Goal: Task Accomplishment & Management: Manage account settings

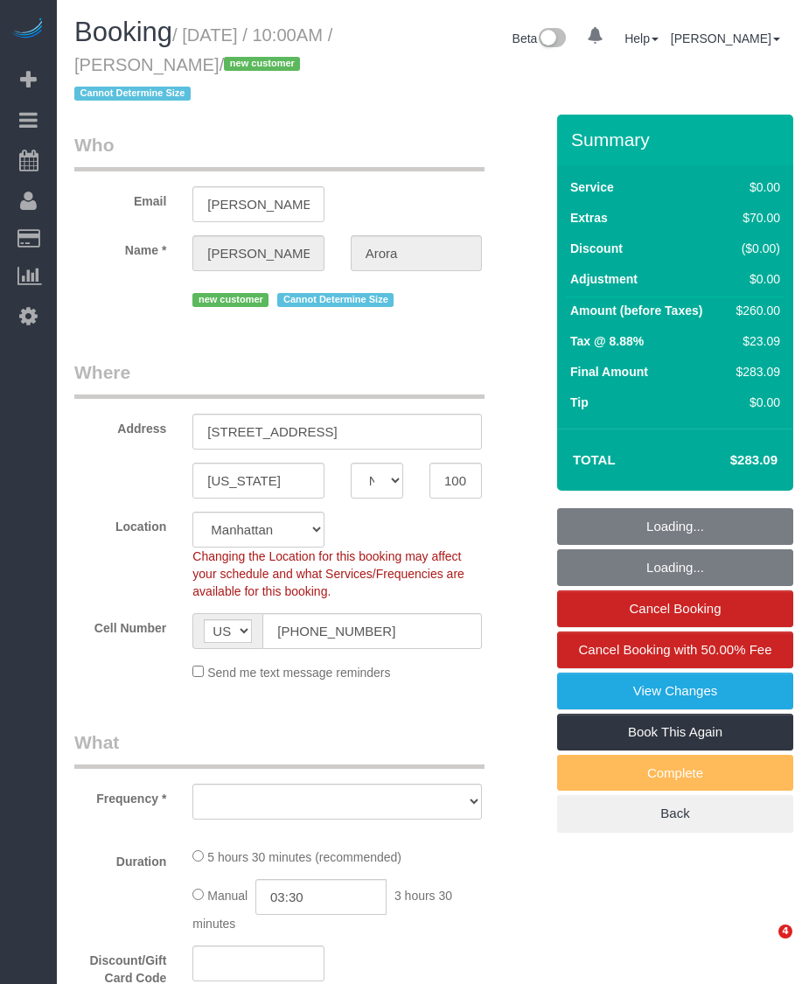
select select "NY"
select select "number:89"
select select "number:71"
select select "number:15"
select select "number:5"
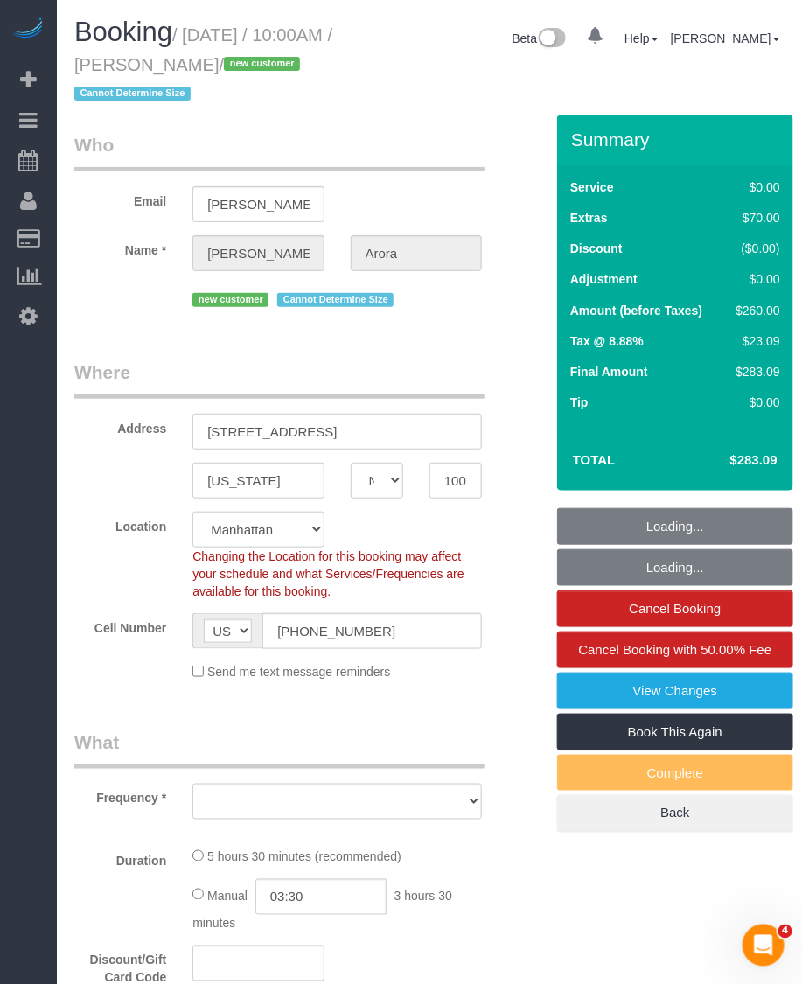
select select "object:1429"
select select "2"
select select "spot1"
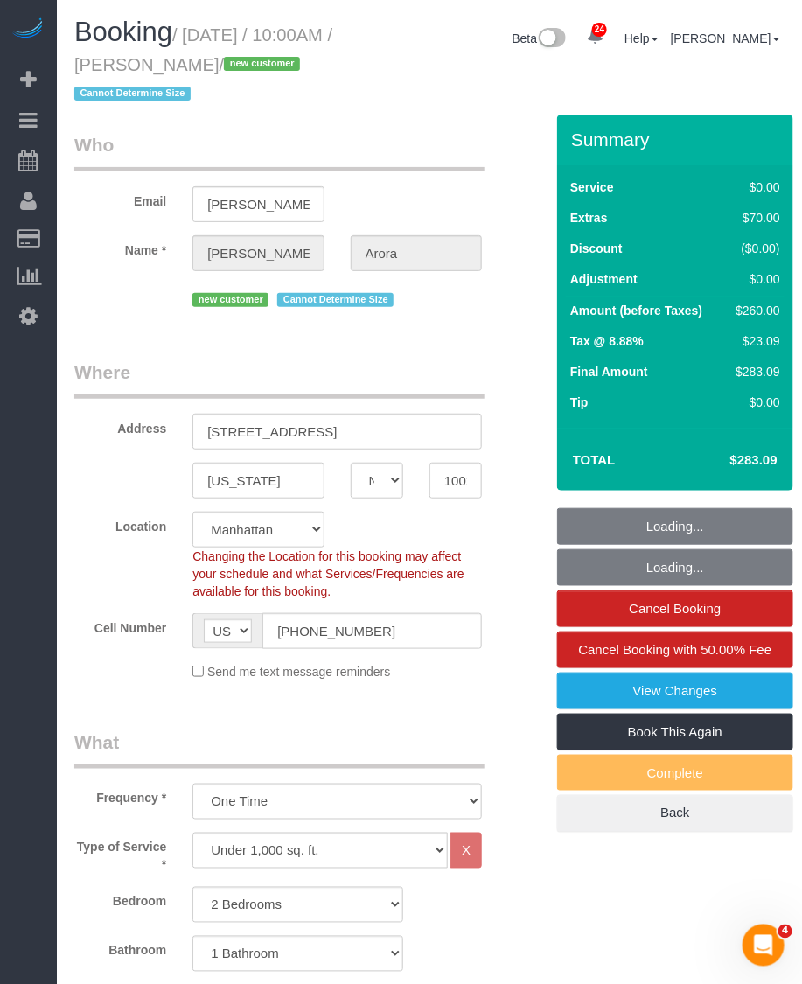
select select "2"
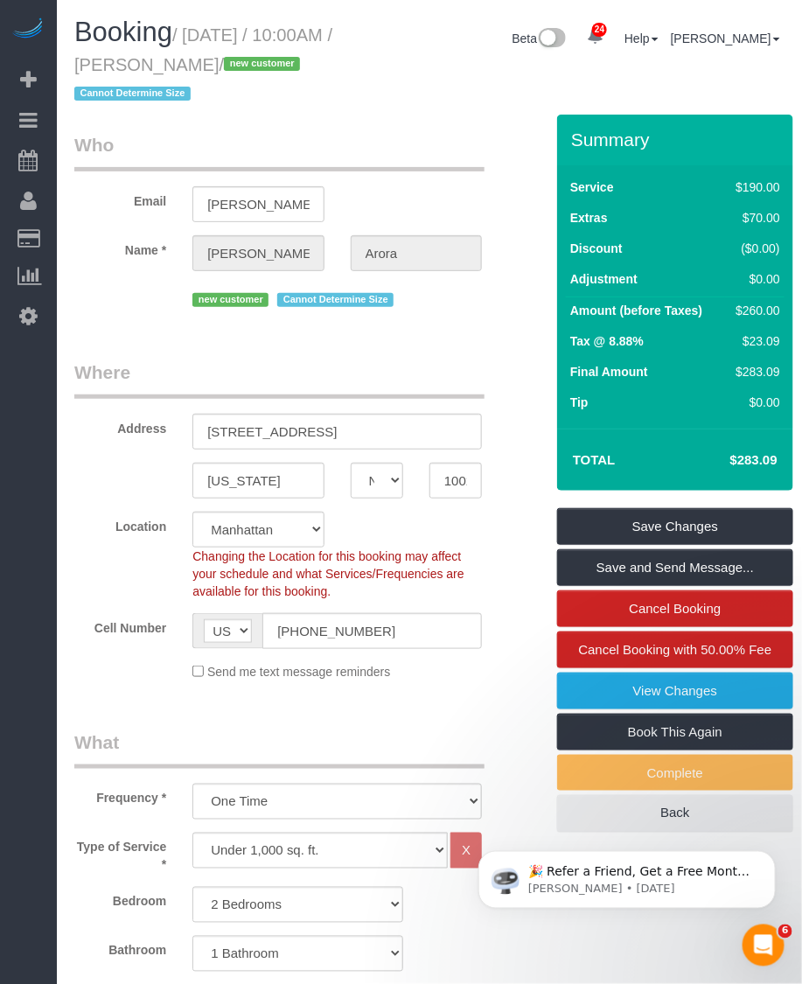
drag, startPoint x: 190, startPoint y: 28, endPoint x: 256, endPoint y: 64, distance: 75.5
click at [256, 64] on small "/ September 21, 2025 / 10:00AM / Nitali Arora / new customer Cannot Determine S…" at bounding box center [203, 64] width 258 height 79
copy small "September 21, 2025 / 10:00AM / Nitali Arora"
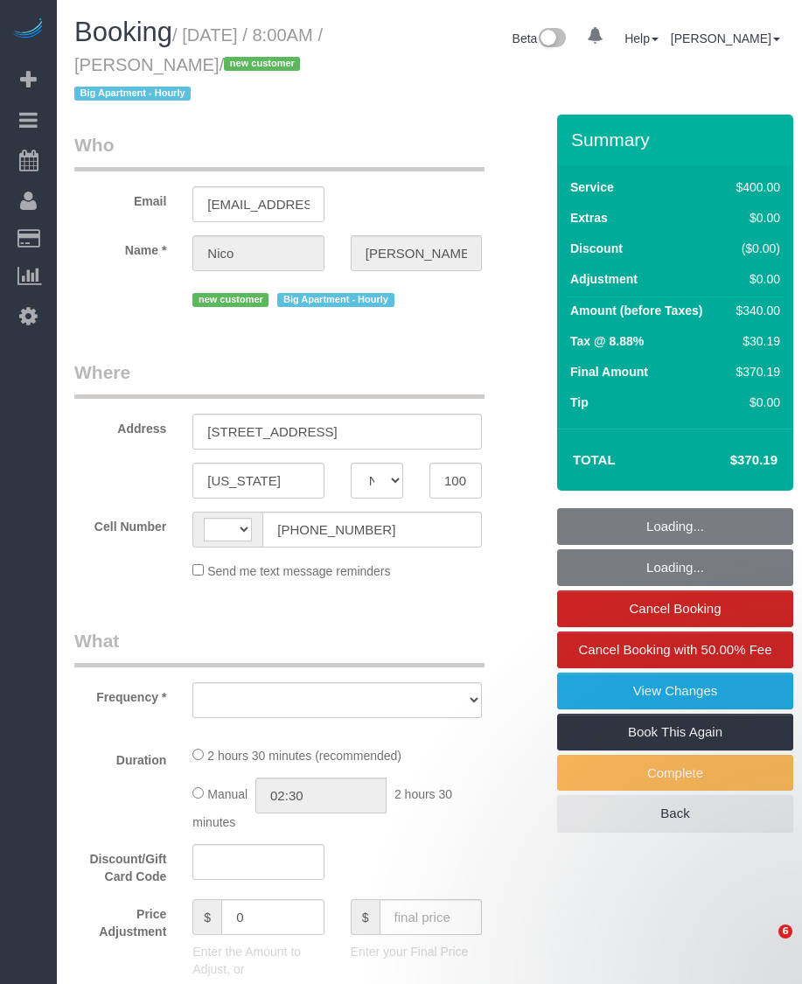
select select "NY"
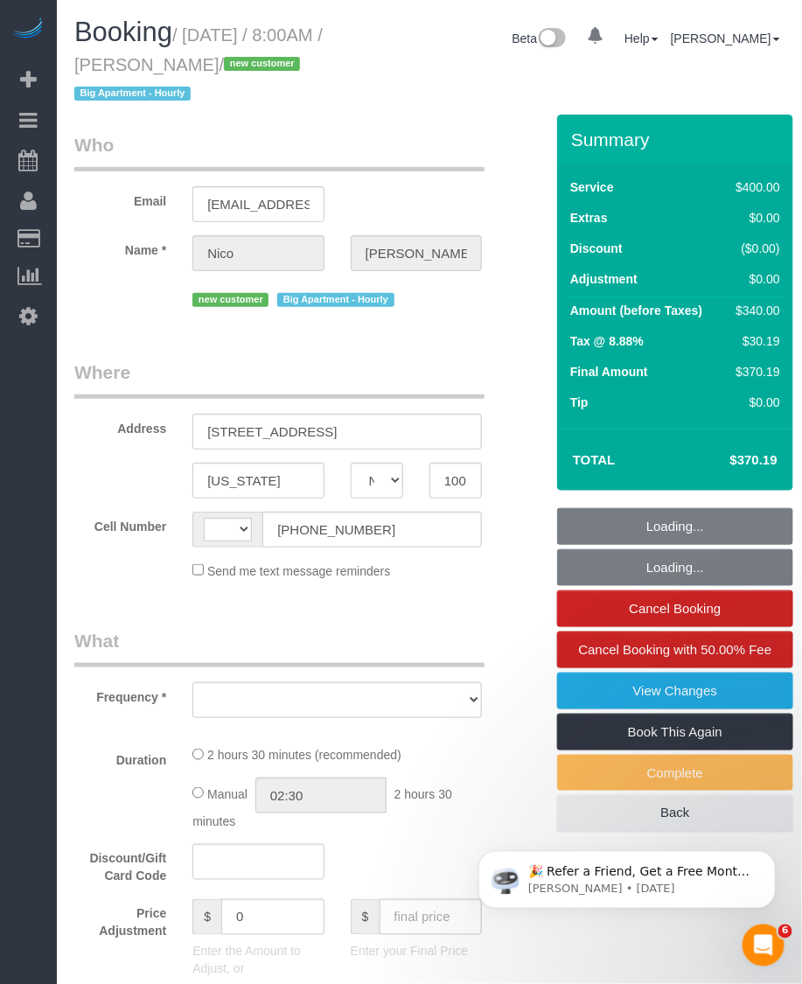
select select "string:[GEOGRAPHIC_DATA]"
select select "object:830"
select select "number:56"
select select "number:71"
select select "number:15"
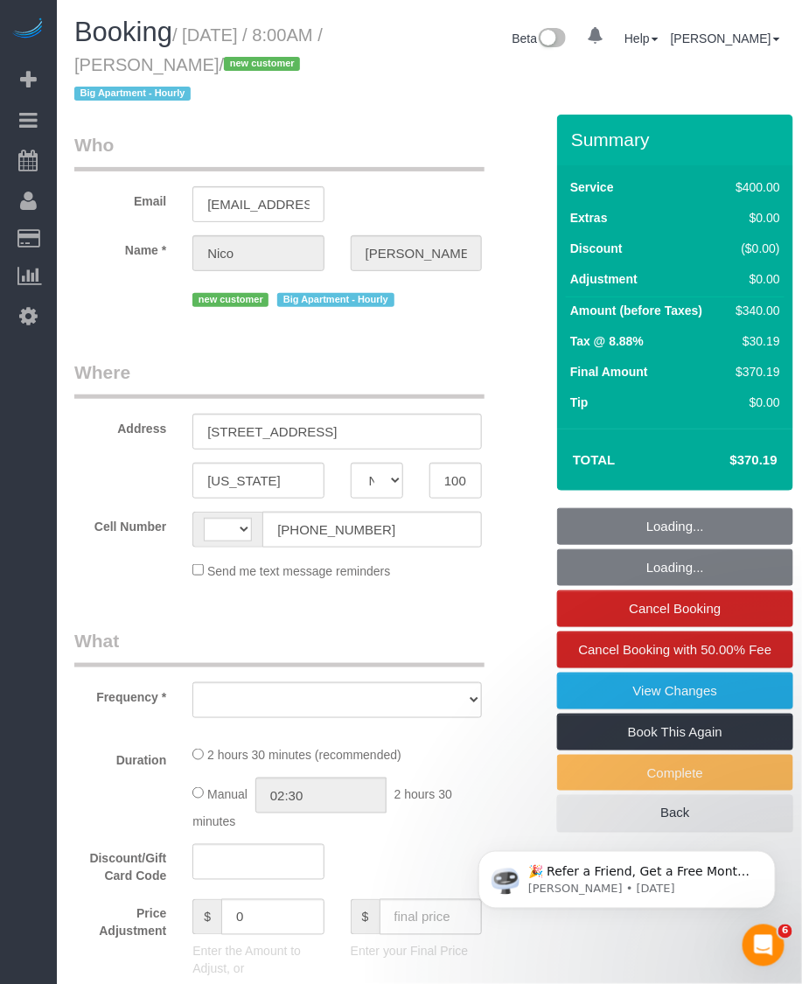
select select "number:5"
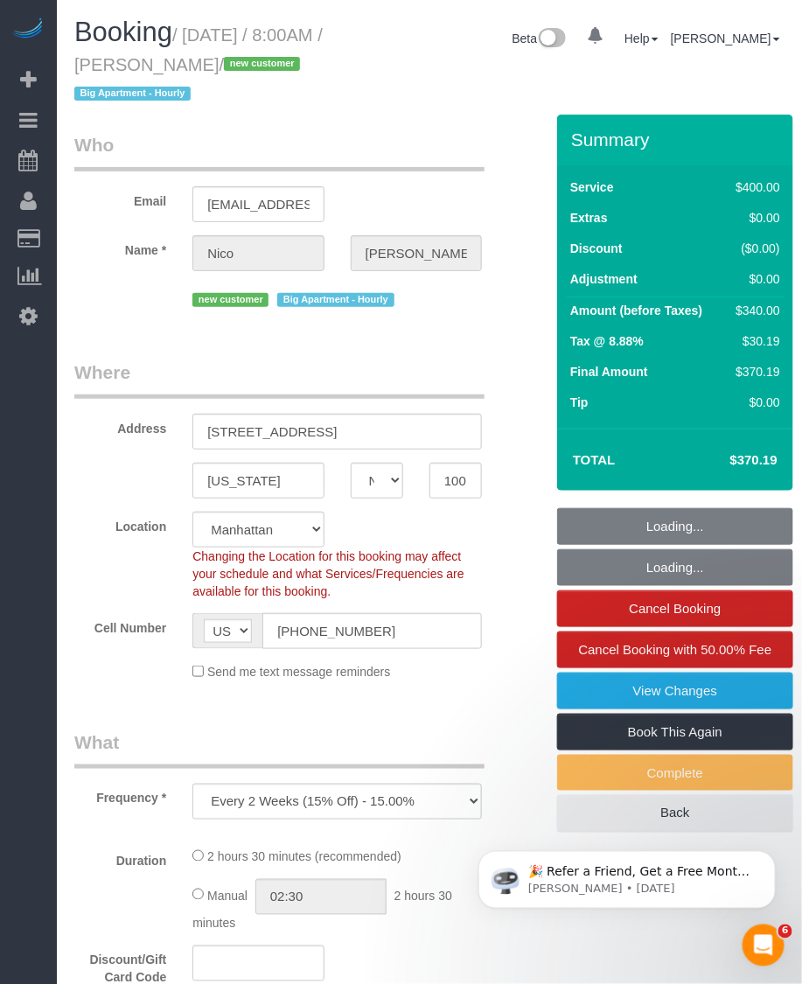
select select "object:983"
select select "string:stripe-pm_1S9SQ34VGloSiKo7tUmIp6Cx"
select select "150"
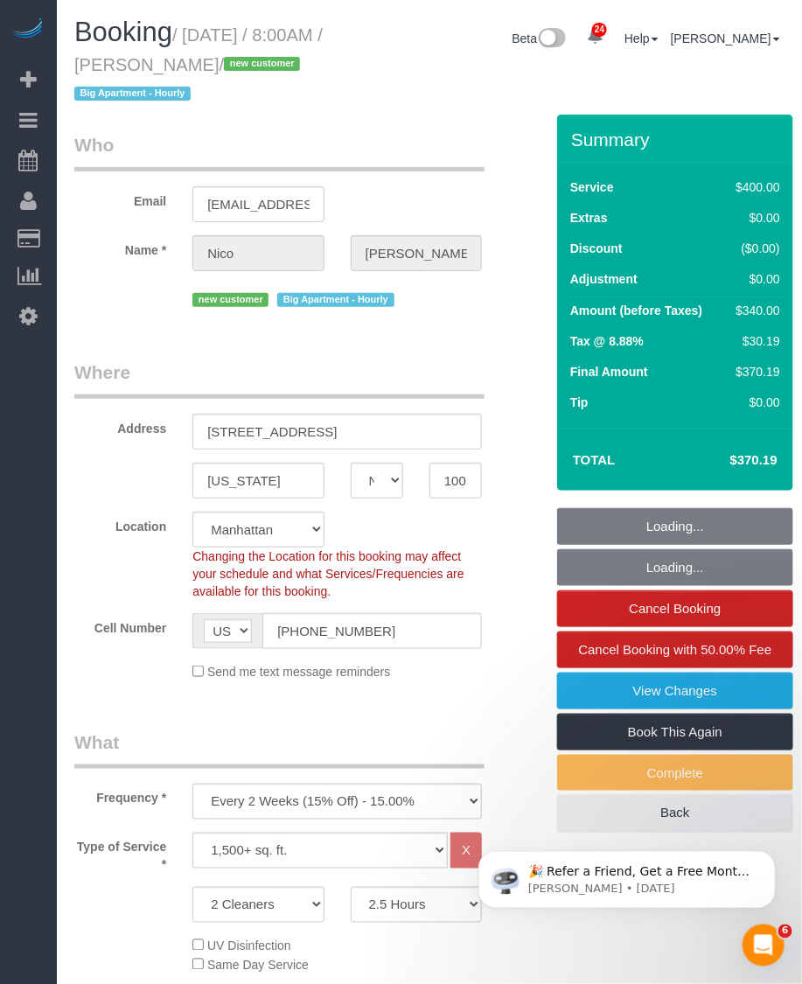
select select "spot1"
drag, startPoint x: 186, startPoint y: 36, endPoint x: 263, endPoint y: 57, distance: 79.8
click at [263, 57] on small "/ September 21, 2025 / 8:00AM / Nico McLane / new customer Big Apartment - Hour…" at bounding box center [198, 64] width 248 height 79
copy small "September 21, 2025 / 8:00AM / Nico McLane"
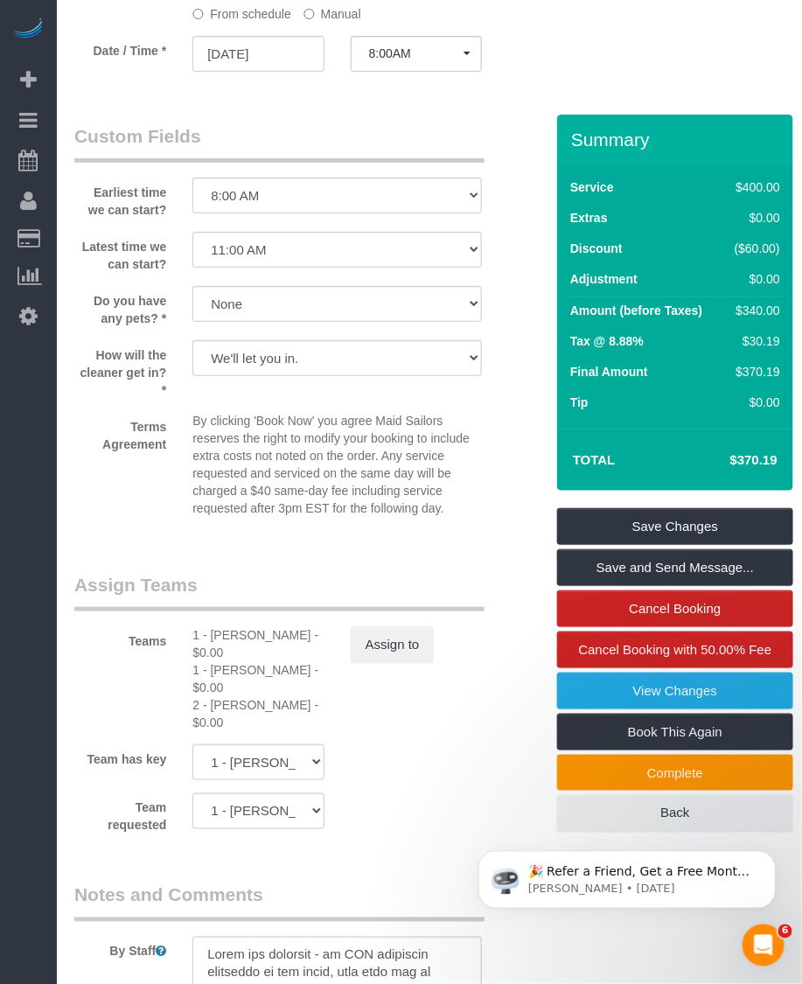
scroll to position [1749, 0]
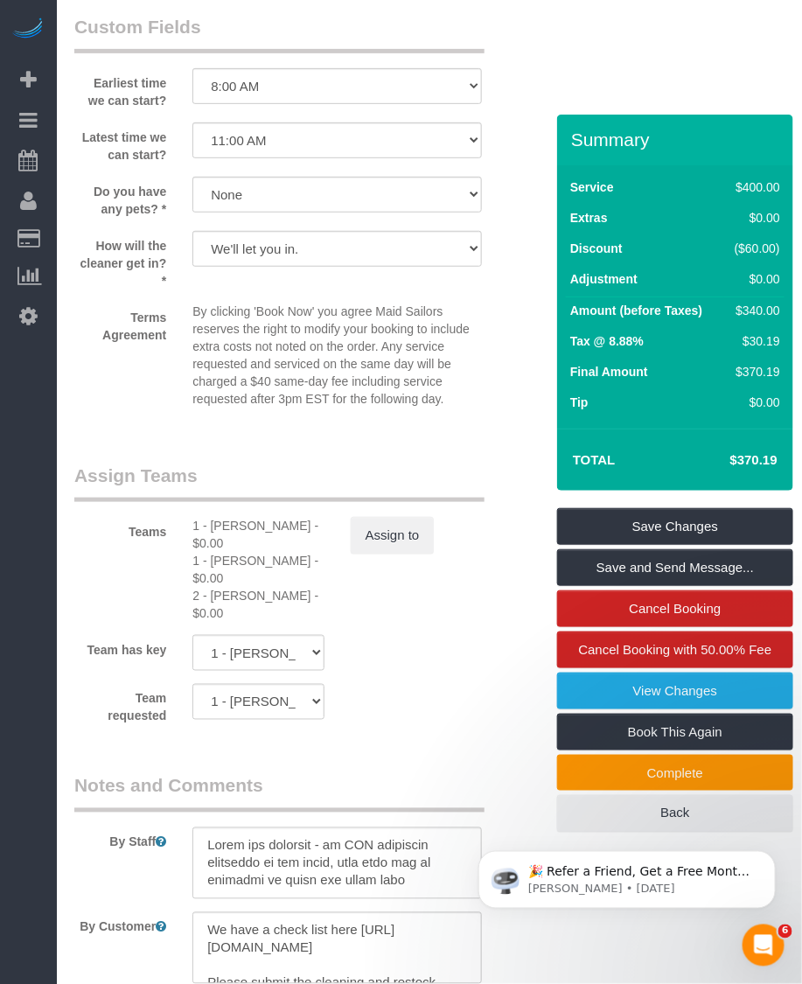
click at [229, 525] on div "1 - Kariluz Romero - $0.00" at bounding box center [257, 534] width 131 height 35
copy div "Kariluz"
click at [216, 561] on div "1 - Marlenyn Robles - $0.00" at bounding box center [257, 569] width 131 height 35
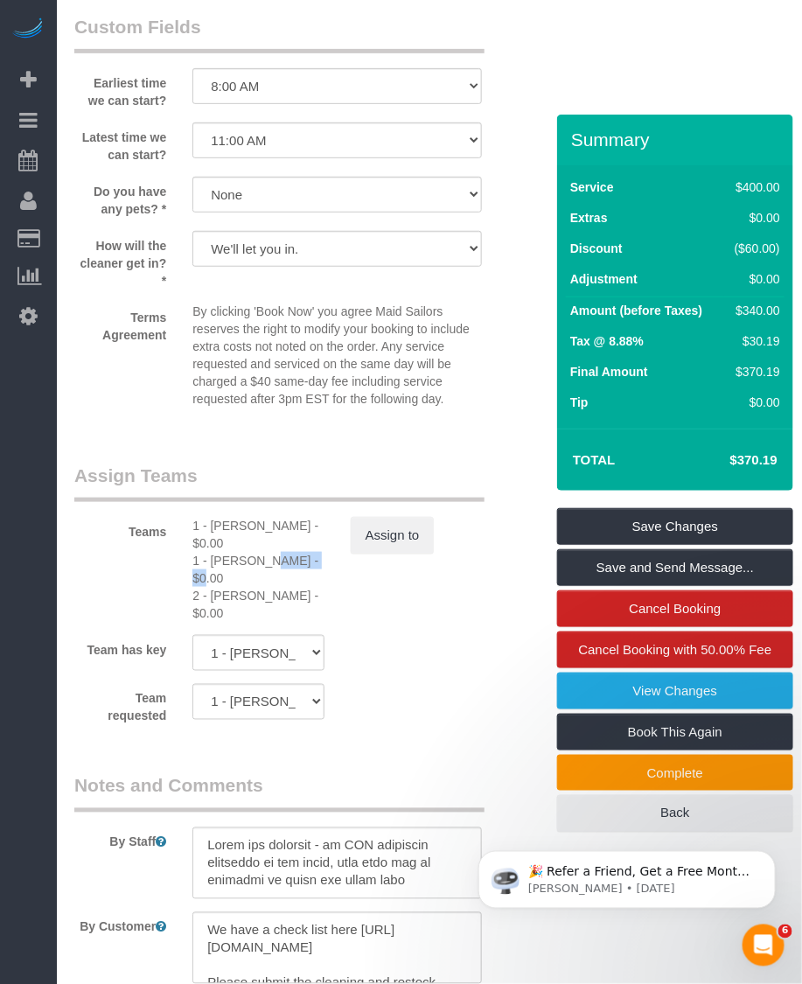
copy div "Marlenyn"
click at [212, 592] on div "2 - Marilu Quintero - $0.00" at bounding box center [257, 604] width 131 height 35
copy div "Marilu"
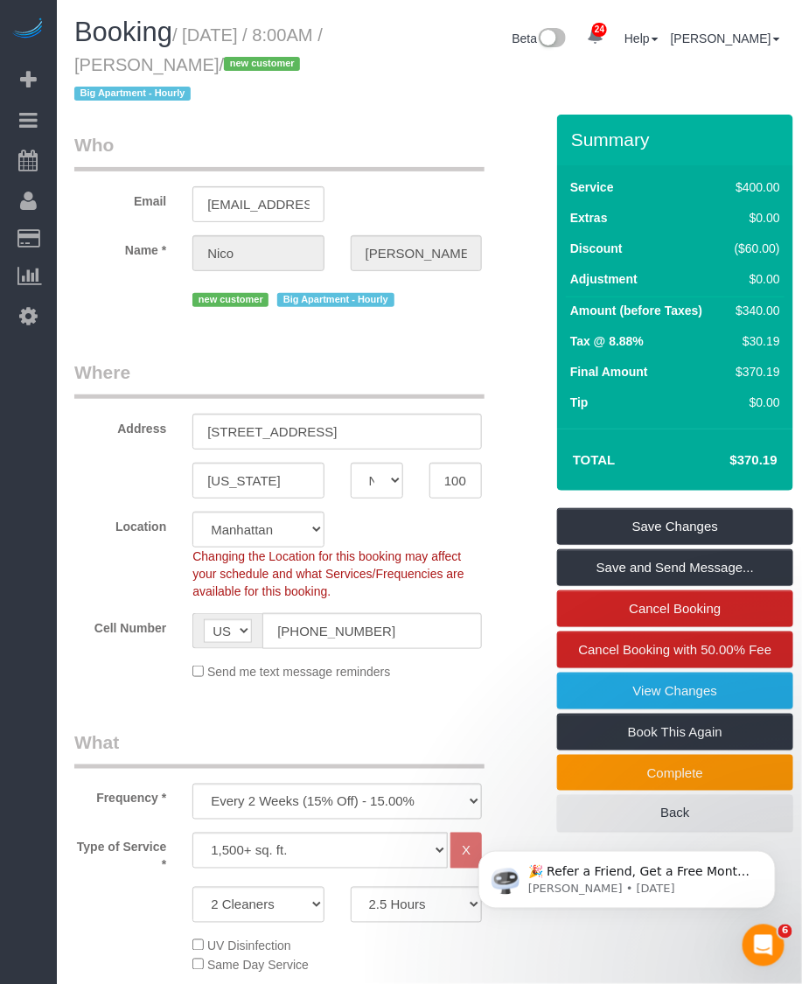
scroll to position [219, 0]
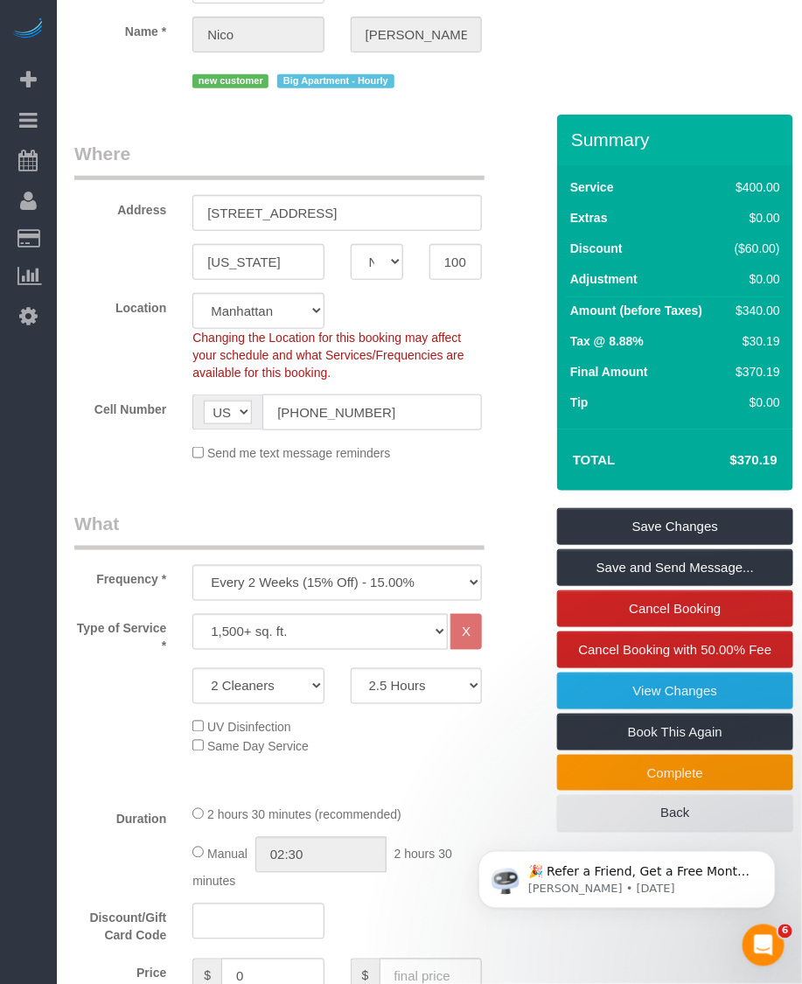
drag, startPoint x: 400, startPoint y: 414, endPoint x: 282, endPoint y: 422, distance: 117.5
click at [282, 422] on input "(917) 609-5379" at bounding box center [371, 412] width 219 height 36
click at [416, 413] on input "(917) 609-5379" at bounding box center [371, 412] width 219 height 36
drag, startPoint x: 364, startPoint y: 411, endPoint x: 256, endPoint y: 411, distance: 107.6
click at [256, 411] on div "AF AL DZ AD AO AI AQ AG AR AM AW AU AT AZ BS BH BD BB BY BE BZ BJ BM BT BO BA B…" at bounding box center [336, 412] width 289 height 36
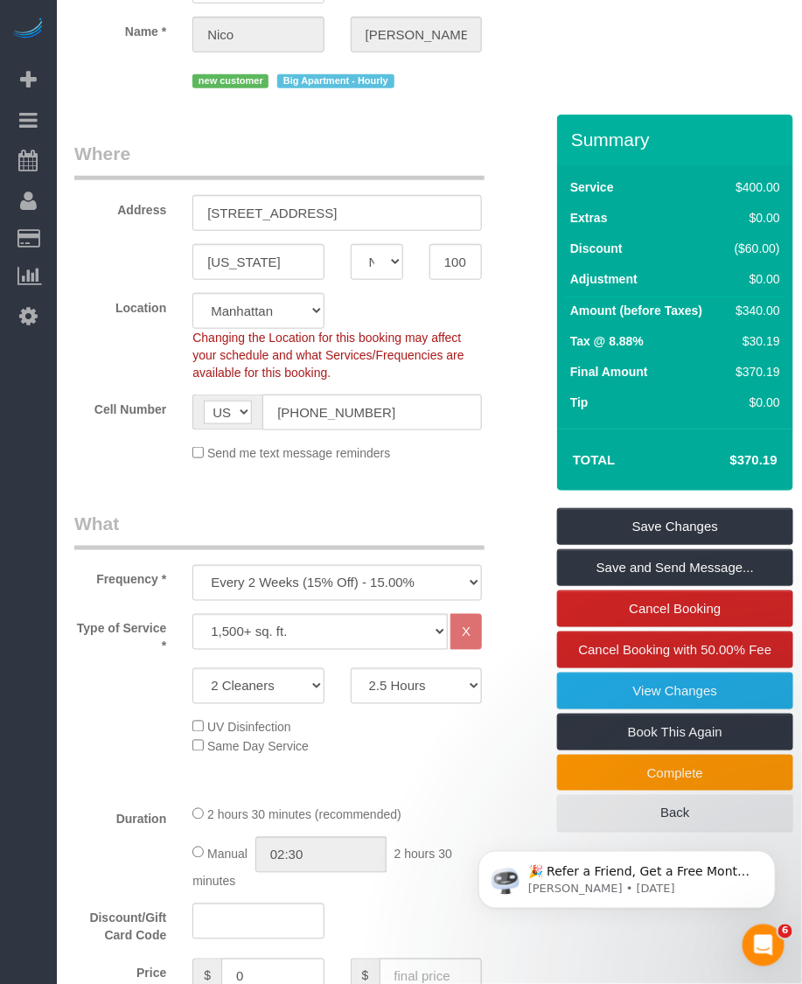
scroll to position [0, 0]
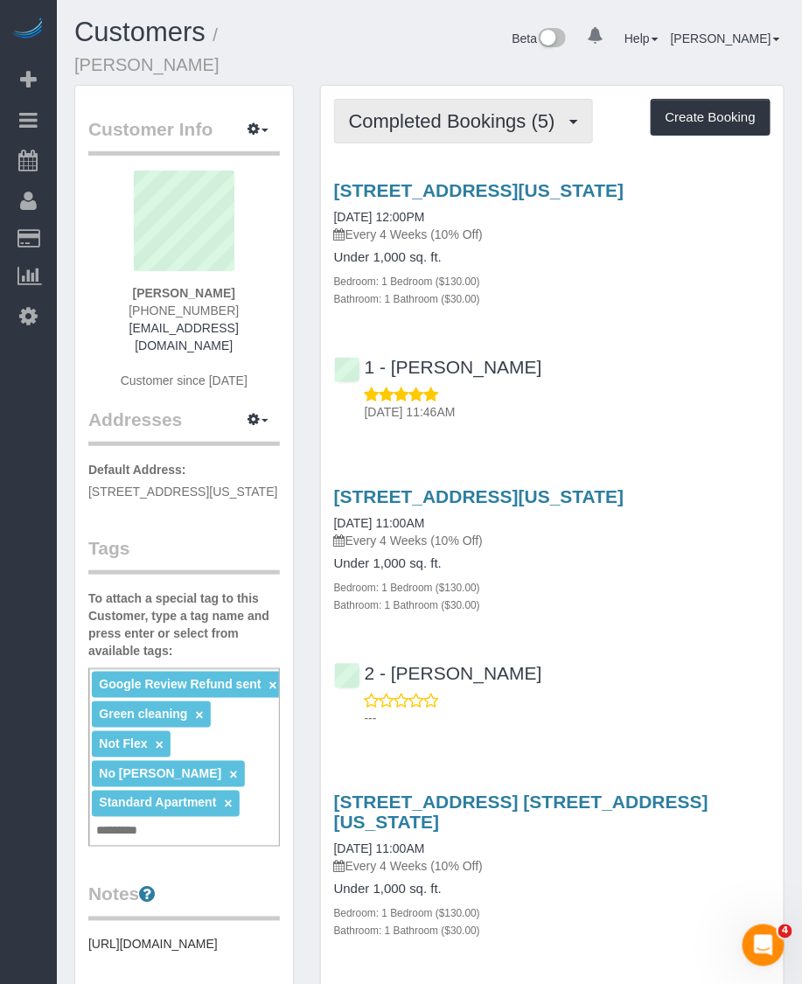
click at [429, 110] on span "Completed Bookings (5)" at bounding box center [456, 121] width 215 height 22
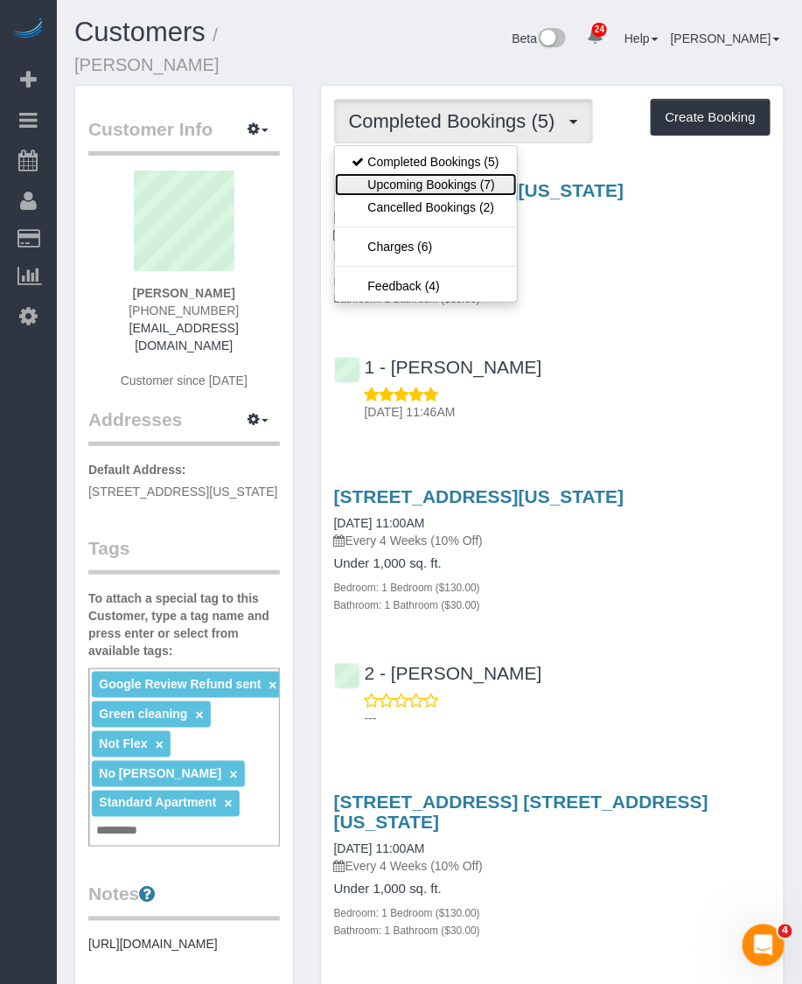
click at [416, 173] on link "Upcoming Bookings (7)" at bounding box center [426, 184] width 182 height 23
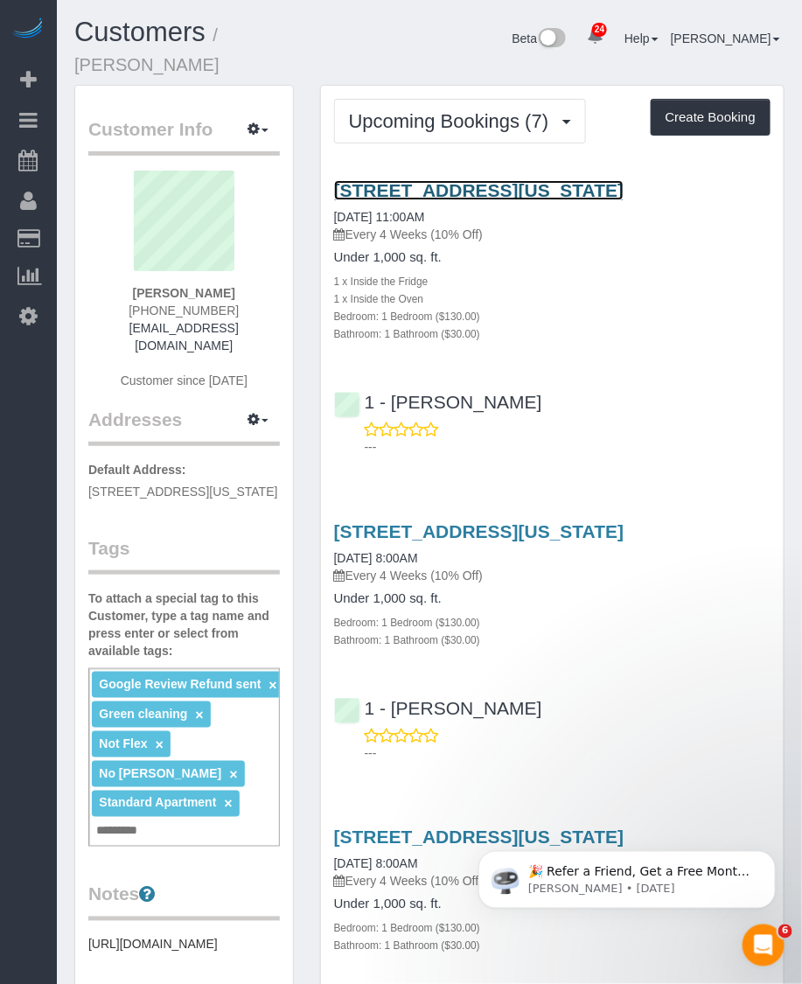
click at [430, 180] on link "574 West End Avenue, Apt 9a2, New York, NY 10024" at bounding box center [479, 190] width 290 height 20
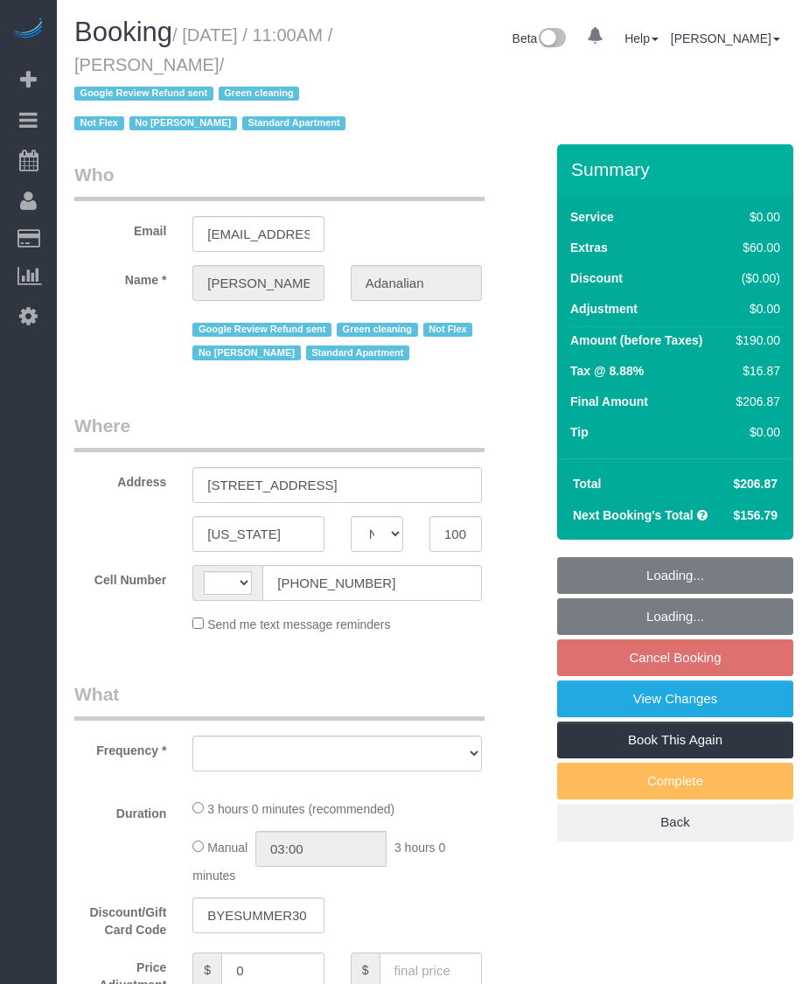
select select "NY"
select select "string:[GEOGRAPHIC_DATA]"
select select "object:854"
select select "1"
select select "spot1"
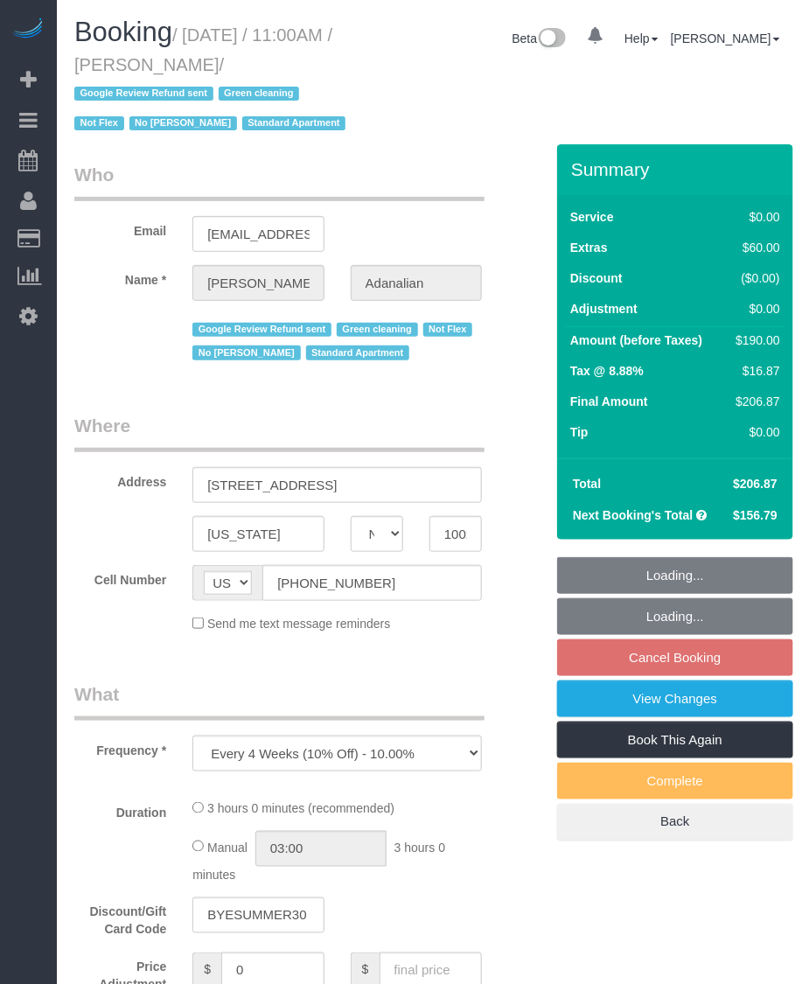
select select "number:89"
select select "number:90"
select select "number:15"
select select "number:5"
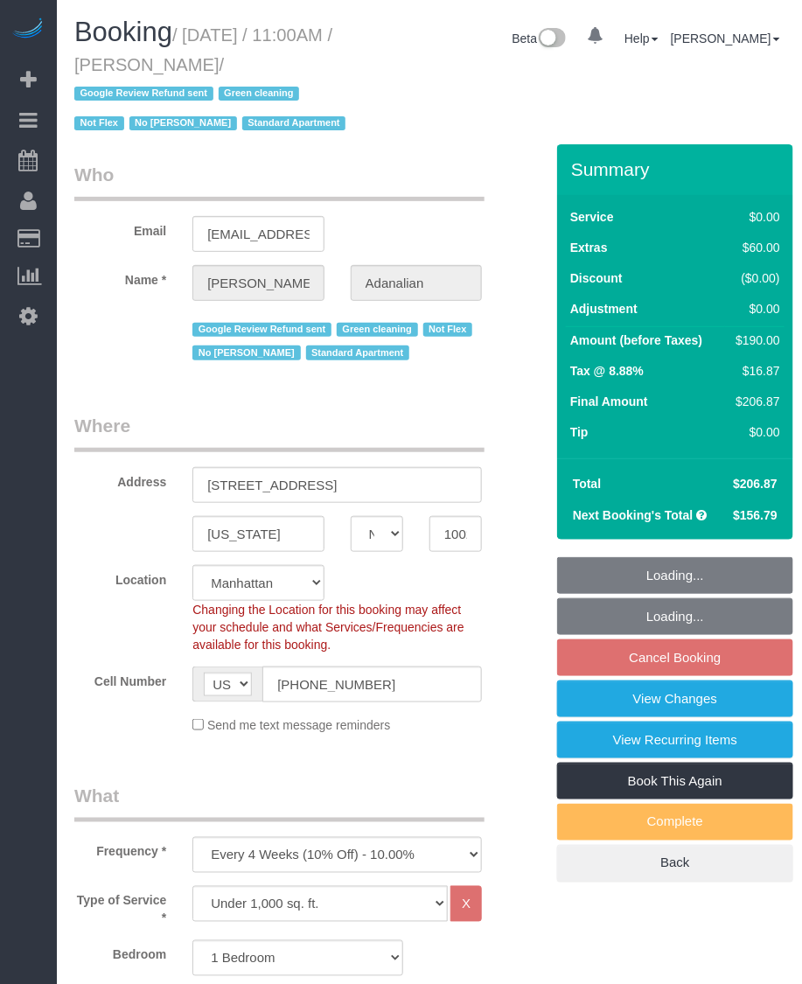
select select "string:stripe-pm_1QrgCn4VGloSiKo7GXhdb6K1"
select select "object:1571"
select select "1"
drag, startPoint x: 188, startPoint y: 31, endPoint x: 297, endPoint y: 63, distance: 113.8
click at [297, 63] on small "/ September 22, 2025 / 11:00AM / Laura Adanalian / Google Review Refund sent Gr…" at bounding box center [212, 79] width 276 height 108
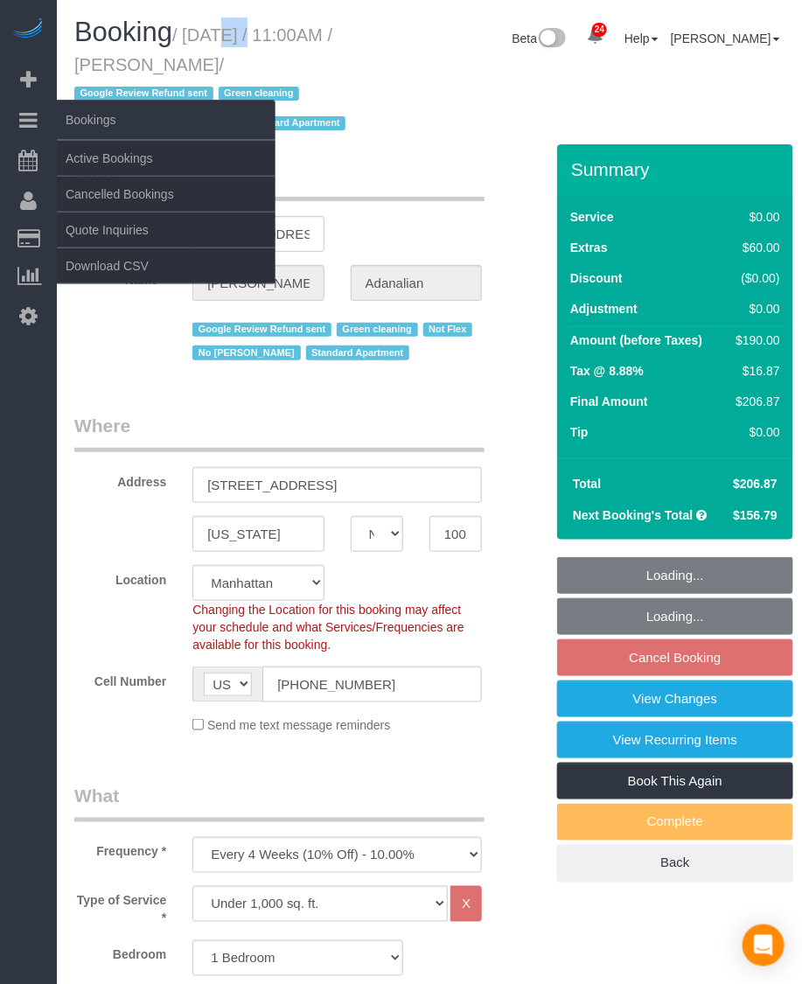
copy small "September 22, 2025 / 11:00AM / Laura Adanalian"
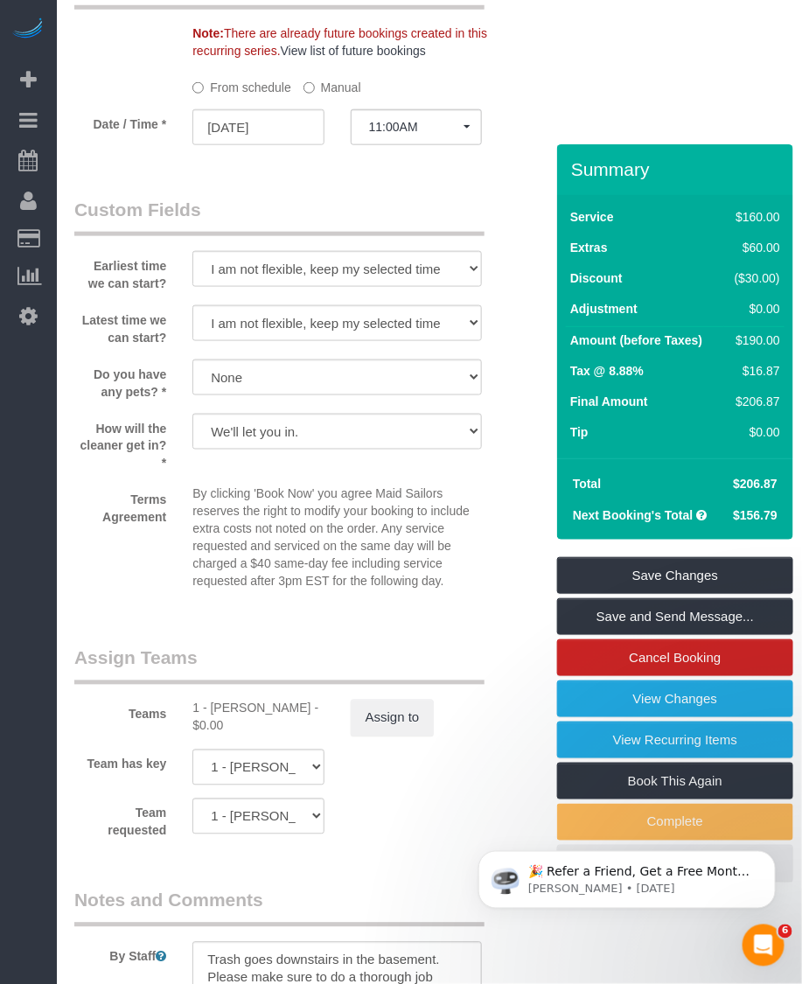
scroll to position [2503, 0]
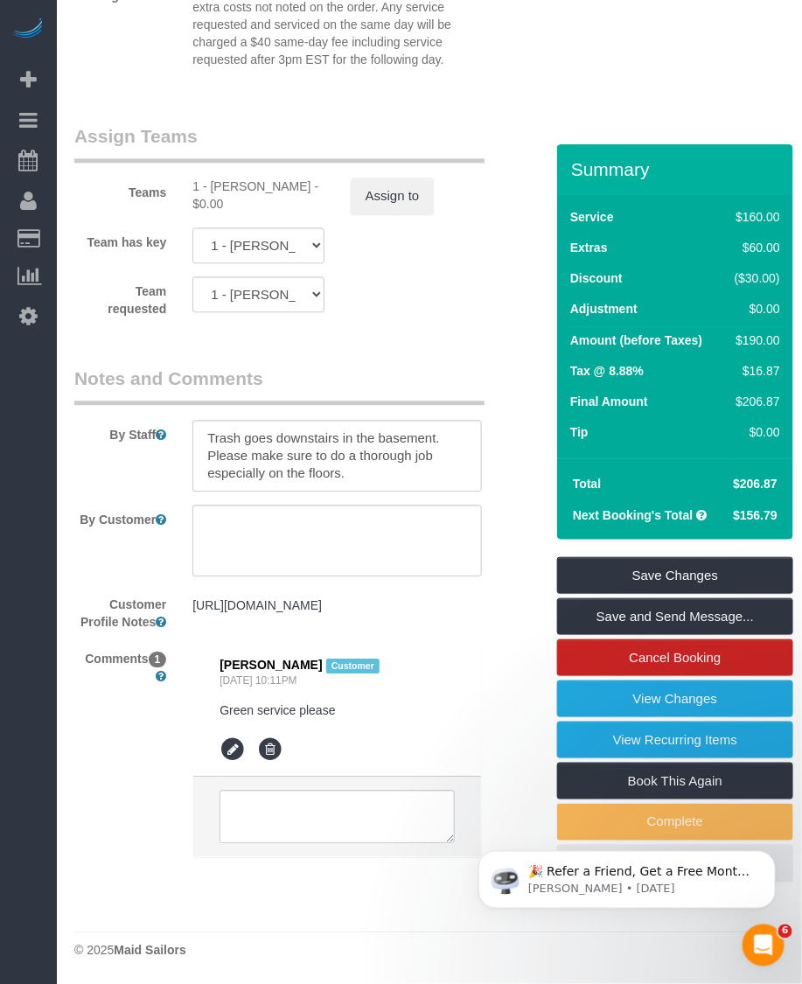
click at [230, 178] on div "1 - Jhonaysy Materano - $0.00" at bounding box center [257, 195] width 131 height 35
copy div "Jhonaysy"
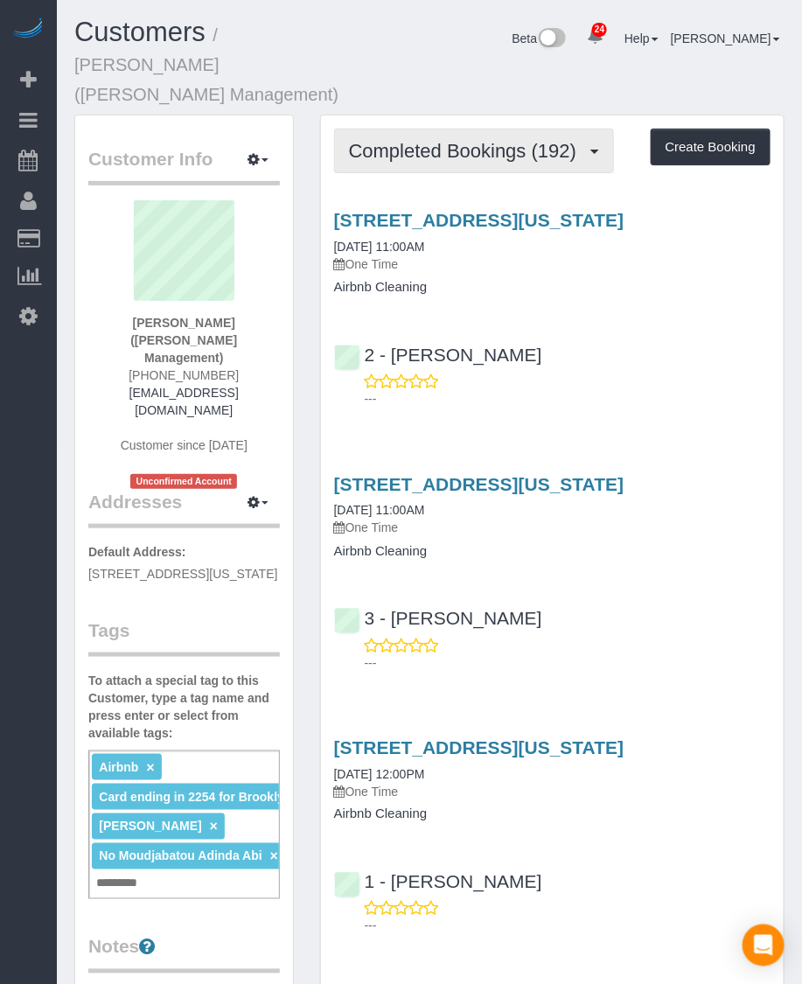
click at [450, 136] on button "Completed Bookings (192)" at bounding box center [474, 151] width 281 height 45
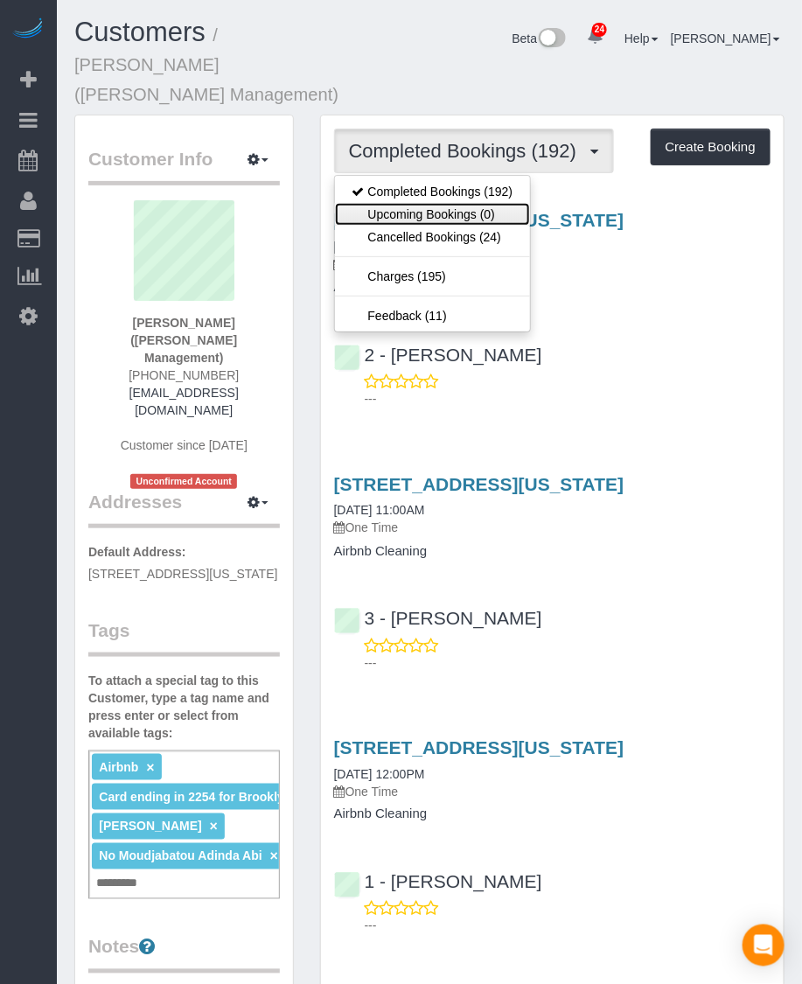
click at [417, 203] on link "Upcoming Bookings (0)" at bounding box center [433, 214] width 196 height 23
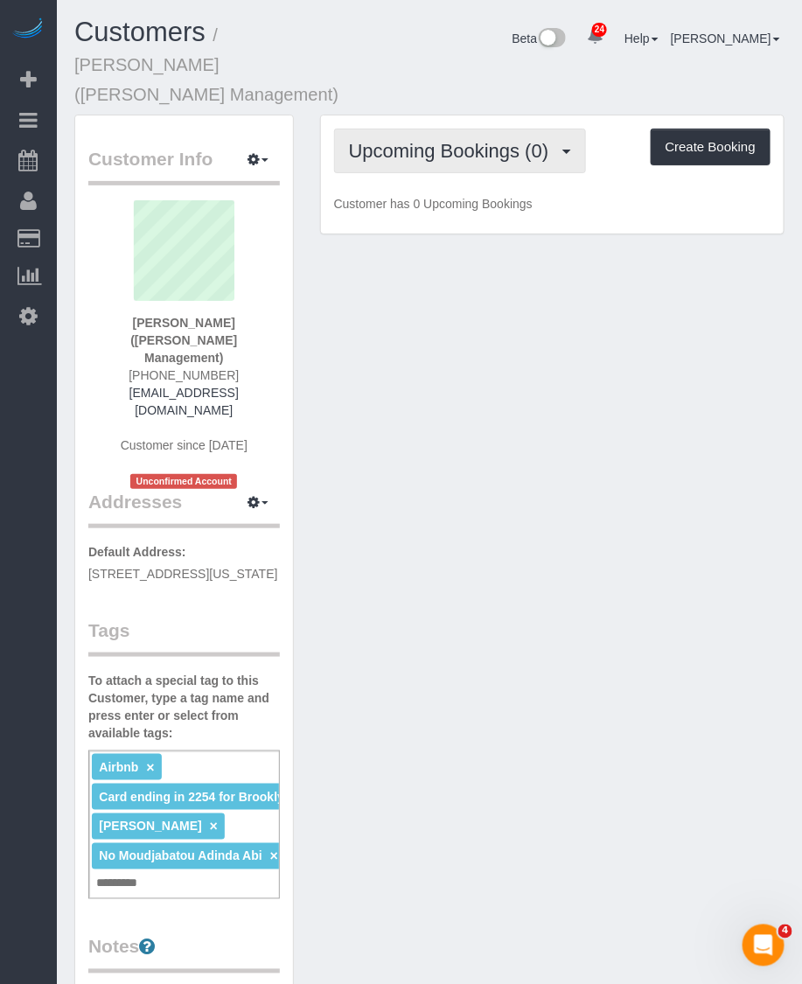
click at [429, 131] on button "Upcoming Bookings (0)" at bounding box center [460, 151] width 253 height 45
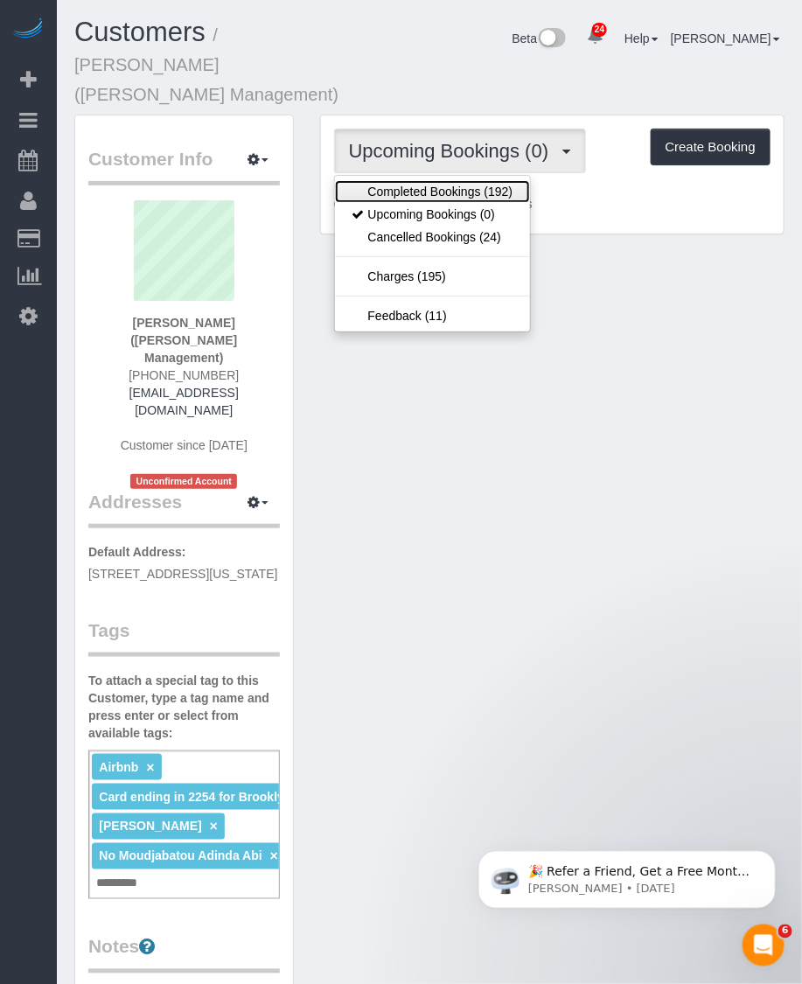
click at [425, 180] on link "Completed Bookings (192)" at bounding box center [433, 191] width 196 height 23
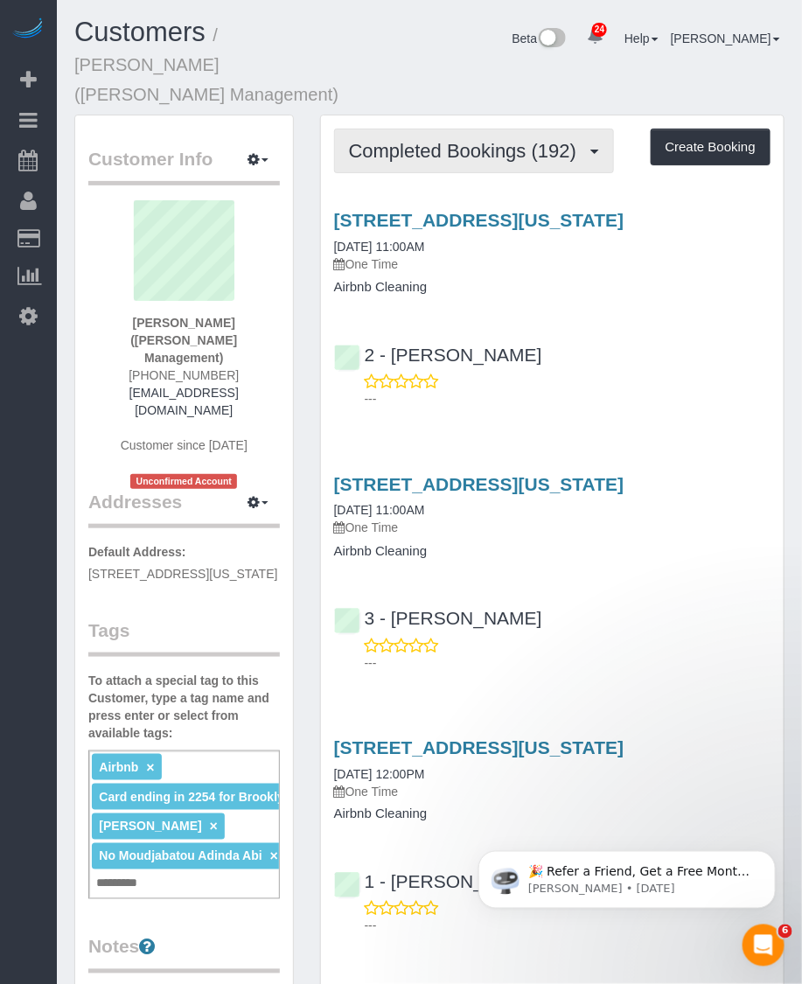
click at [529, 132] on button "Completed Bookings (192)" at bounding box center [474, 151] width 281 height 45
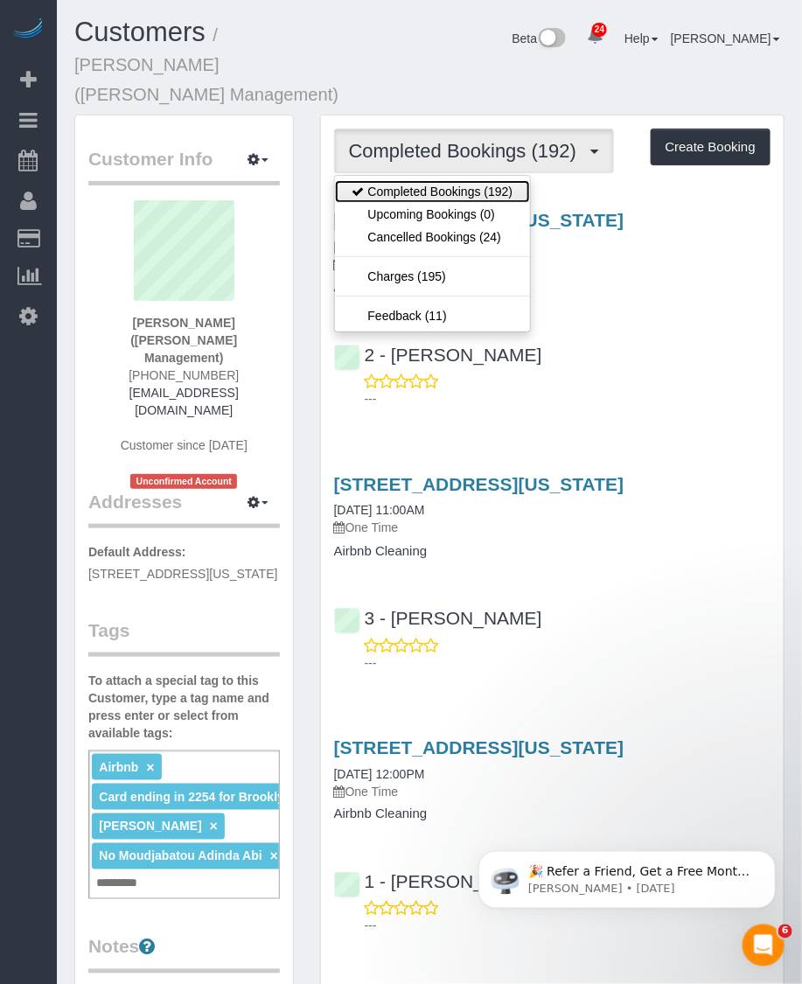
click at [470, 180] on link "Completed Bookings (192)" at bounding box center [433, 191] width 196 height 23
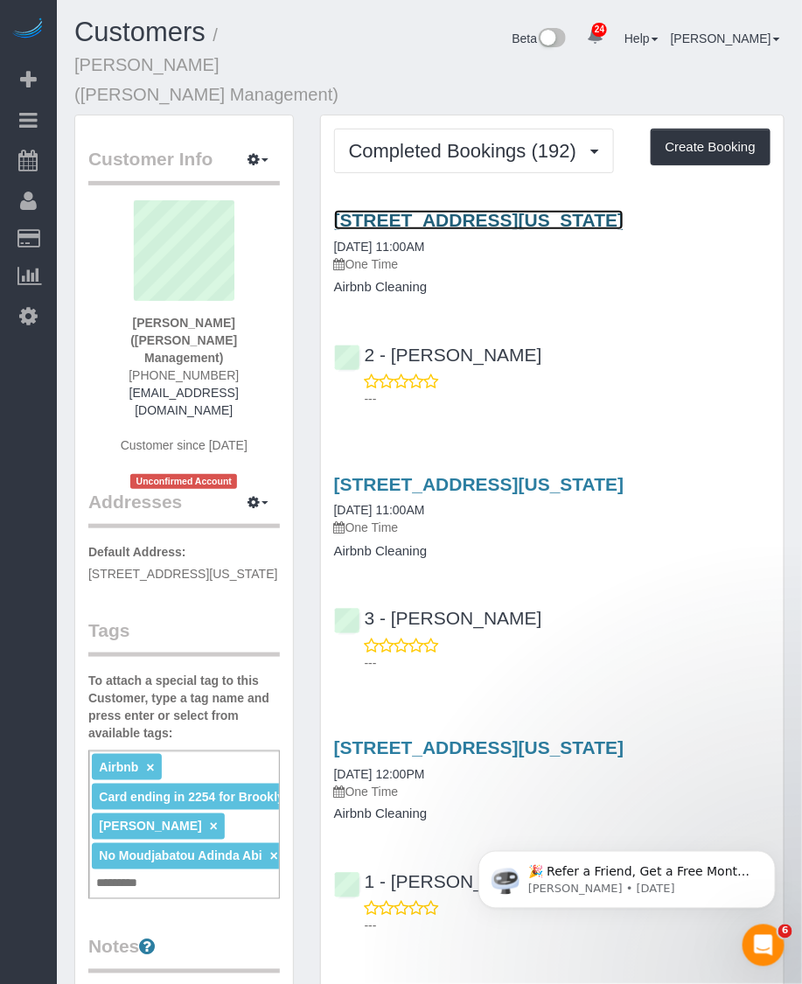
click at [457, 210] on link "255 West 21st Street, New York, NY 10011" at bounding box center [479, 220] width 290 height 20
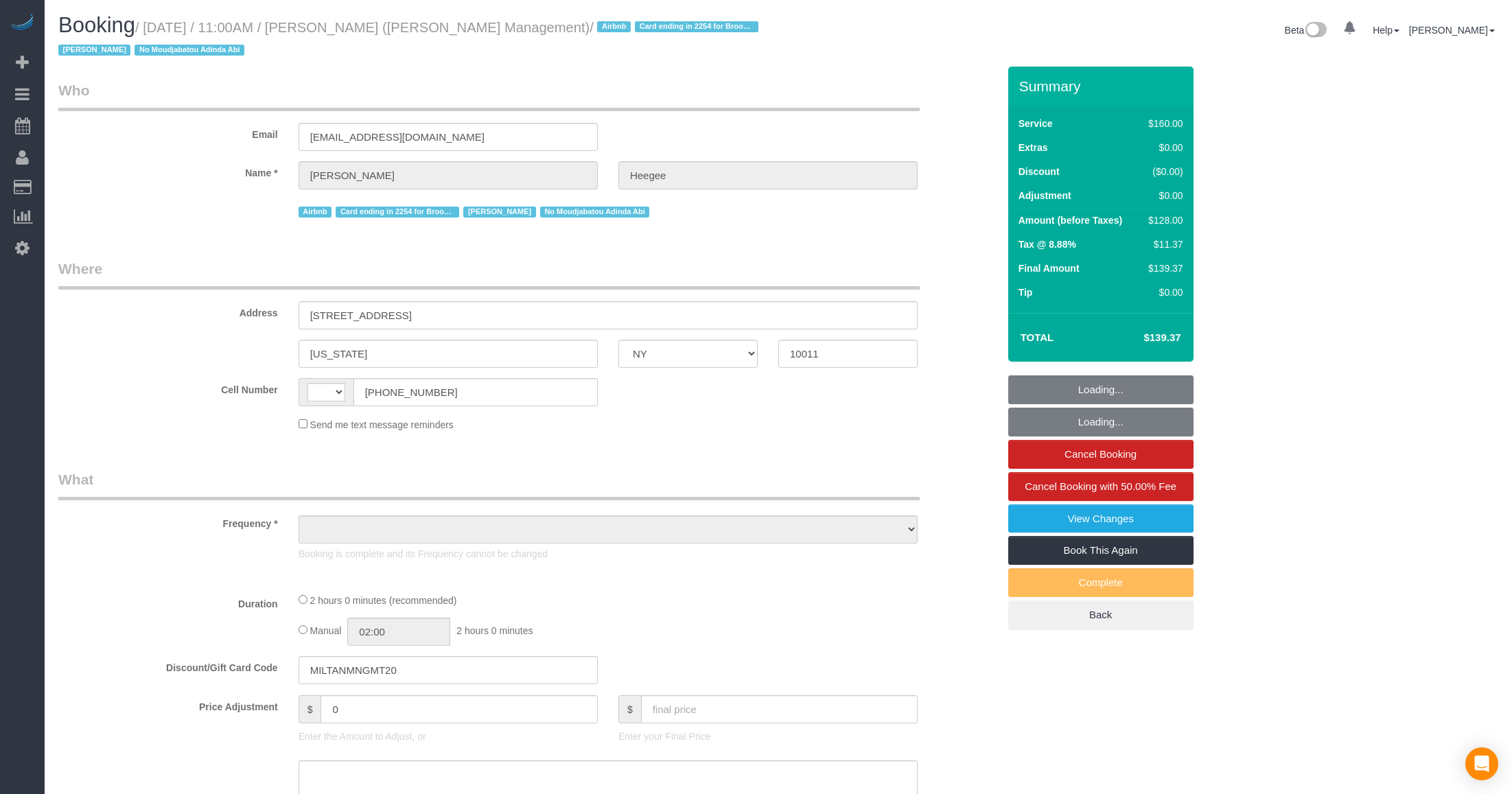
select select "NY"
select select "string:[GEOGRAPHIC_DATA]"
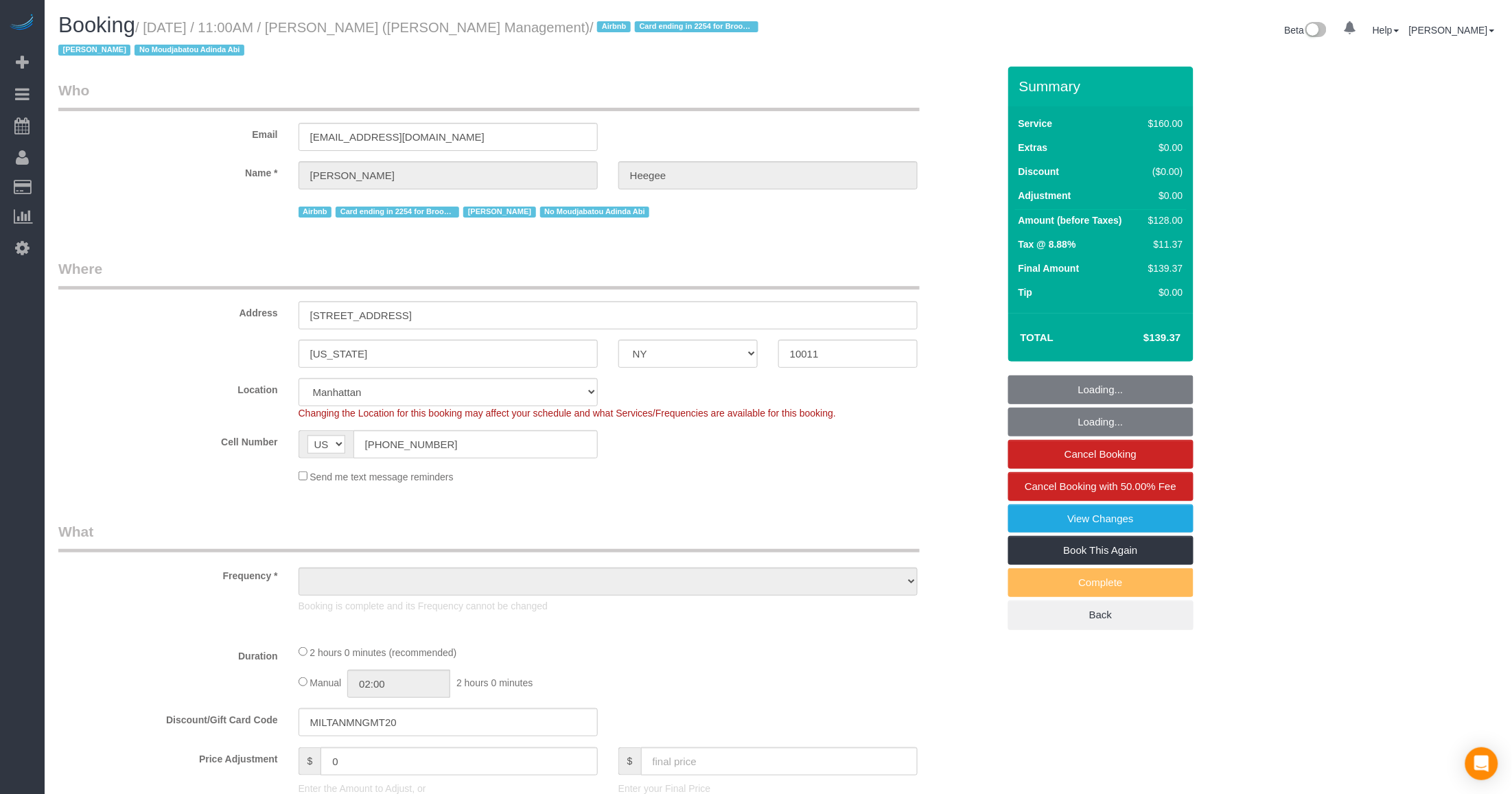
select select "object:980"
select select "string:stripe-pm_1KdGie4VGloSiKo7qq5m7Mb2"
select select "120"
select select "number:89"
select select "number:90"
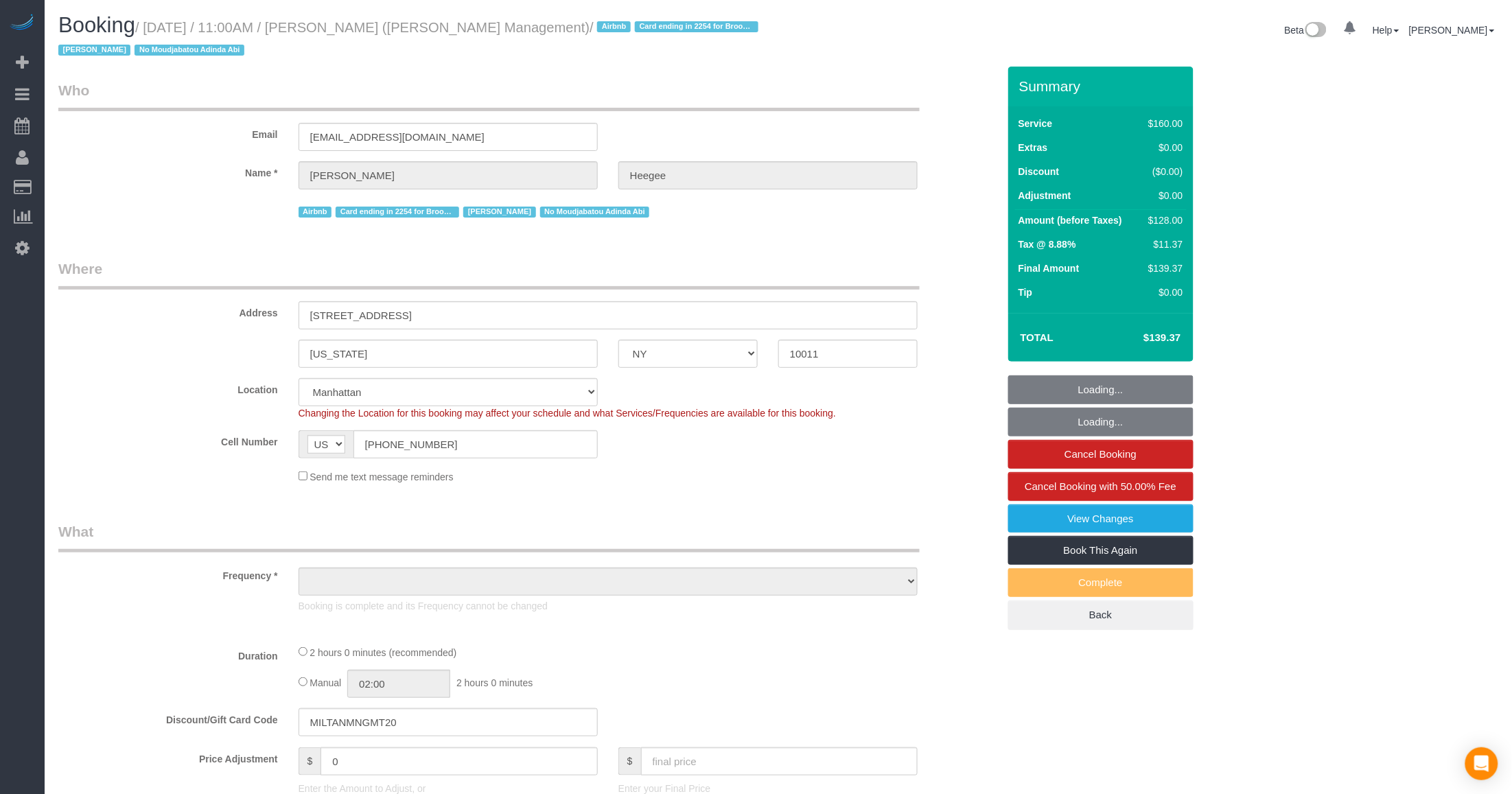
select select "number:15"
select select "number:7"
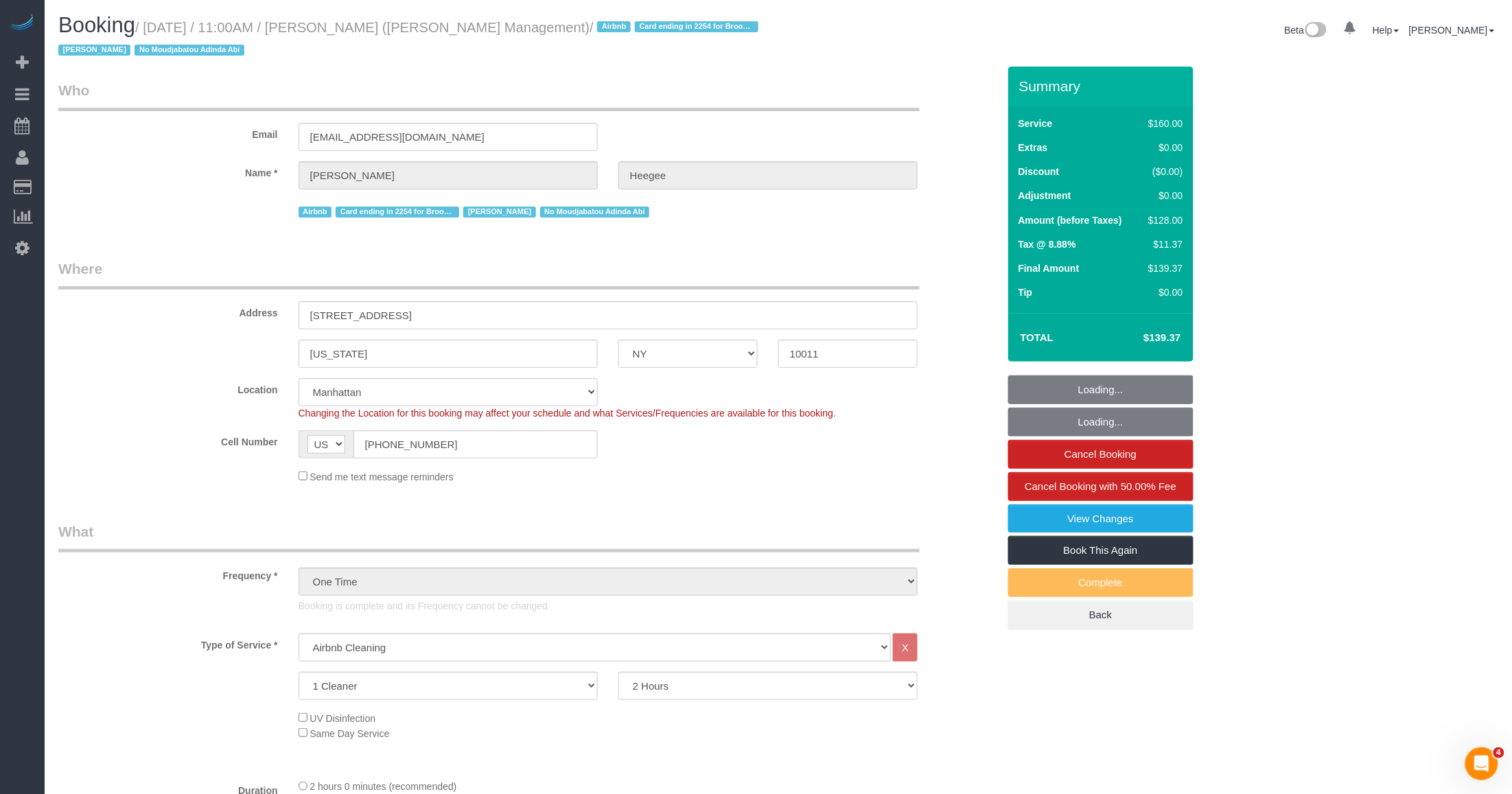
select select "object:1074"
select select "spot1"
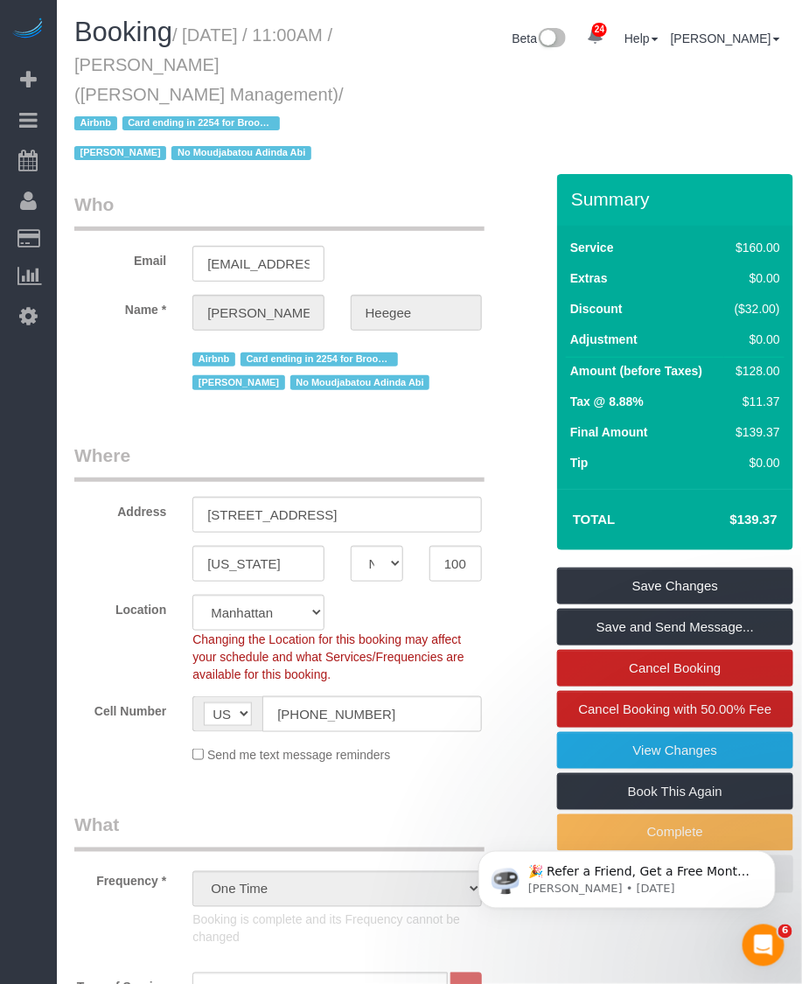
scroll to position [2212, 0]
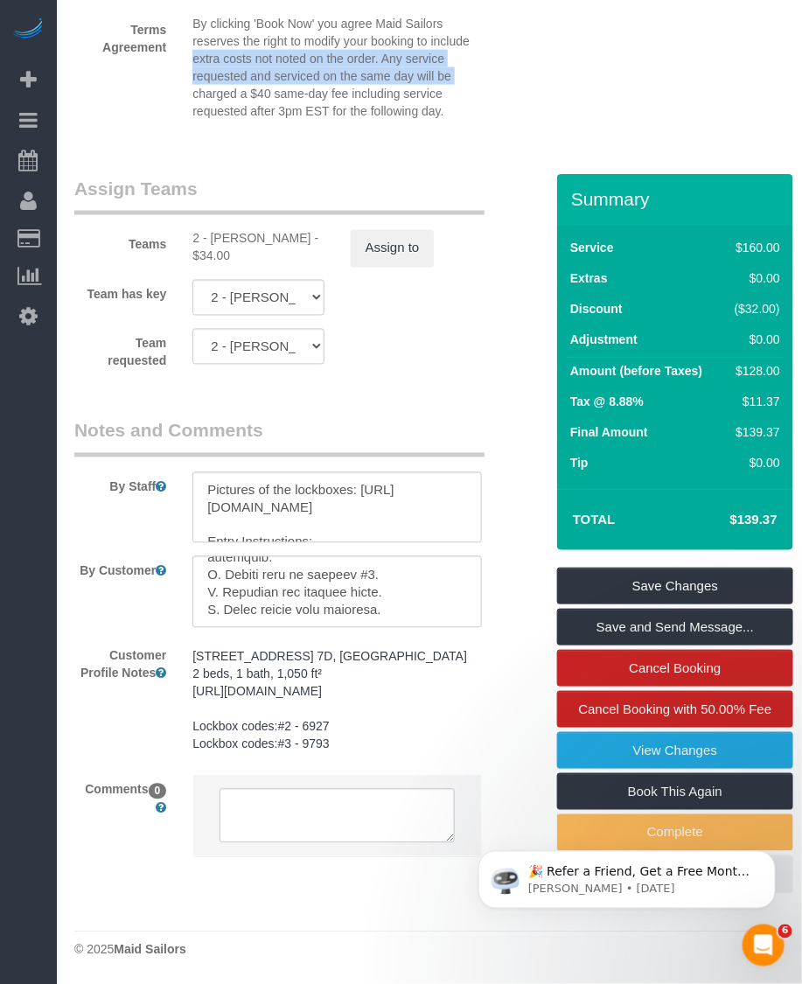
drag, startPoint x: 189, startPoint y: 32, endPoint x: 194, endPoint y: 66, distance: 33.6
click at [194, 66] on div "By clicking 'Book Now' you agree Maid Sailors reserves the right to modify your…" at bounding box center [337, 71] width 316 height 113
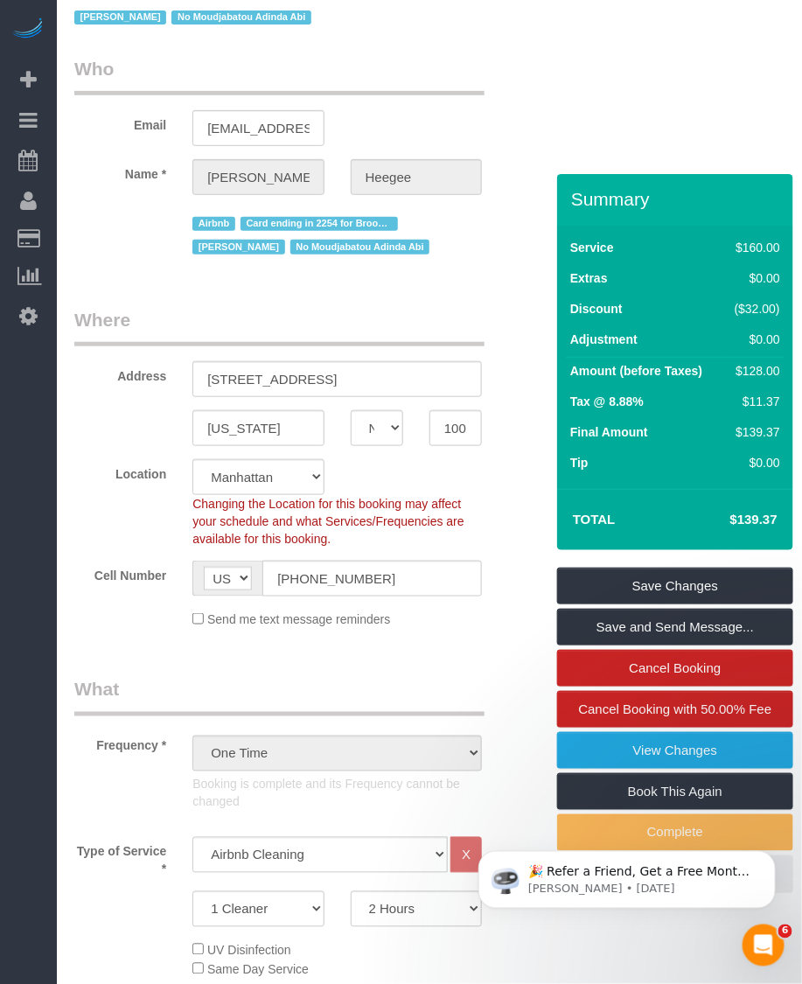
scroll to position [0, 0]
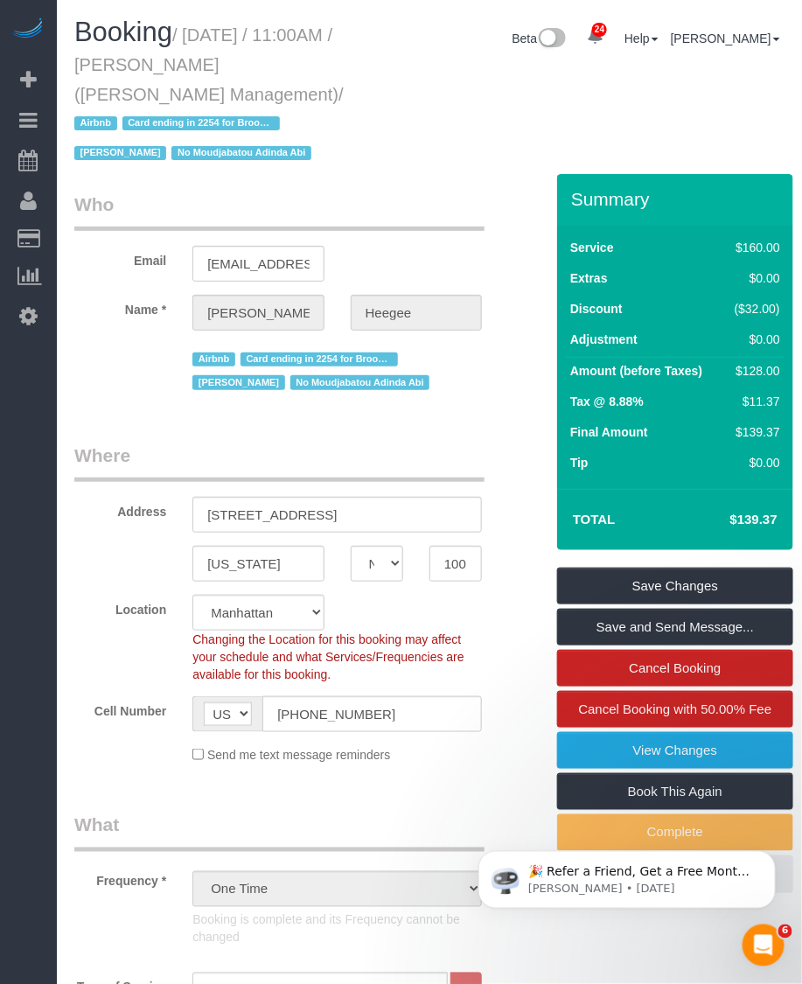
click at [339, 90] on h1 "Booking / September 14, 2025 / 11:00AM / Elouise Heegee (Miltan Management) / A…" at bounding box center [214, 91] width 281 height 149
drag, startPoint x: 192, startPoint y: 26, endPoint x: 184, endPoint y: 88, distance: 62.7
click at [184, 88] on small "/ September 14, 2025 / 11:00AM / Elouise Heegee (Miltan Management) / Airbnb Ca…" at bounding box center [208, 94] width 269 height 138
copy small "September 14, 2025 / 11:00AM / Elouise Heegee (Miltan Management)"
click at [450, 208] on legend "Who" at bounding box center [279, 211] width 410 height 39
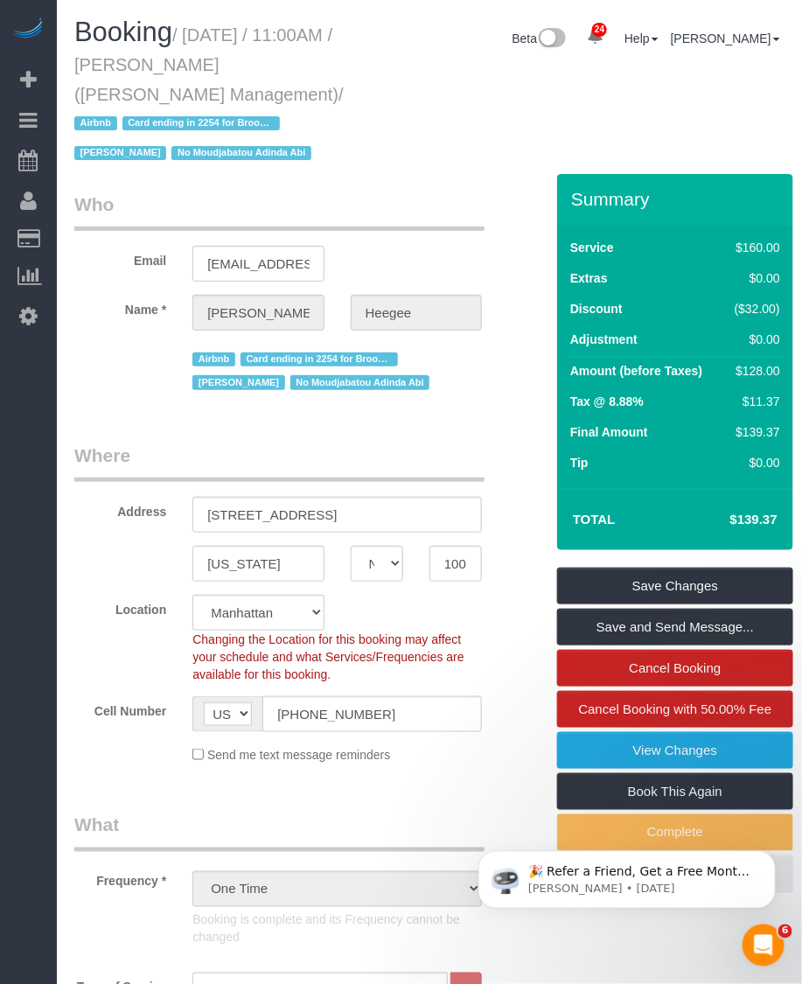
drag, startPoint x: 191, startPoint y: 31, endPoint x: 184, endPoint y: 92, distance: 61.6
click at [184, 92] on small "/ September 14, 2025 / 11:00AM / Elouise Heegee (Miltan Management) / Airbnb Ca…" at bounding box center [208, 94] width 269 height 138
copy small "September 14, 2025 / 11:00AM / Elouise Heegee (Miltan Management)"
drag, startPoint x: 254, startPoint y: 59, endPoint x: 219, endPoint y: 46, distance: 37.9
click at [254, 59] on small "/ September 14, 2025 / 11:00AM / Elouise Heegee (Miltan Management) / Airbnb Ca…" at bounding box center [208, 94] width 269 height 138
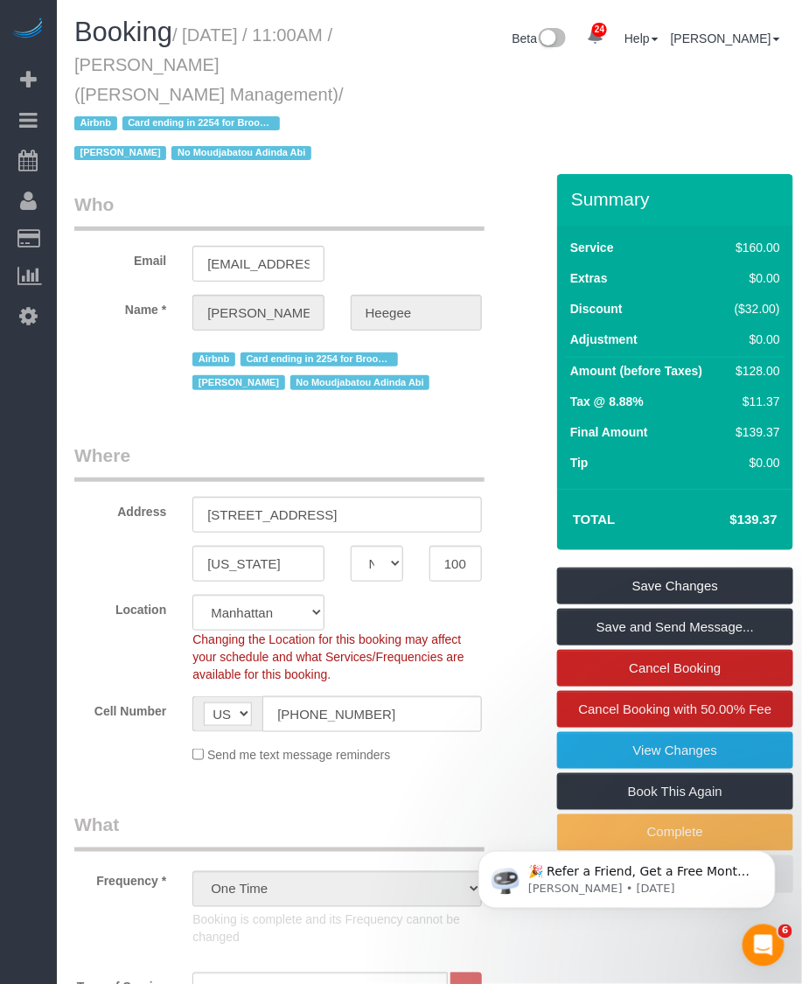
drag, startPoint x: 190, startPoint y: 50, endPoint x: 181, endPoint y: 90, distance: 41.2
click at [181, 90] on small "/ September 14, 2025 / 11:00AM / Elouise Heegee (Miltan Management) / Airbnb Ca…" at bounding box center [208, 94] width 269 height 138
copy small "September 14, 2025 / 11:00AM / Elouise Heegee (Miltan Management)"
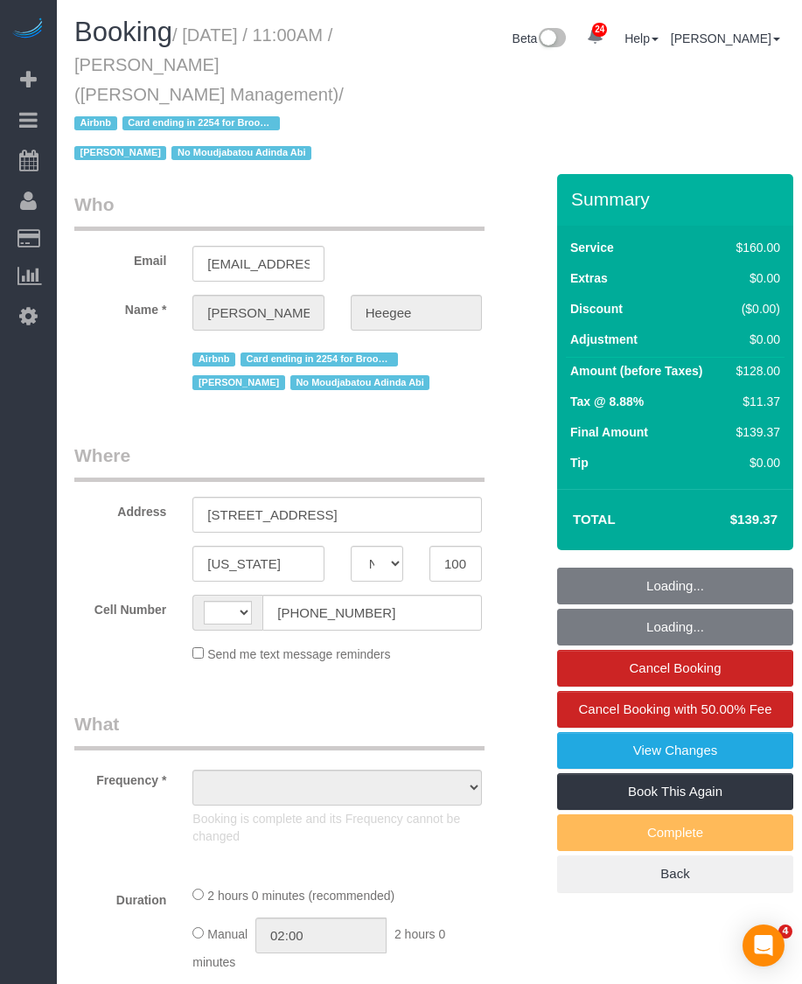
select select "NY"
click at [184, 92] on small "/ [DATE] / 11:00AM / [PERSON_NAME] ([PERSON_NAME] Management) / Airbnb Card end…" at bounding box center [208, 94] width 269 height 138
select select "string:[GEOGRAPHIC_DATA]"
select select "object:833"
select select "120"
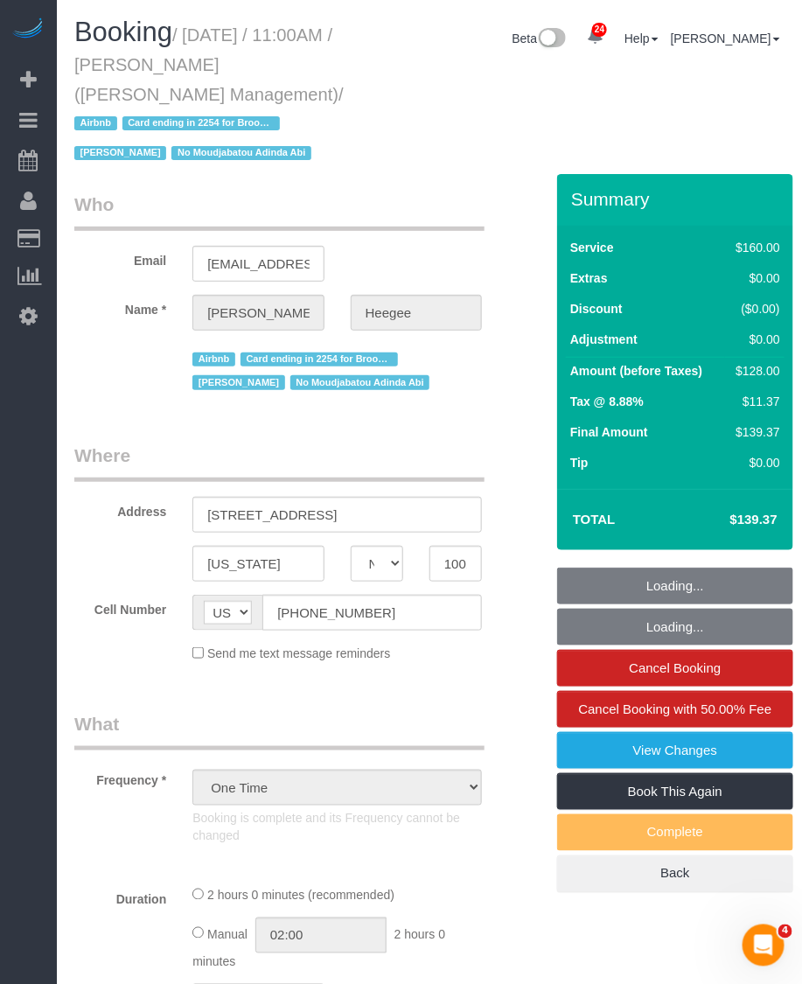
select select "spot1"
select select "number:89"
select select "number:90"
select select "number:15"
select select "number:7"
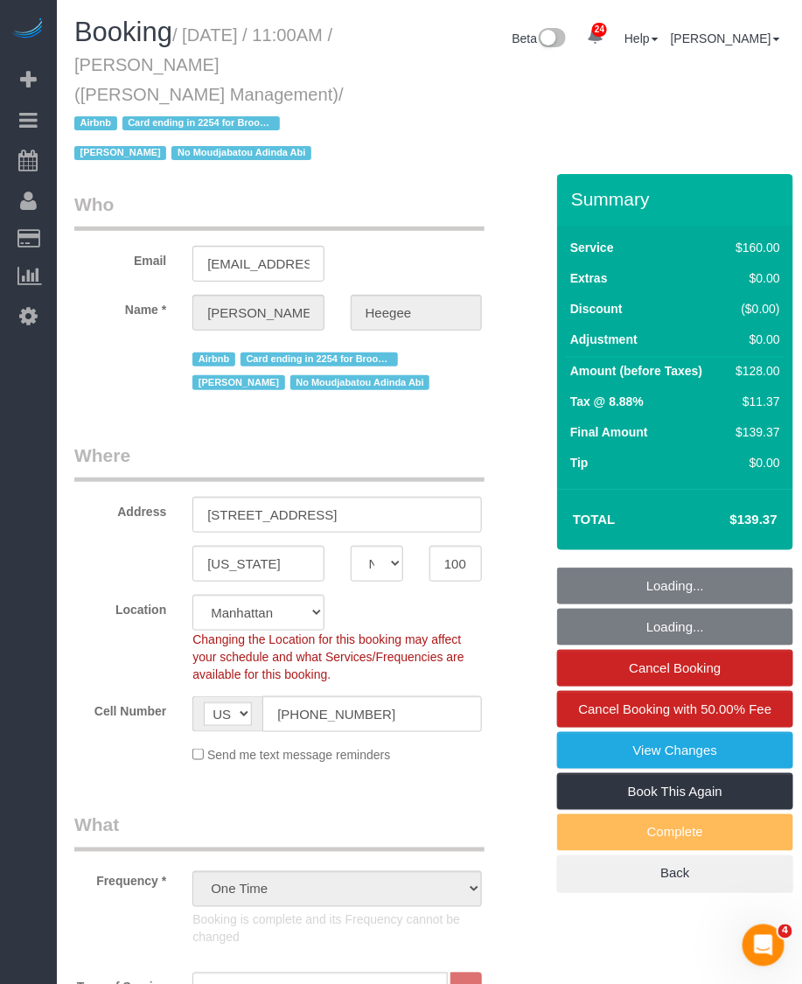
select select "string:stripe-pm_1KdGie4VGloSiKo7qq5m7Mb2"
select select "object:1527"
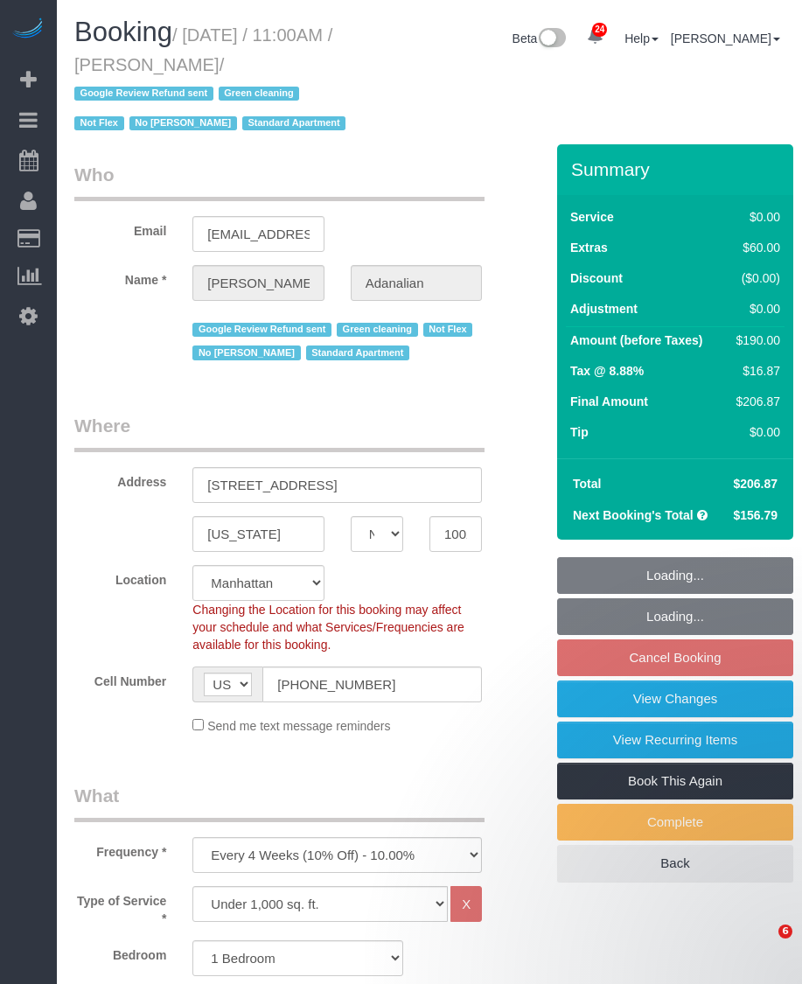
select select "NY"
select select "1"
select select "string:stripe-pm_1QrgCn4VGloSiKo7GXhdb6K1"
select select "spot1"
select select "number:89"
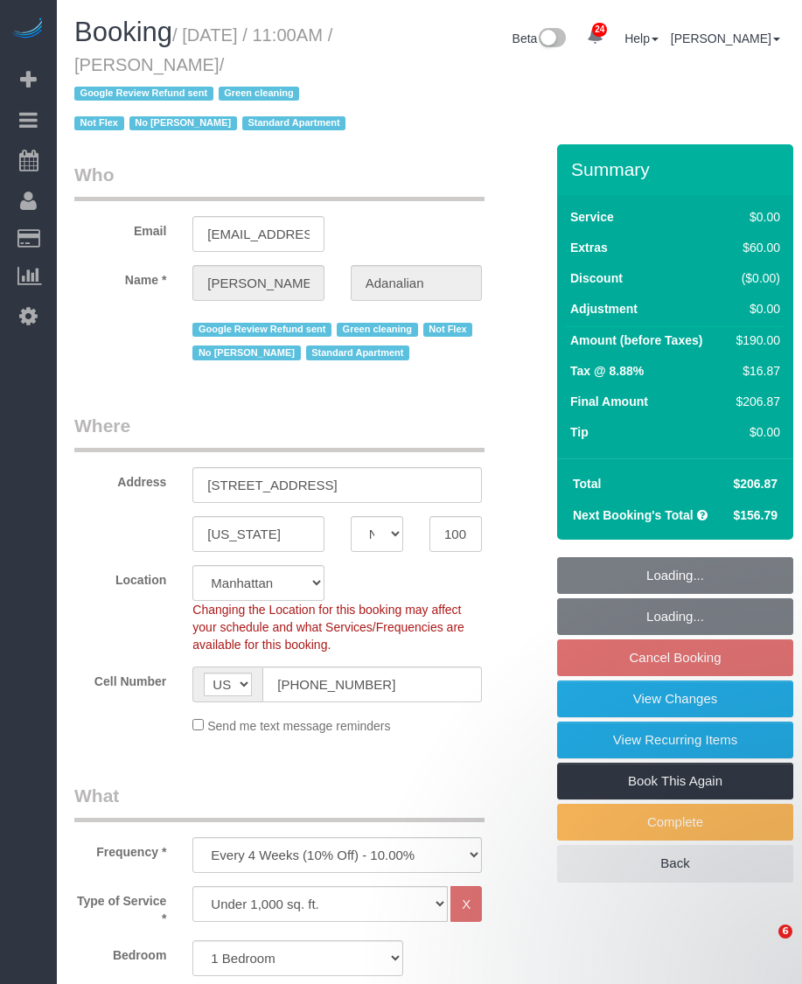
select select "number:90"
select select "number:15"
select select "number:5"
select select "object:1571"
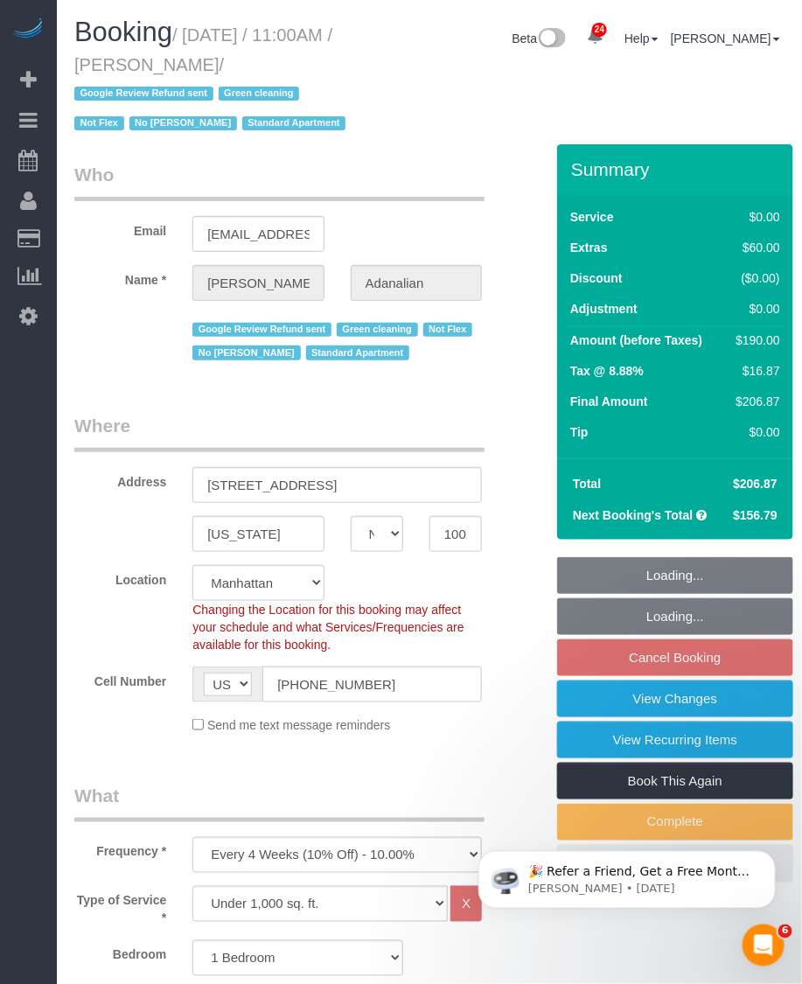
select select "1"
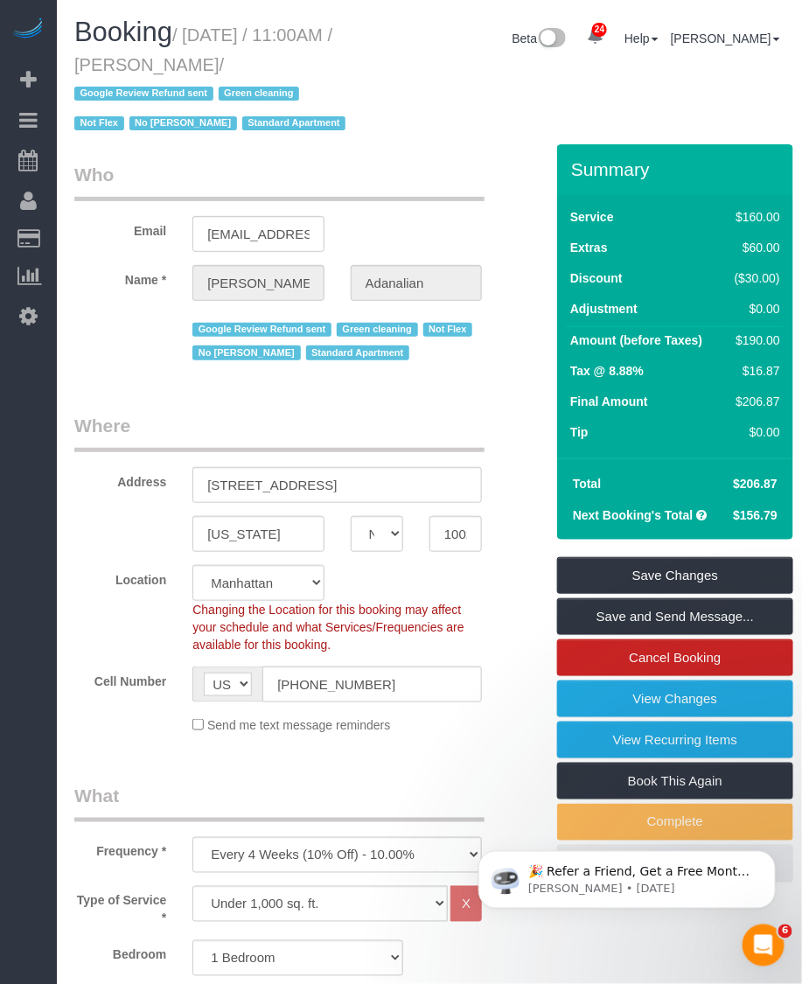
click at [430, 119] on div "Booking / [DATE] / 11:00AM / [PERSON_NAME] / Google Review Refund sent Green cl…" at bounding box center [429, 80] width 736 height 127
click at [617, 698] on link "View Changes" at bounding box center [675, 698] width 236 height 37
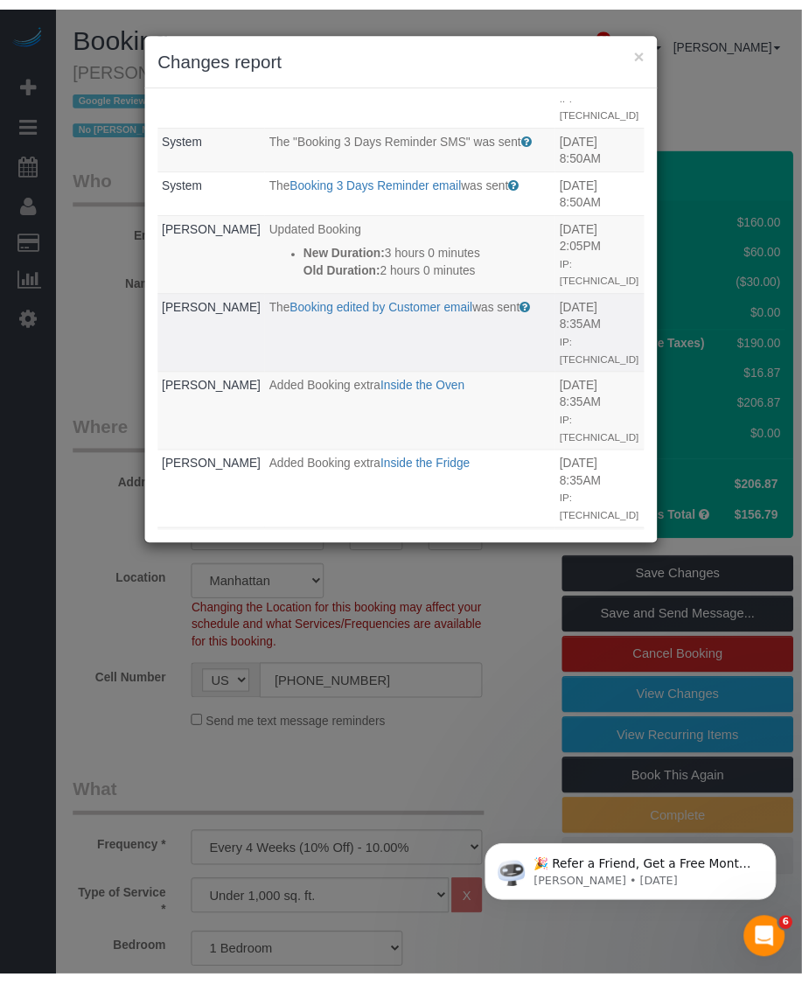
scroll to position [547, 0]
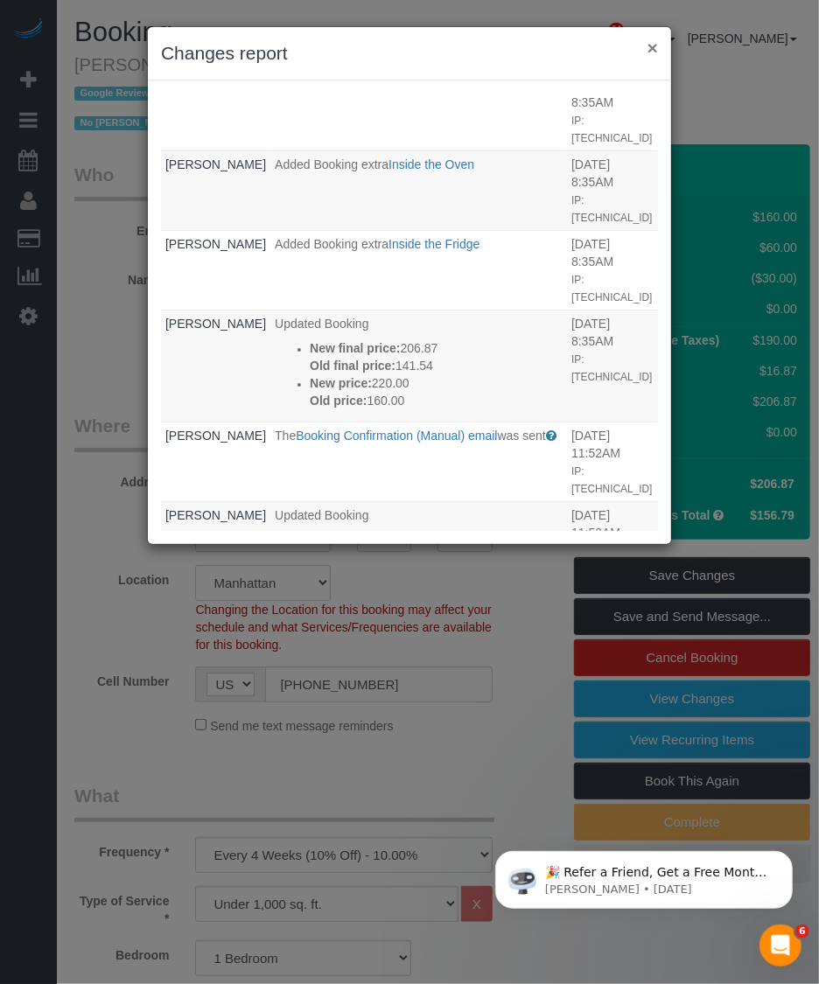
click at [656, 46] on button "×" at bounding box center [652, 47] width 10 height 18
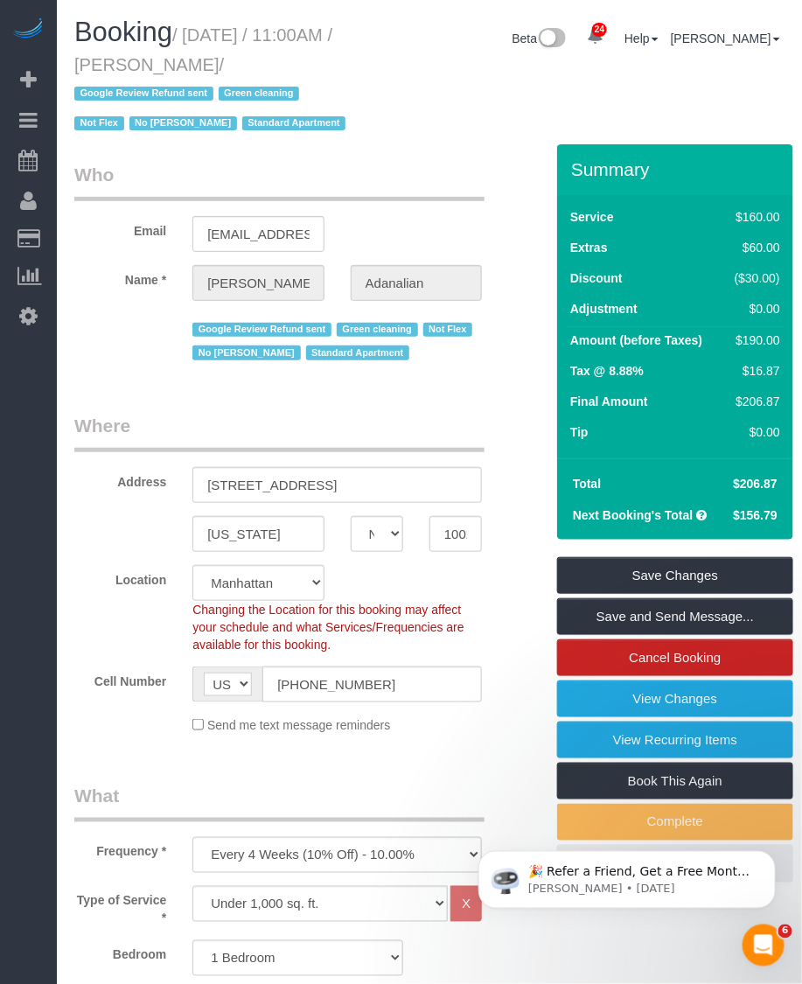
click at [381, 125] on div "Booking / September 22, 2025 / 11:00AM / Laura Adanalian / Google Review Refund…" at bounding box center [429, 80] width 736 height 127
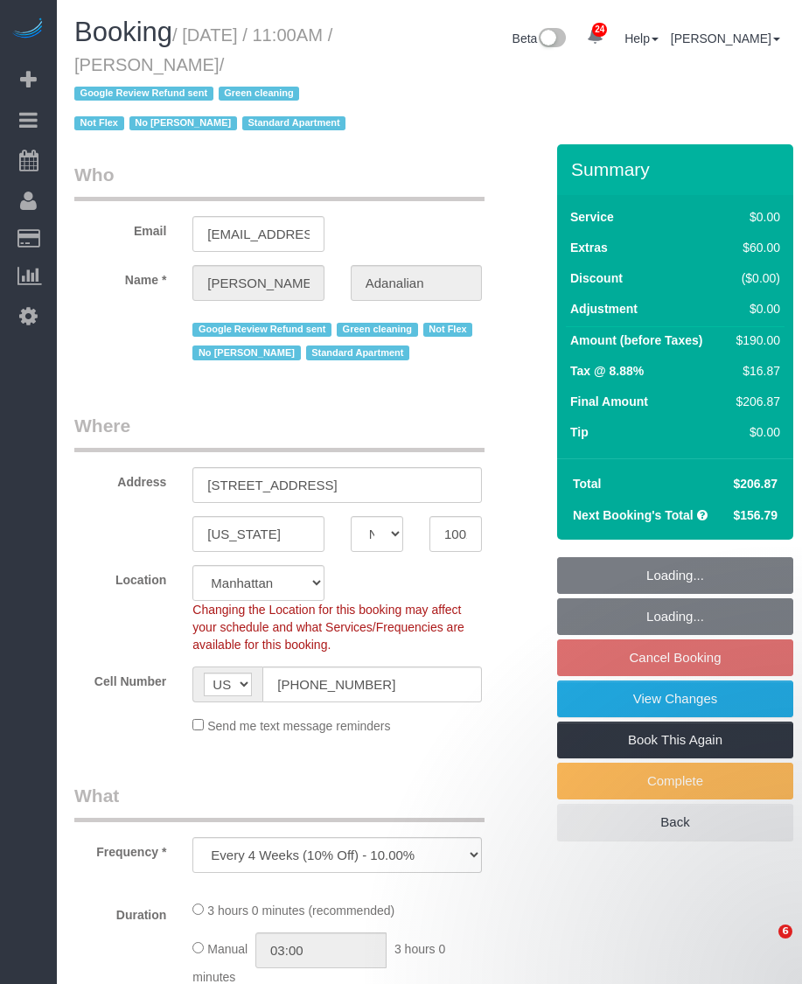
select select "NY"
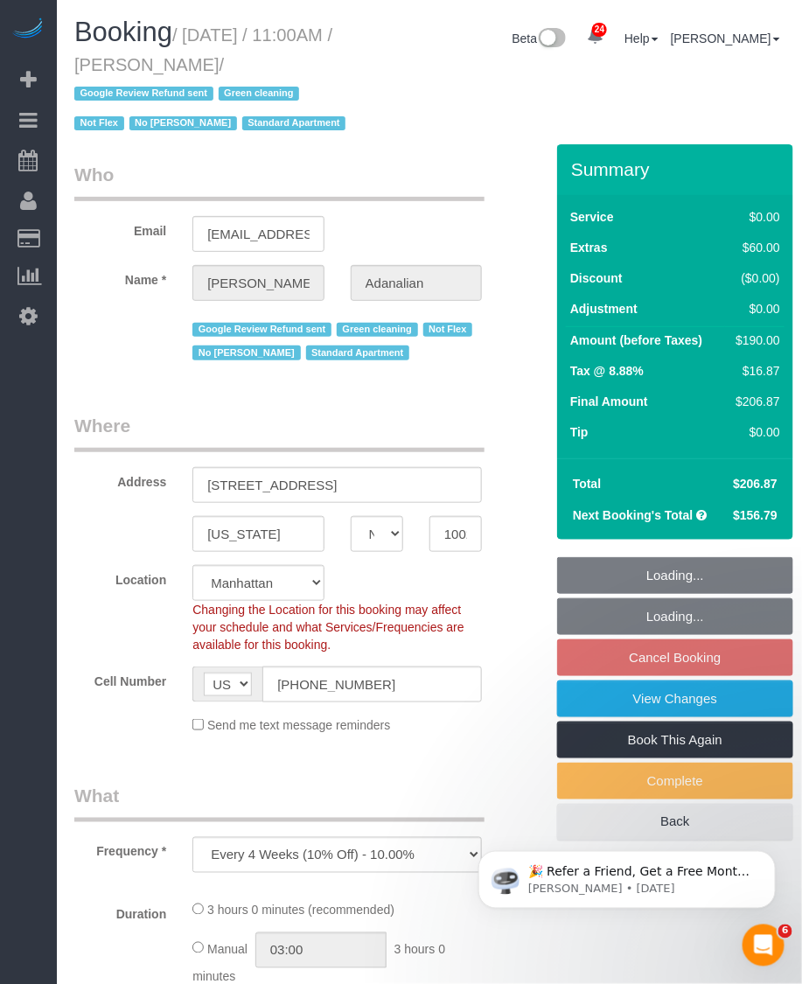
select select "object:1009"
select select "string:stripe-pm_1QrgCn4VGloSiKo7GXhdb6K1"
select select "number:89"
select select "number:90"
select select "number:15"
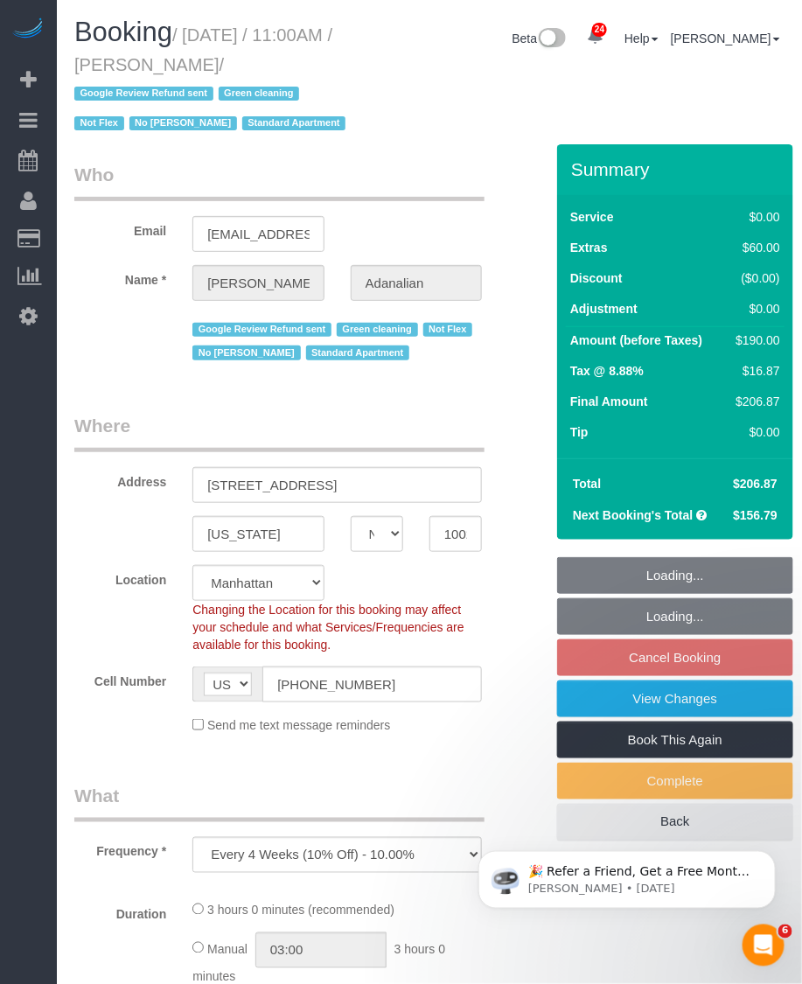
select select "number:5"
select select "spot1"
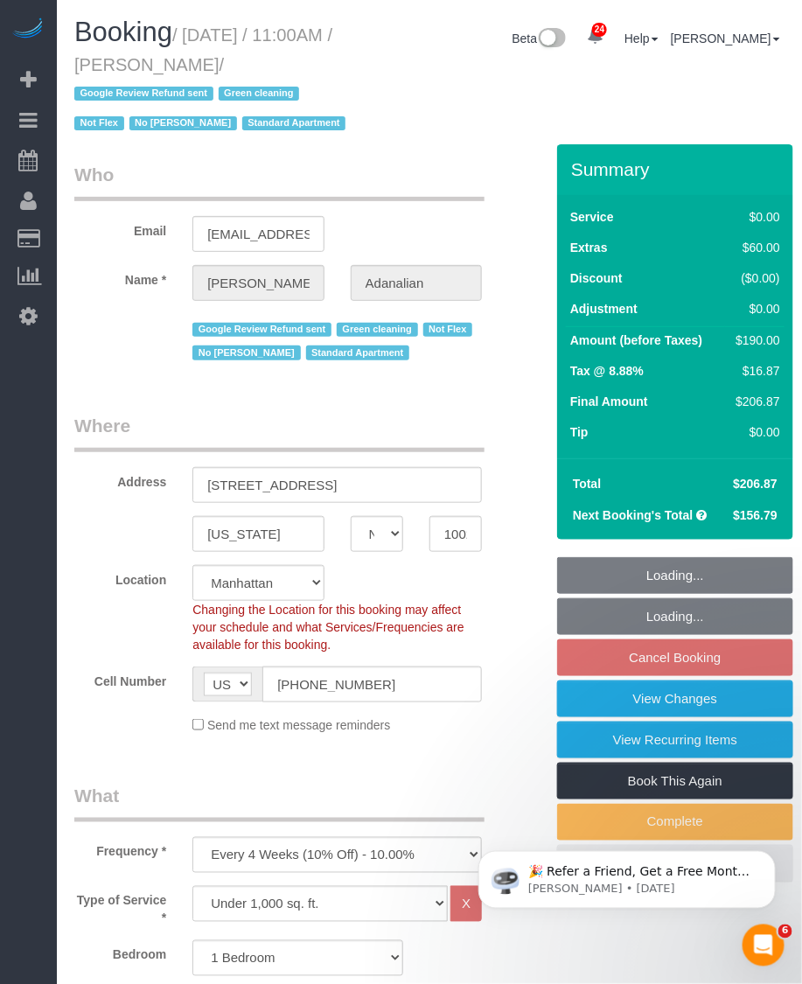
select select "1"
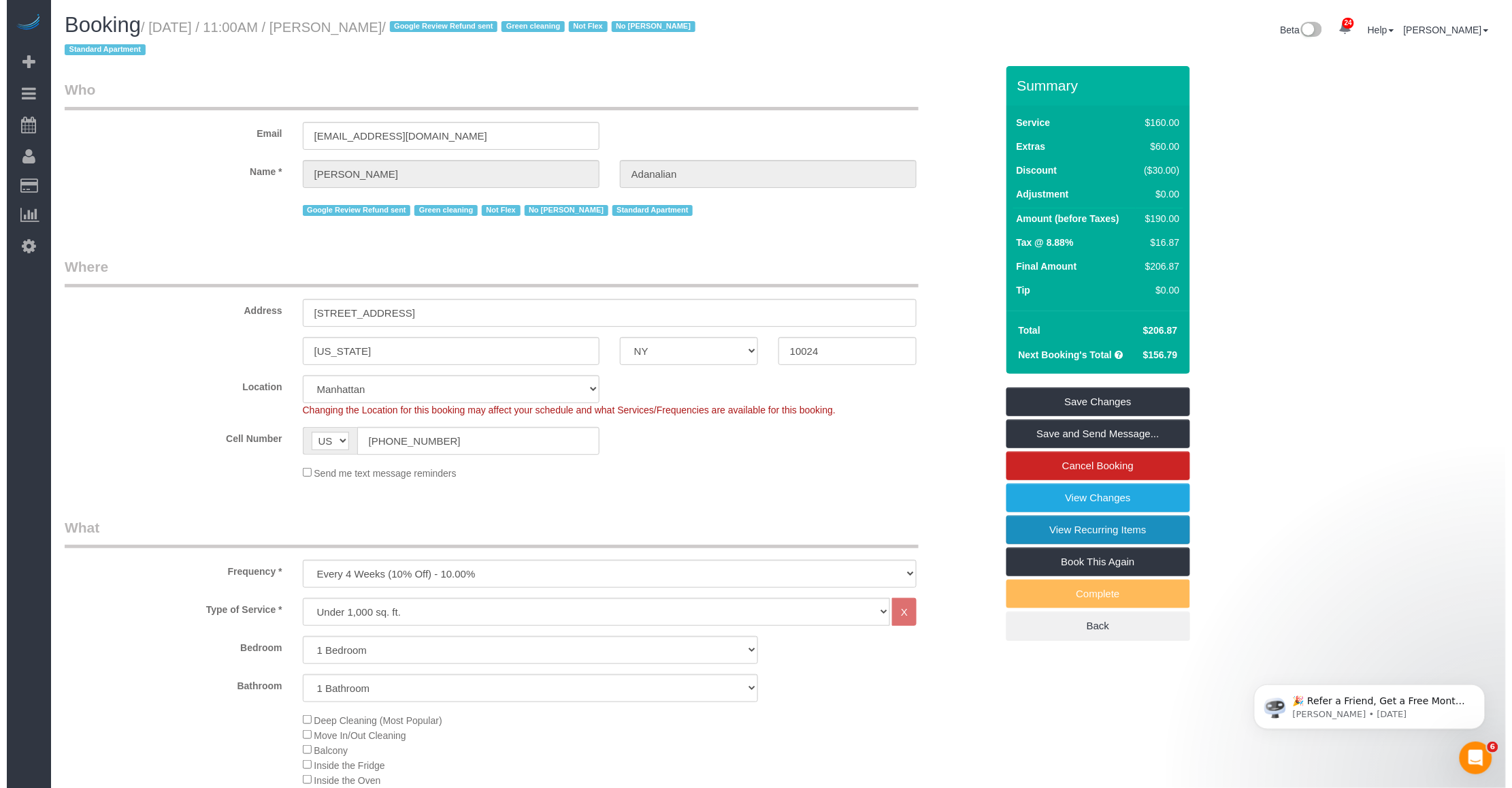
scroll to position [85, 0]
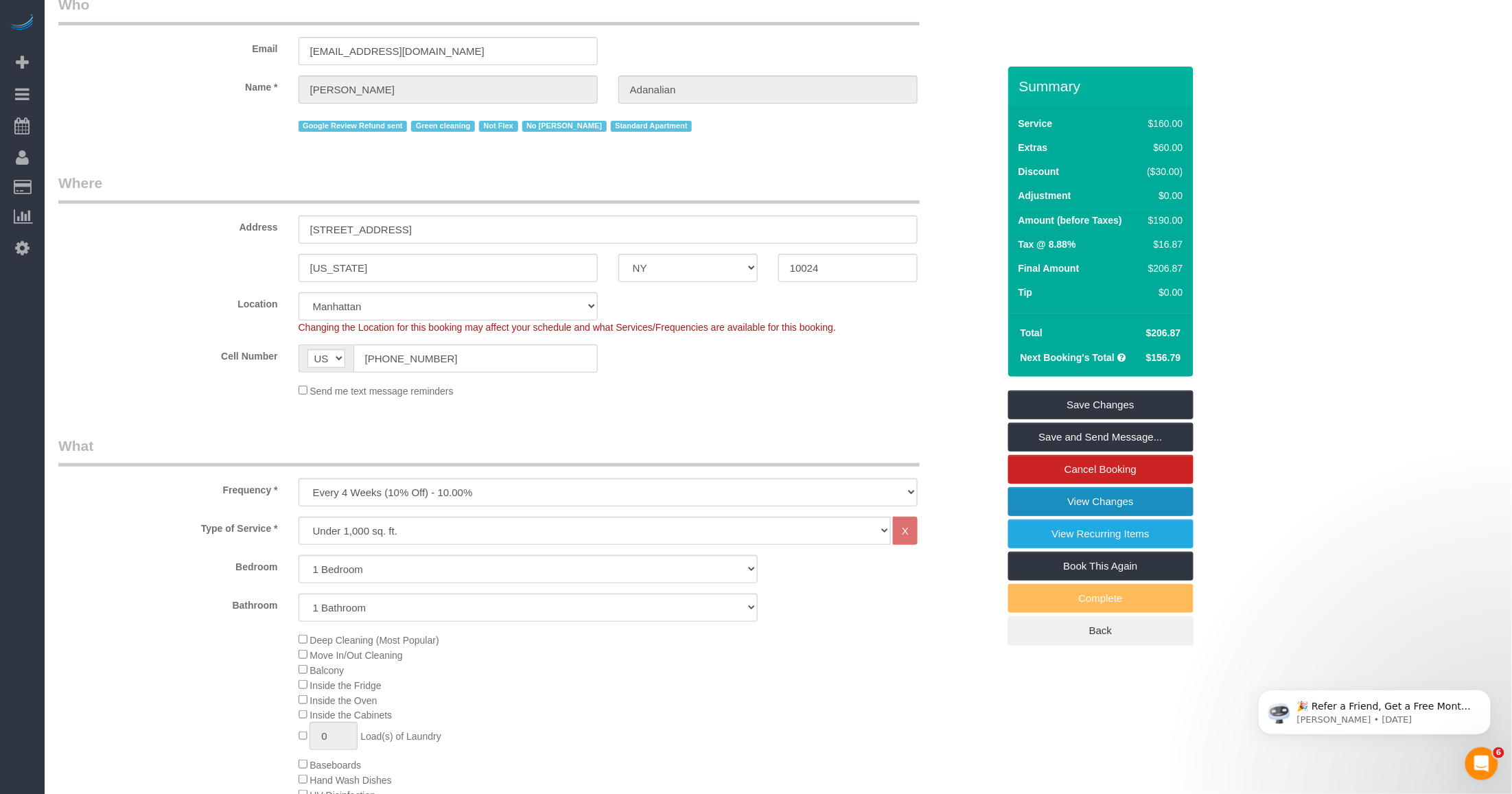
click at [628, 494] on link "View Changes" at bounding box center [1101, 501] width 185 height 29
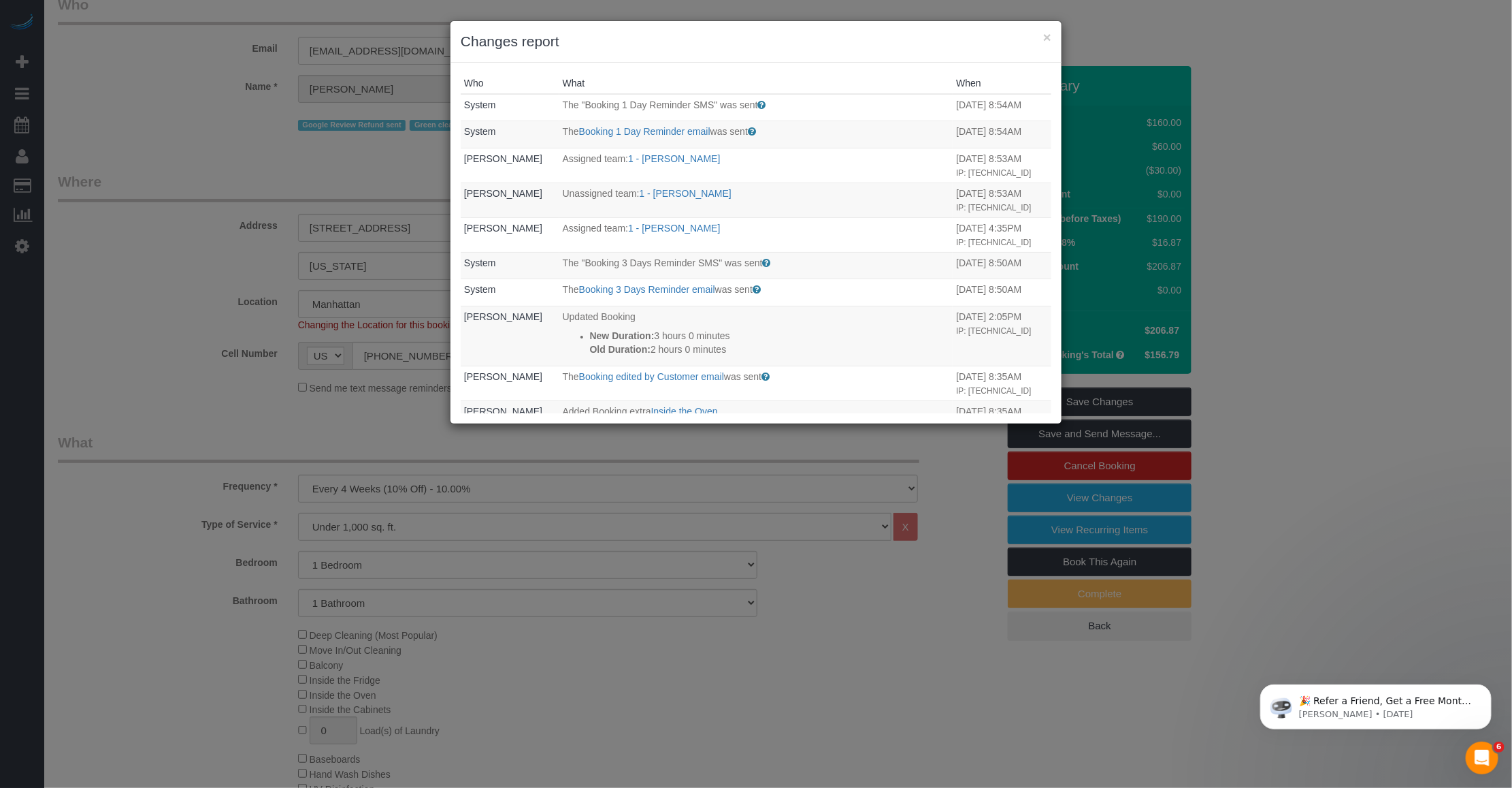
click at [623, 36] on div "× Changes report" at bounding box center [756, 41] width 611 height 41
click at [623, 35] on button "×" at bounding box center [1047, 37] width 8 height 14
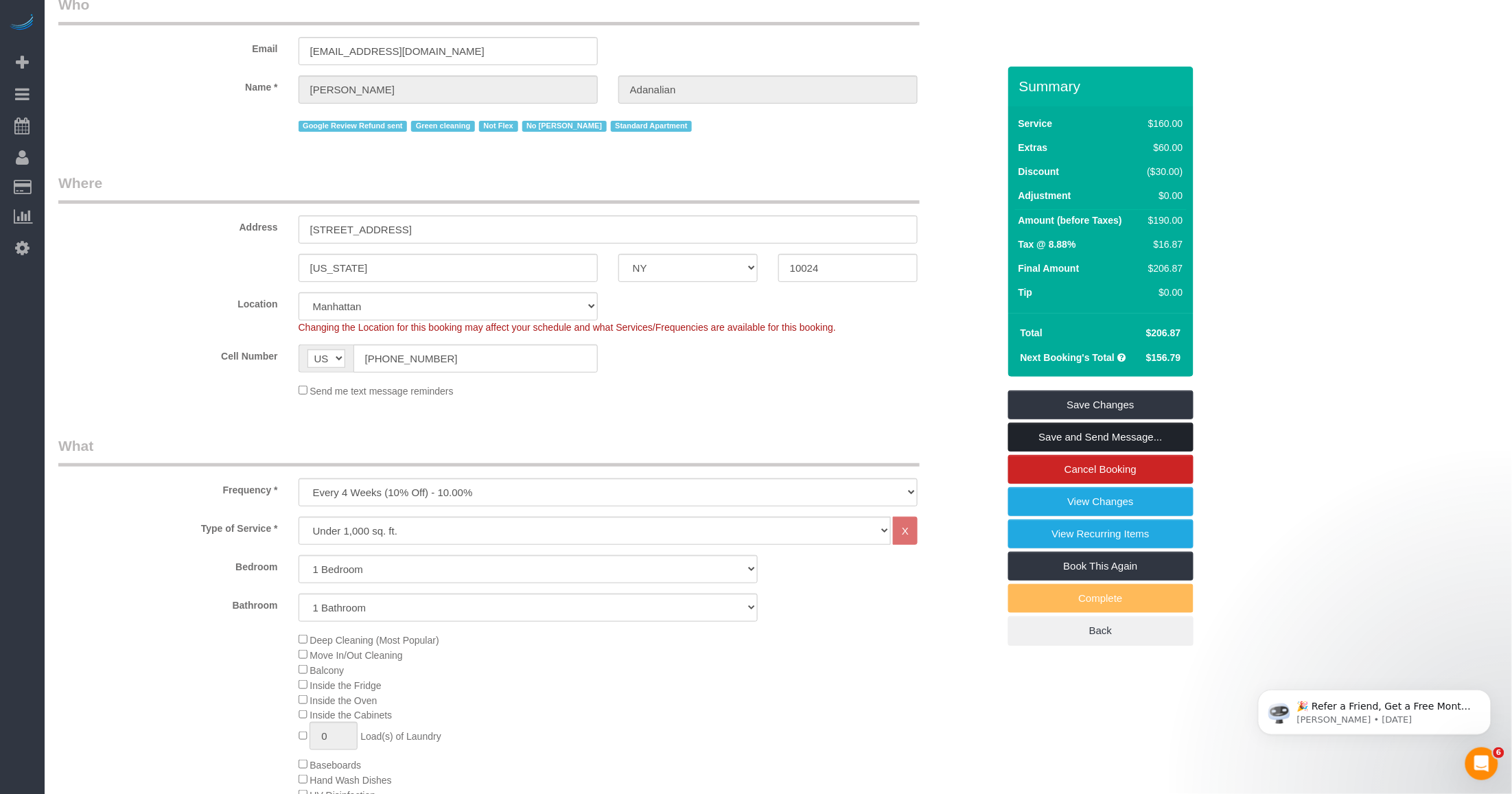
click at [628, 433] on link "Save and Send Message..." at bounding box center [1101, 437] width 185 height 29
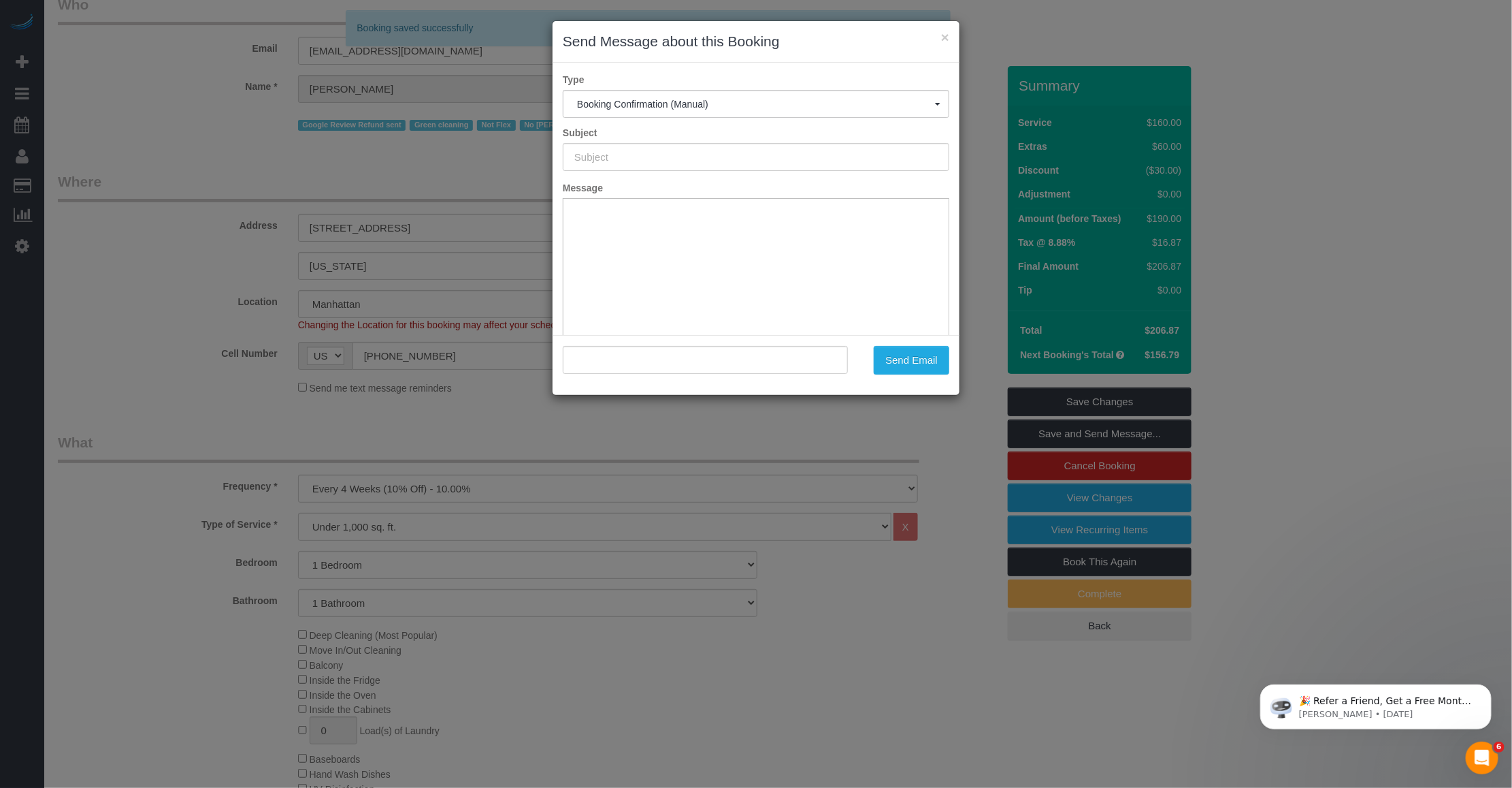
type input "Cleaning Confirmed for 09/22/2025 at 11:00am"
type input ""Laura Adanalian" <lsetrakian@gmail.com>"
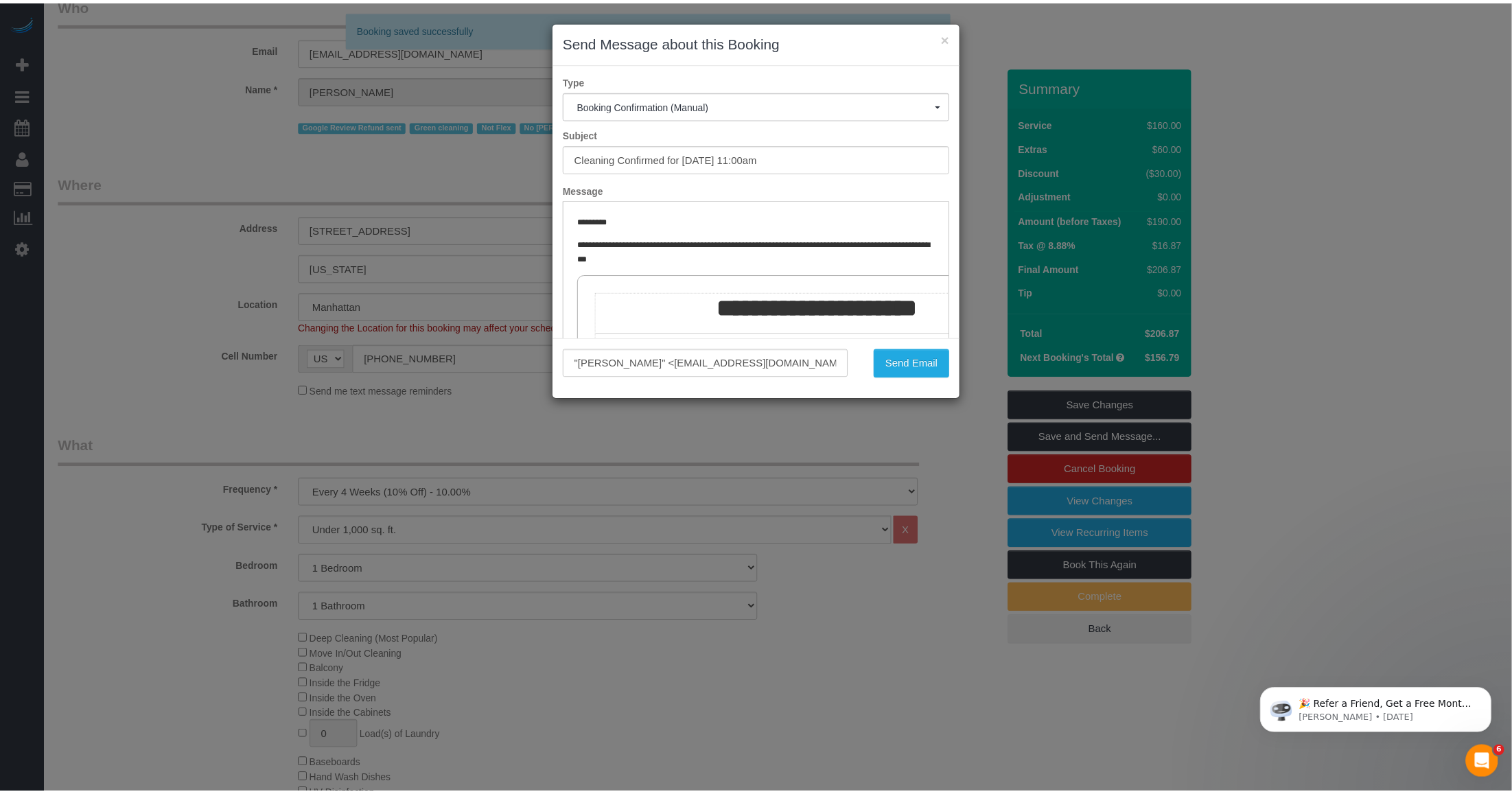
scroll to position [0, 0]
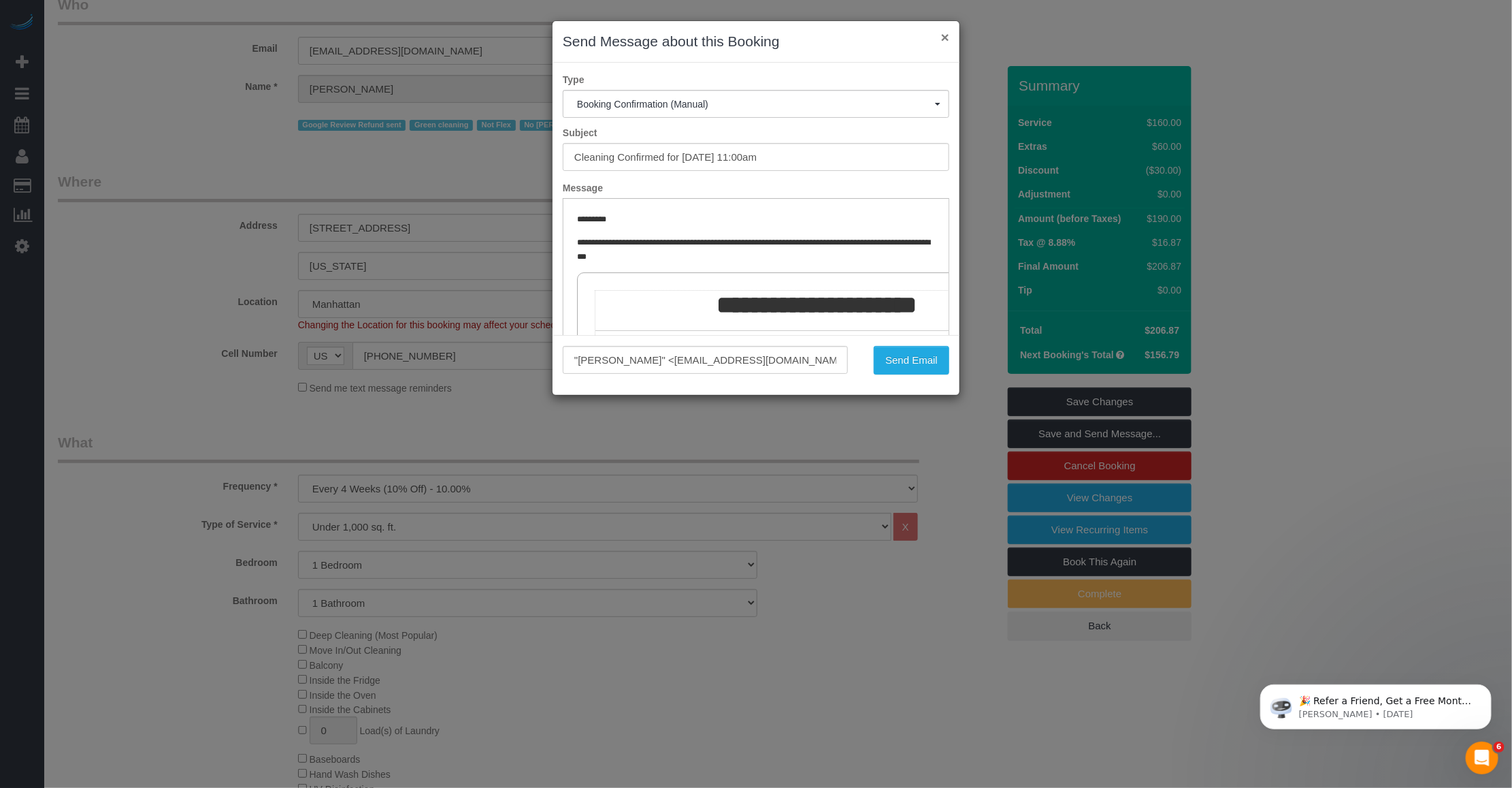
click at [623, 34] on button "×" at bounding box center [945, 37] width 8 height 14
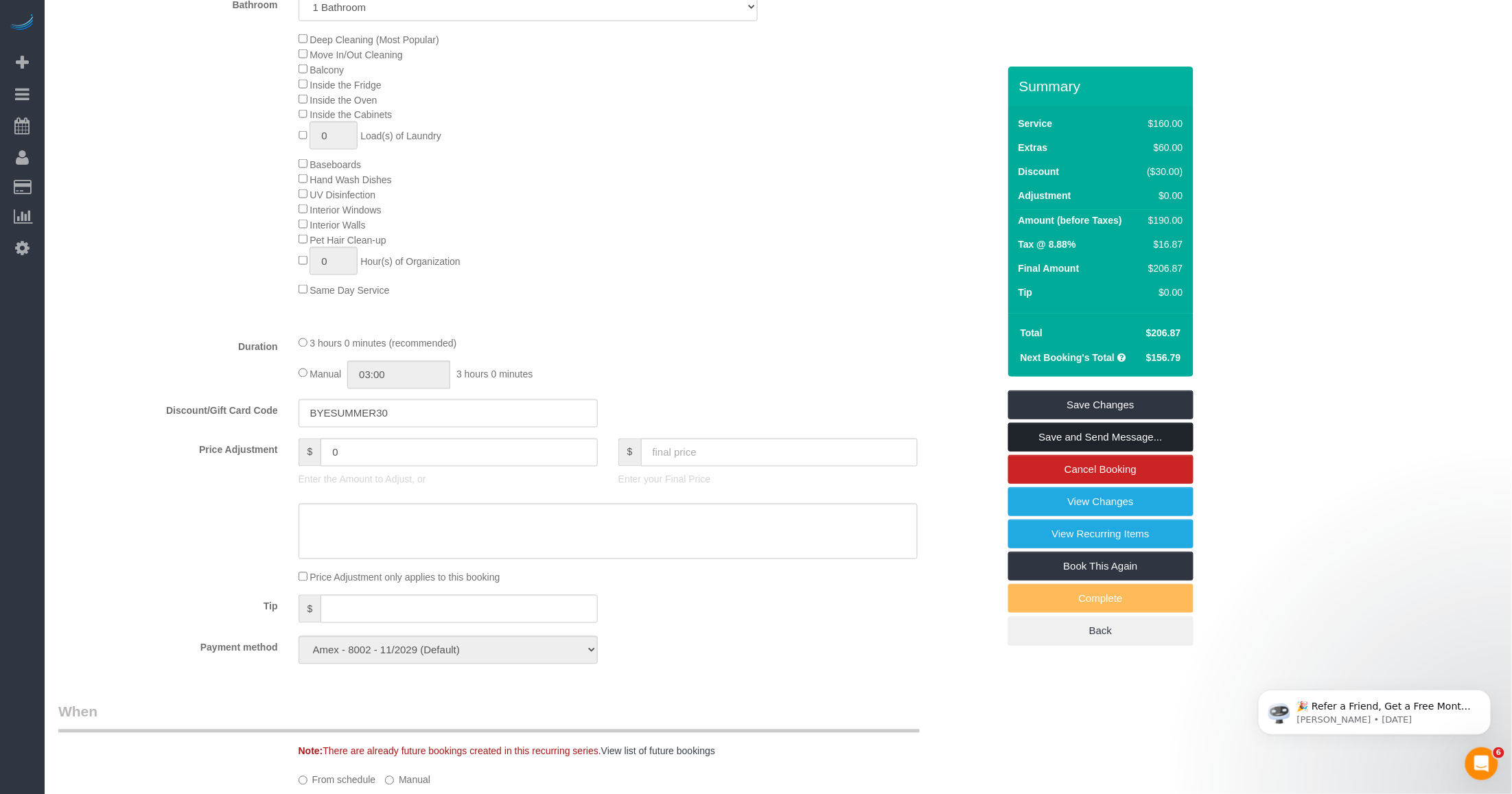
scroll to position [1115, 0]
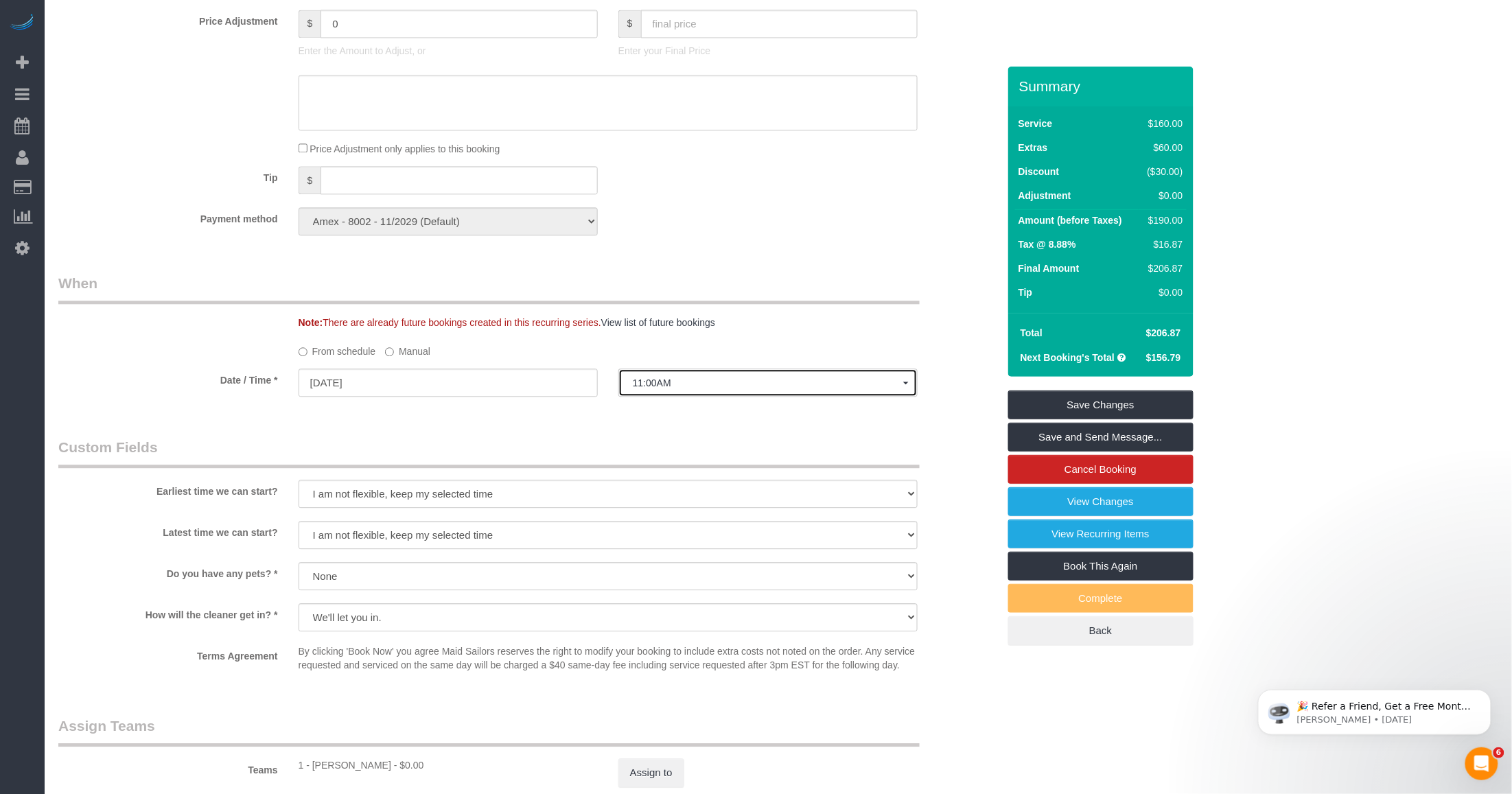
click at [628, 384] on span "11:00AM" at bounding box center [767, 383] width 271 height 11
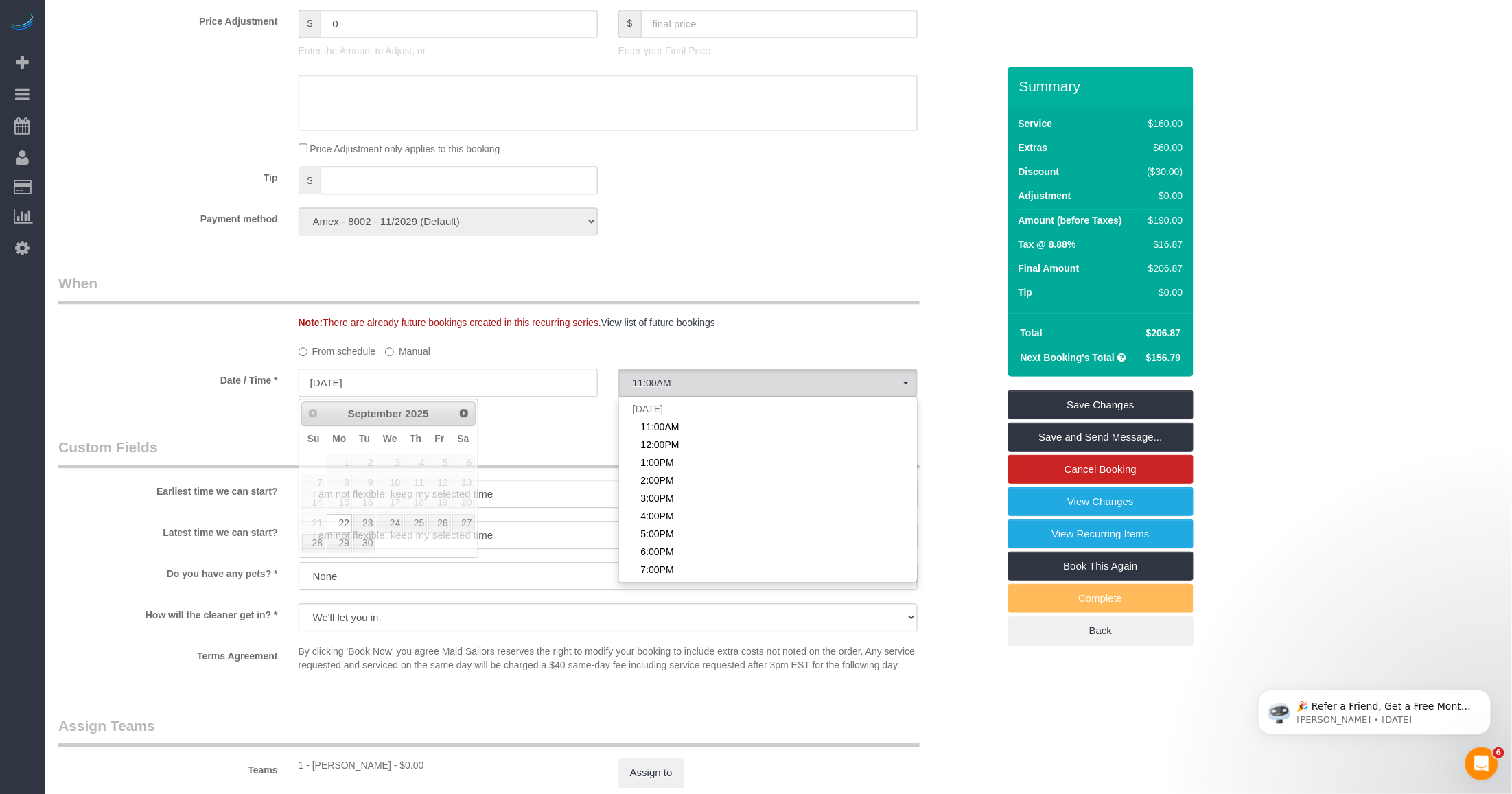
click at [391, 388] on input "09/22/2025" at bounding box center [447, 383] width 299 height 28
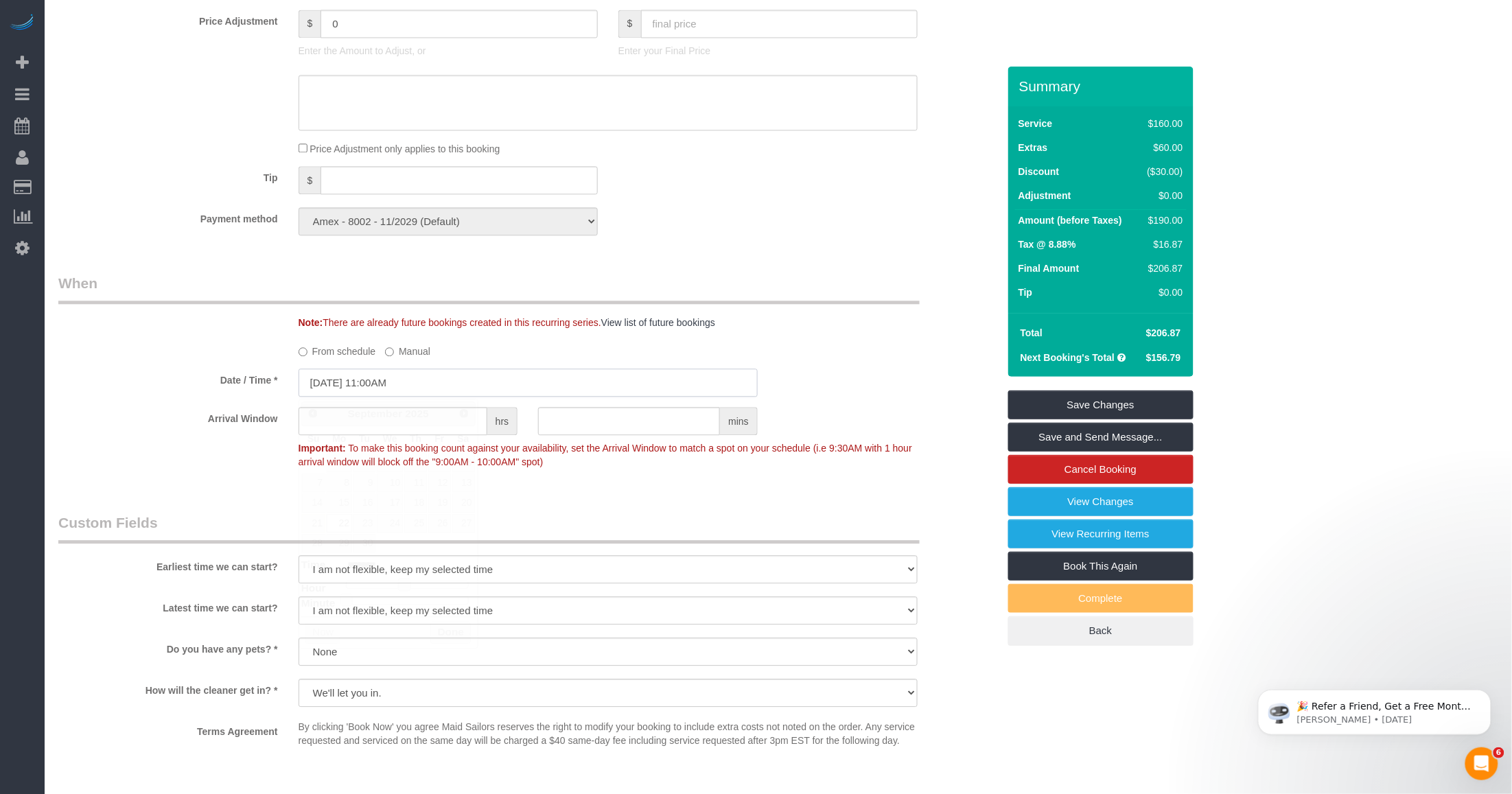
click at [402, 383] on input "09/22/2025 11:00AM" at bounding box center [527, 383] width 459 height 28
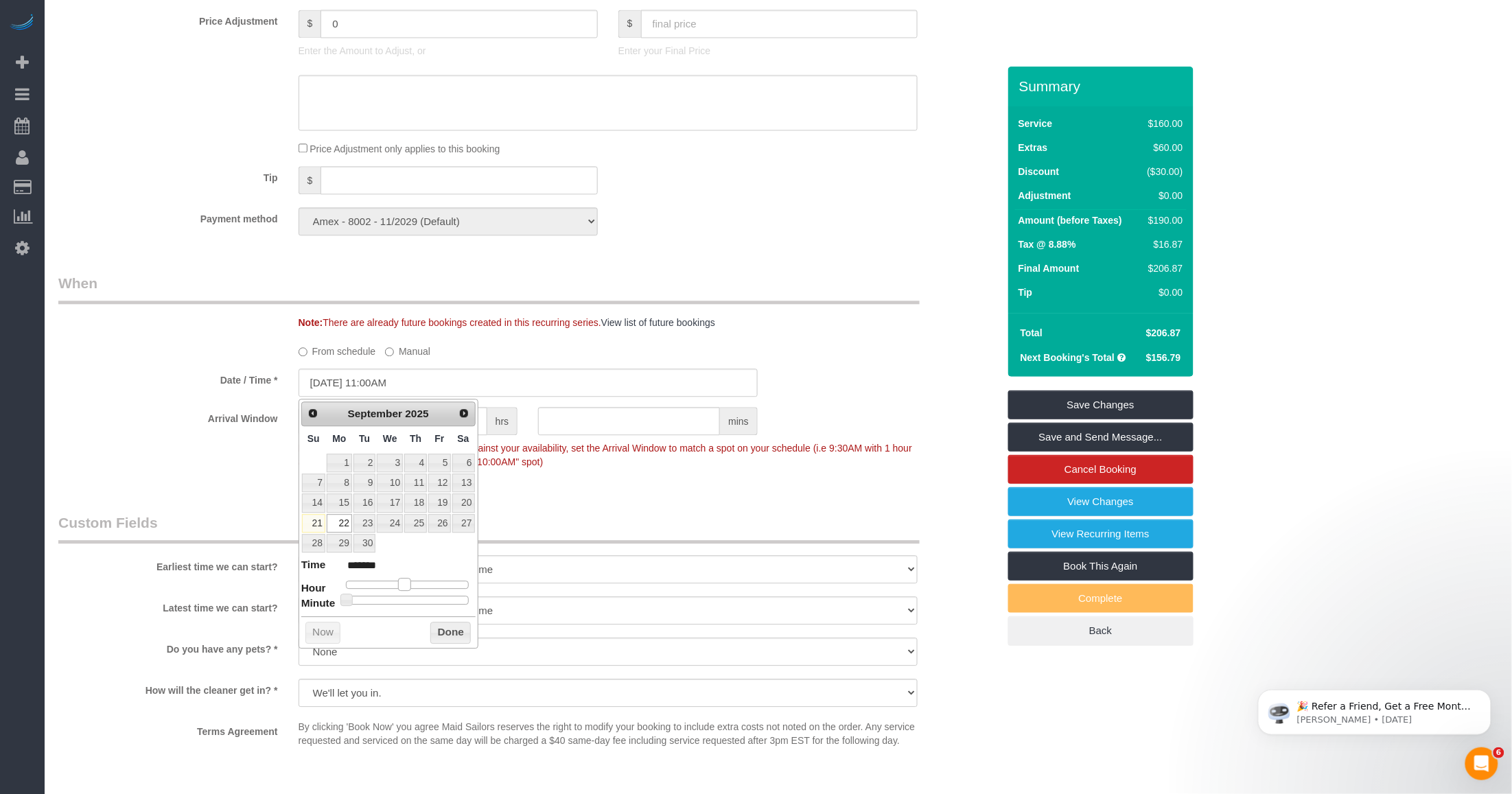
type input "09/22/2025 10:00AM"
type input "*******"
drag, startPoint x: 402, startPoint y: 587, endPoint x: 393, endPoint y: 584, distance: 9.5
click at [393, 584] on span at bounding box center [399, 584] width 13 height 13
click at [446, 637] on button "Done" at bounding box center [450, 632] width 41 height 22
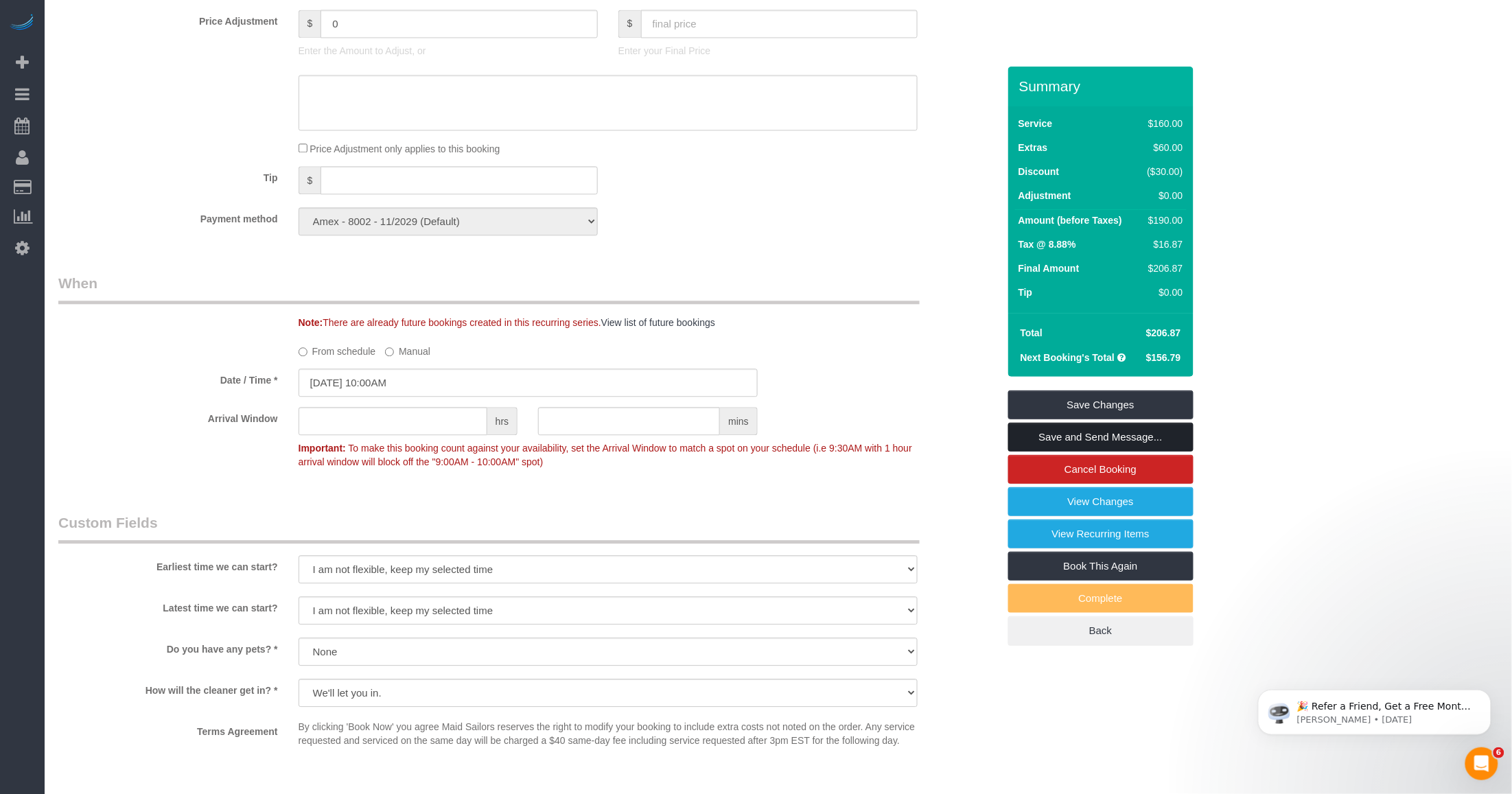
click at [628, 435] on link "Save and Send Message..." at bounding box center [1101, 437] width 185 height 29
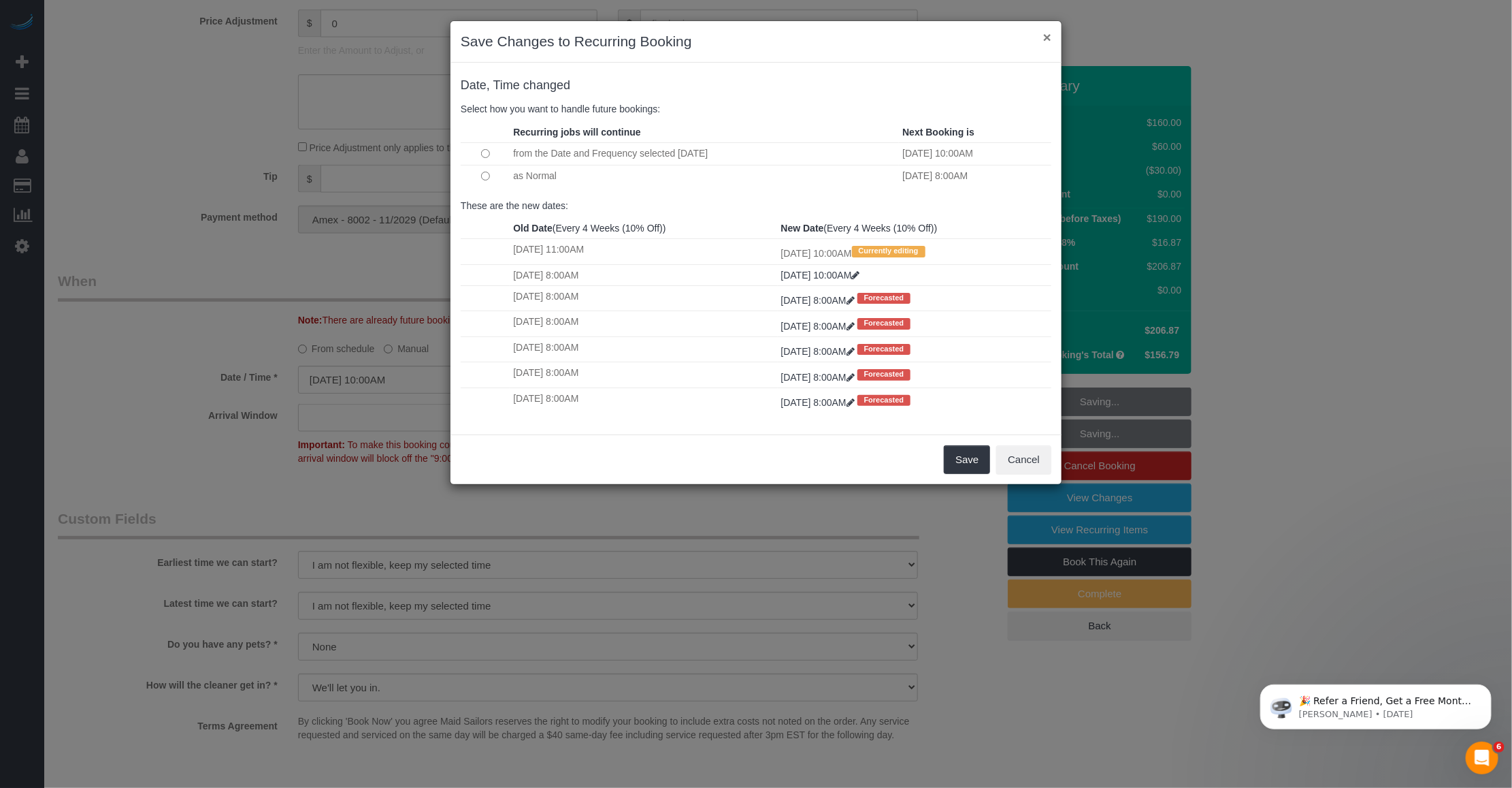
click at [623, 35] on button "×" at bounding box center [1047, 37] width 8 height 14
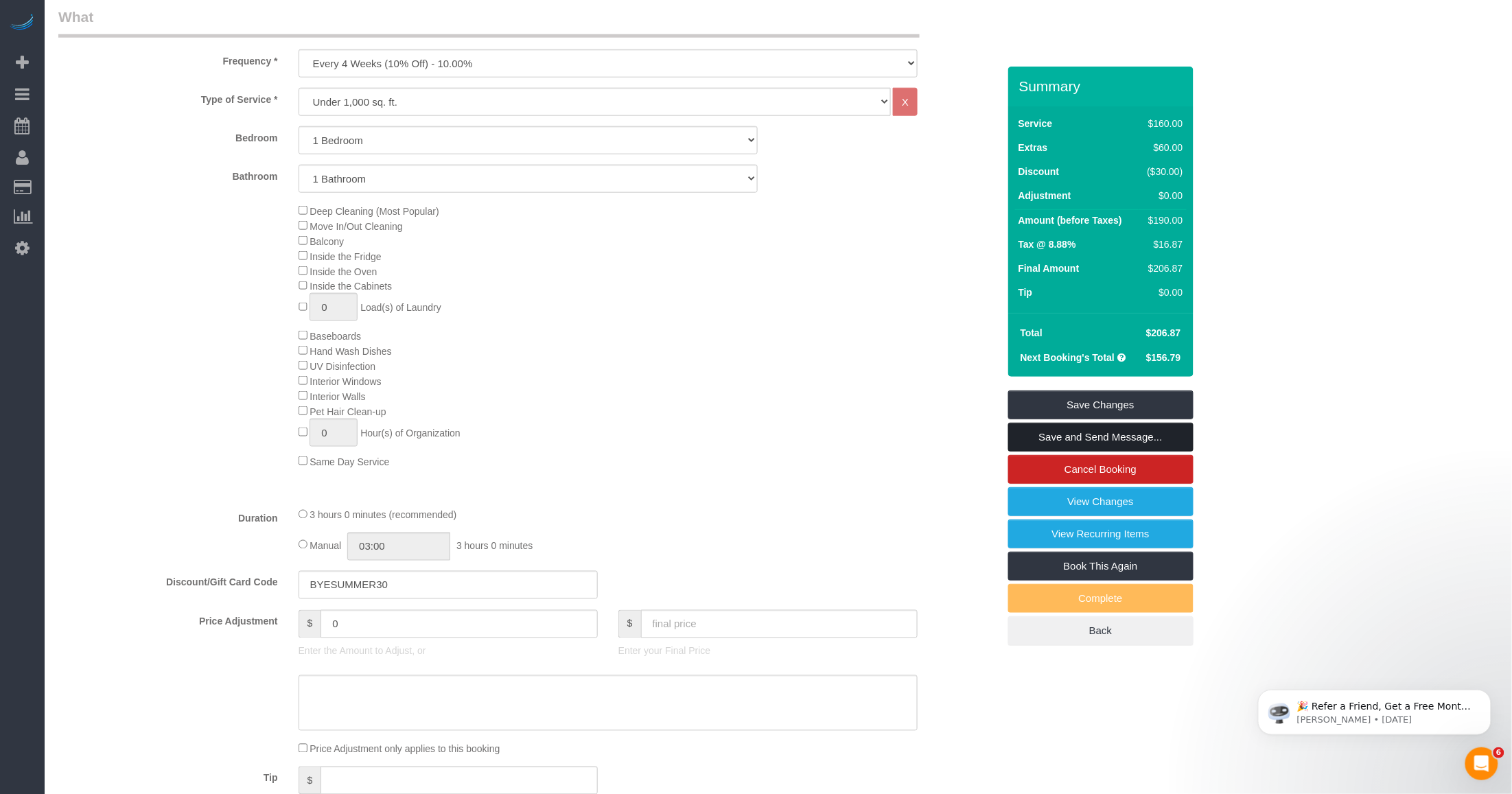
scroll to position [429, 0]
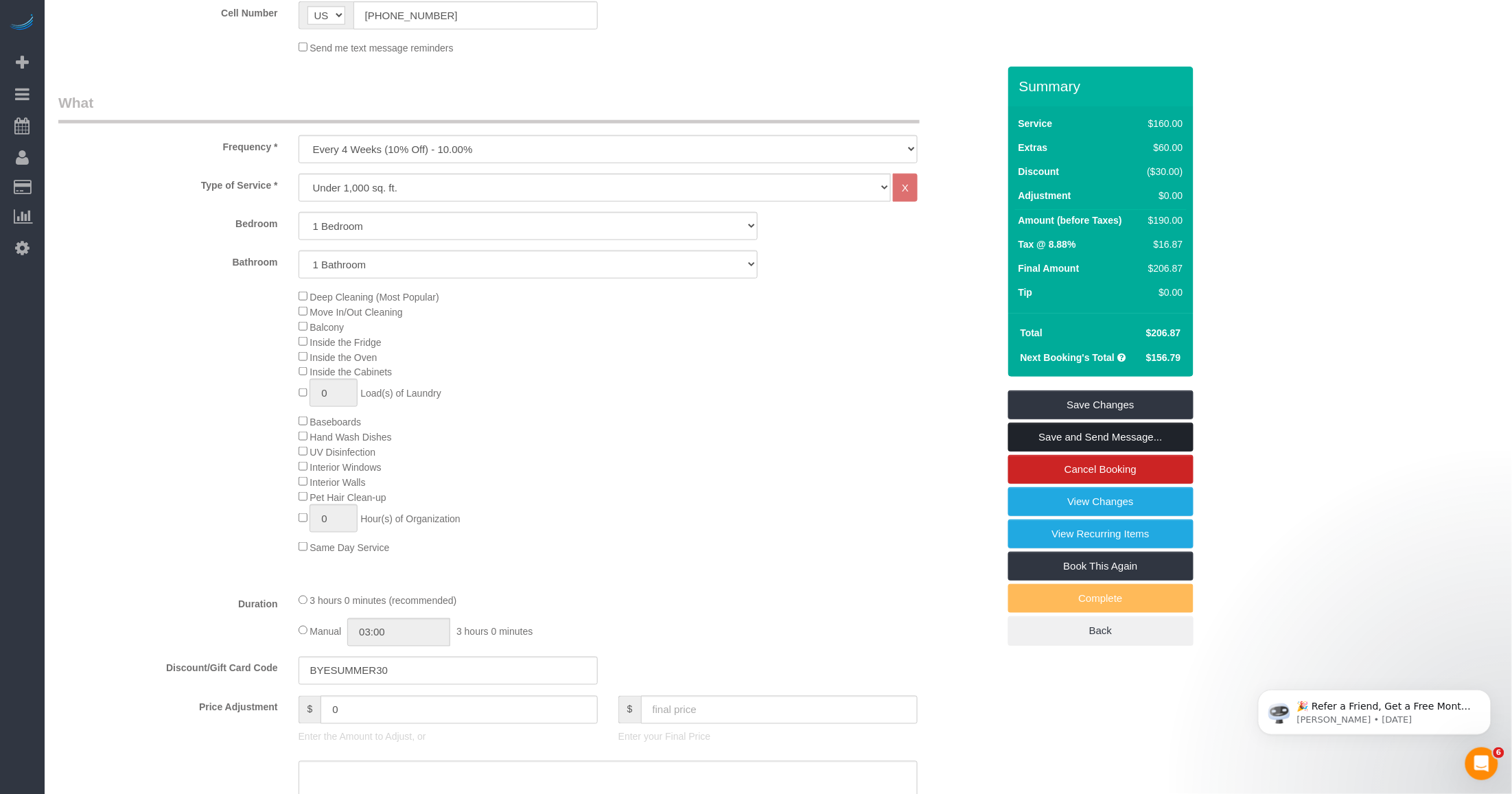
click at [628, 439] on link "Save and Send Message..." at bounding box center [1101, 437] width 185 height 29
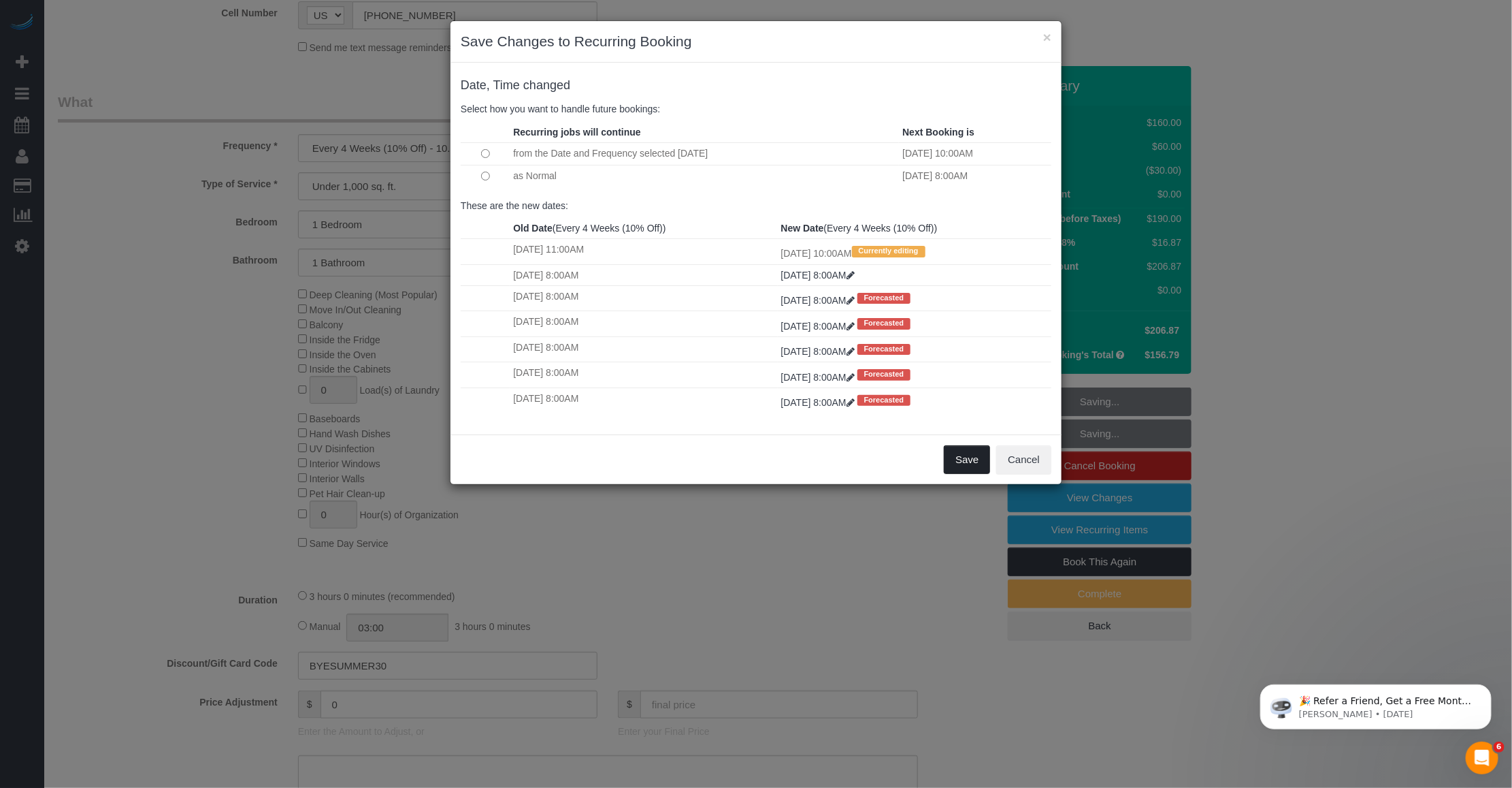
click at [623, 464] on button "Save" at bounding box center [966, 459] width 46 height 29
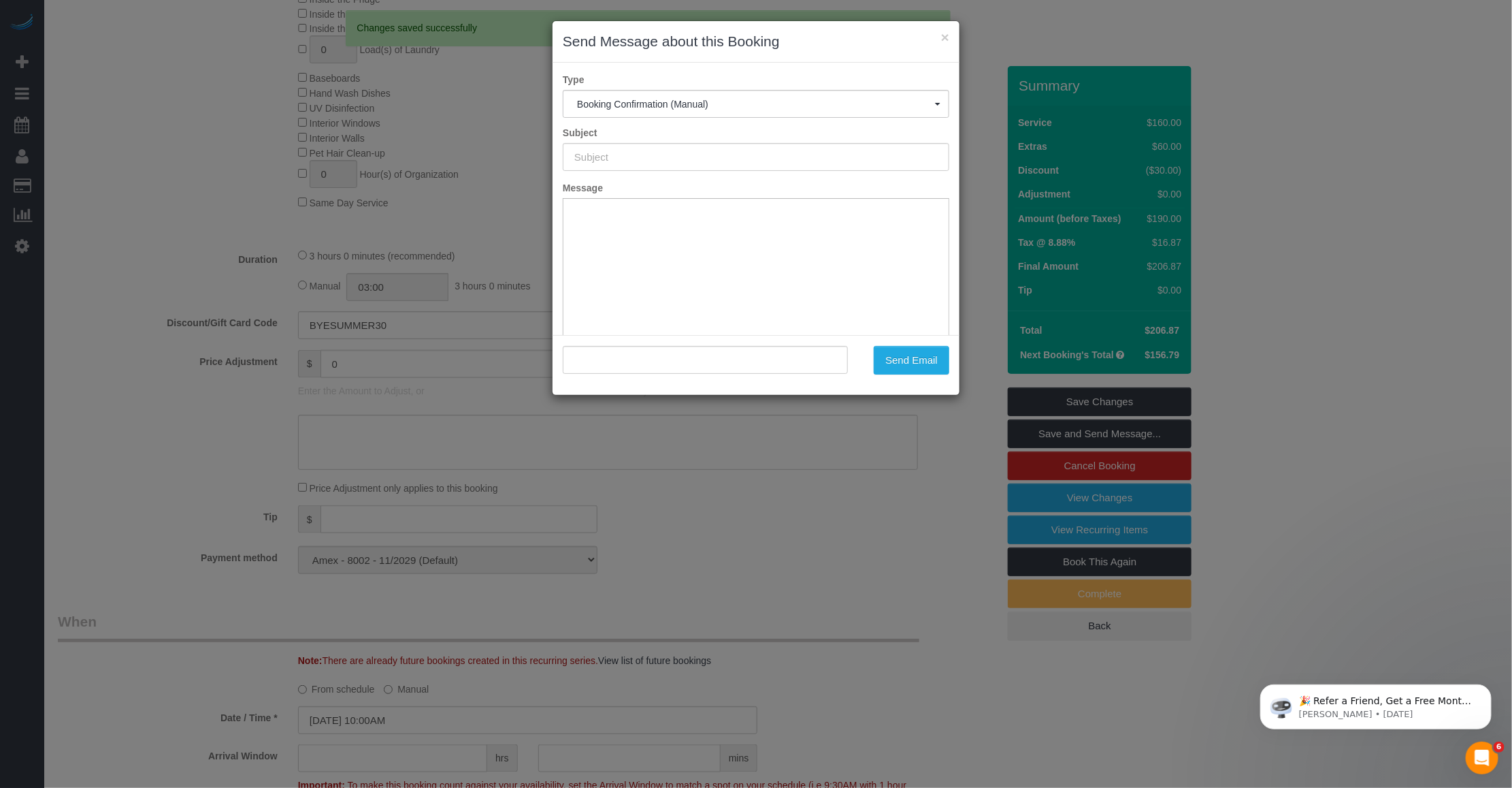
scroll to position [0, 0]
type input "Cleaning Confirmed for 09/22/2025 at 10:00am"
type input ""Laura Adanalian" <lsetrakian@gmail.com>"
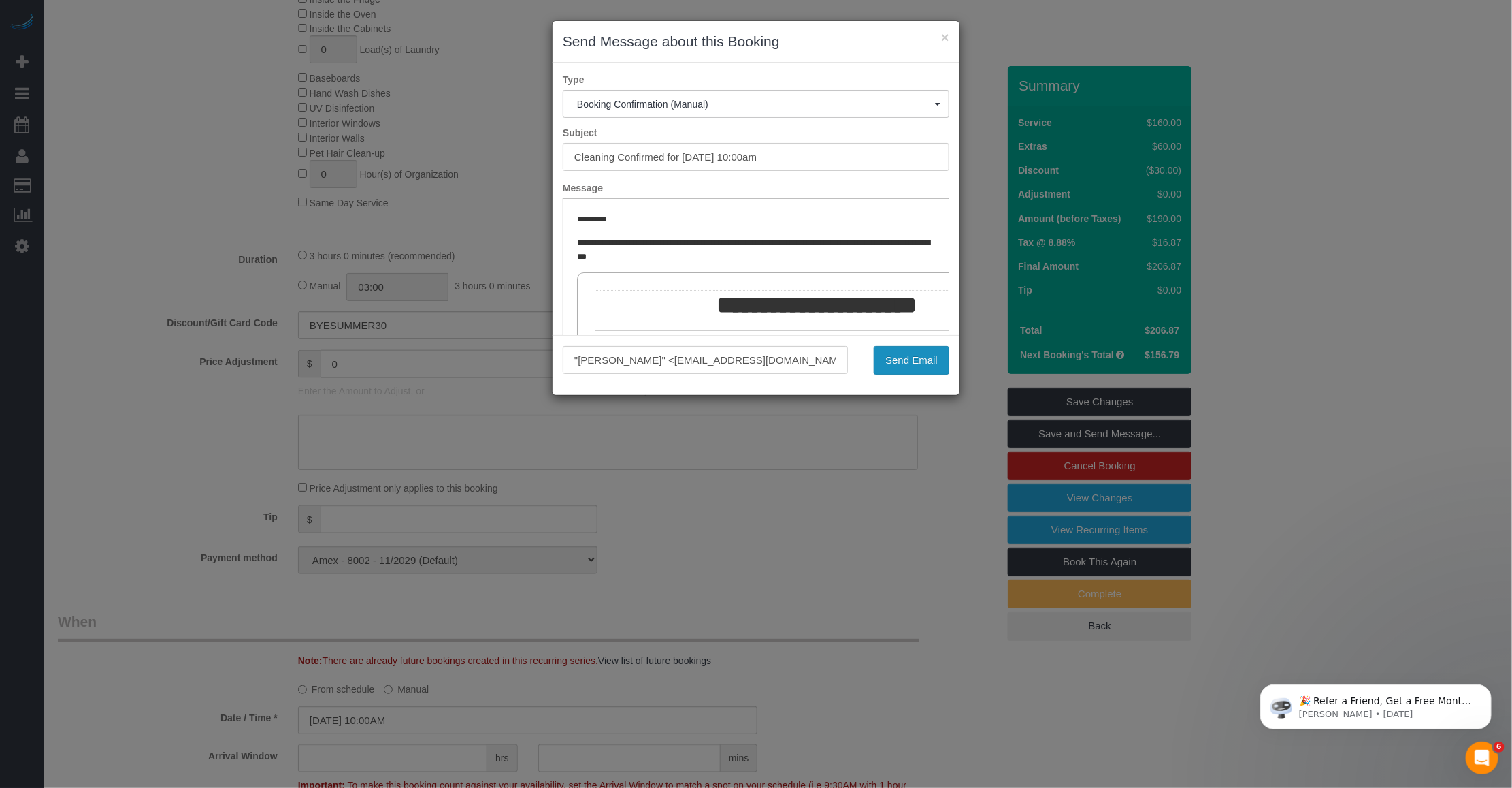
click at [623, 360] on button "Send Email" at bounding box center [911, 360] width 75 height 29
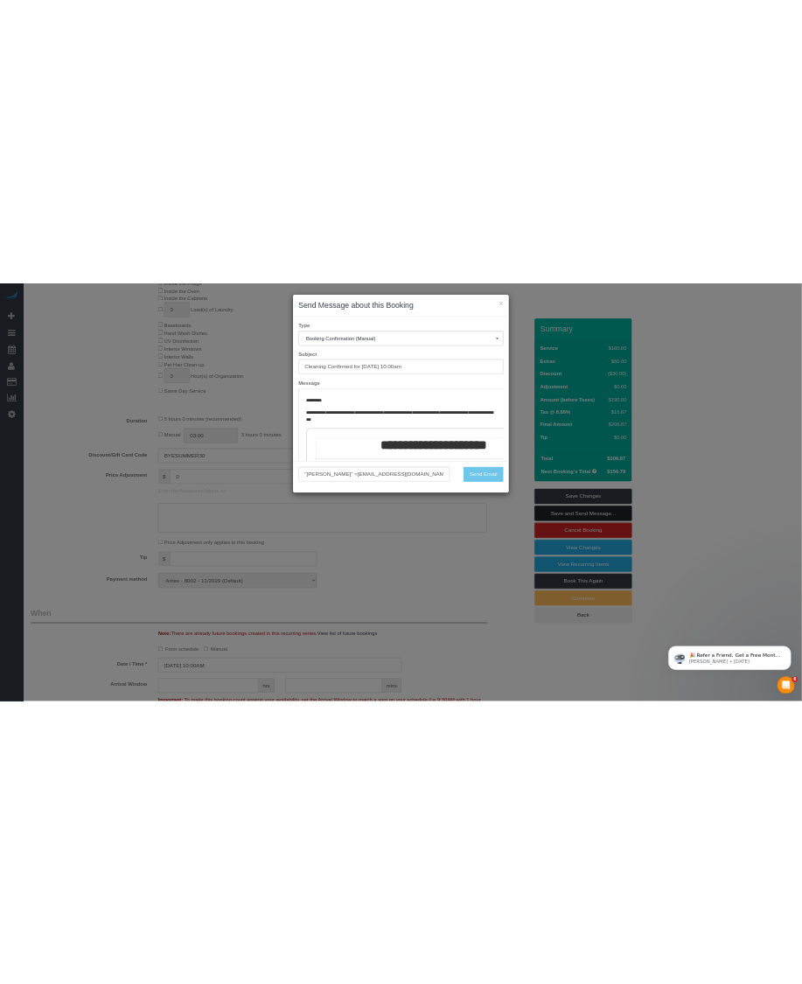
scroll to position [1047, 0]
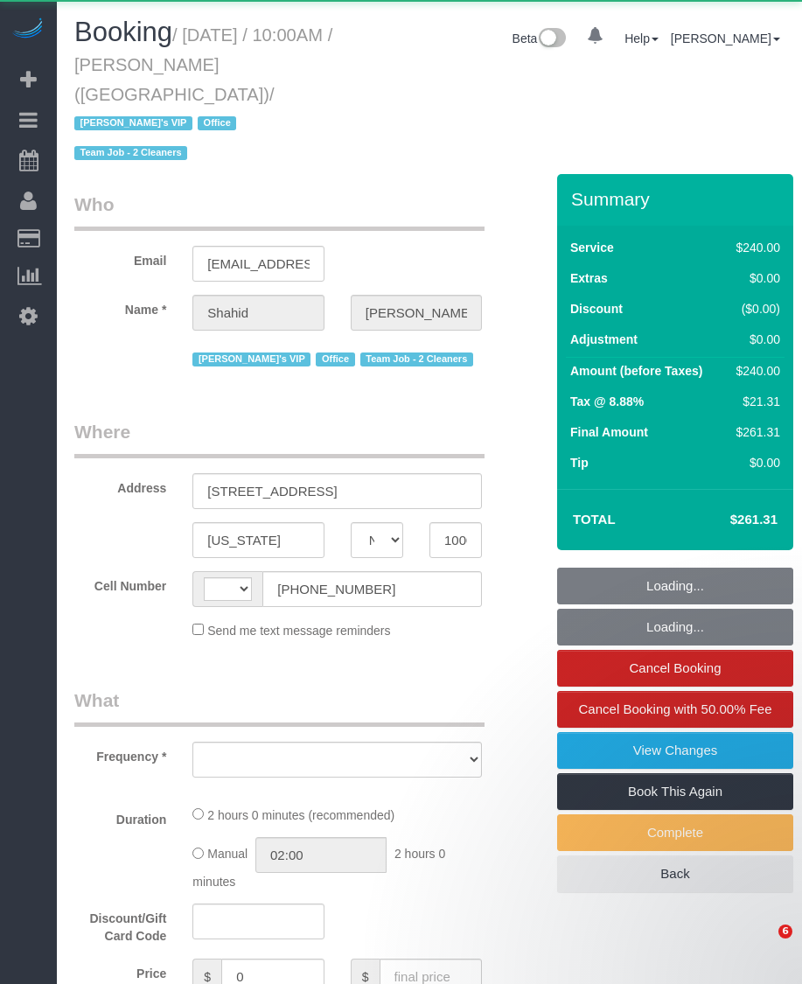
select select "NY"
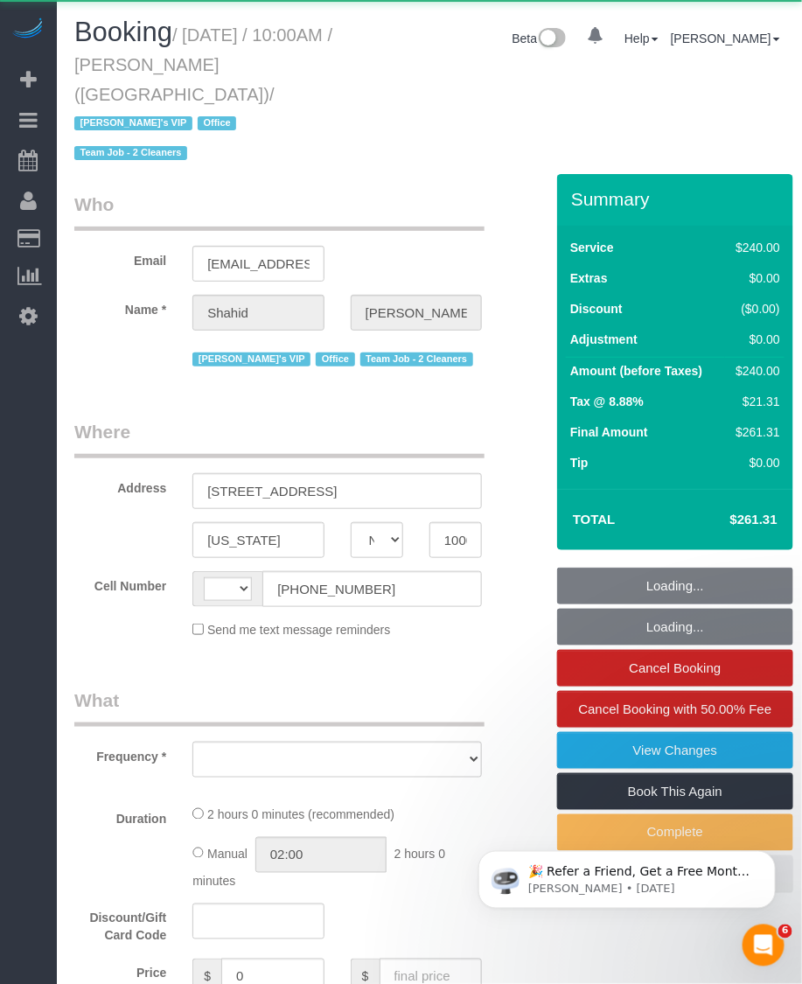
select select "string:[GEOGRAPHIC_DATA]"
select select "object:828"
select select "number:57"
select select "number:90"
select select "number:15"
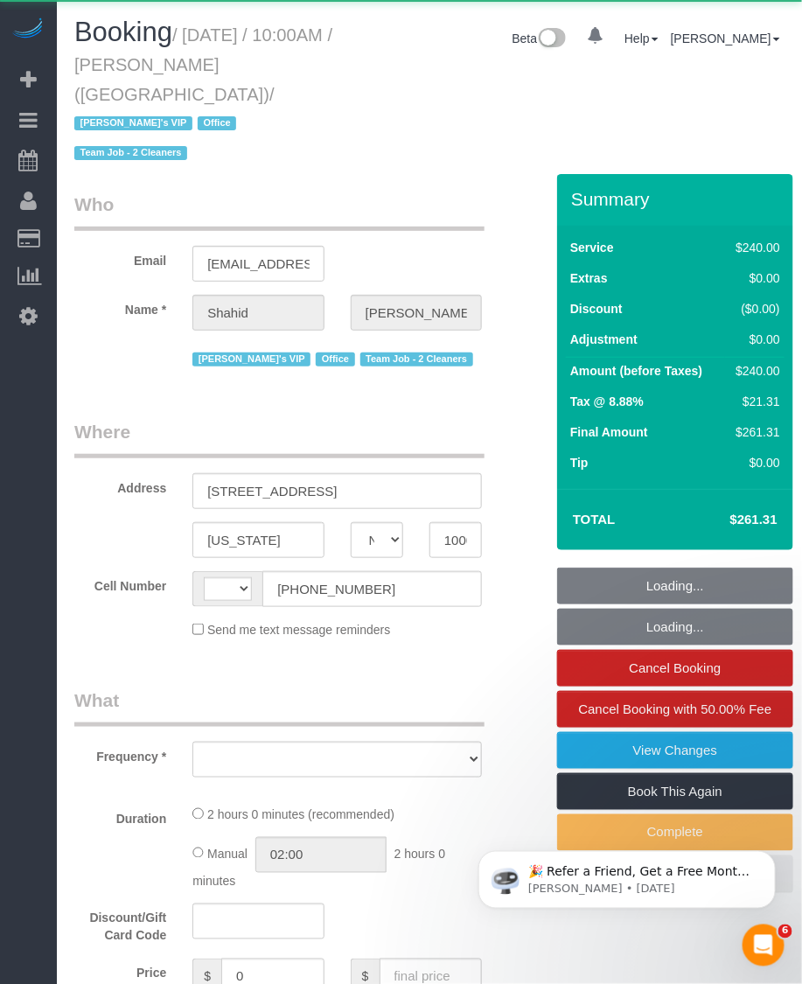
select select "number:7"
select select "string:stripe-pm_1RTpF94VGloSiKo7Fvnx2UA9"
select select "2"
select select "120"
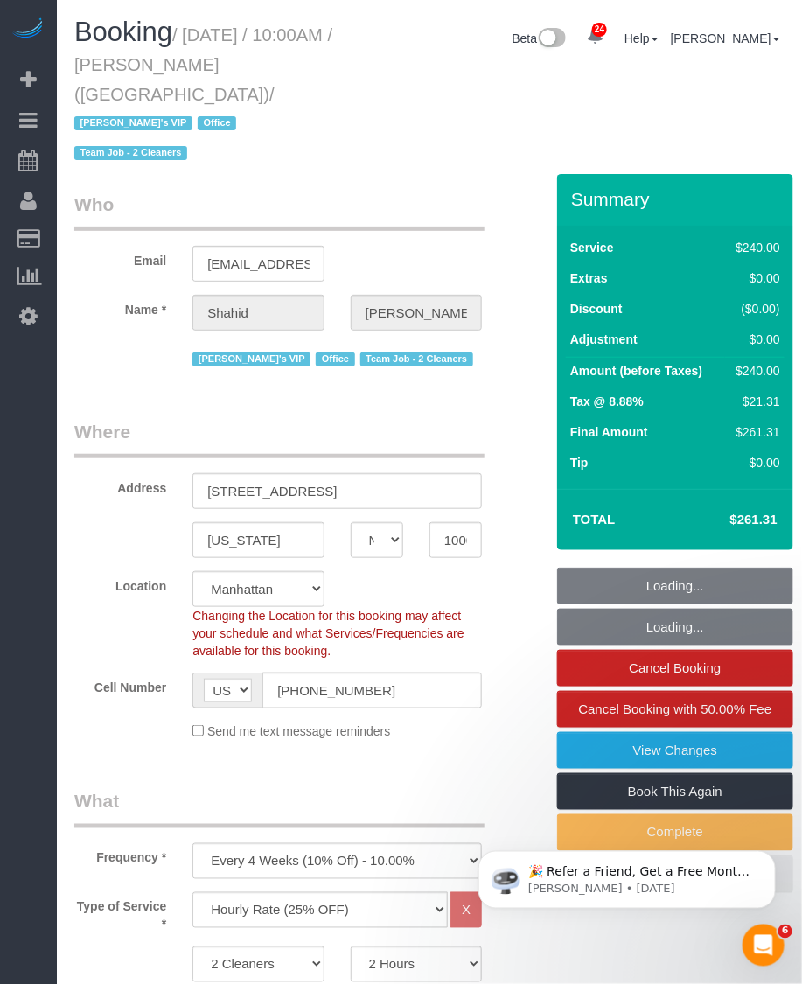
select select "object:1134"
select select "spot1"
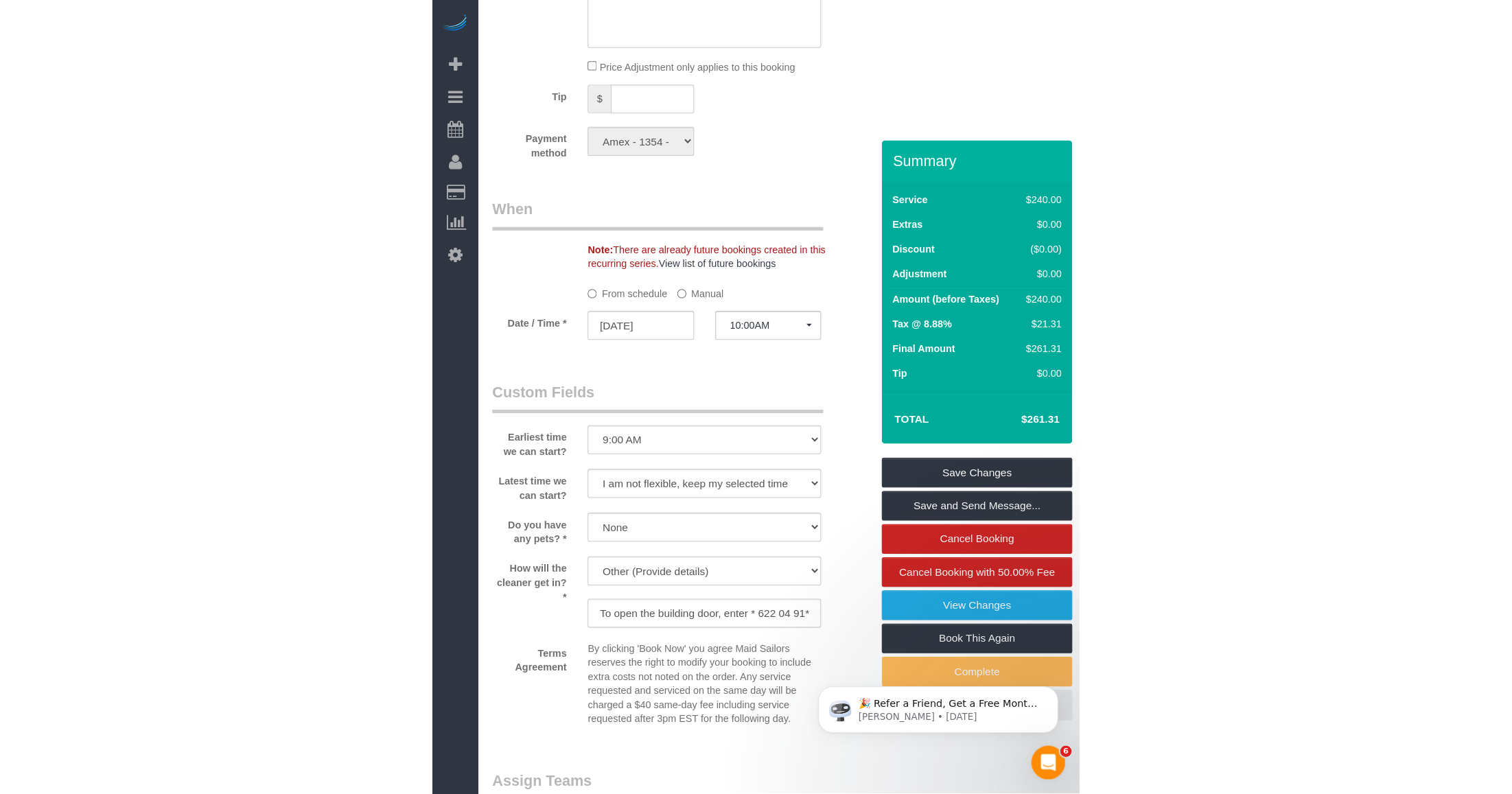
scroll to position [1115, 0]
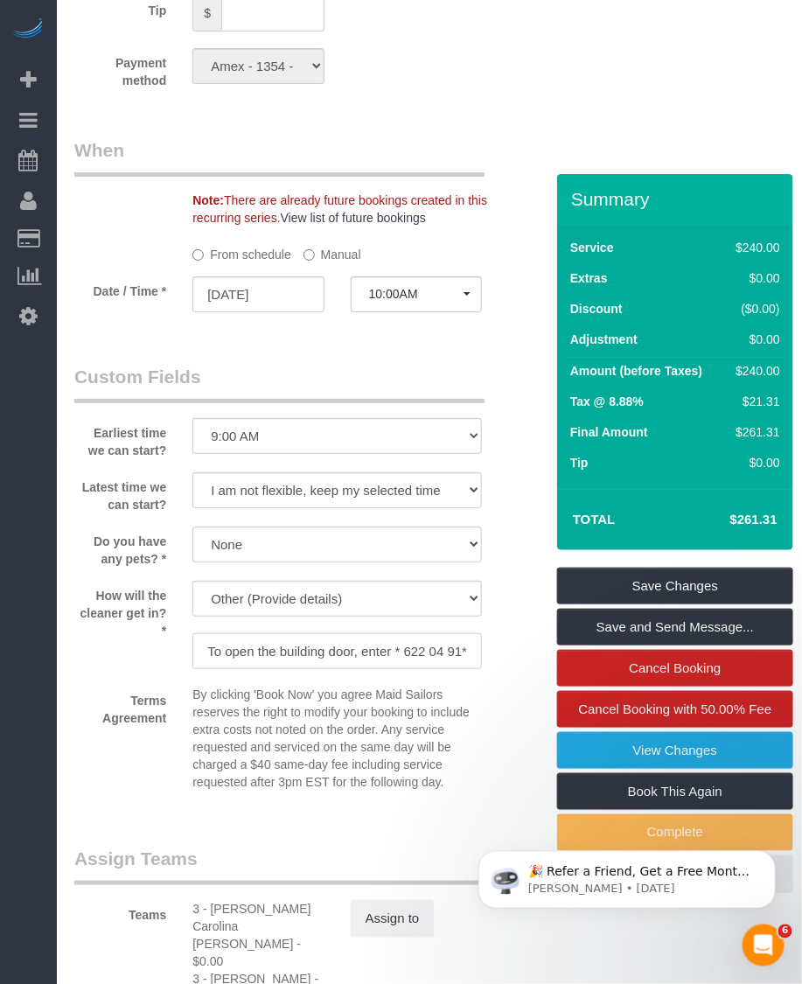
click at [342, 633] on input "To open the building door, enter * 622 04 91* on the Latch screen. There is a l…" at bounding box center [336, 651] width 289 height 36
click at [434, 633] on input "To open the building door, enter * 622 04 91* on the Latch screen. There is a l…" at bounding box center [336, 651] width 289 height 36
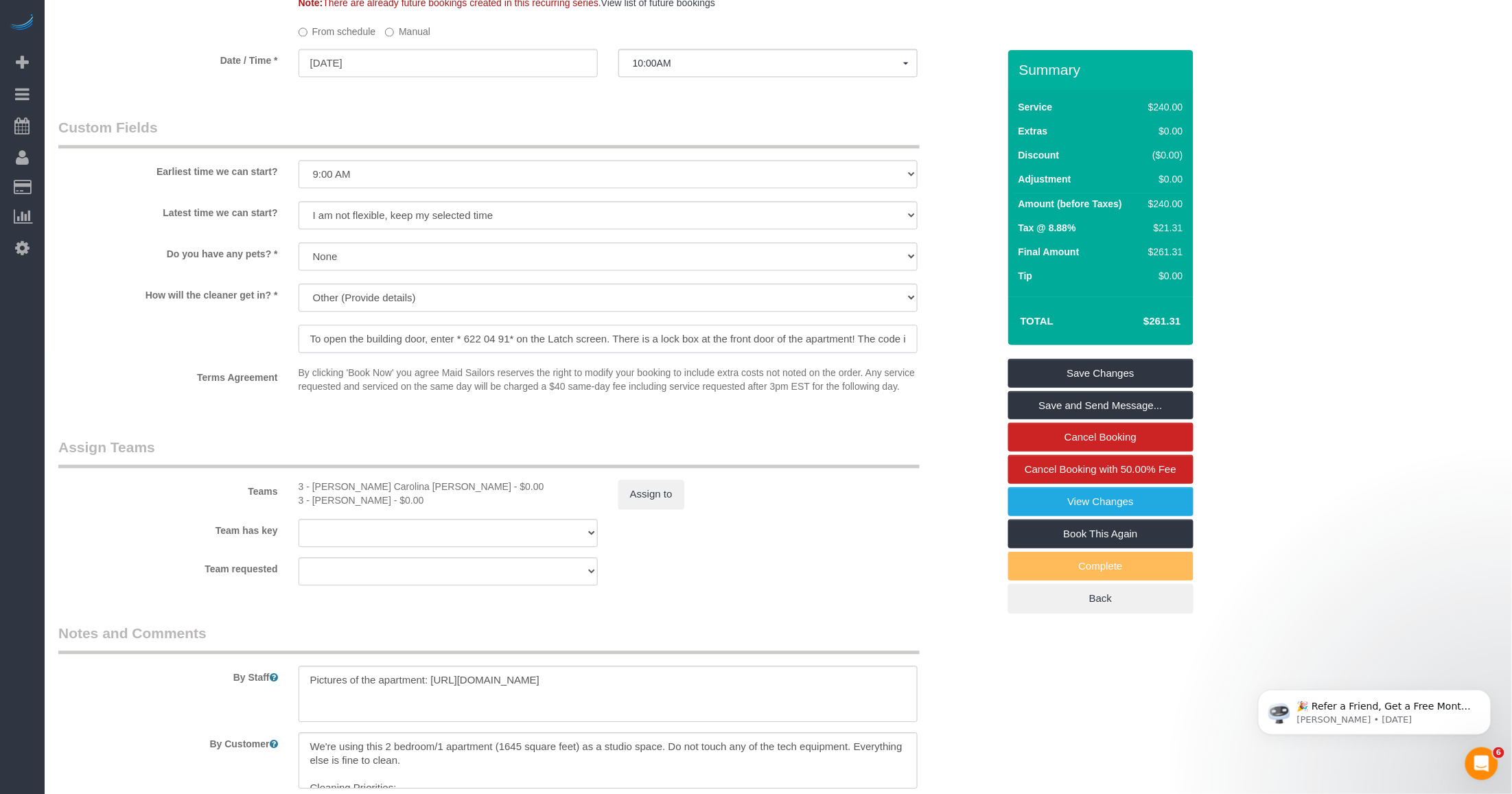
click at [601, 341] on input "To open the building door, enter * 622 04 91* on the Latch screen. There is a l…" at bounding box center [607, 339] width 619 height 28
click at [628, 340] on input "To open the building door, enter * 622 04 91* on the Latch screen. There is a l…" at bounding box center [607, 339] width 619 height 28
click at [402, 344] on input "To open the building door, enter * 622 04 91* on the Latch screen. There is a l…" at bounding box center [607, 339] width 619 height 28
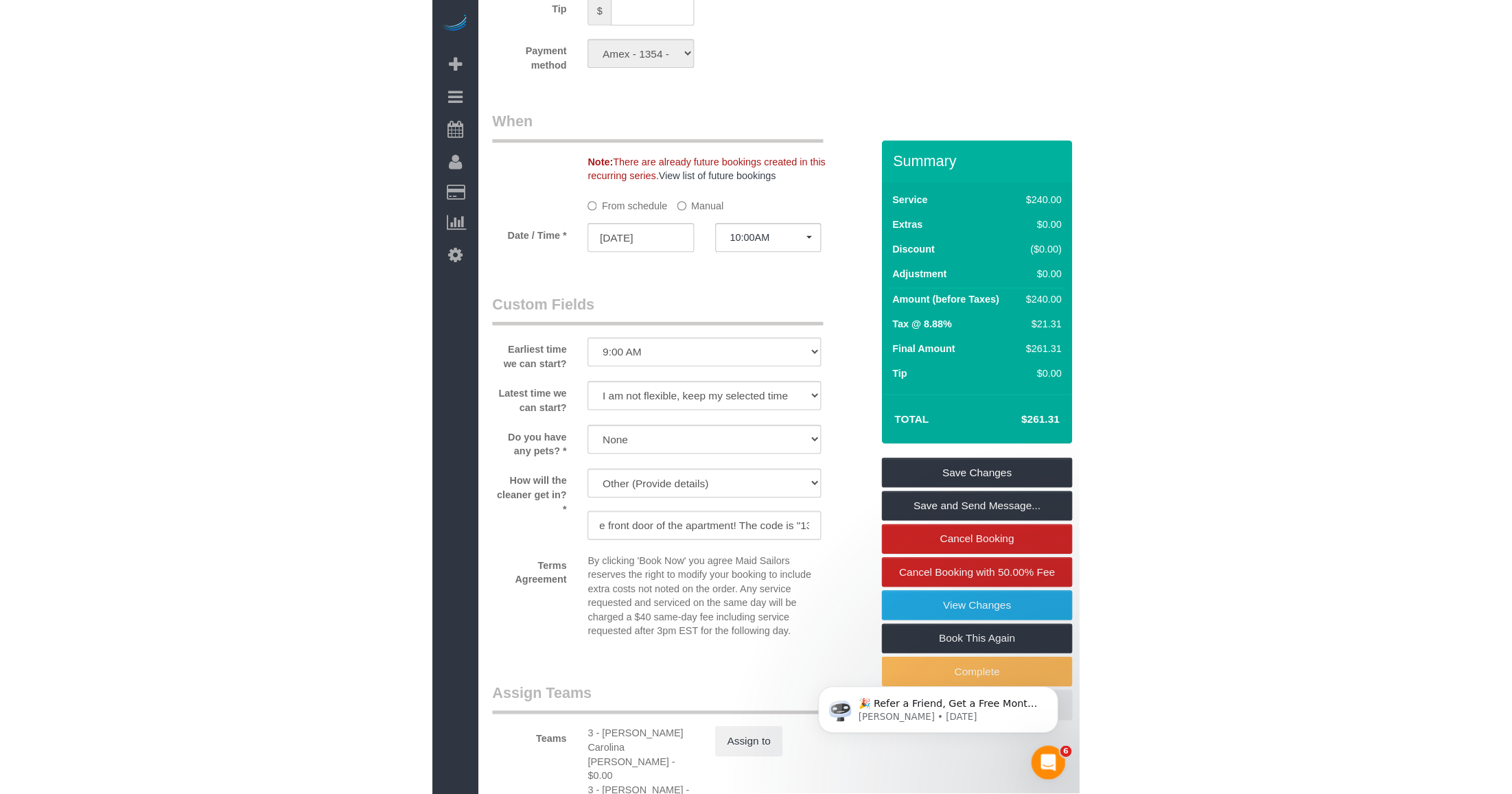
scroll to position [0, 0]
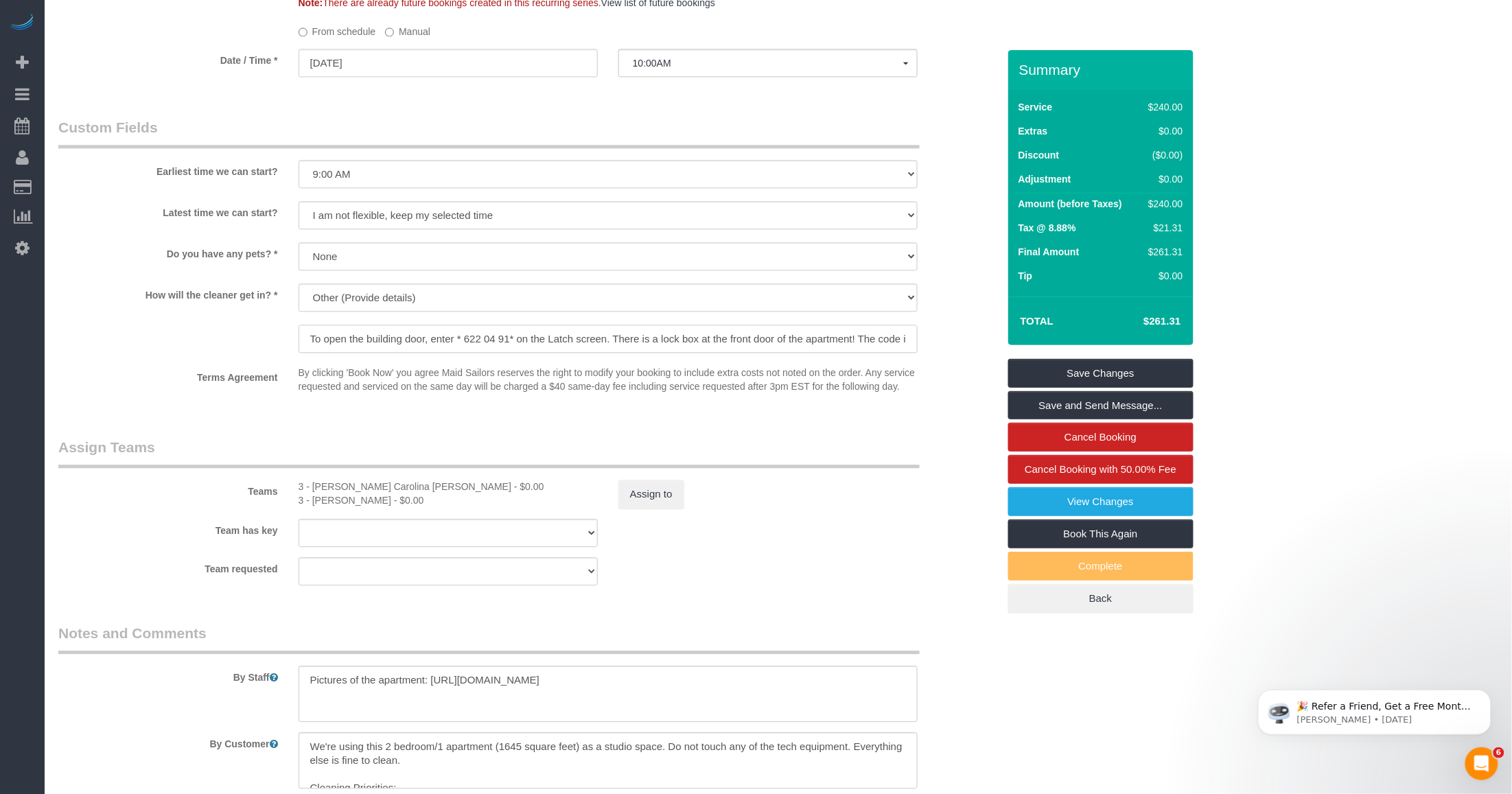
click at [417, 337] on input "To open the building door, enter * 622 04 91* on the Latch screen. There is a l…" at bounding box center [607, 339] width 619 height 28
click at [465, 343] on input "To open the building door, enter * 622 04 91* on the Latch screen. There is a l…" at bounding box center [607, 339] width 619 height 28
drag, startPoint x: 463, startPoint y: 337, endPoint x: 516, endPoint y: 341, distance: 53.2
click at [516, 341] on input "To open the building door, enter * 622 04 91* on the Latch screen. There is a l…" at bounding box center [607, 339] width 619 height 28
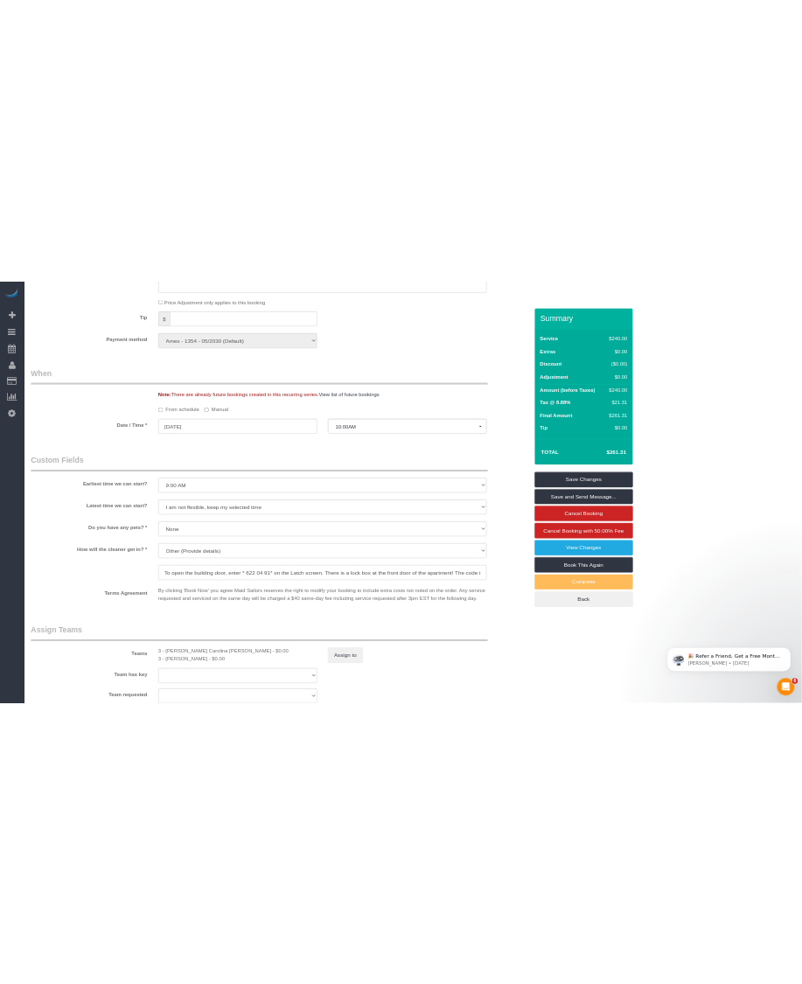
scroll to position [1264, 0]
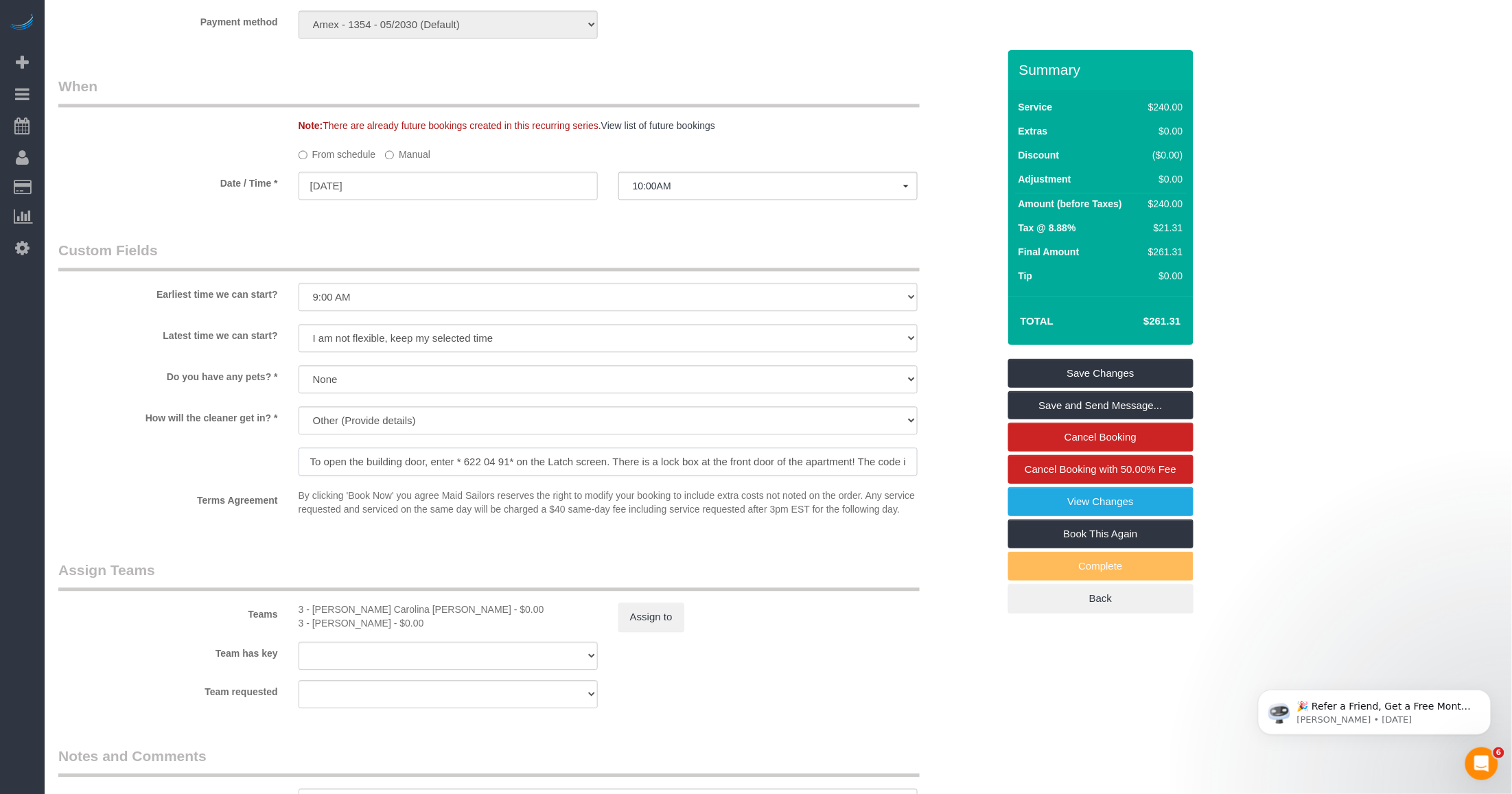
click at [437, 451] on input "To open the building door, enter * 622 04 91* on the Latch screen. There is a l…" at bounding box center [607, 462] width 619 height 28
drag, startPoint x: 467, startPoint y: 460, endPoint x: 499, endPoint y: 462, distance: 32.1
click at [499, 462] on input "To open the building door, enter * 622 04 91* on the Latch screen. There is a l…" at bounding box center [607, 462] width 619 height 28
click at [447, 463] on input "To open the building door, enter * 622 04 91* on the Latch screen. There is a l…" at bounding box center [607, 462] width 619 height 28
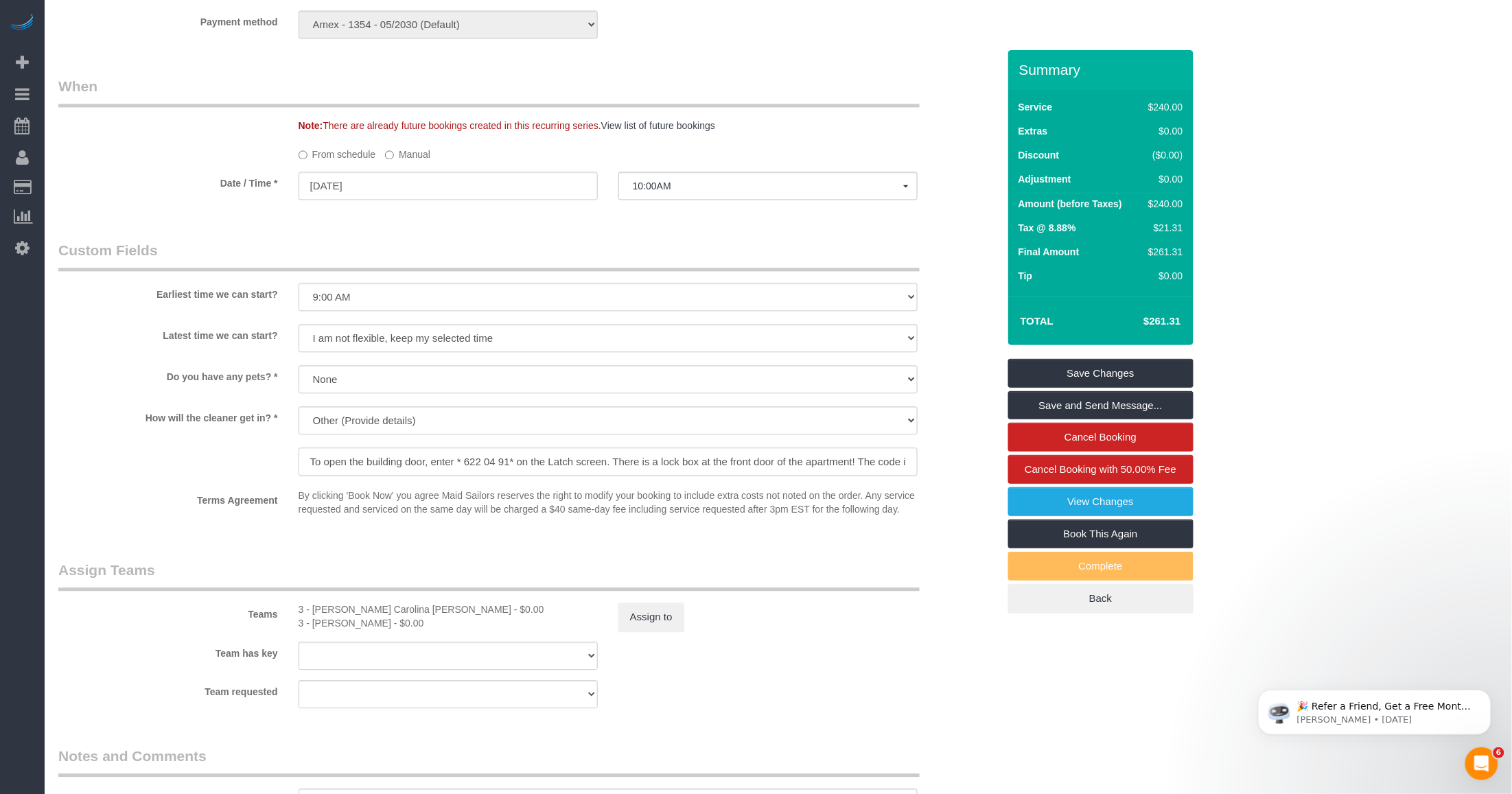
click at [447, 463] on input "To open the building door, enter * 622 04 91* on the Latch screen. There is a l…" at bounding box center [607, 462] width 619 height 28
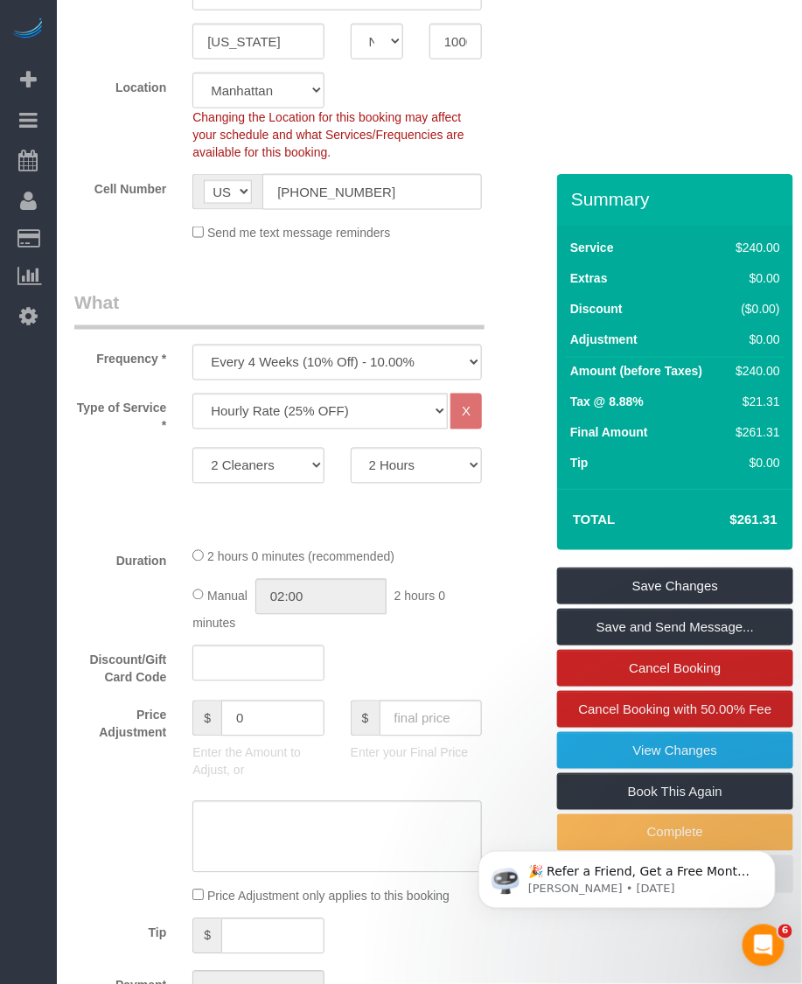
scroll to position [171, 0]
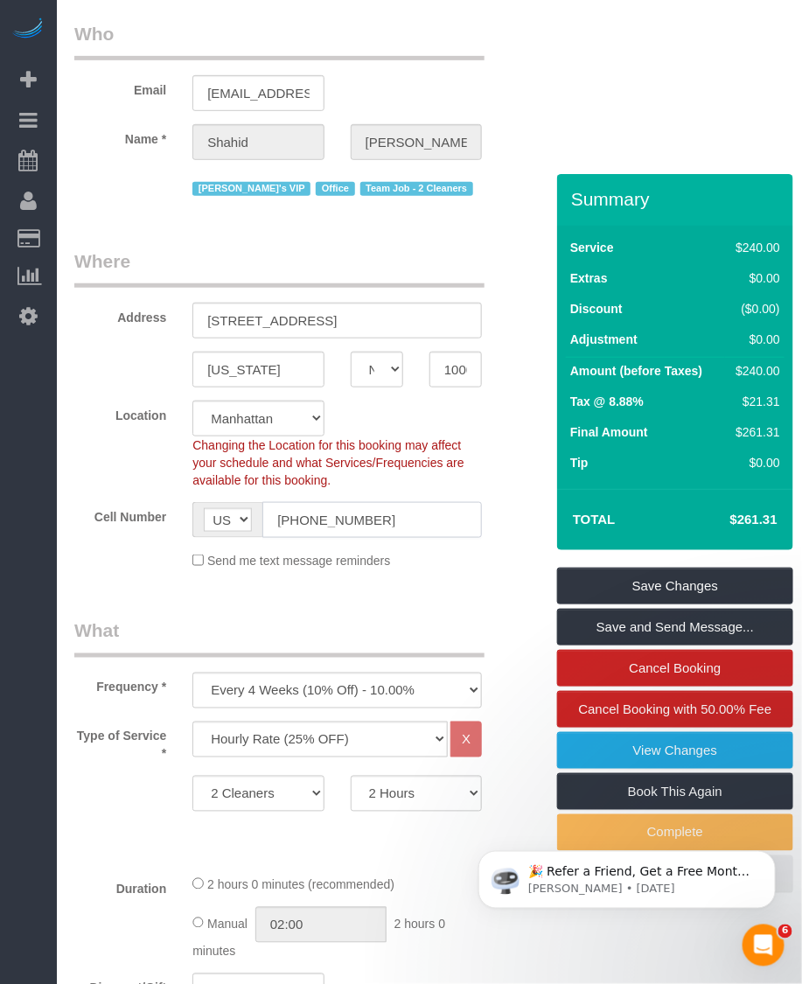
drag, startPoint x: 399, startPoint y: 483, endPoint x: 277, endPoint y: 483, distance: 121.6
click at [277, 502] on input "(213) 446-0039" at bounding box center [371, 520] width 219 height 36
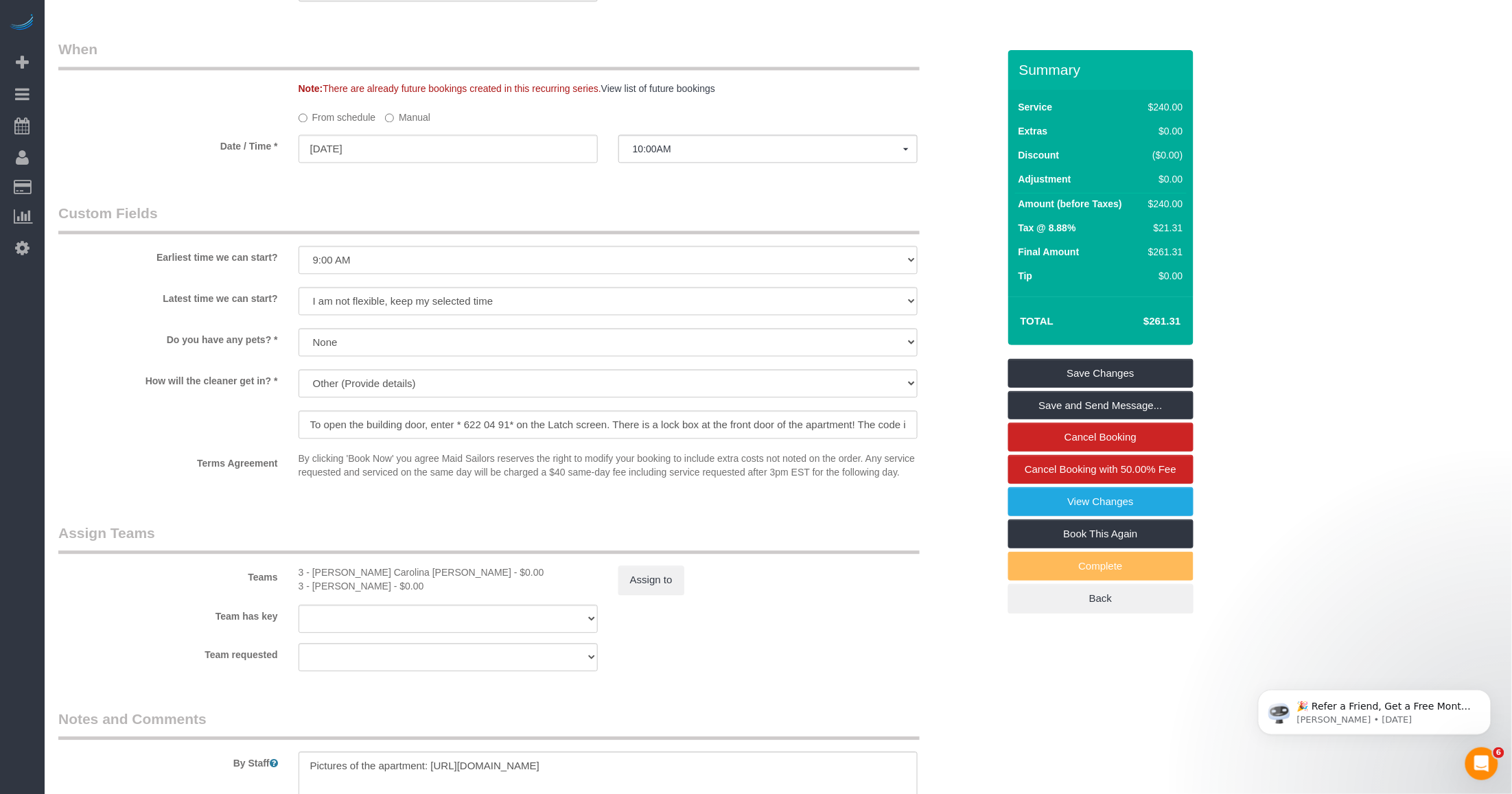
scroll to position [943, 0]
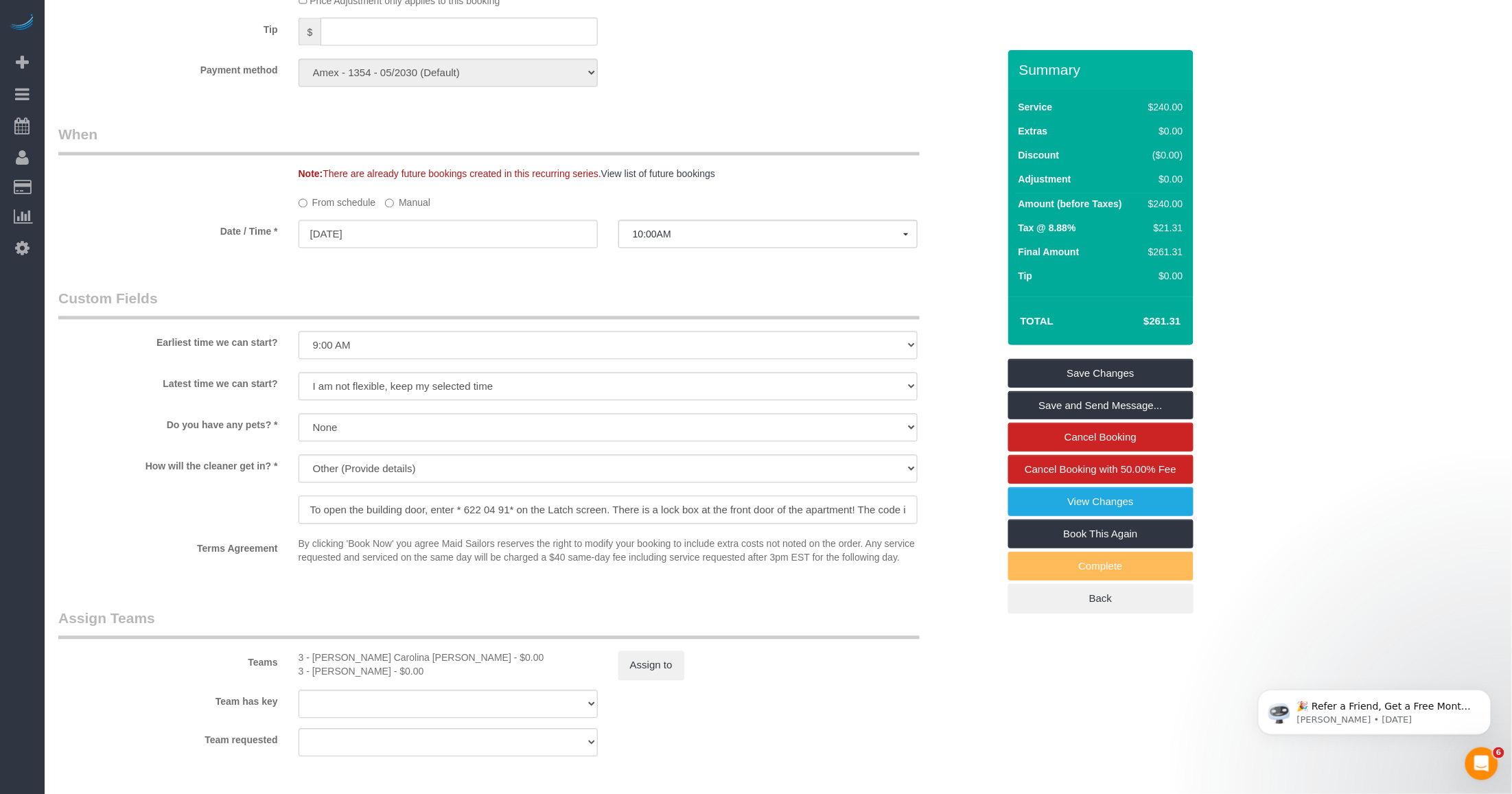
click at [450, 512] on input "To open the building door, enter * 622 04 91* on the Latch screen. There is a l…" at bounding box center [607, 510] width 619 height 28
click at [347, 510] on input "To open the building door, enter * 622 04 91* on the Latch screen. There is a l…" at bounding box center [607, 510] width 619 height 28
click at [483, 505] on input "To open the building door, enter * 622 04 91* on the Latch screen. There is a l…" at bounding box center [607, 510] width 619 height 28
click at [553, 510] on input "To open the building door, enter * 622 04 91* on the Latch screen. There is a l…" at bounding box center [607, 510] width 619 height 28
drag, startPoint x: 666, startPoint y: 503, endPoint x: 730, endPoint y: 509, distance: 64.3
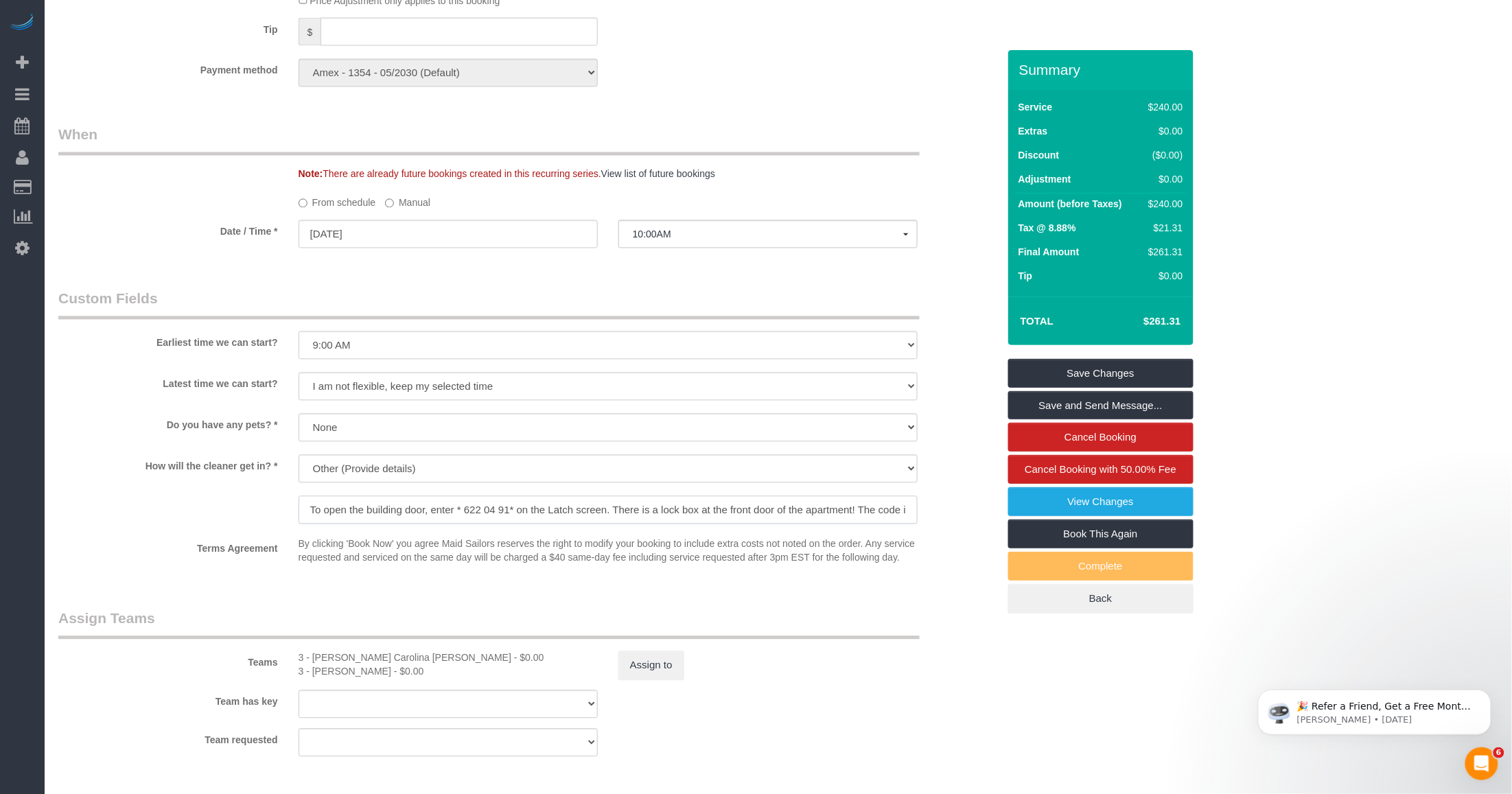
click at [628, 503] on input "To open the building door, enter * 622 04 91* on the Latch screen. There is a l…" at bounding box center [607, 510] width 619 height 28
click at [628, 512] on input "To open the building door, enter * 622 04 91* on the Latch screen. There is a l…" at bounding box center [607, 510] width 619 height 28
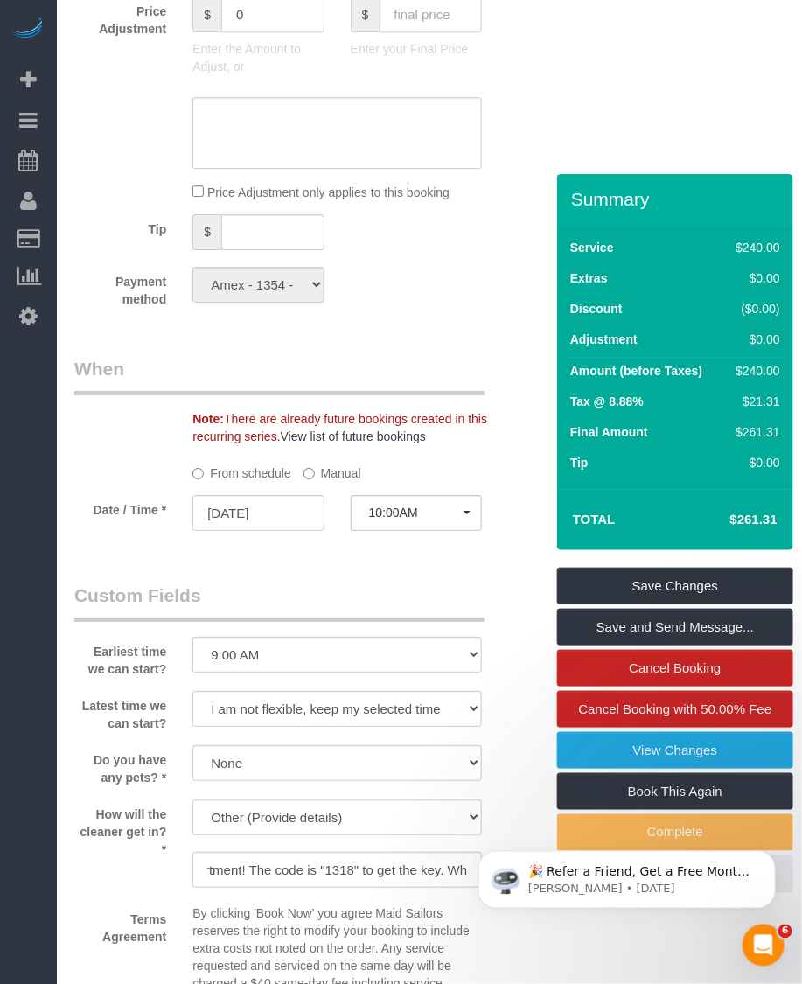
scroll to position [0, 0]
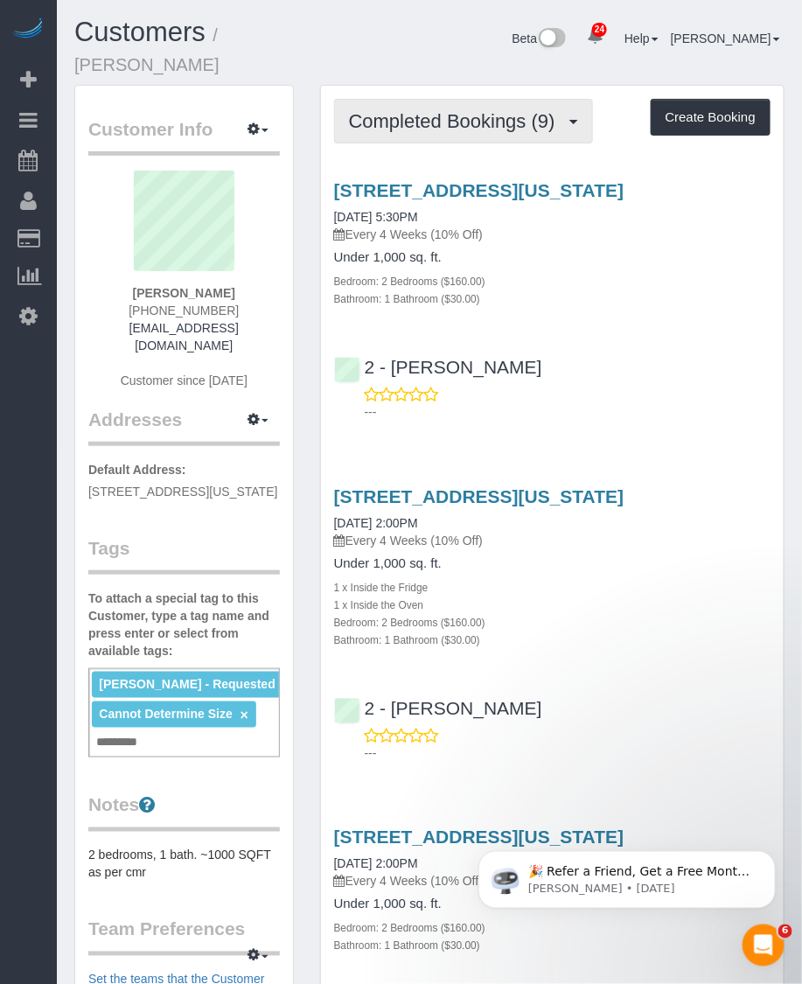
click at [512, 110] on span "Completed Bookings (9)" at bounding box center [456, 121] width 215 height 22
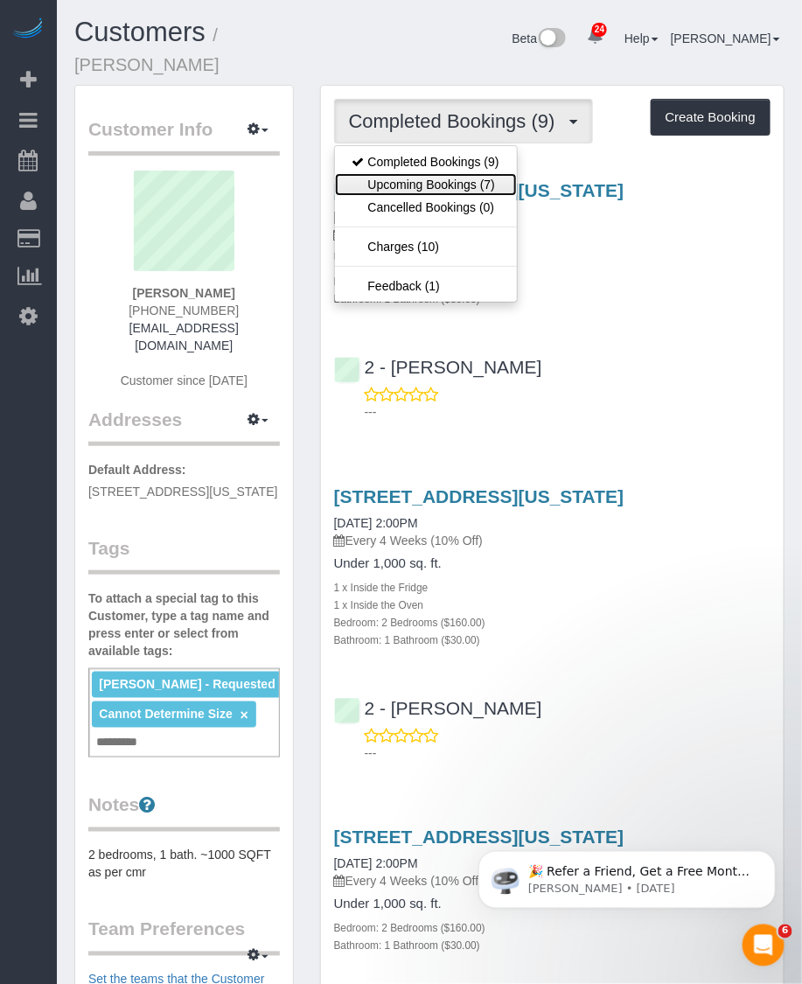
click at [469, 173] on link "Upcoming Bookings (7)" at bounding box center [426, 184] width 182 height 23
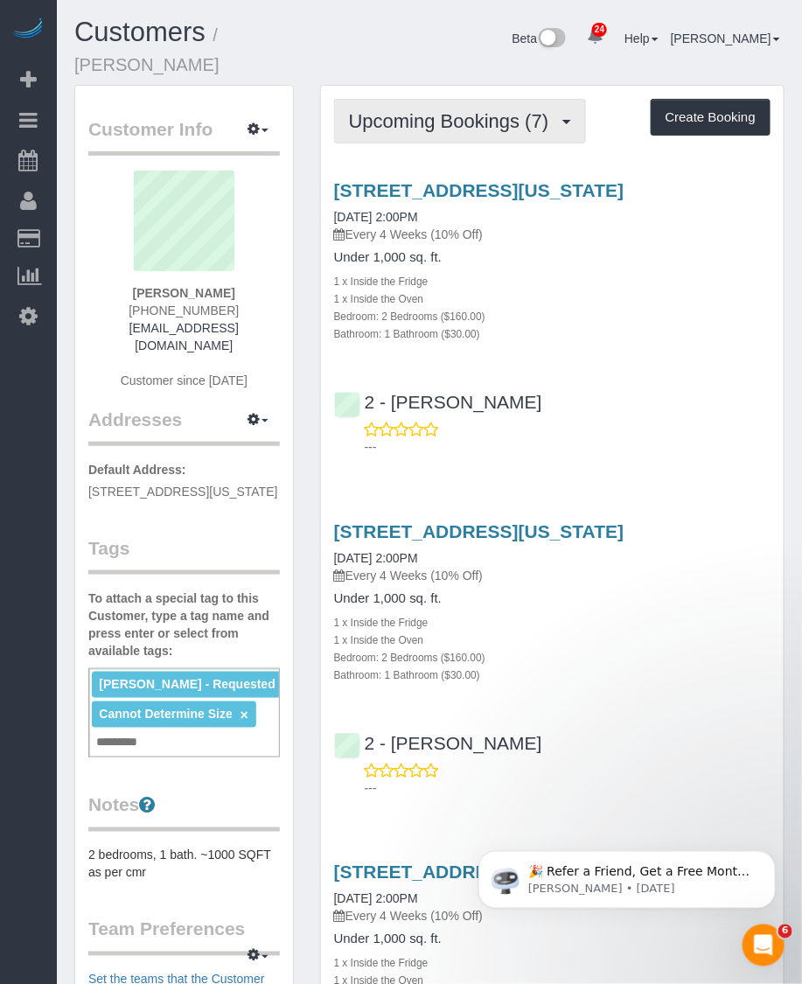
click at [503, 110] on span "Upcoming Bookings (7)" at bounding box center [453, 121] width 209 height 22
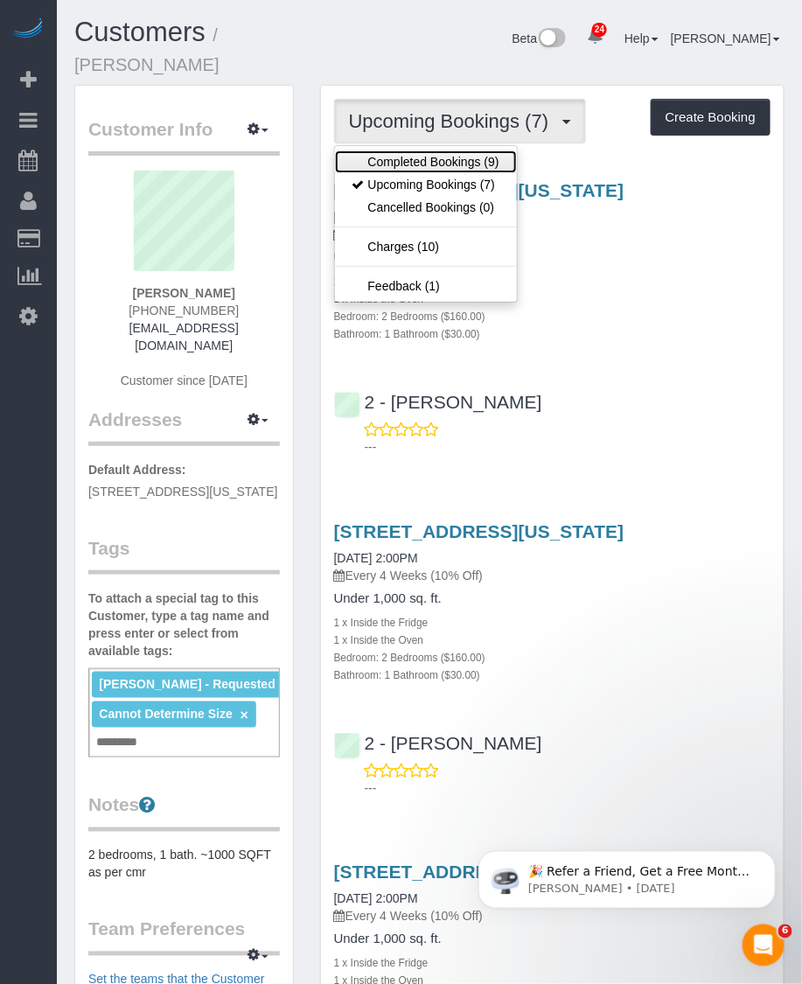
click at [457, 150] on link "Completed Bookings (9)" at bounding box center [426, 161] width 182 height 23
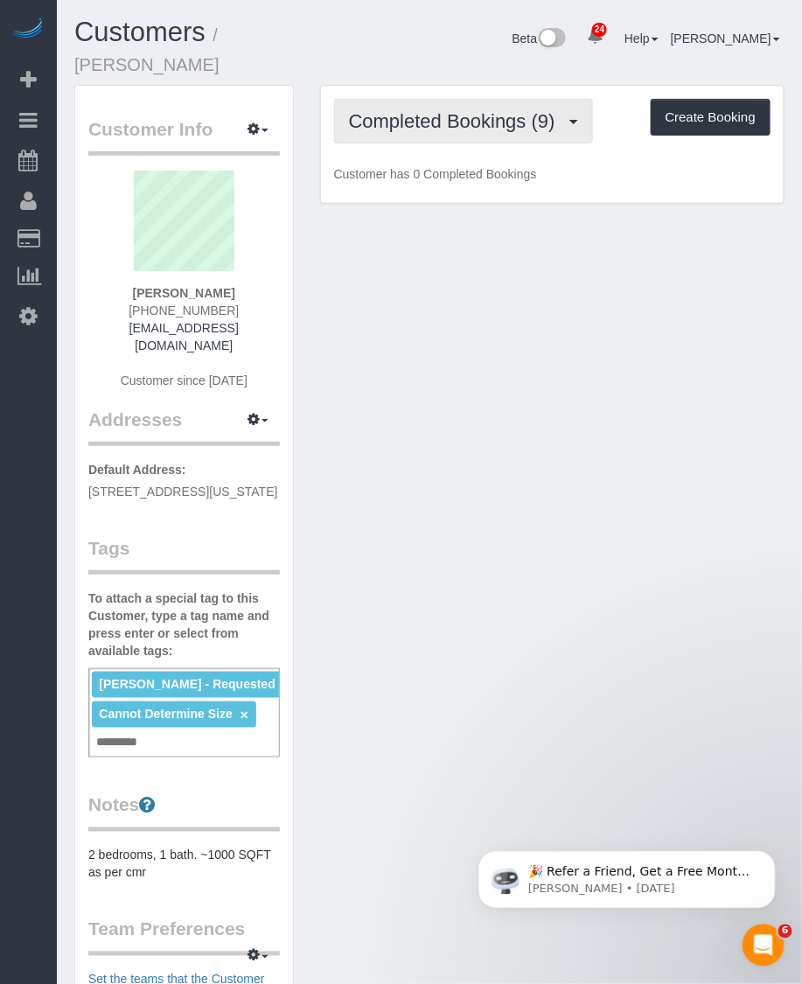
click at [470, 110] on span "Completed Bookings (9)" at bounding box center [456, 121] width 215 height 22
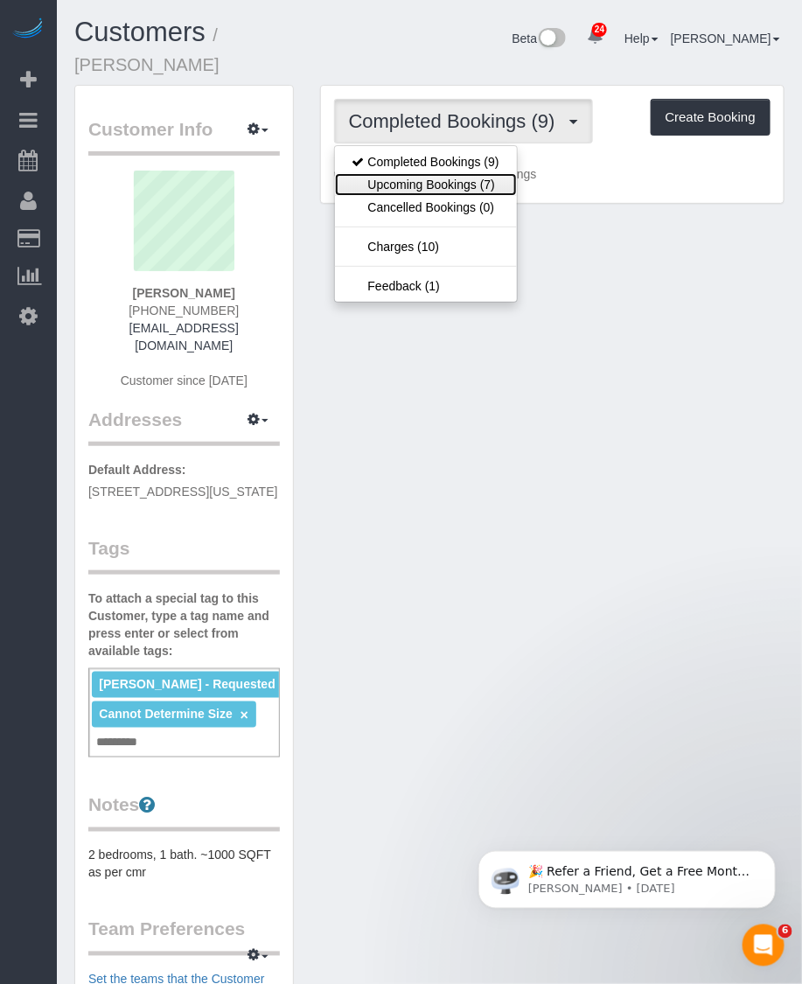
click at [435, 173] on link "Upcoming Bookings (7)" at bounding box center [426, 184] width 182 height 23
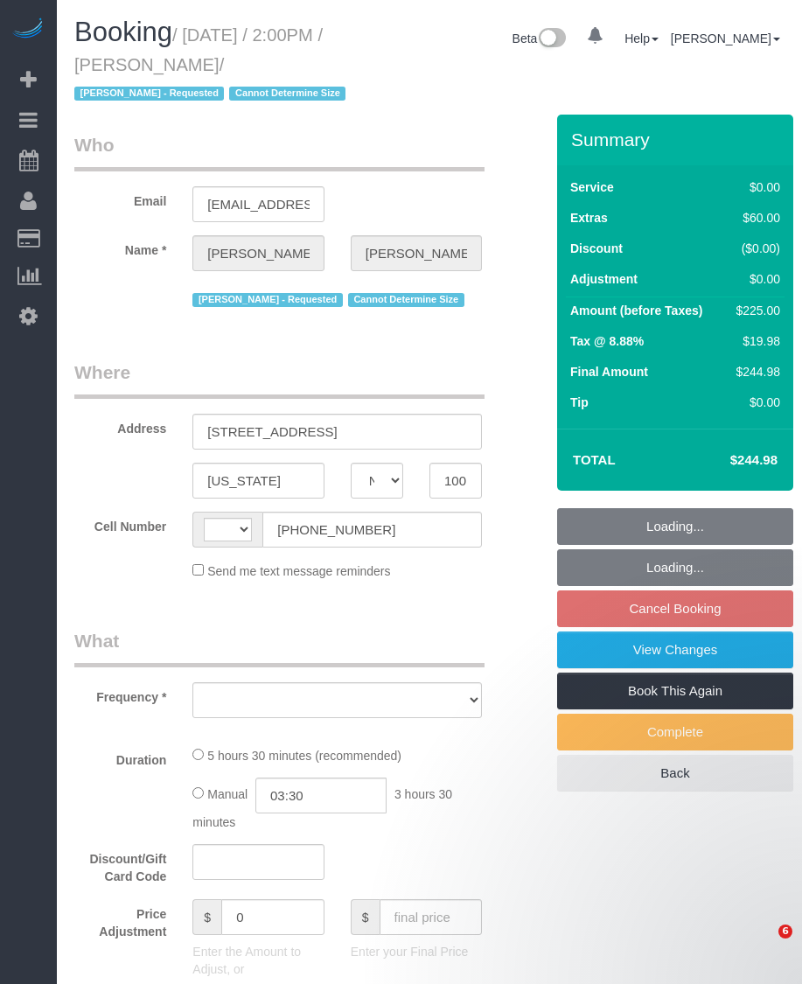
select select "NY"
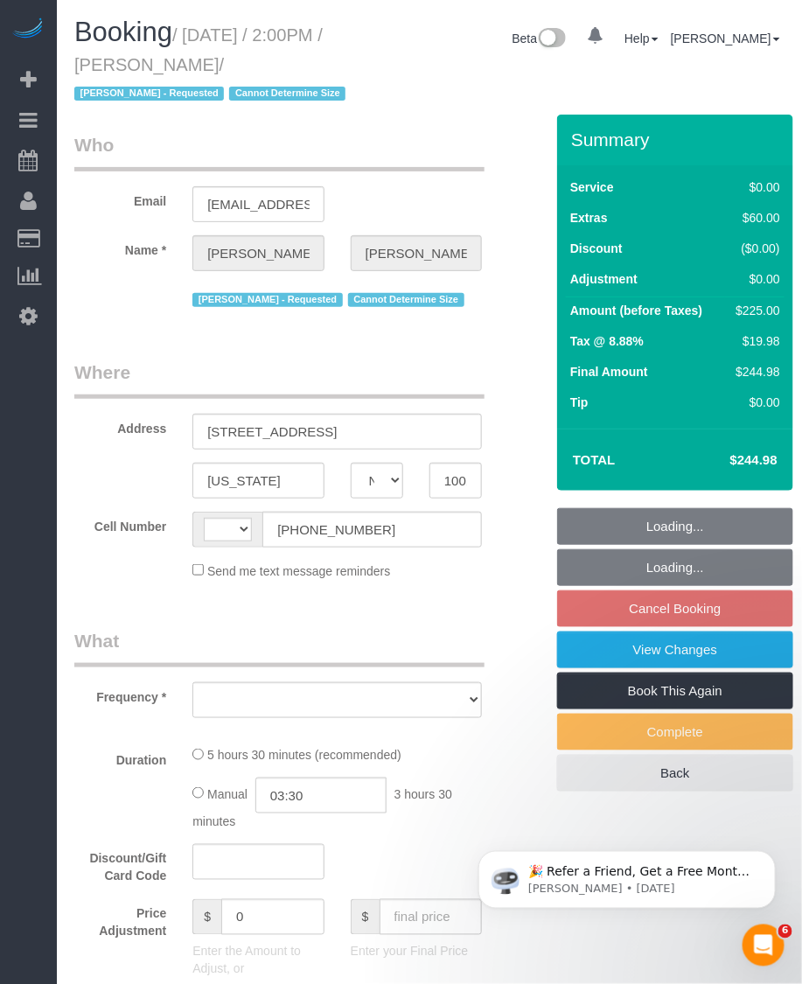
select select "string:[GEOGRAPHIC_DATA]"
select select "object:569"
select select "string:stripe-pm_1S1ETU4VGloSiKo7vp6R1Rdf"
select select "2"
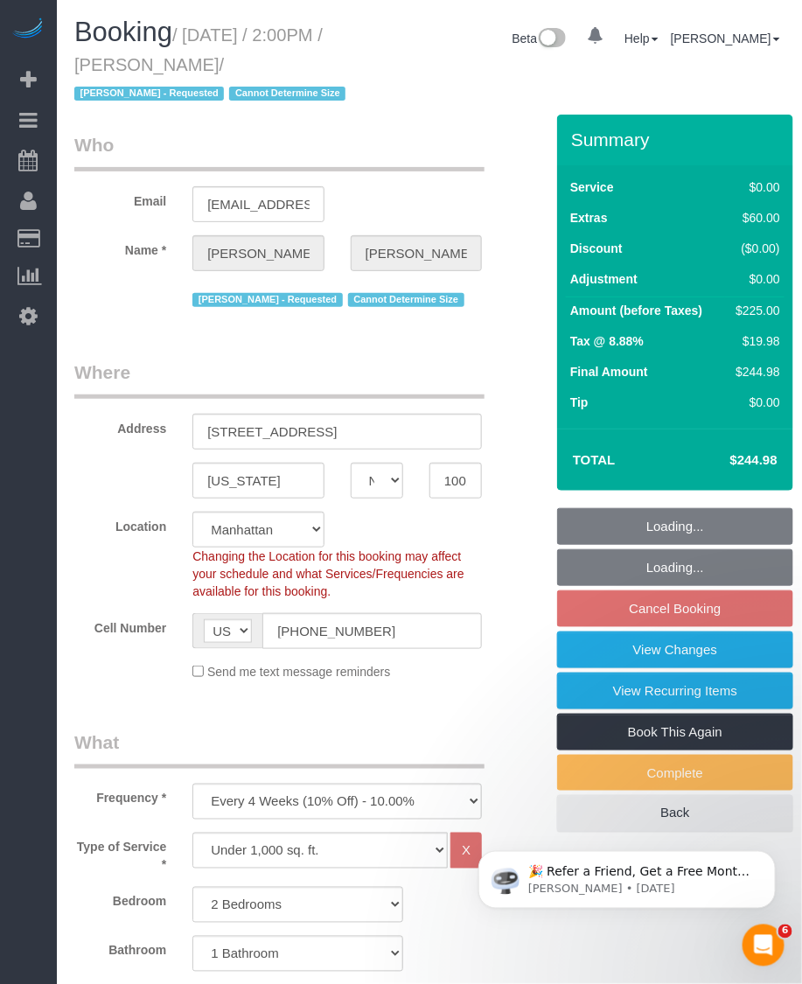
drag, startPoint x: 190, startPoint y: 32, endPoint x: 254, endPoint y: 57, distance: 68.4
click at [254, 57] on small "/ September 22, 2025 / 2:00PM / Allison Neal / Alketa Tomaj - Requested Cannot …" at bounding box center [212, 64] width 276 height 79
copy small "September 22, 2025 / 2:00PM / Allison Neal"
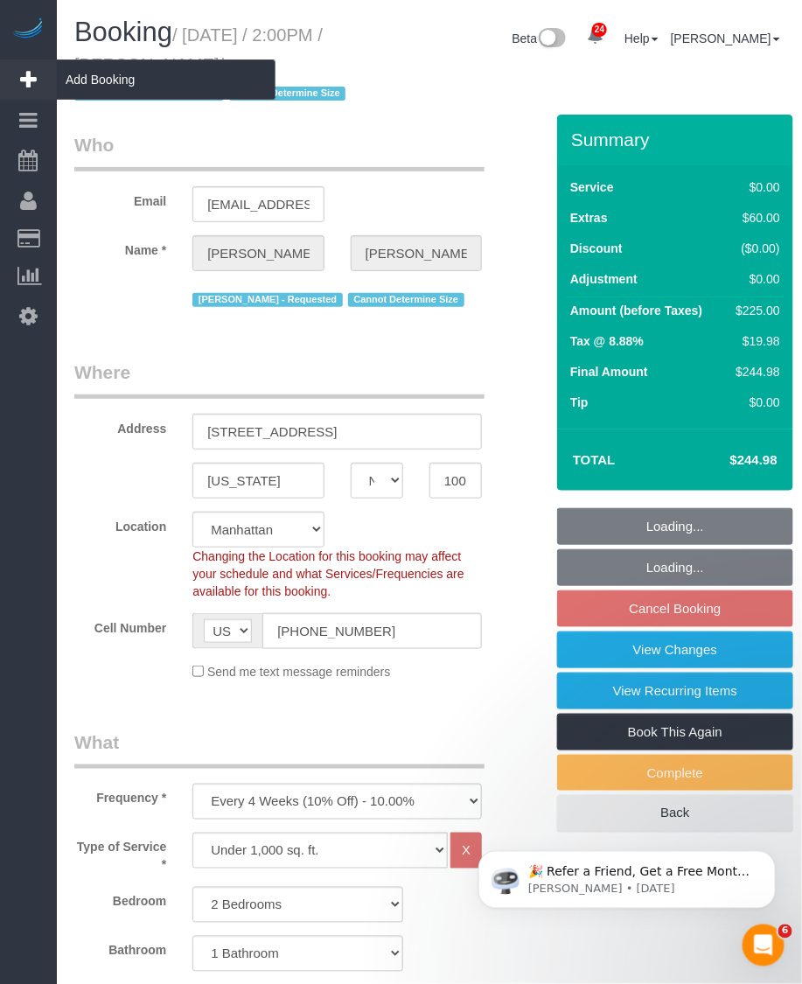
select select "spot3"
select select "2"
select select "object:1424"
select select "number:58"
select select "number:72"
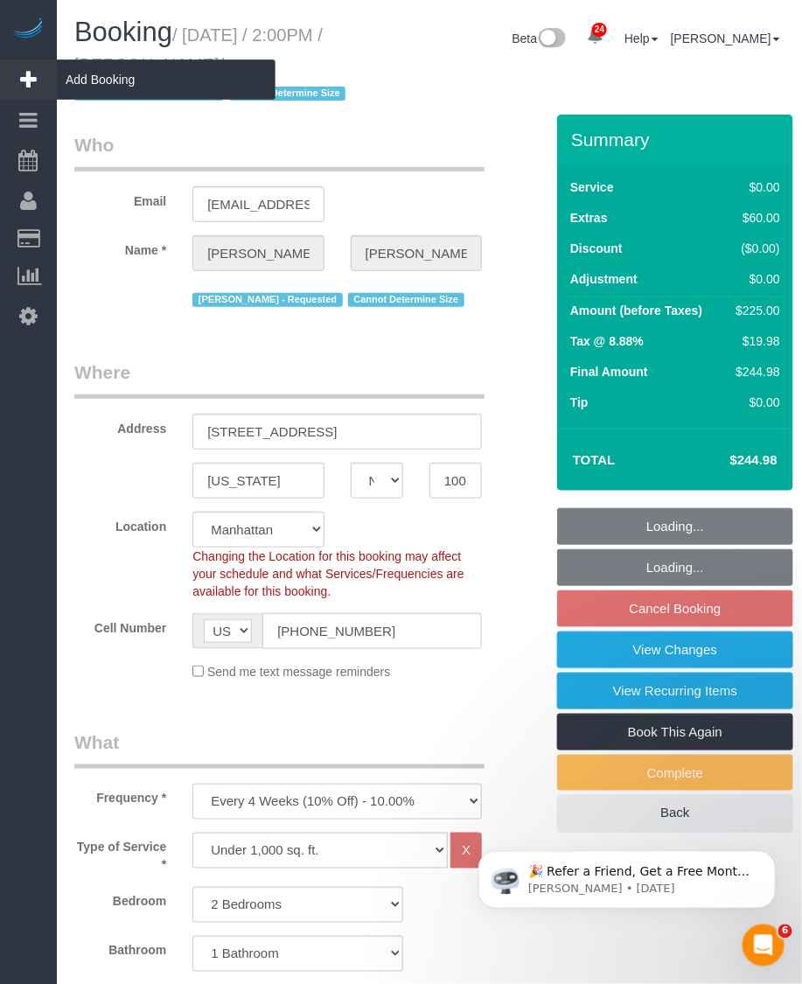
select select "number:15"
select select "number:6"
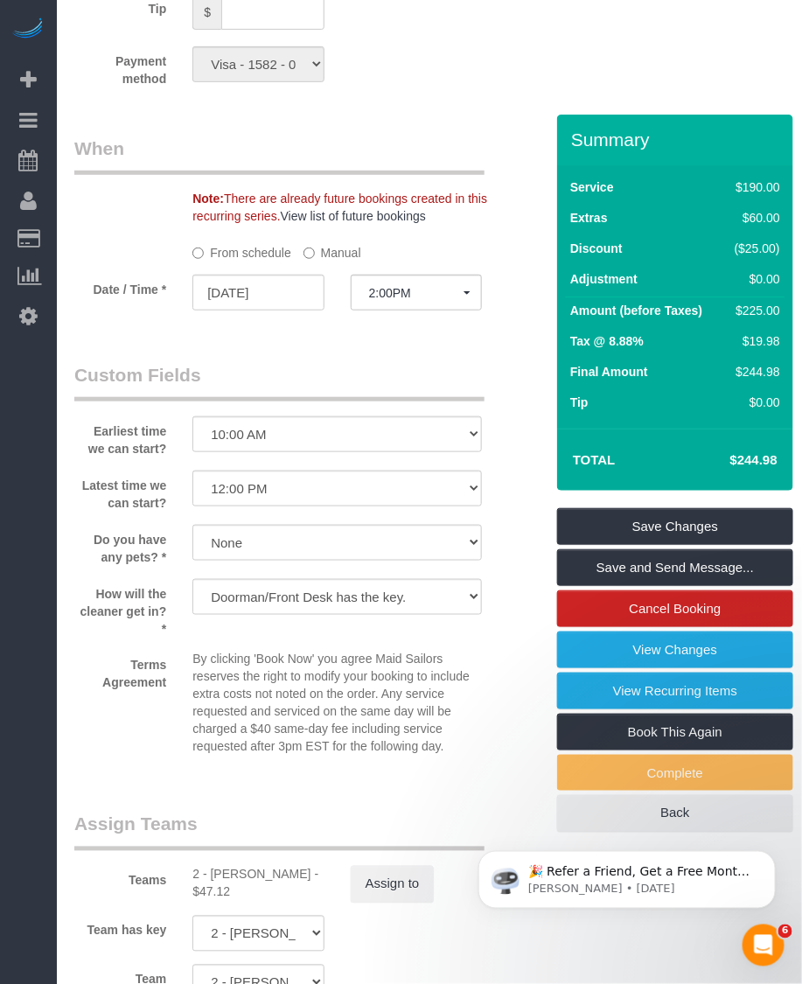
scroll to position [2186, 0]
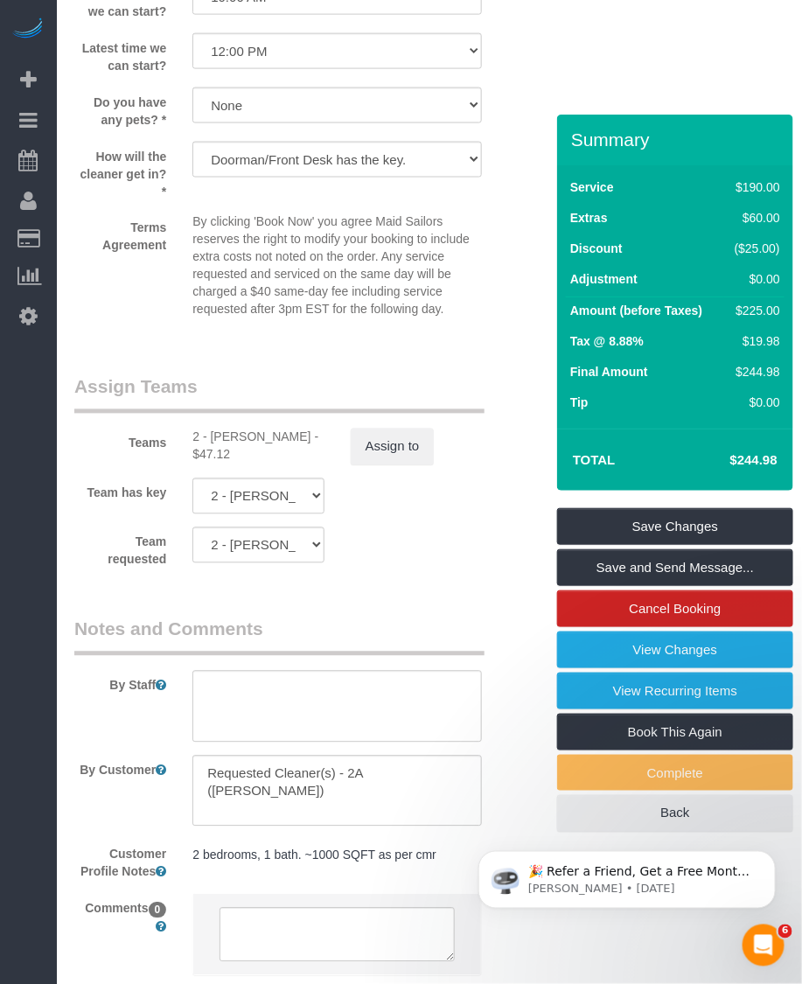
click at [234, 430] on div "2 - [PERSON_NAME] - $47.12" at bounding box center [257, 446] width 131 height 35
click at [234, 430] on div "2 - Alketa Tomaj - $47.12" at bounding box center [257, 446] width 131 height 35
copy div "Alketa"
click at [233, 431] on div "2 - Alketa Tomaj - $47.12" at bounding box center [257, 446] width 131 height 35
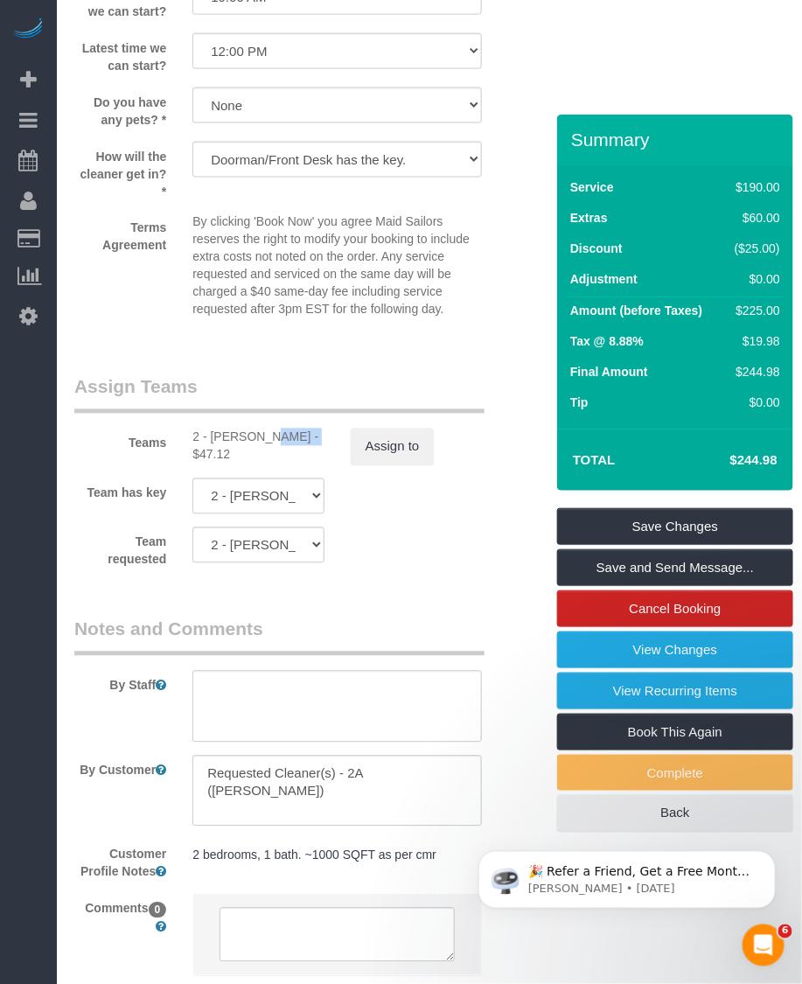
copy div "Alketa"
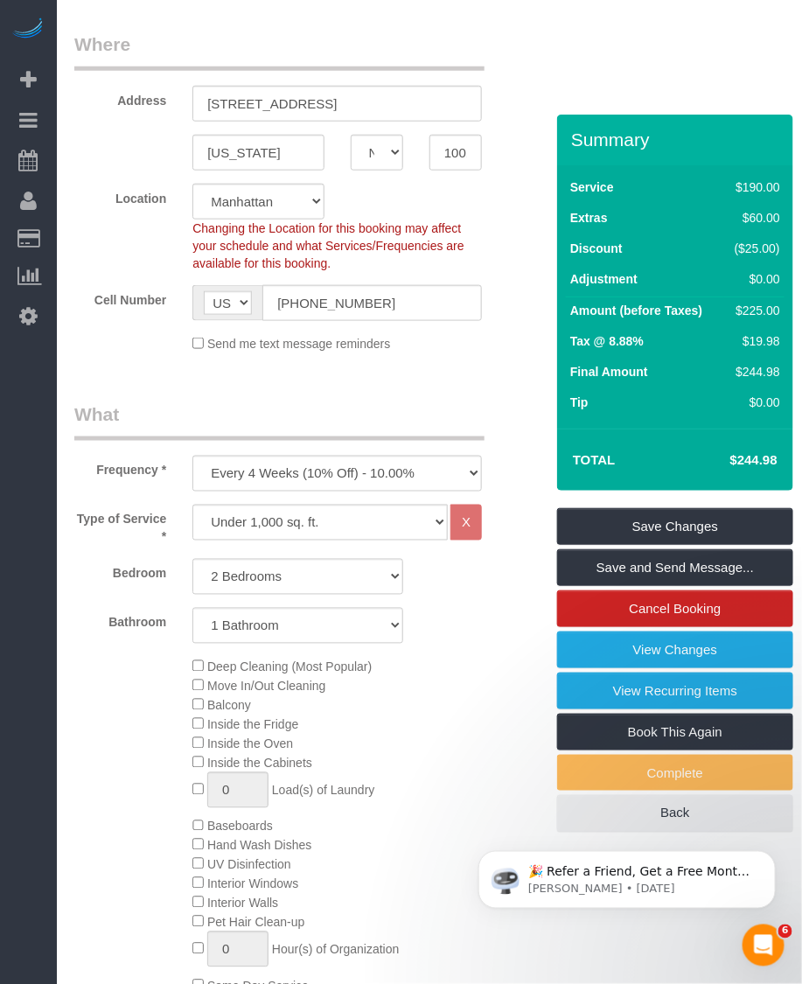
scroll to position [0, 0]
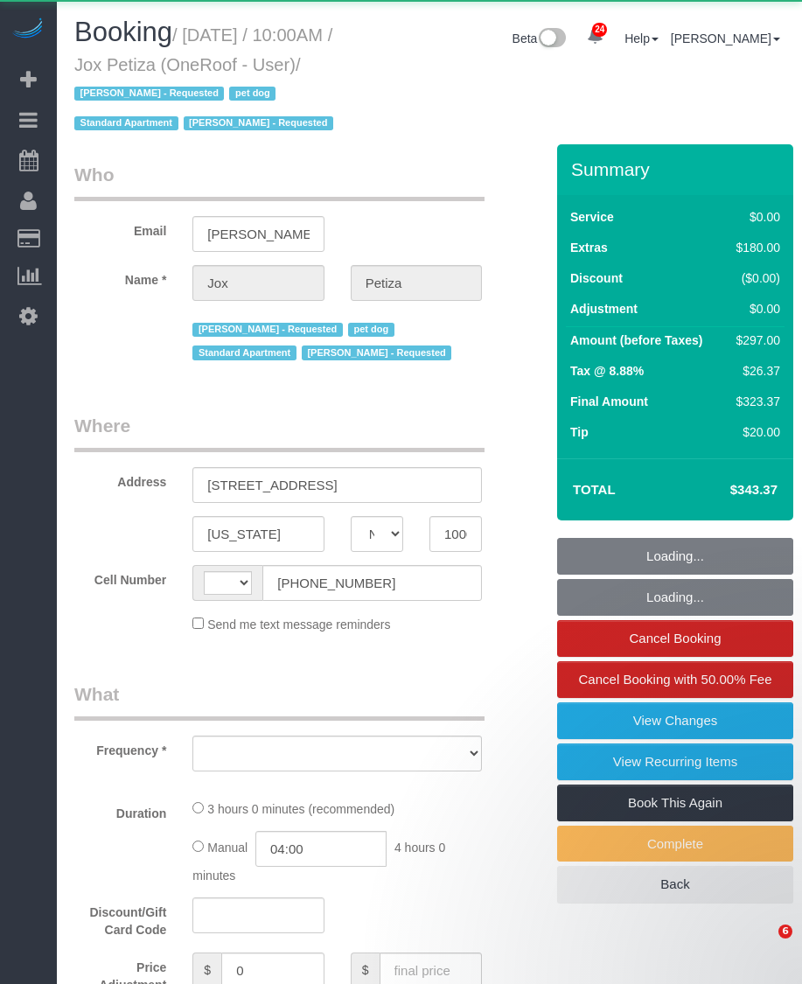
select select "NY"
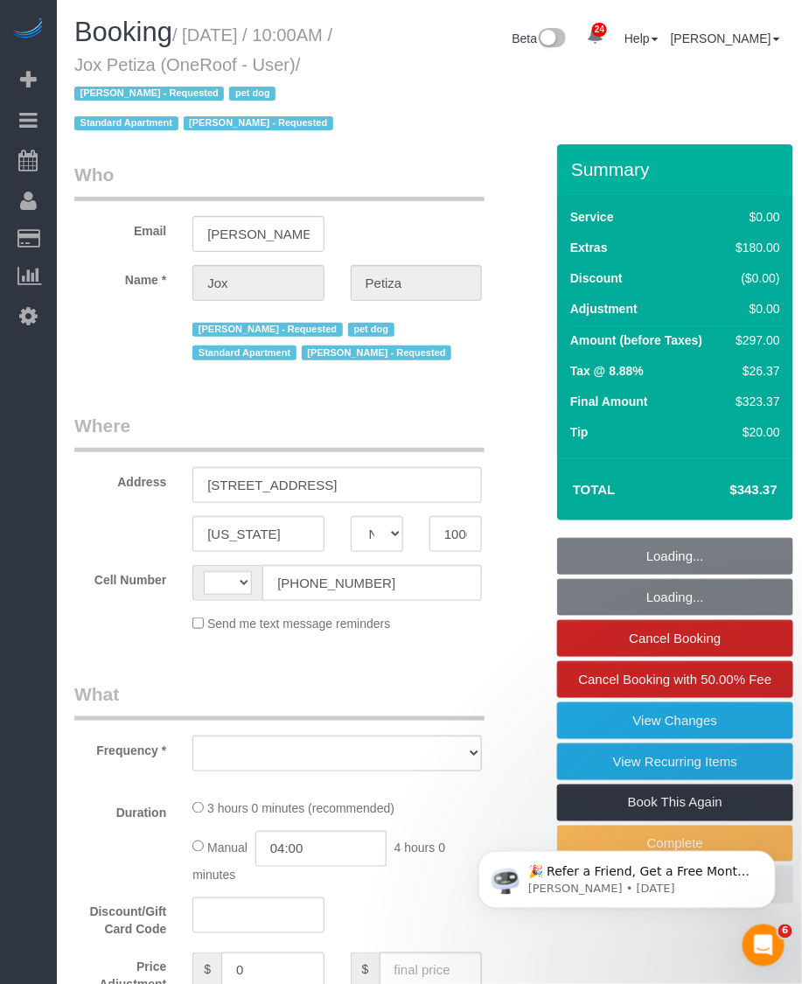
select select "string:[GEOGRAPHIC_DATA]"
select select "object:830"
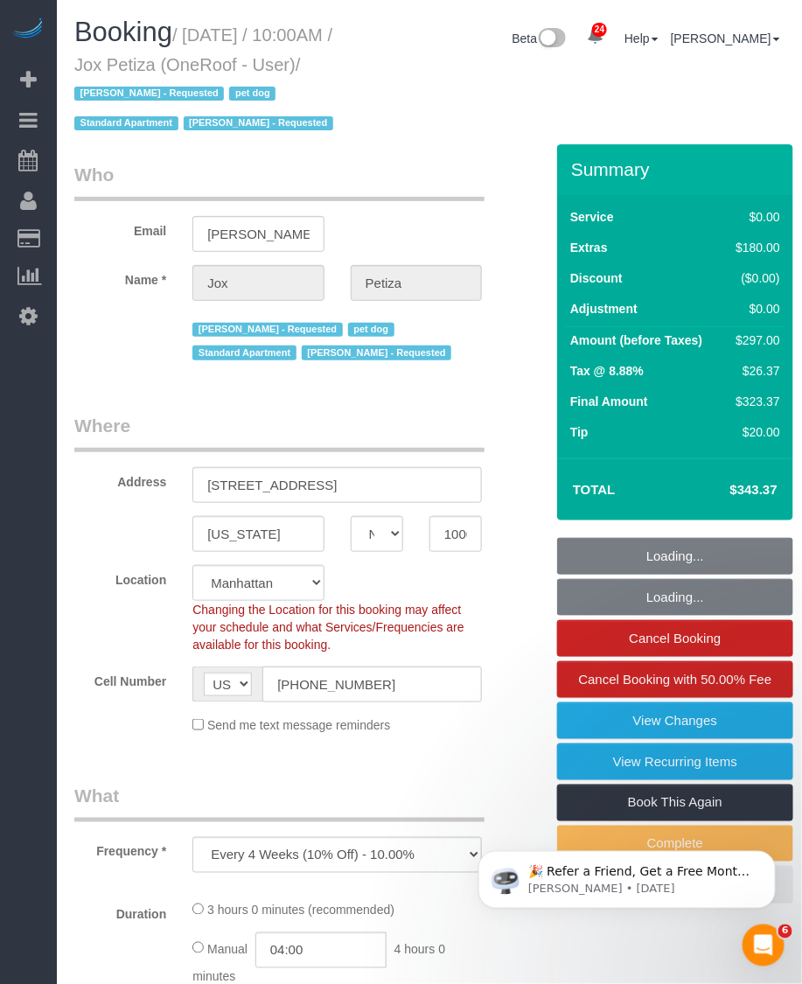
select select "string:stripe-pm_1PwTrs4VGloSiKo7pLA6fO7l"
select select "spot1"
select select "number:89"
select select "number:90"
select select "number:13"
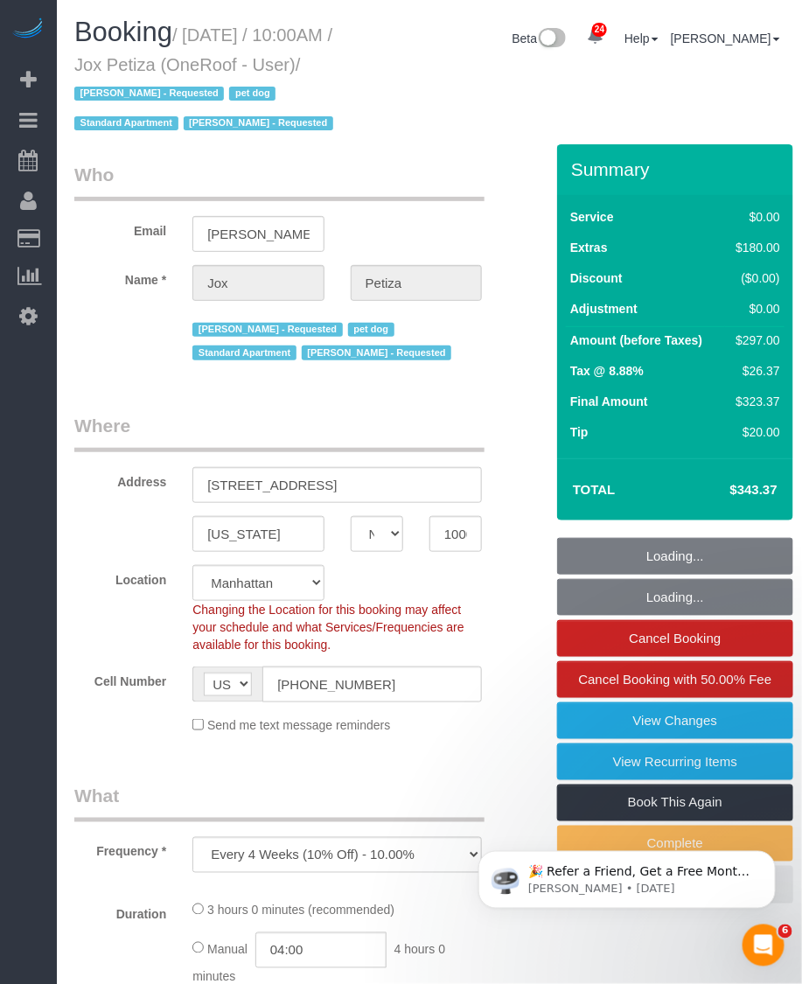
select select "number:5"
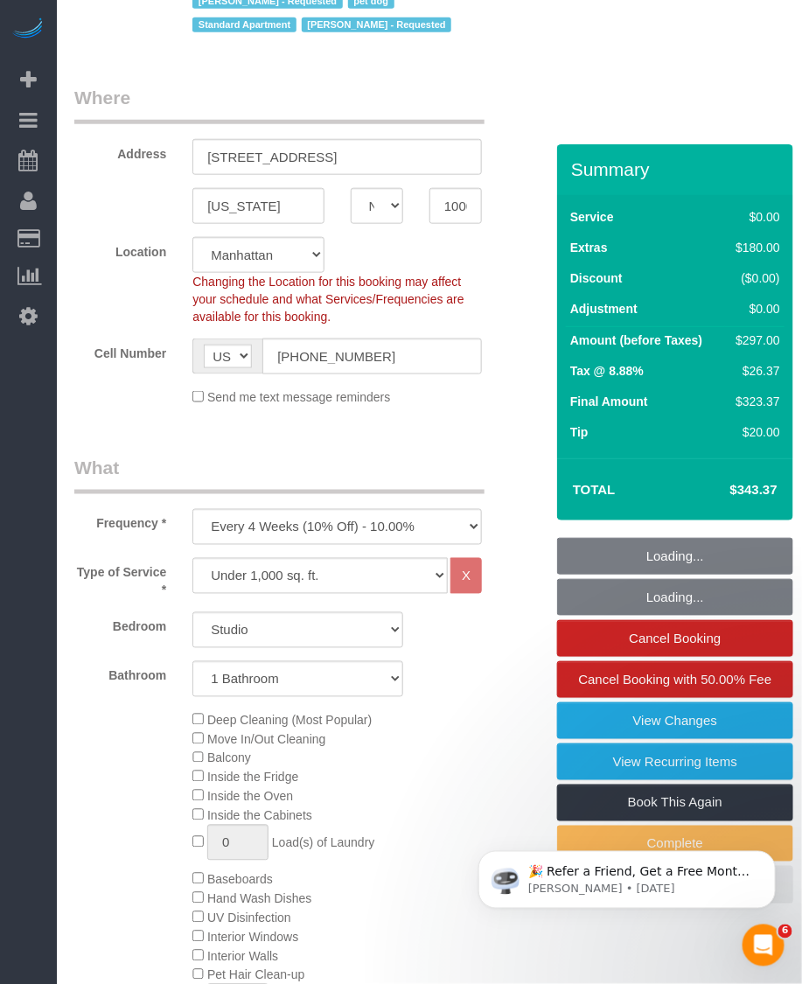
select select "object:1563"
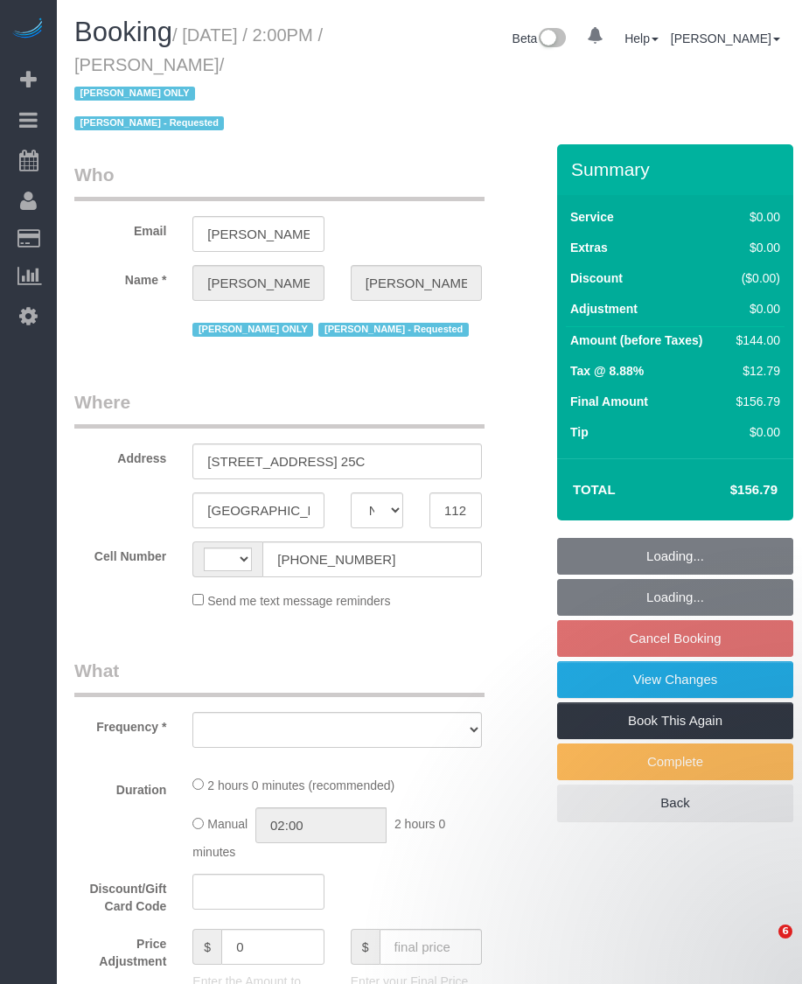
select select "NY"
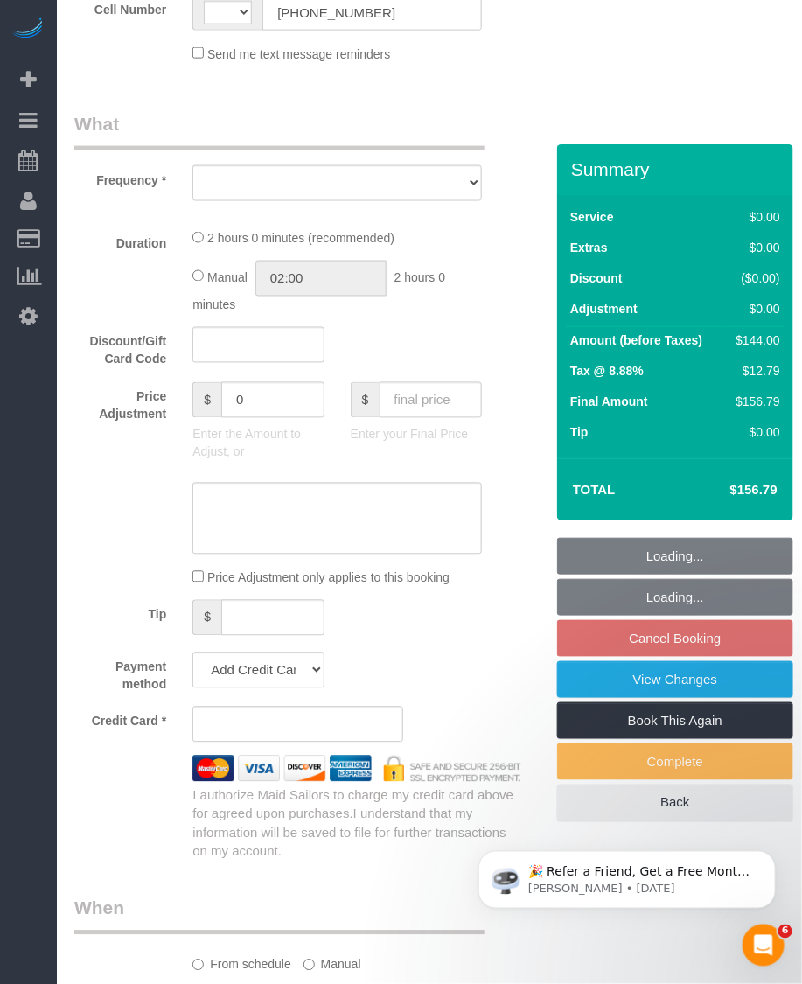
select select "string:US"
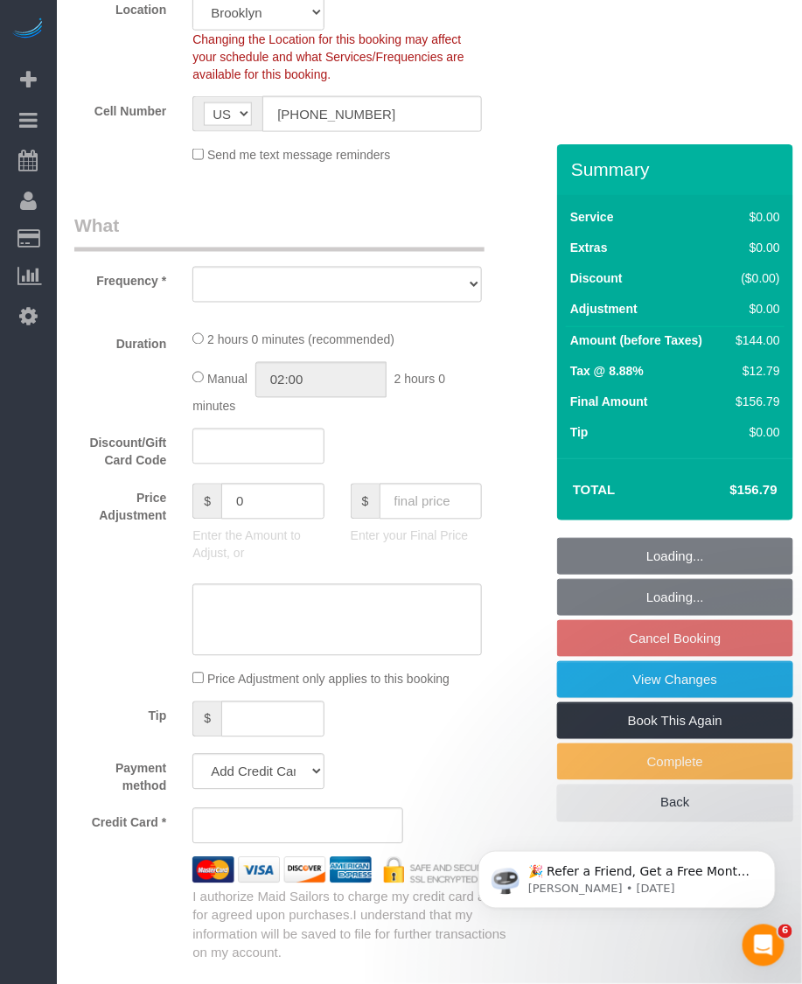
scroll to position [648, 0]
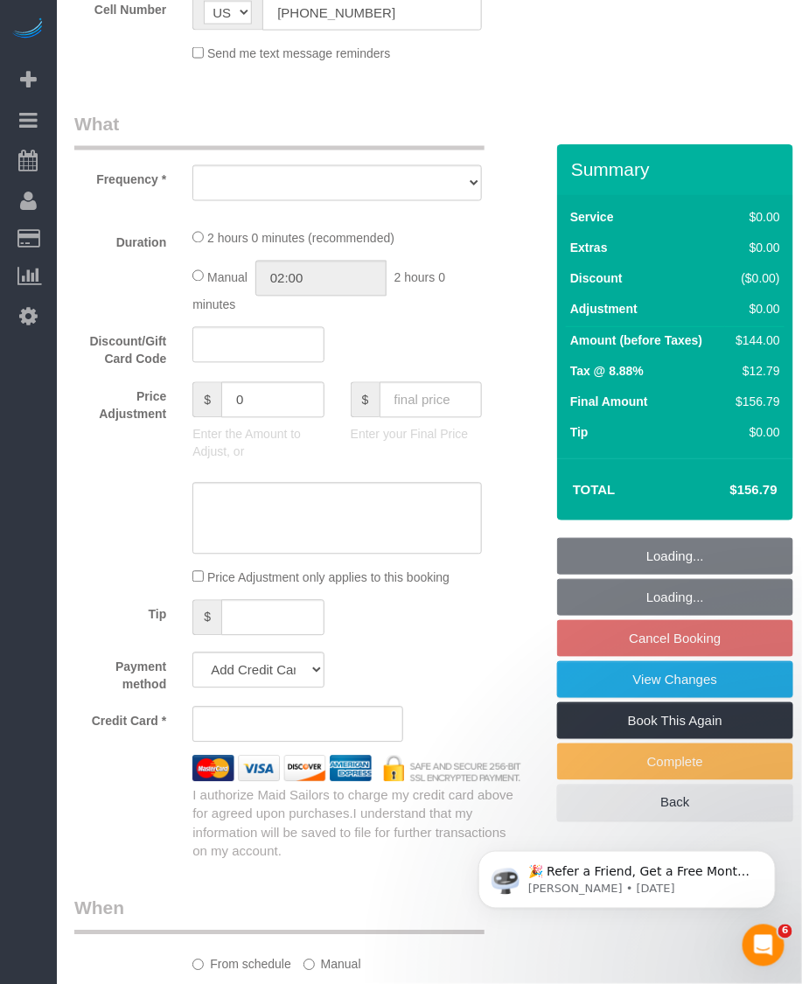
select select "object:818"
select select "string:stripe-pm_1QfCPv4VGloSiKo7GPSlZj3p"
select select "1"
select select "spot7"
select select "number:61"
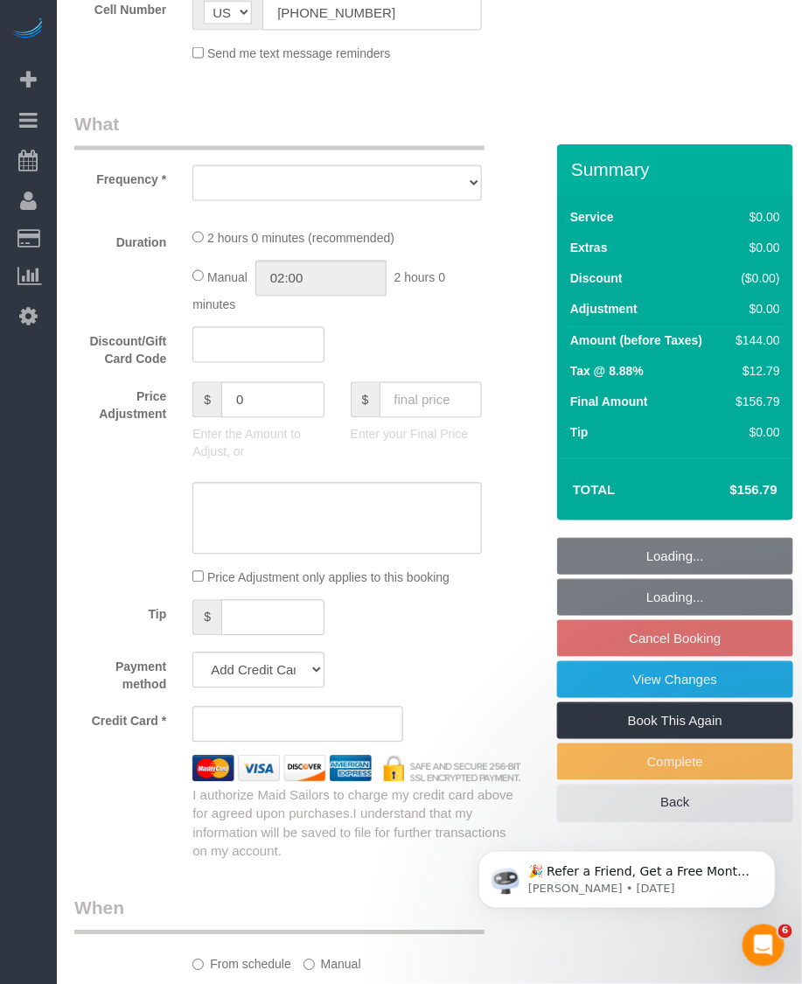
select select "number:77"
select select "number:15"
select select "number:5"
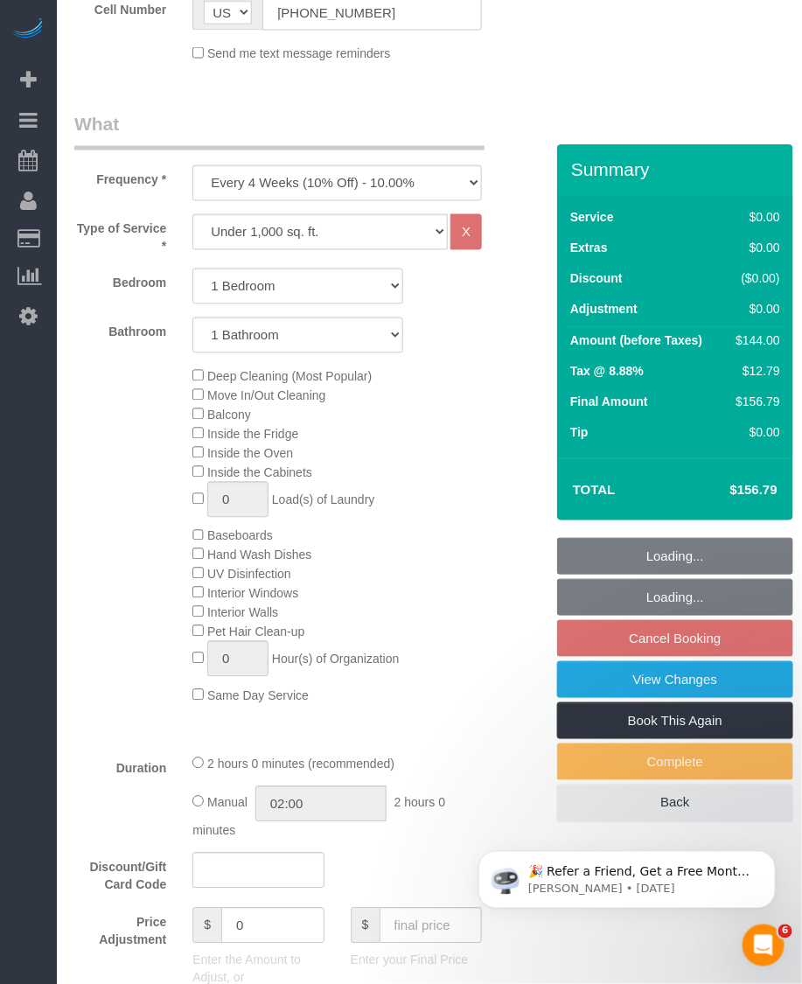
select select "object:1529"
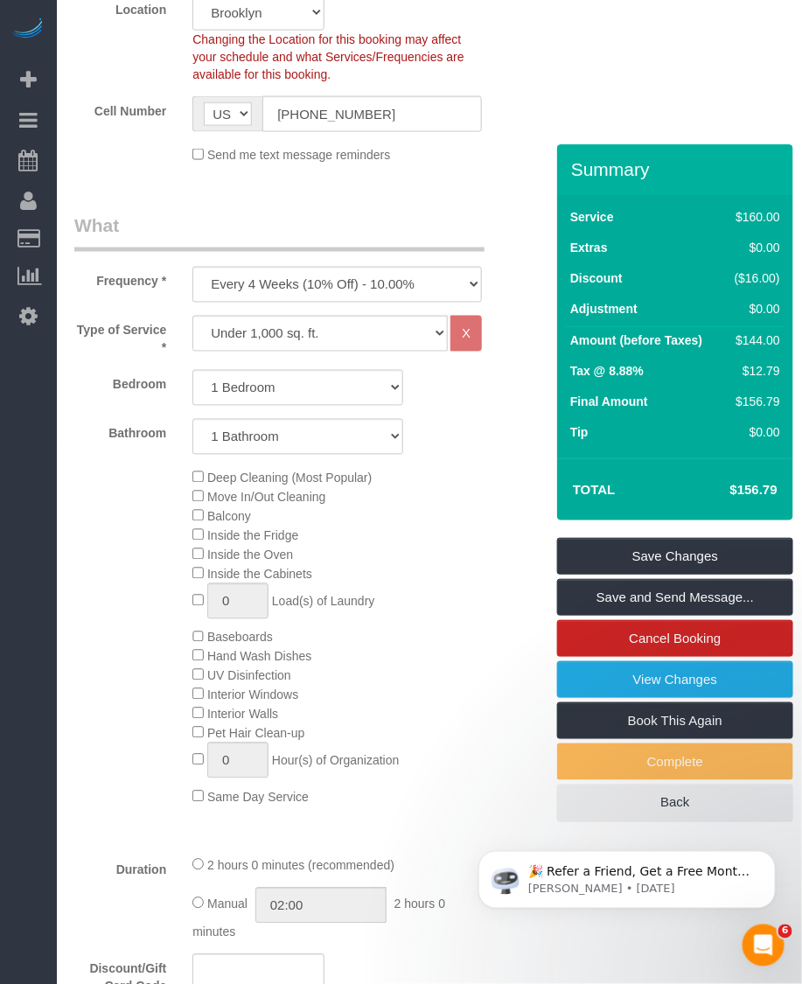
scroll to position [874, 0]
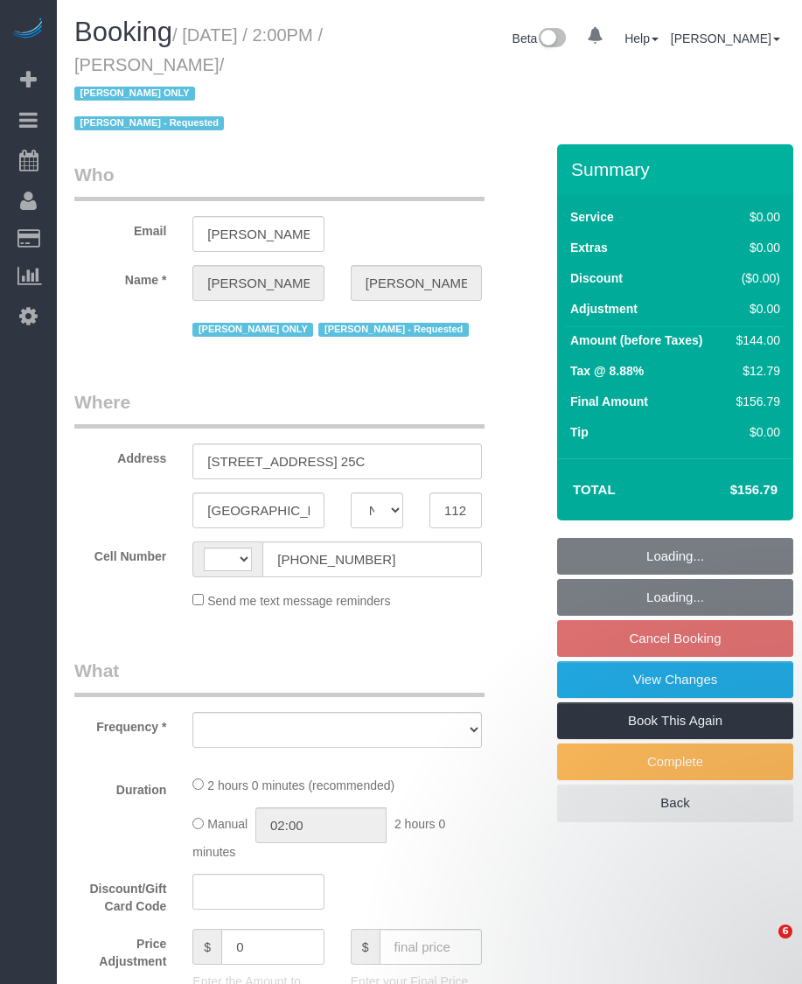
select select "NY"
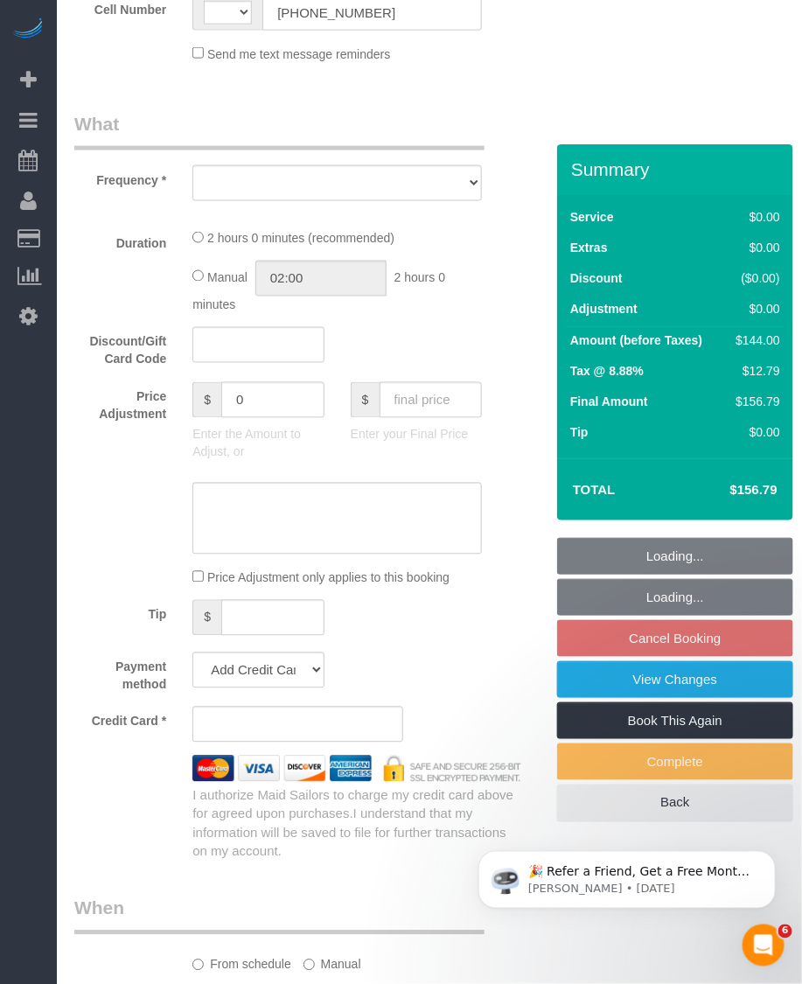
select select "string:[GEOGRAPHIC_DATA]"
select select "object:569"
select select "number:61"
select select "number:77"
select select "number:15"
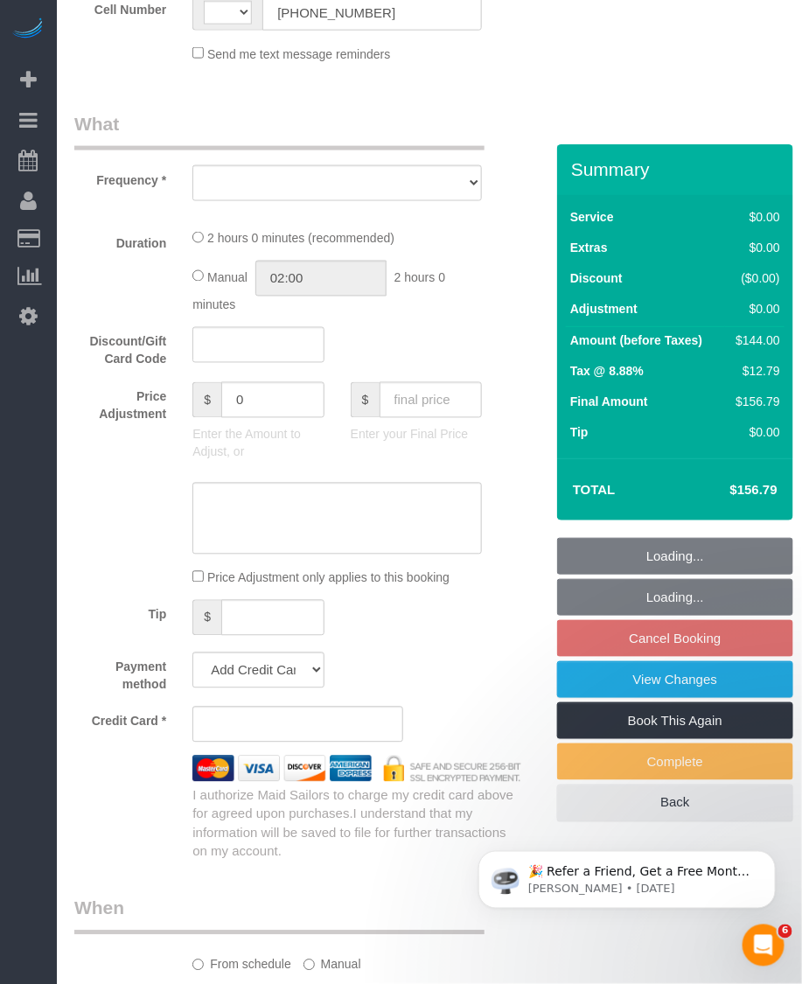
select select "number:5"
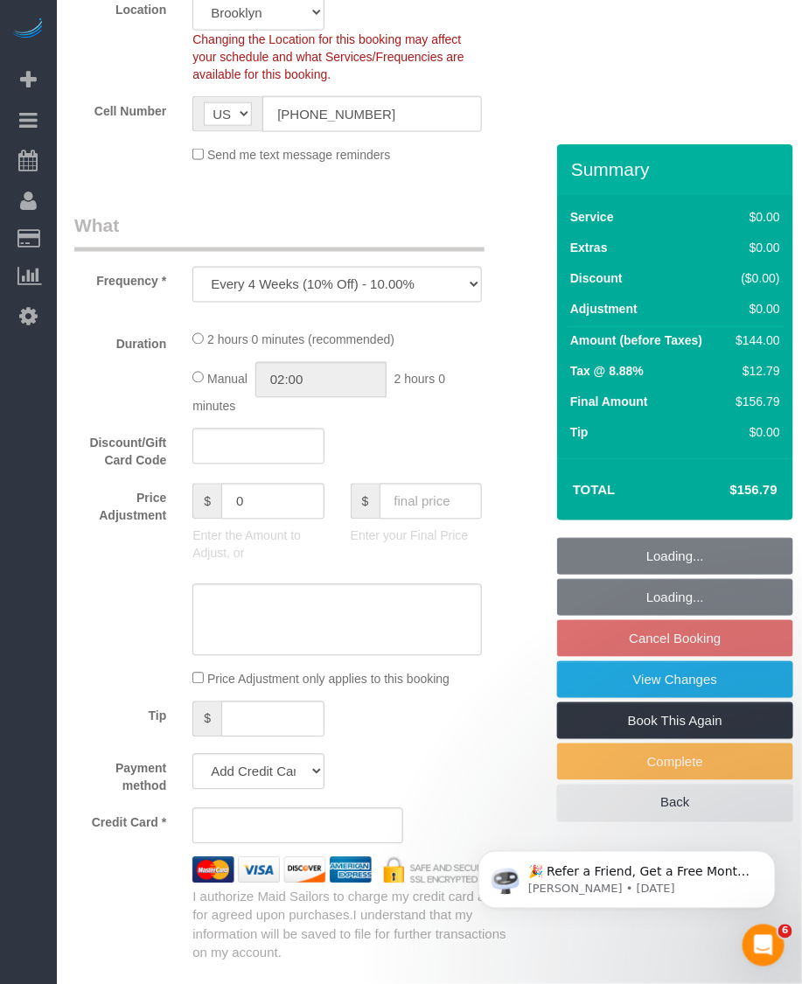
select select "spot7"
select select "1"
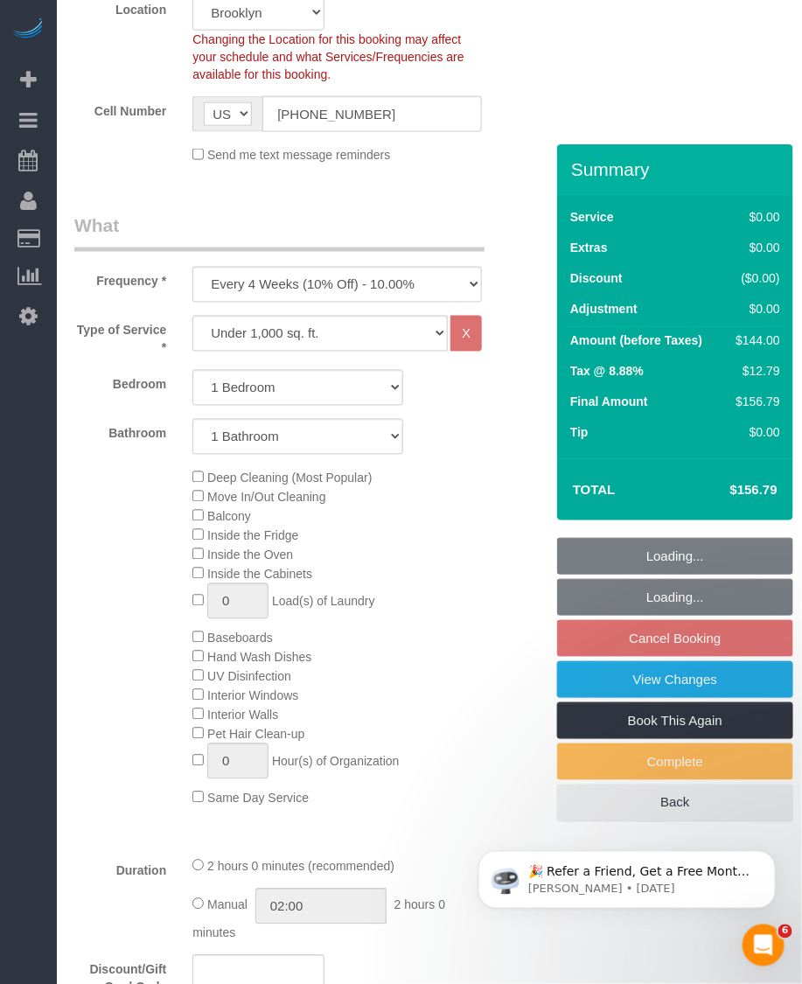
scroll to position [648, 0]
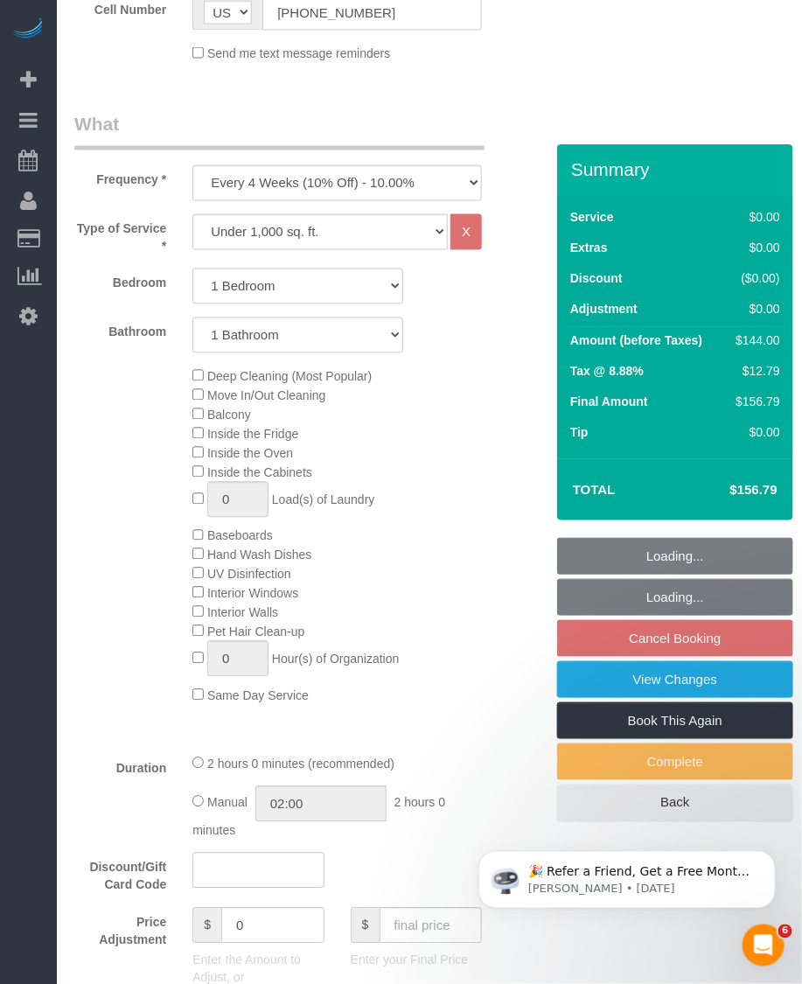
select select "object:1493"
select select "string:stripe-pm_1QfCPv4VGloSiKo7GPSlZj3p"
select select "1"
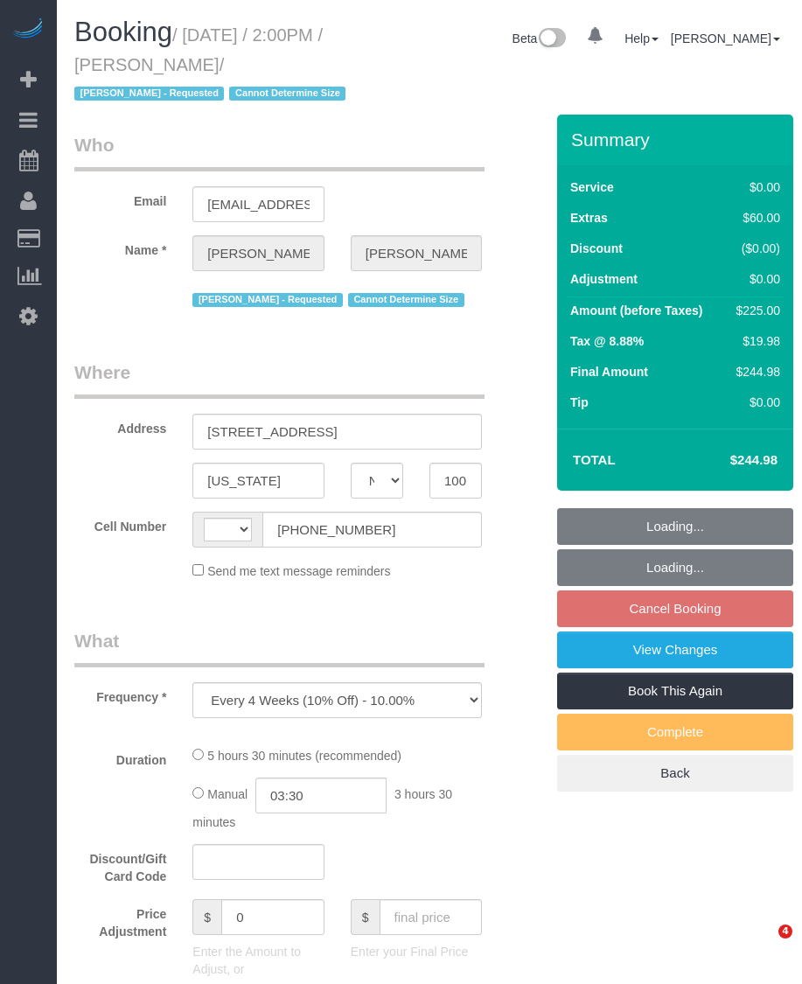
select select "NY"
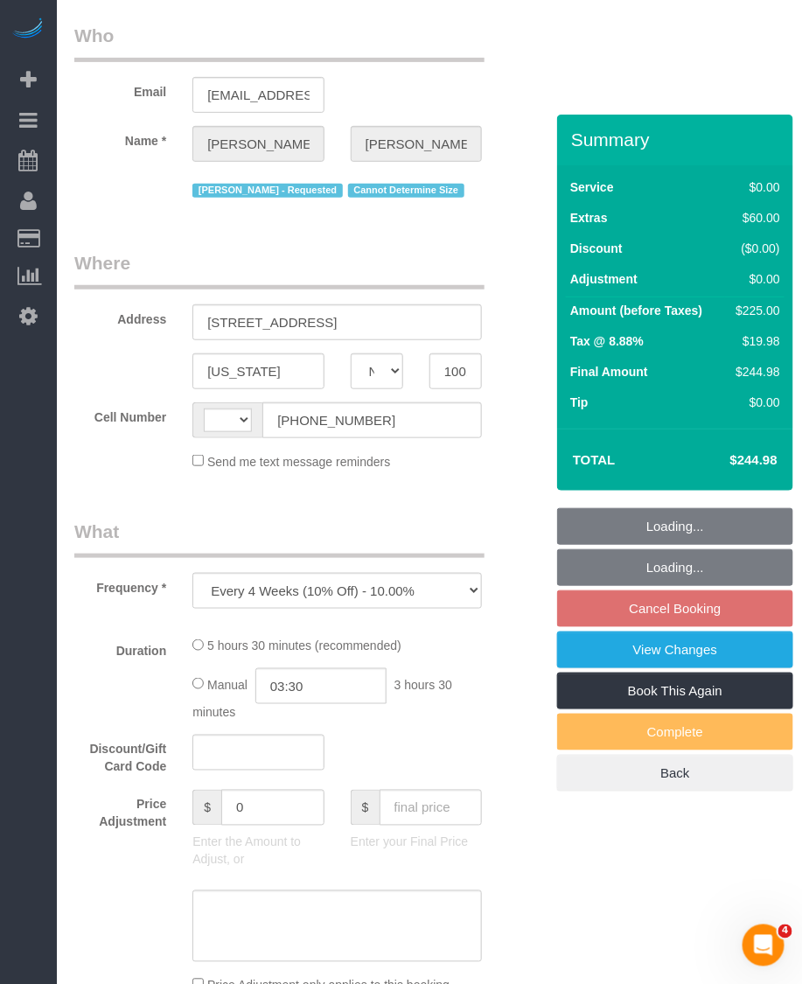
select select "string:stripe-pm_1S1ETU4VGloSiKo7vp6R1Rdf"
select select "number:58"
select select "number:72"
select select "number:15"
select select "number:6"
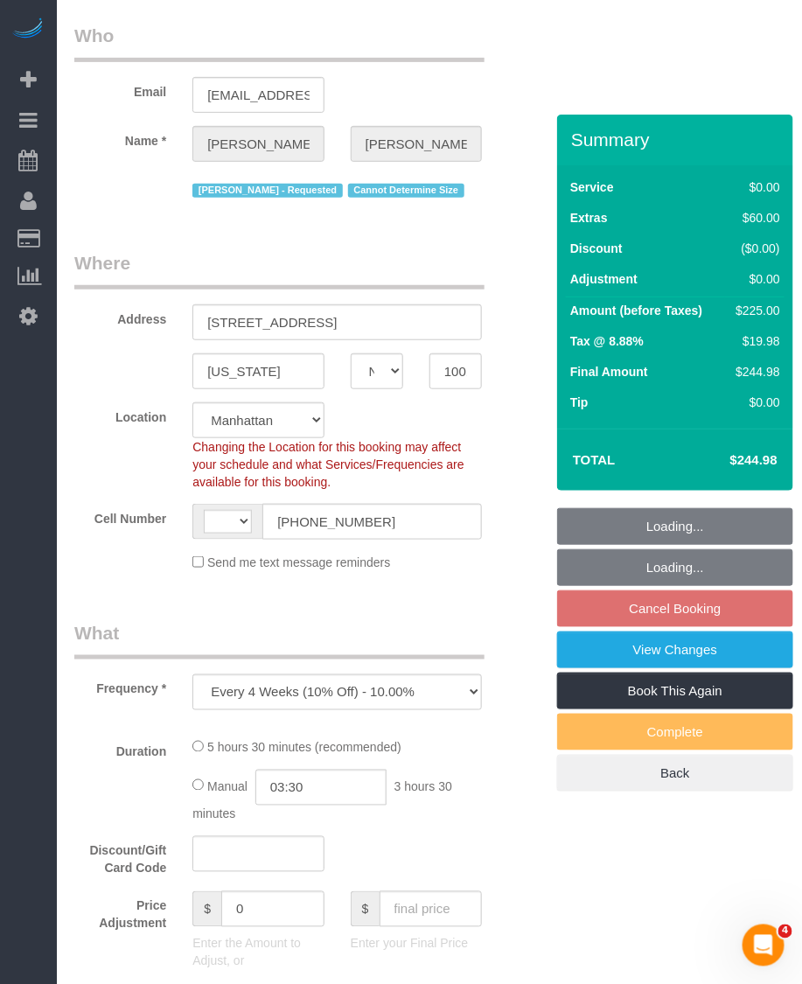
select select "object:971"
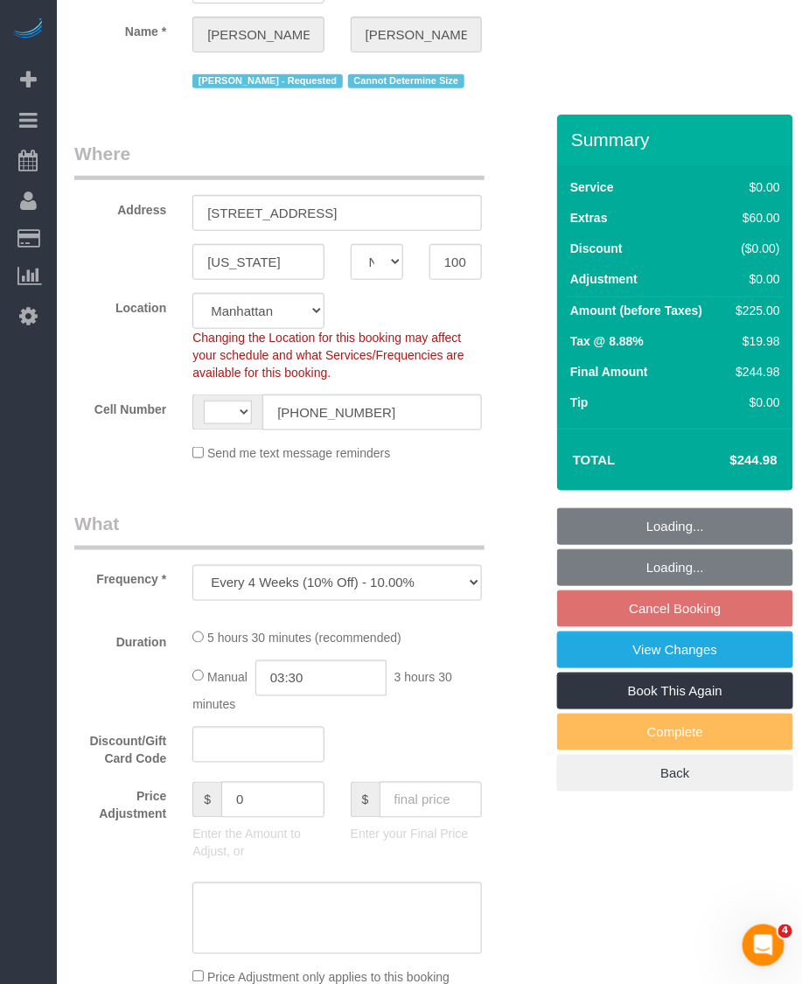
select select "string:[GEOGRAPHIC_DATA]"
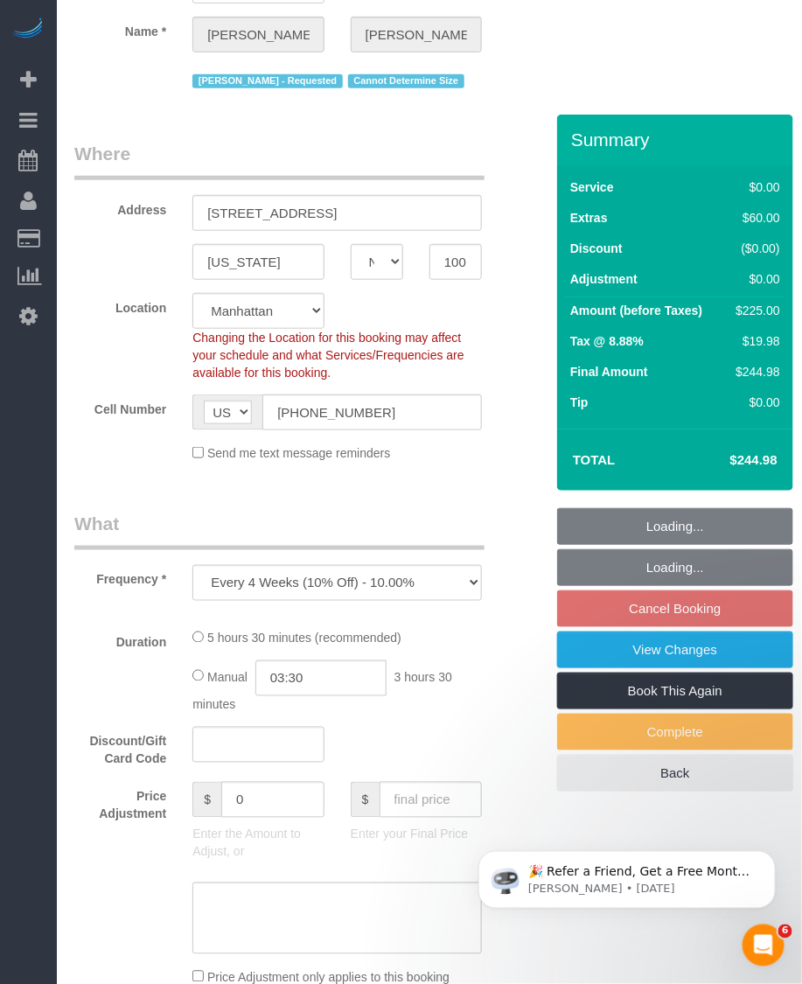
select select "2"
select select "spot3"
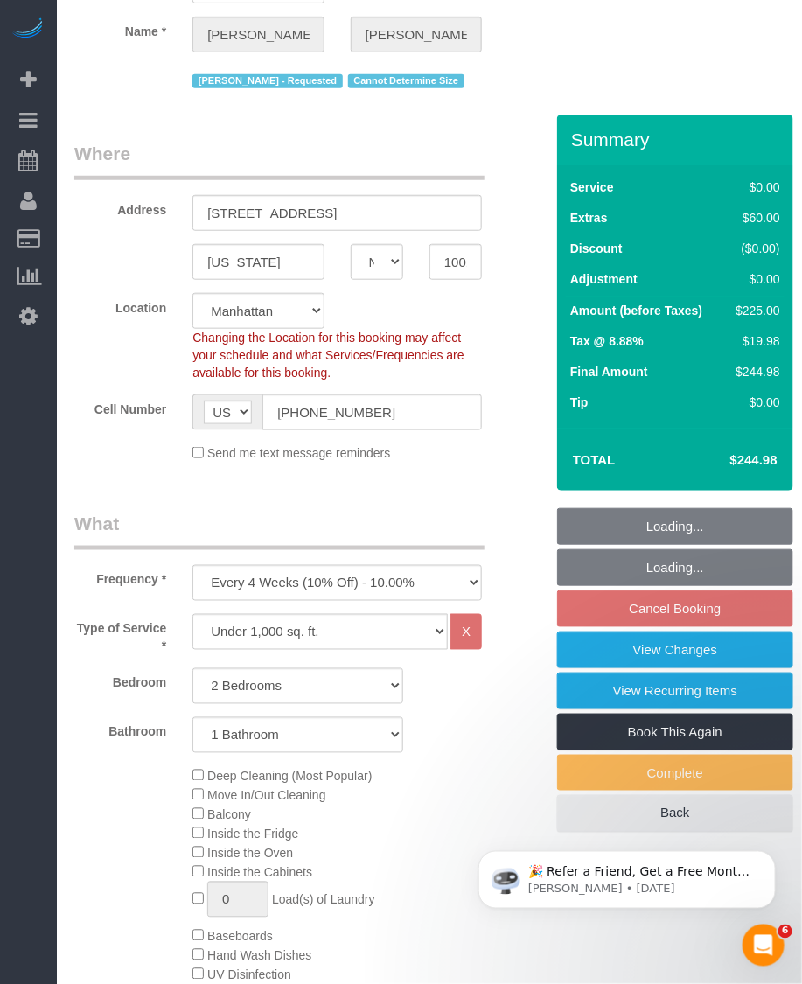
scroll to position [0, 0]
select select "2"
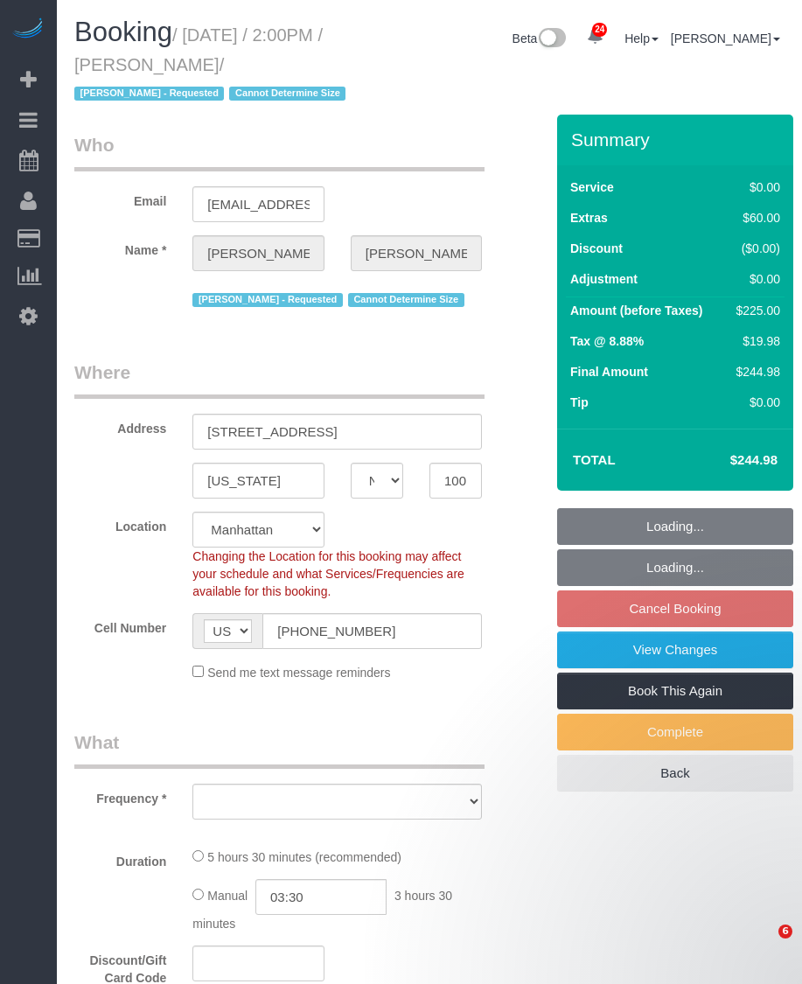
select select "NY"
select select "number:58"
select select "number:72"
select select "number:15"
select select "number:6"
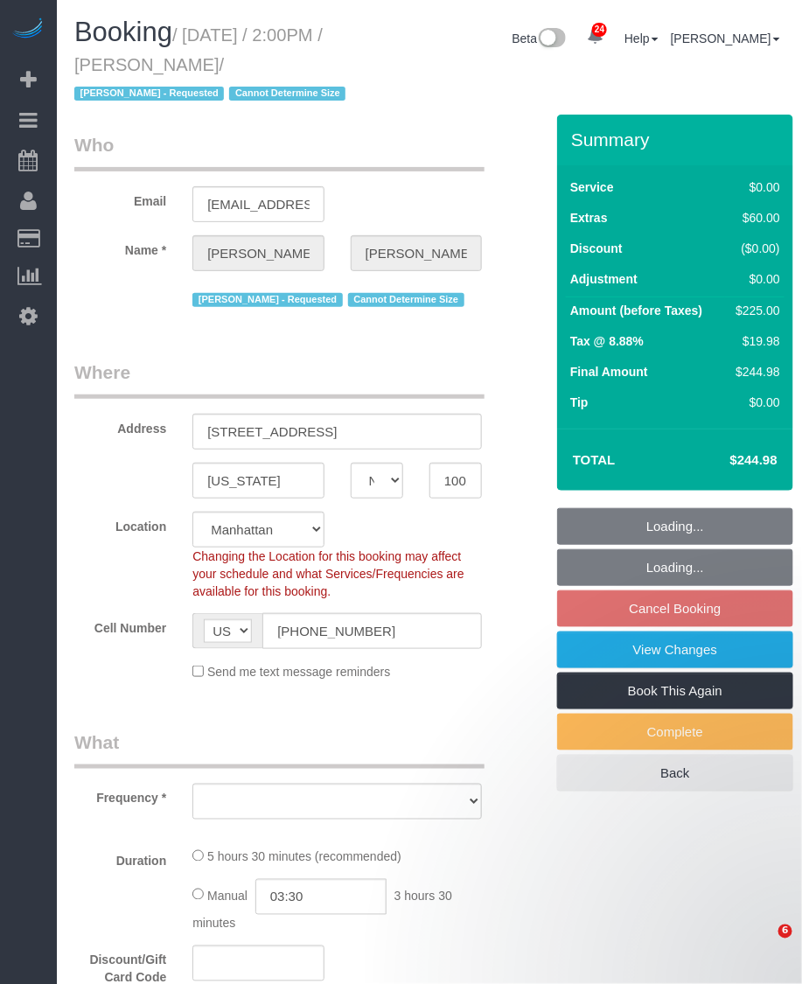
select select "object:967"
select select "string:stripe-pm_1S1ETU4VGloSiKo7vp6R1Rdf"
select select "spot3"
select select "object:1533"
select select "2"
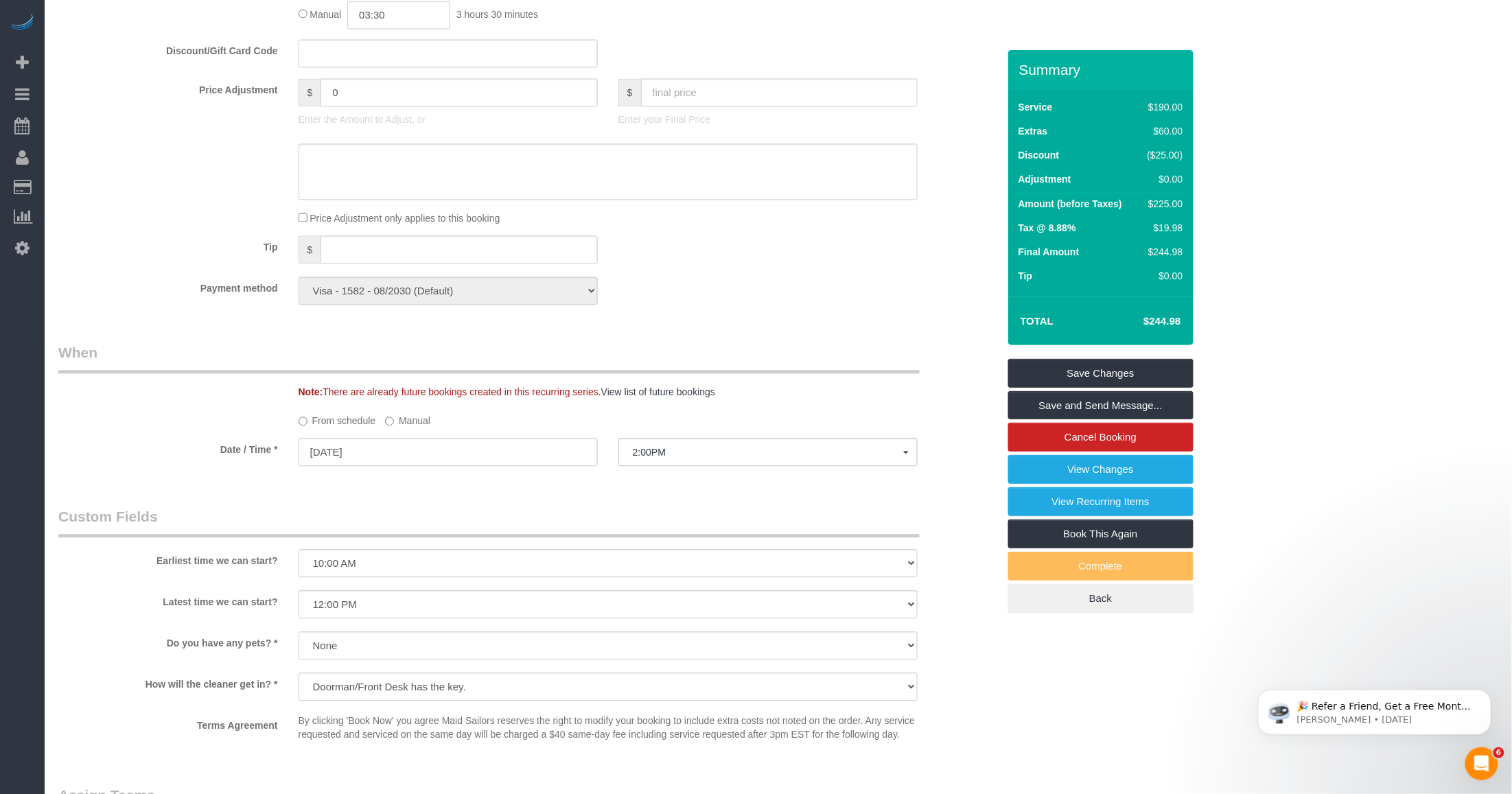
scroll to position [1115, 0]
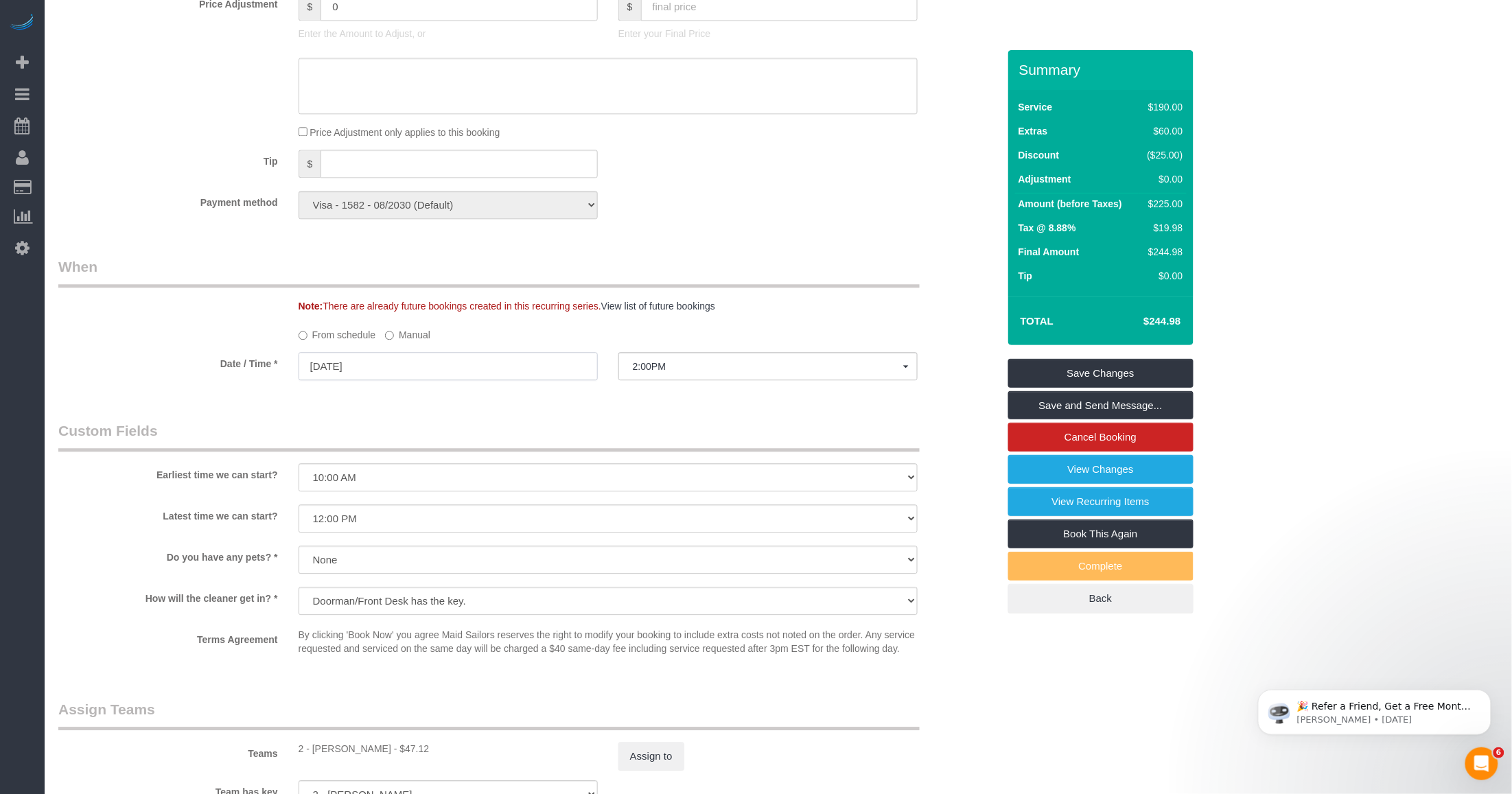
click at [474, 370] on input "[DATE]" at bounding box center [447, 366] width 299 height 28
click at [363, 526] on link "30" at bounding box center [364, 526] width 22 height 19
type input "[DATE]"
click at [628, 369] on span "--:--" at bounding box center [767, 366] width 271 height 11
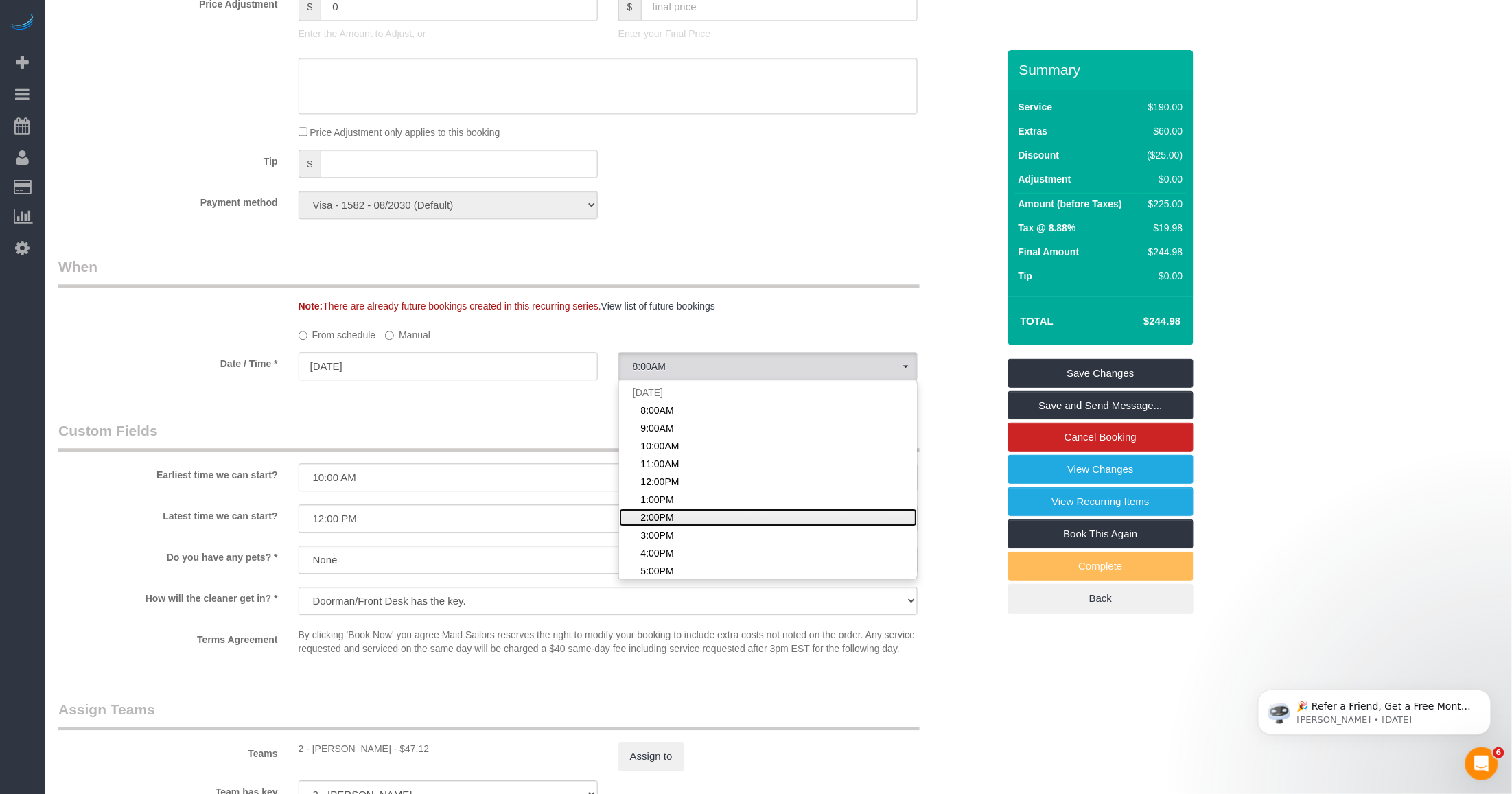
click at [628, 516] on span "2:00PM" at bounding box center [657, 517] width 33 height 13
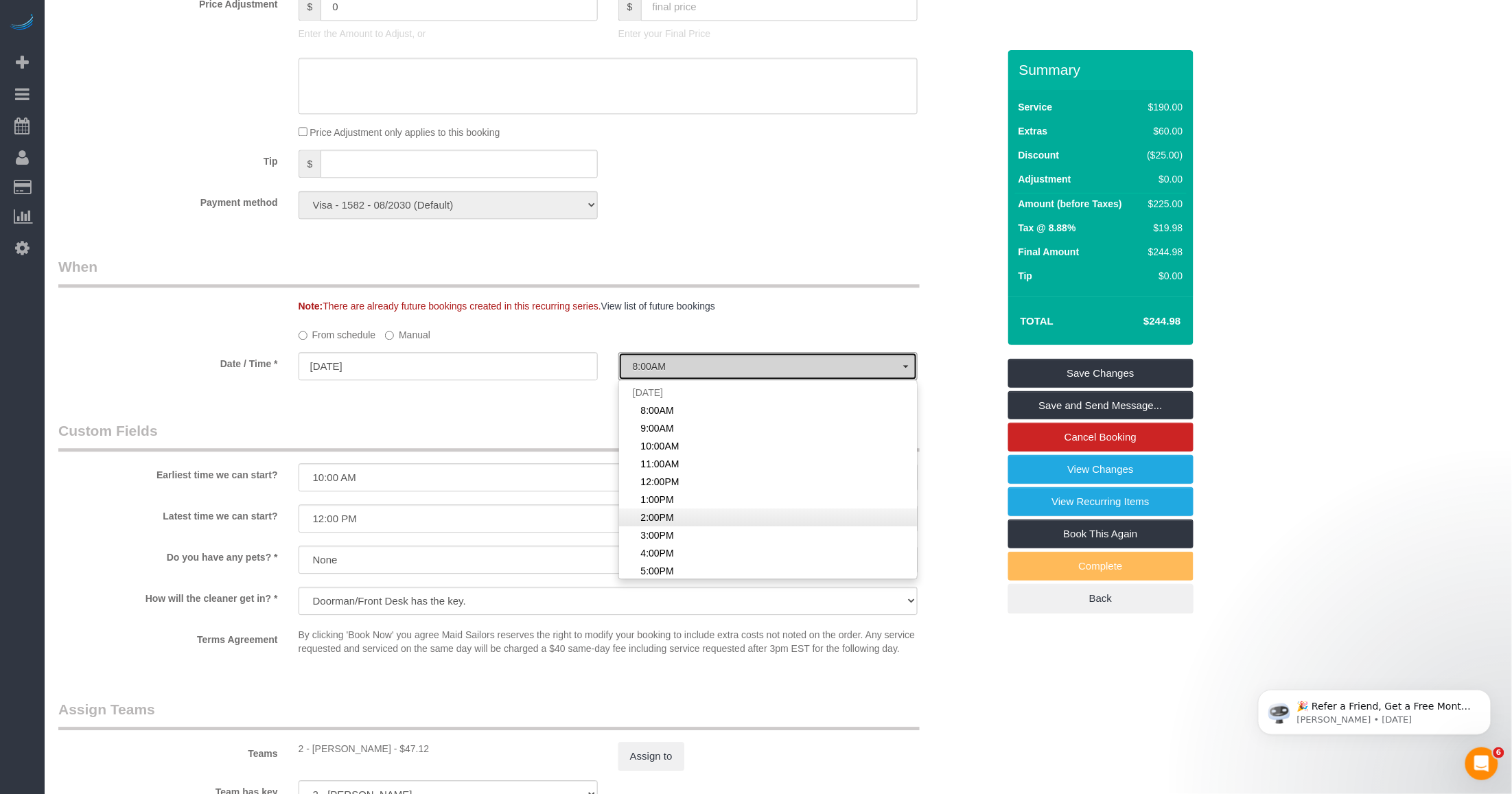
select select "spot63"
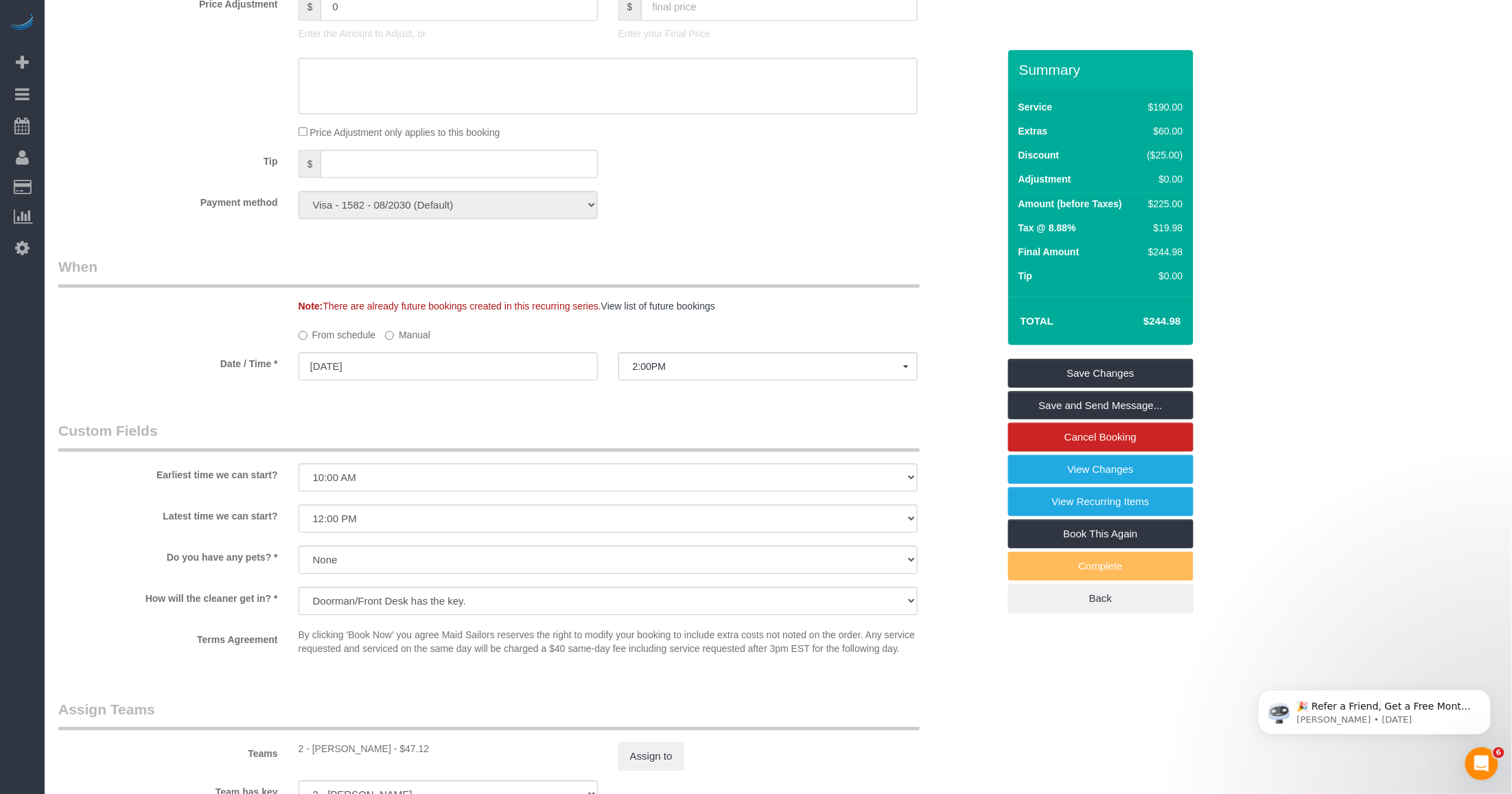
click at [628, 416] on div "Who Email [EMAIL_ADDRESS][DOMAIN_NAME] Name * [PERSON_NAME] [PERSON_NAME] - Req…" at bounding box center [527, 74] width 960 height 2277
click at [628, 364] on link "Save Changes" at bounding box center [1101, 373] width 185 height 29
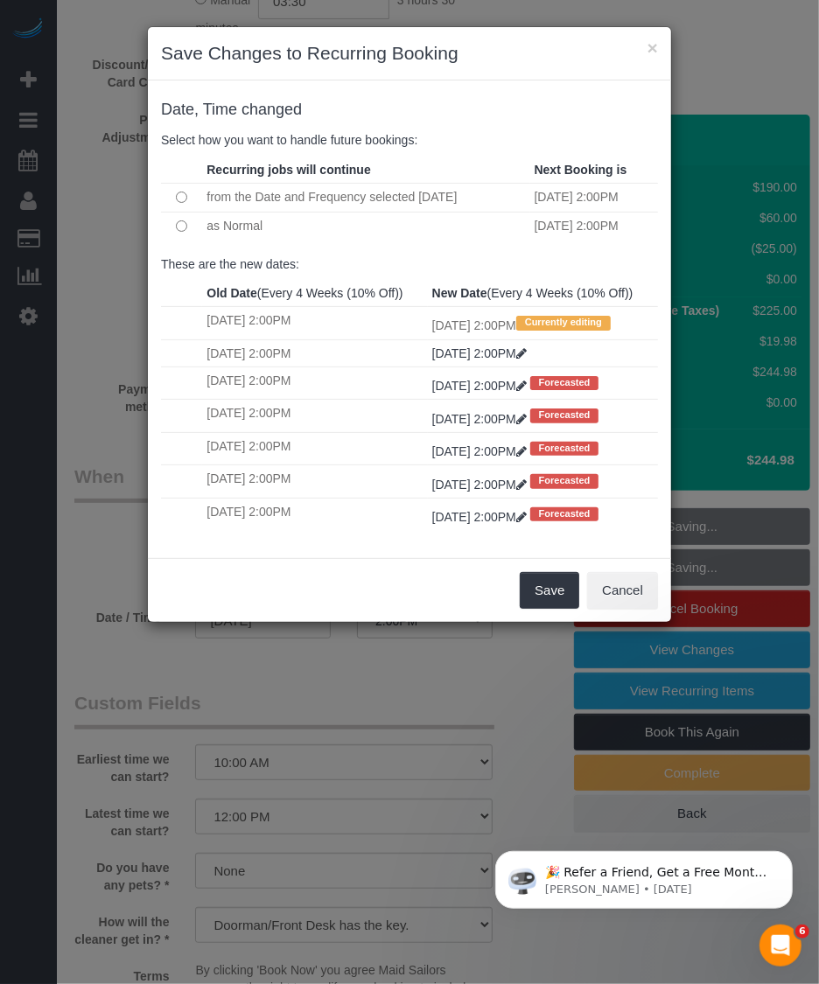
click at [178, 224] on td at bounding box center [181, 226] width 41 height 28
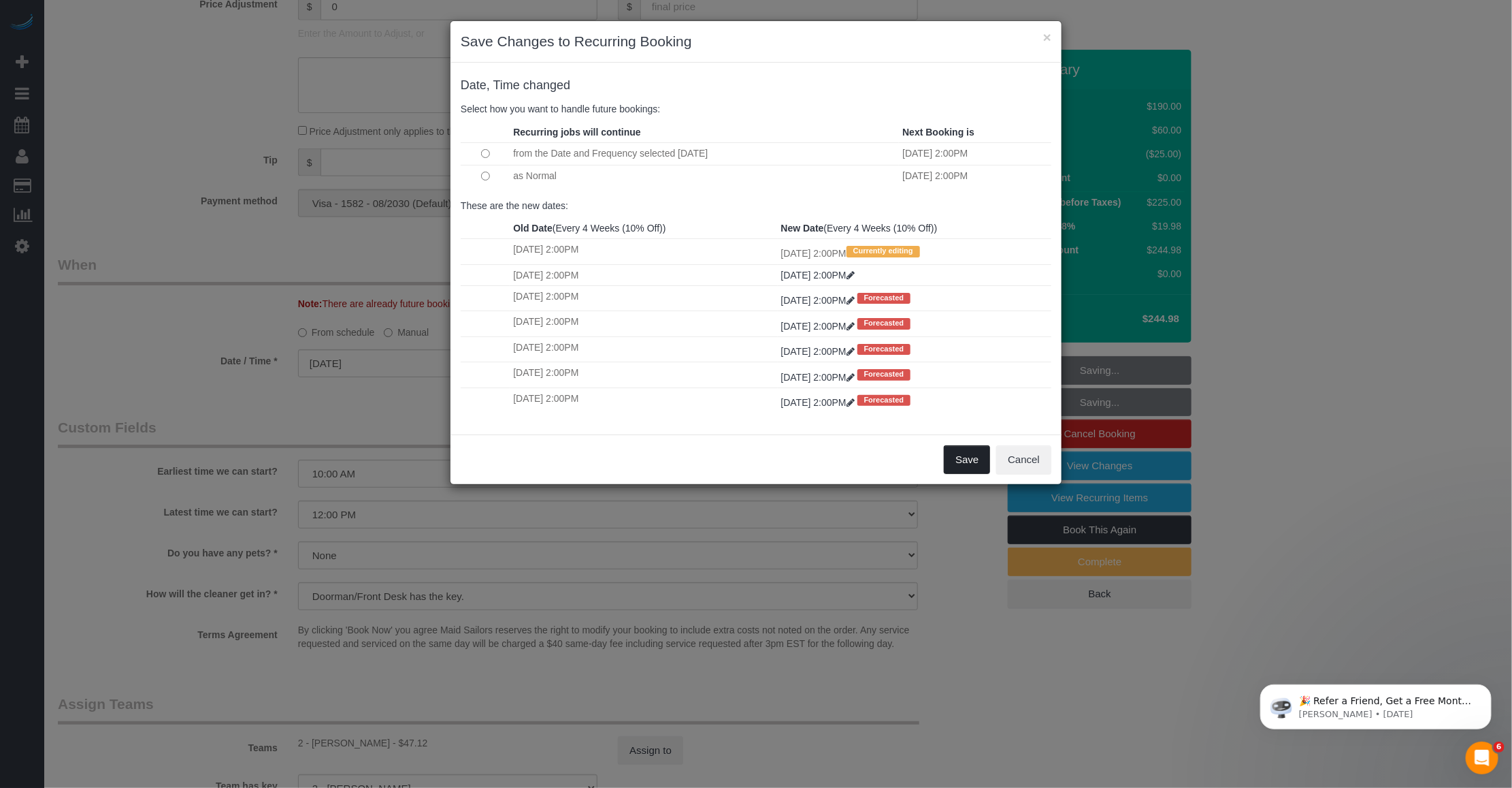
click at [623, 465] on button "Save" at bounding box center [966, 459] width 46 height 29
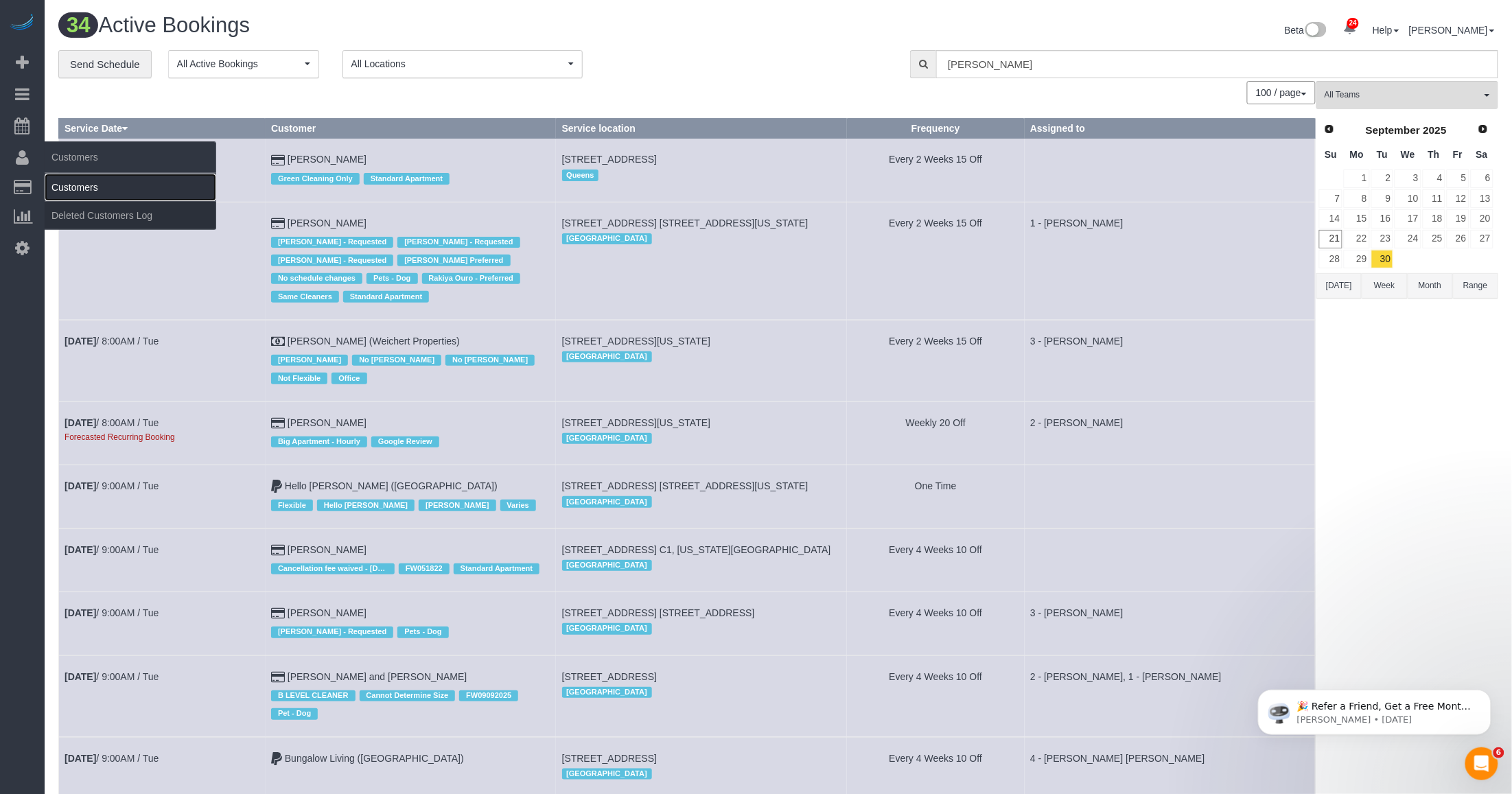
click at [74, 195] on link "Customers" at bounding box center [130, 187] width 172 height 27
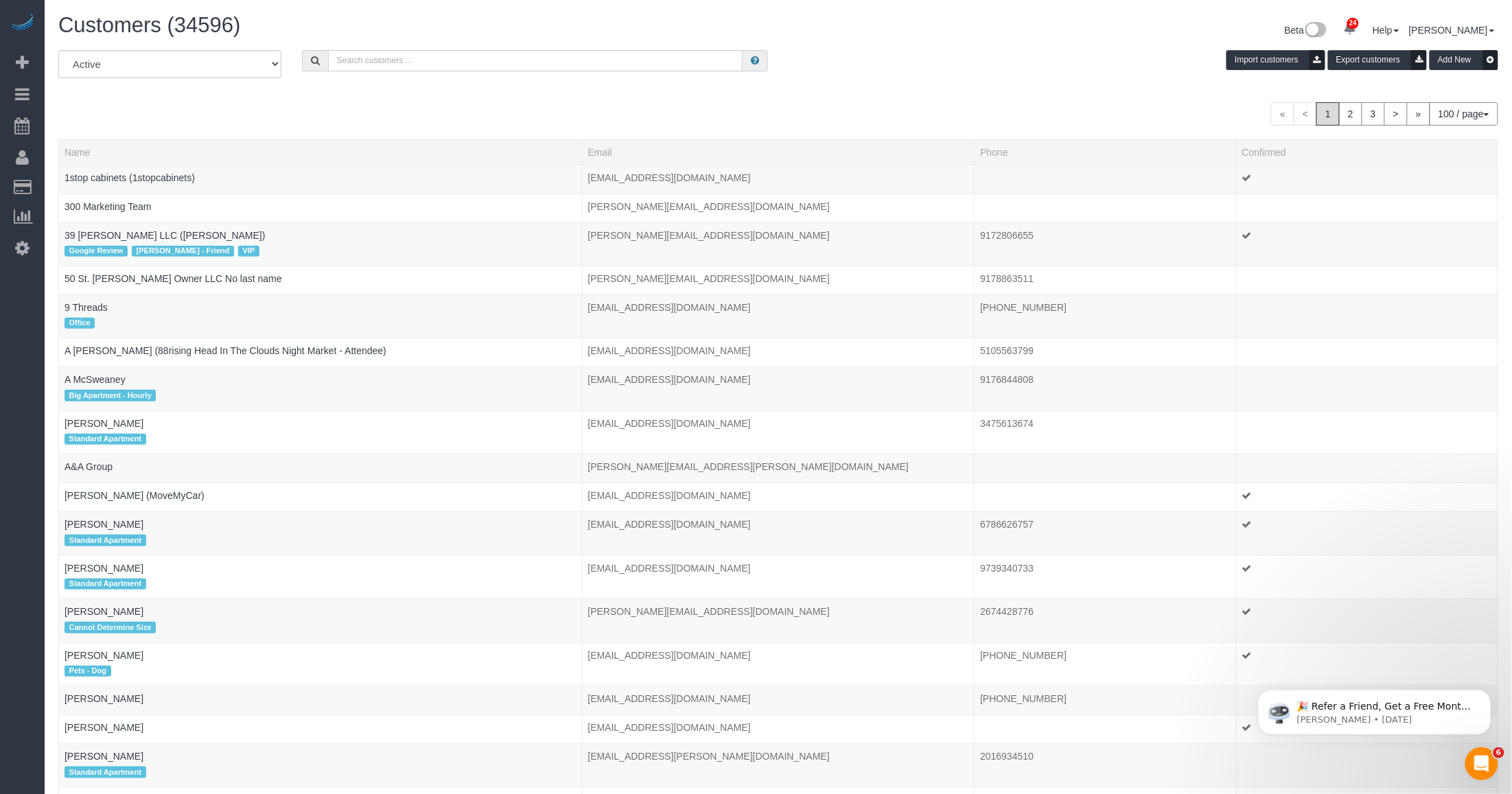
click at [406, 65] on input "text" at bounding box center [535, 60] width 414 height 21
paste input "[PERSON_NAME]"
click at [450, 55] on input "[PERSON_NAME]" at bounding box center [535, 60] width 414 height 21
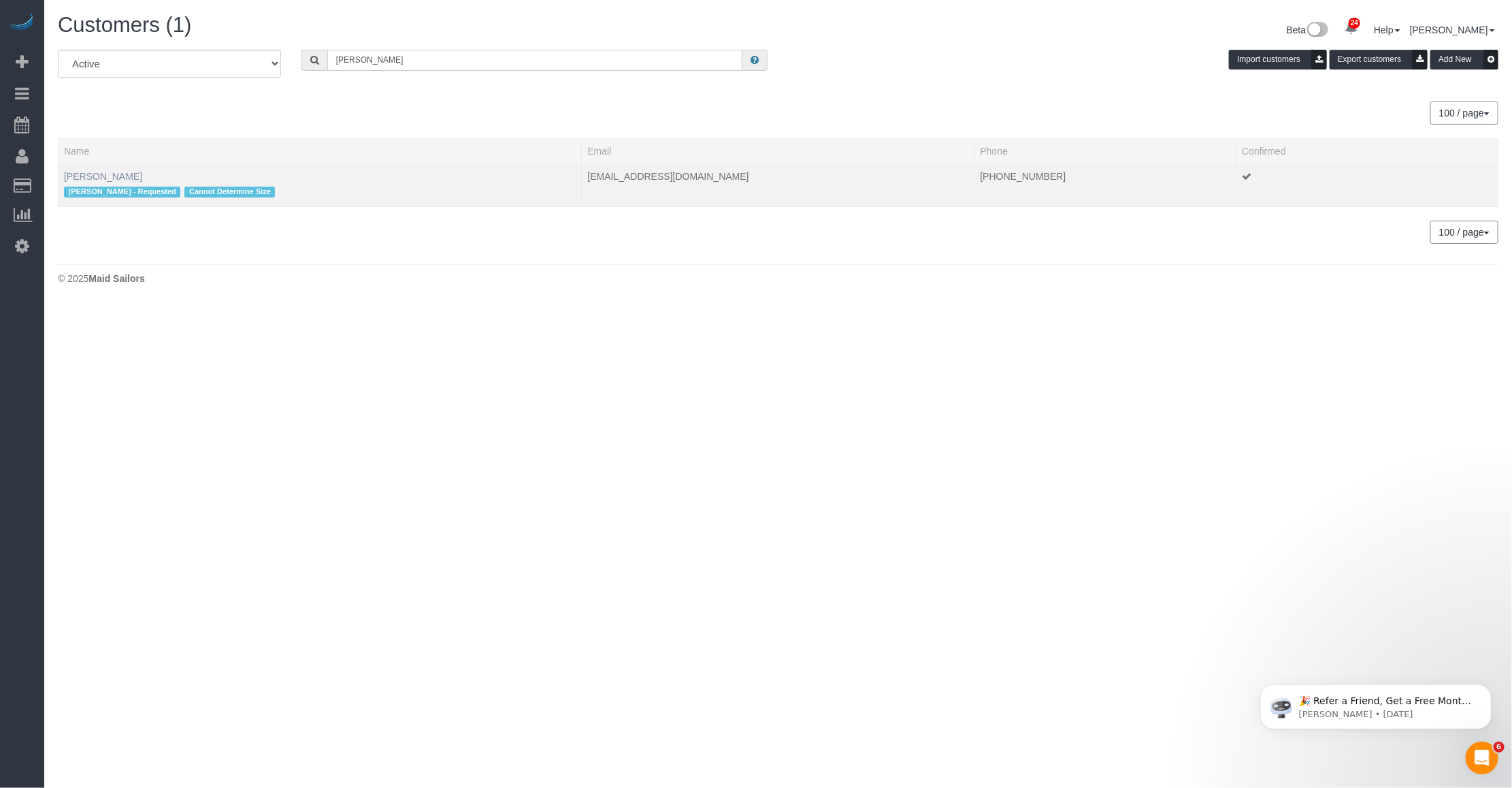
type input "[PERSON_NAME]"
click at [100, 171] on link "[PERSON_NAME]" at bounding box center [103, 176] width 79 height 11
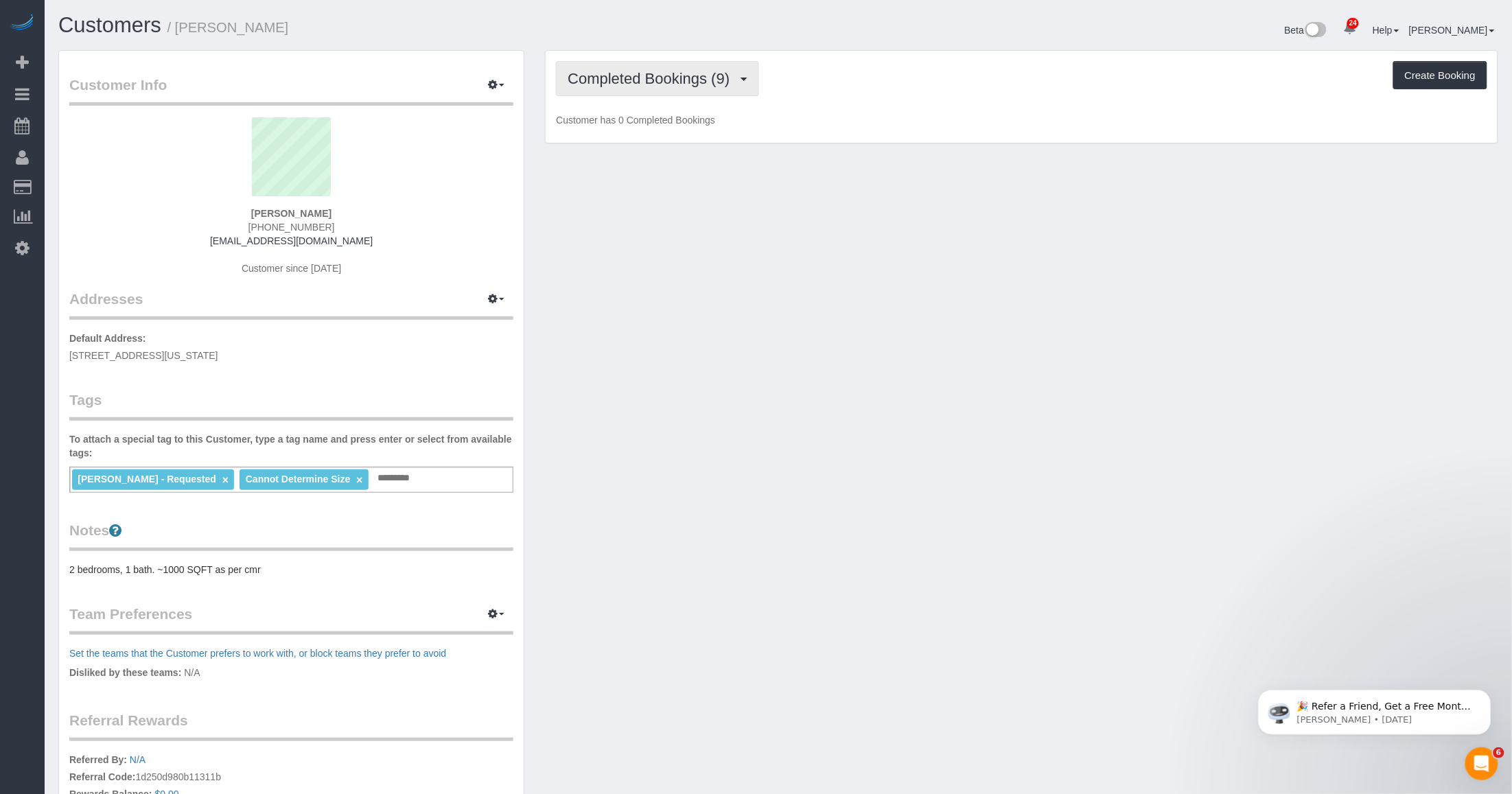
click at [628, 83] on span "Completed Bookings (9)" at bounding box center [651, 78] width 169 height 17
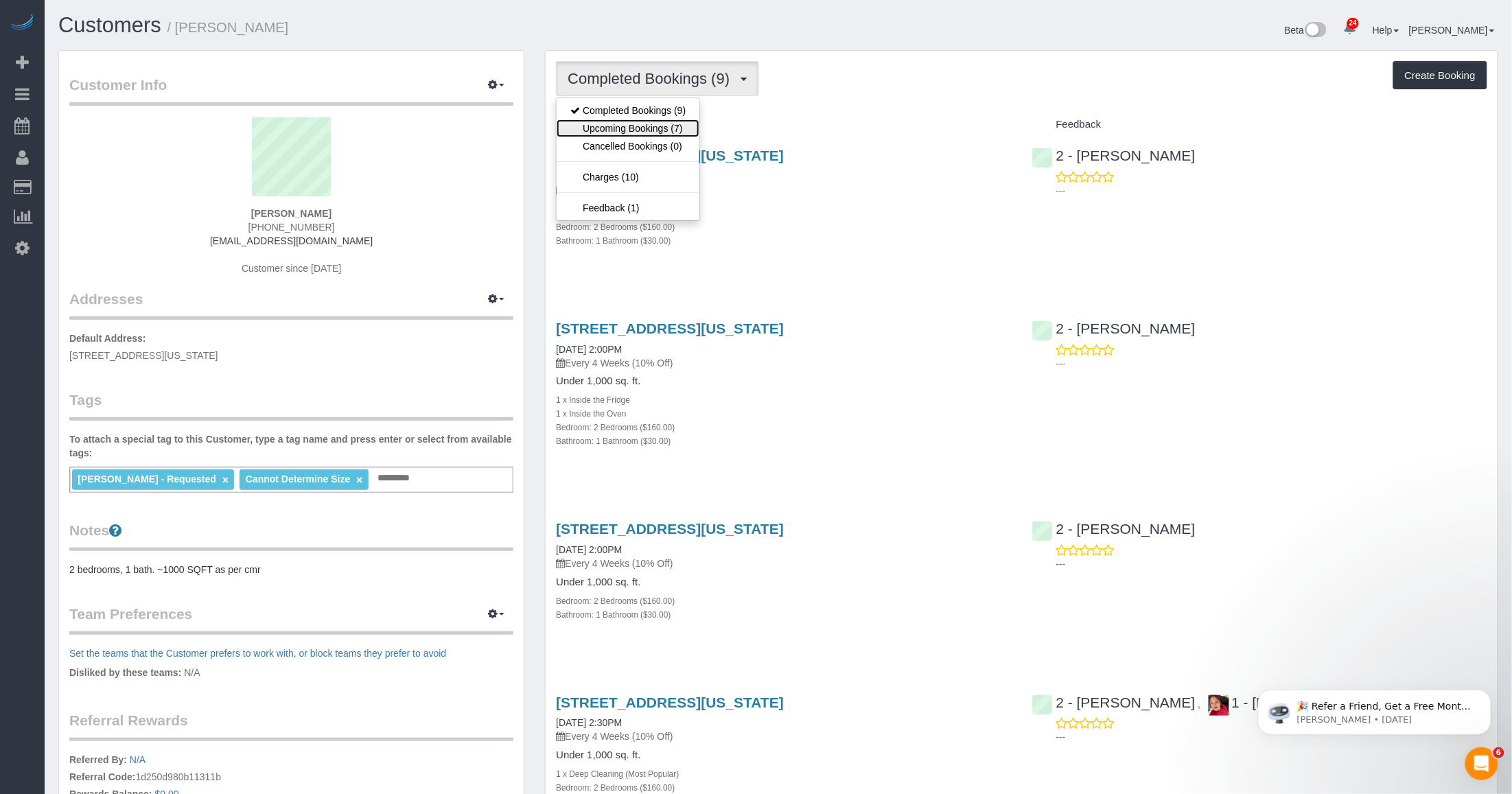
click at [618, 130] on link "Upcoming Bookings (7)" at bounding box center [628, 128] width 143 height 18
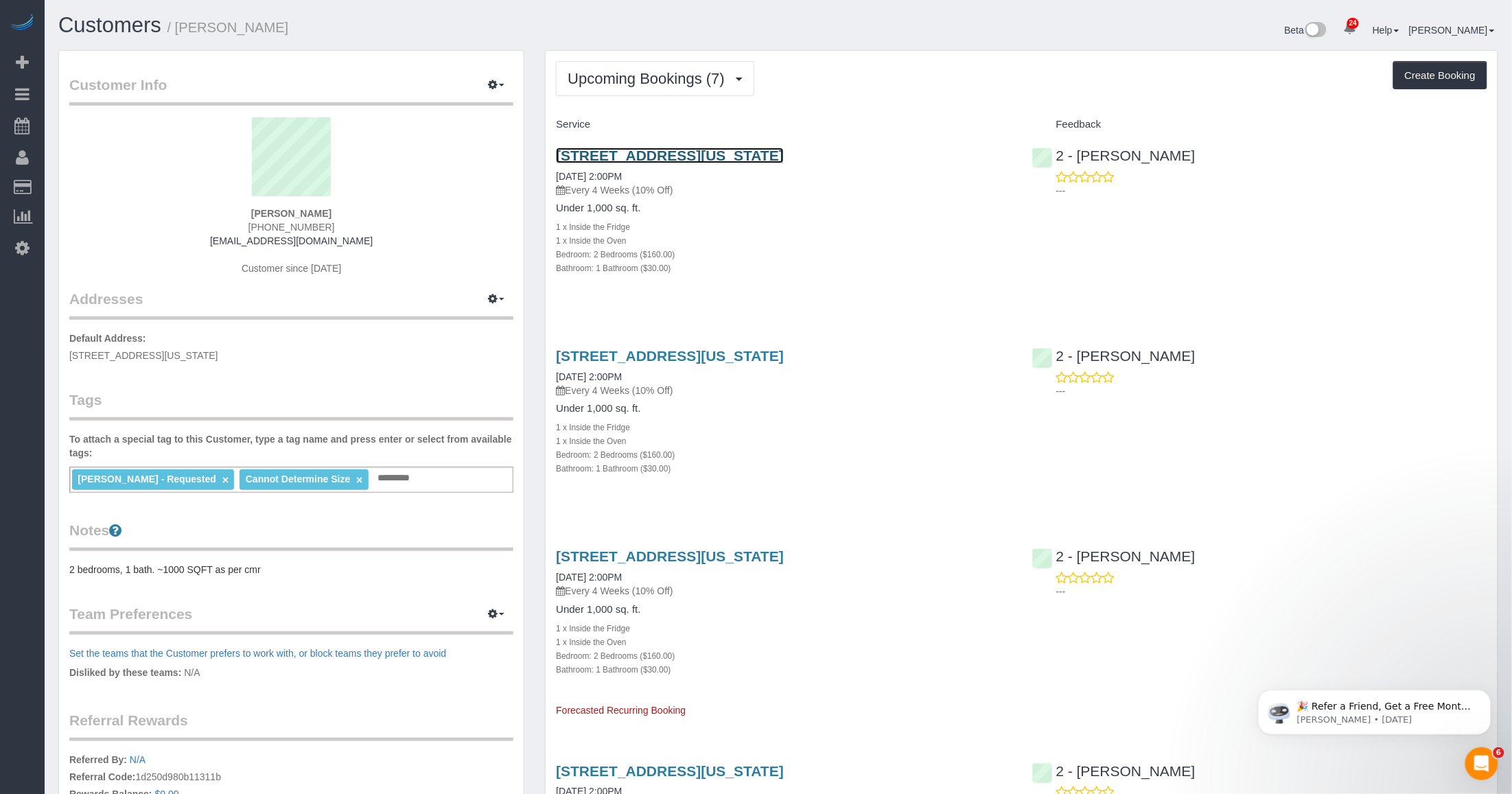
click at [628, 155] on link "[STREET_ADDRESS][US_STATE]" at bounding box center [669, 155] width 228 height 16
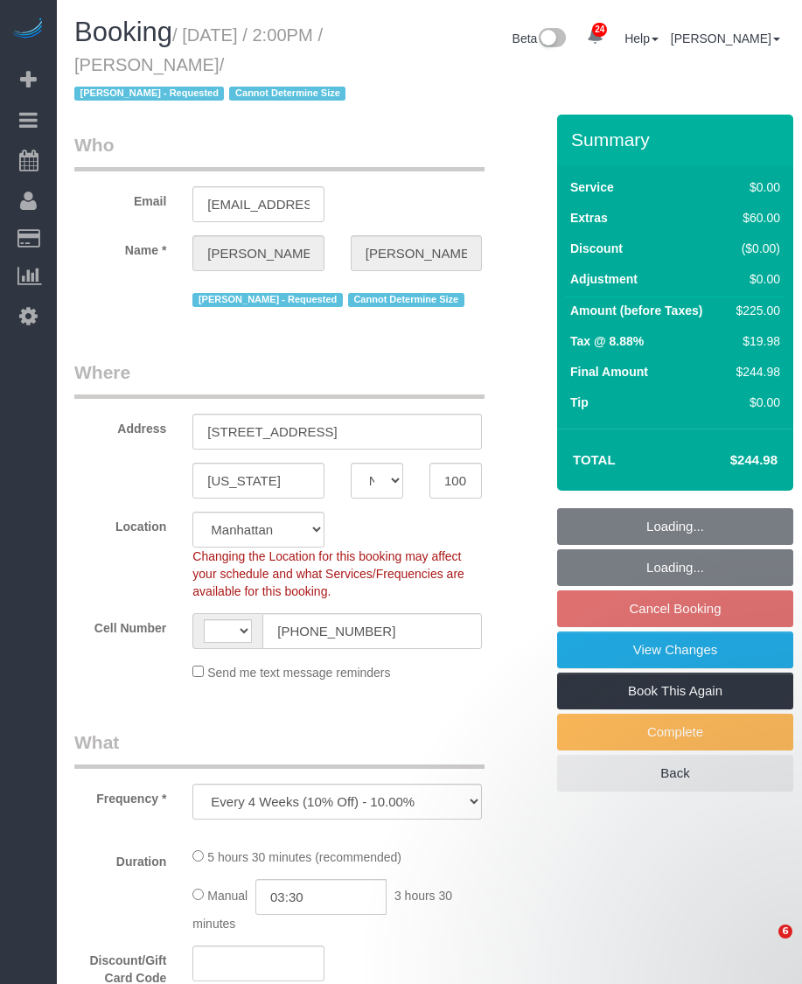
select select "NY"
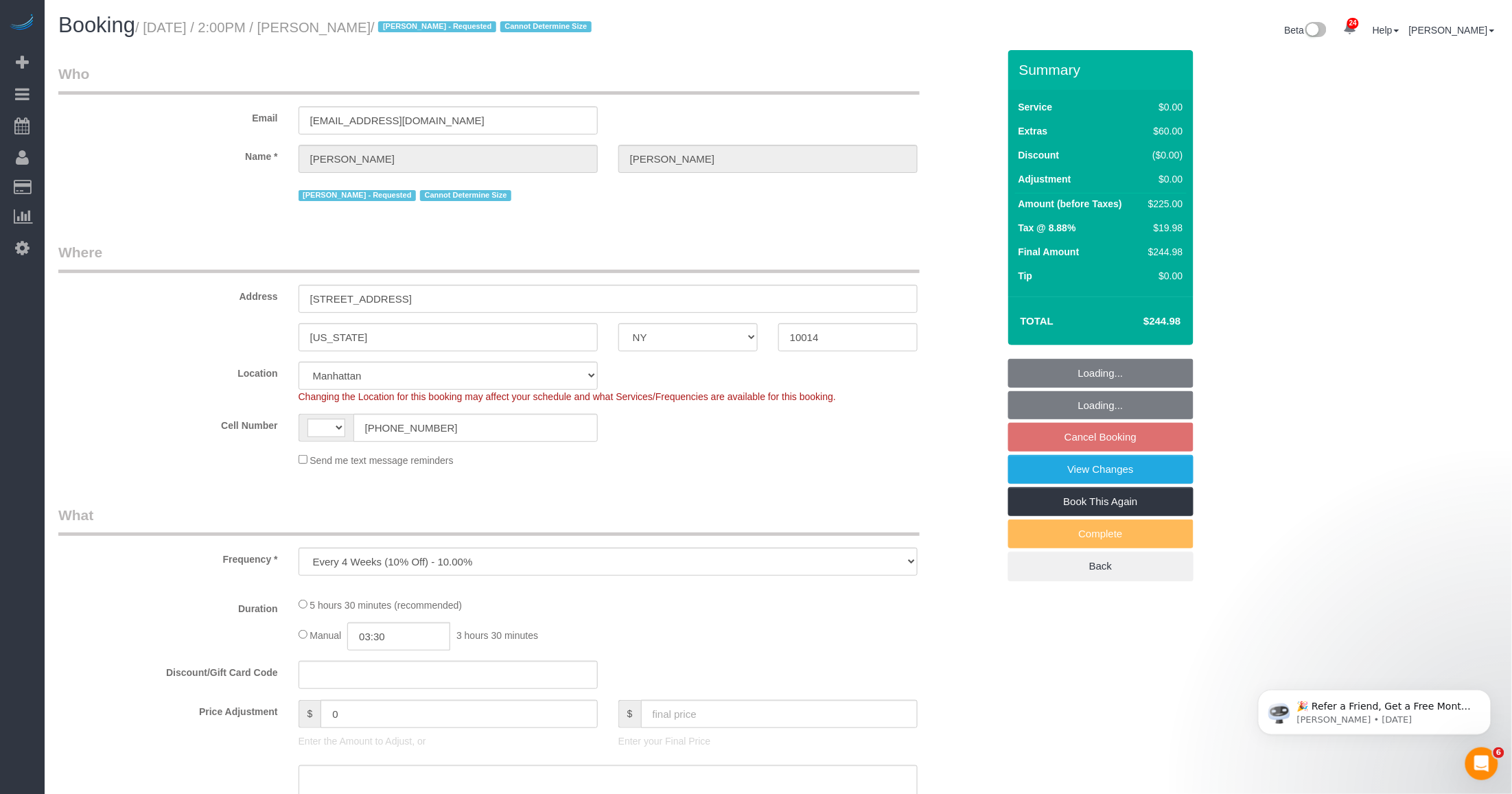
select select "string:[GEOGRAPHIC_DATA]"
select select "string:stripe-pm_1S1ETU4VGloSiKo7vp6R1Rdf"
select select "2"
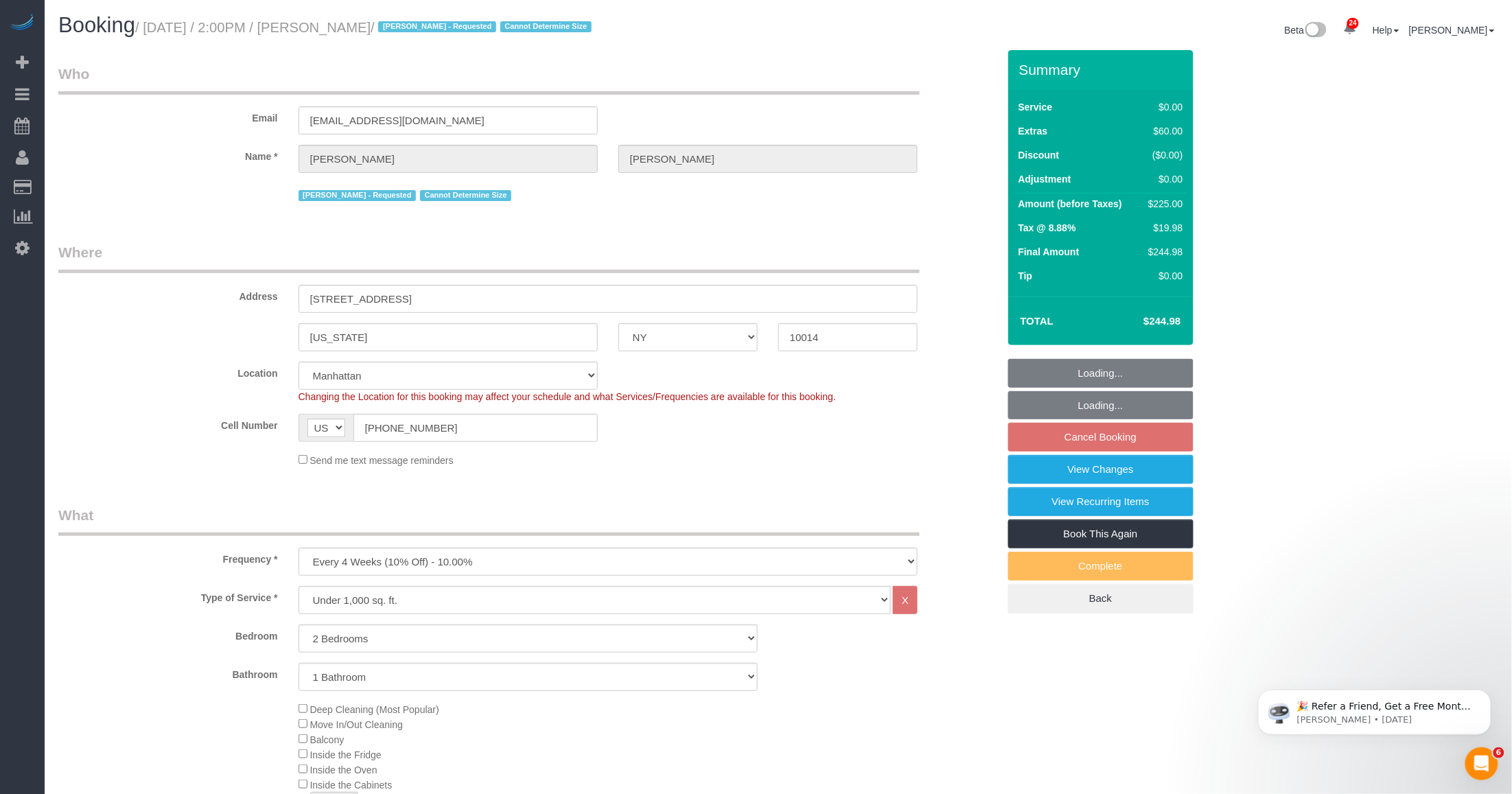
select select "object:1076"
select select "spot7"
select select "number:58"
select select "number:72"
select select "number:15"
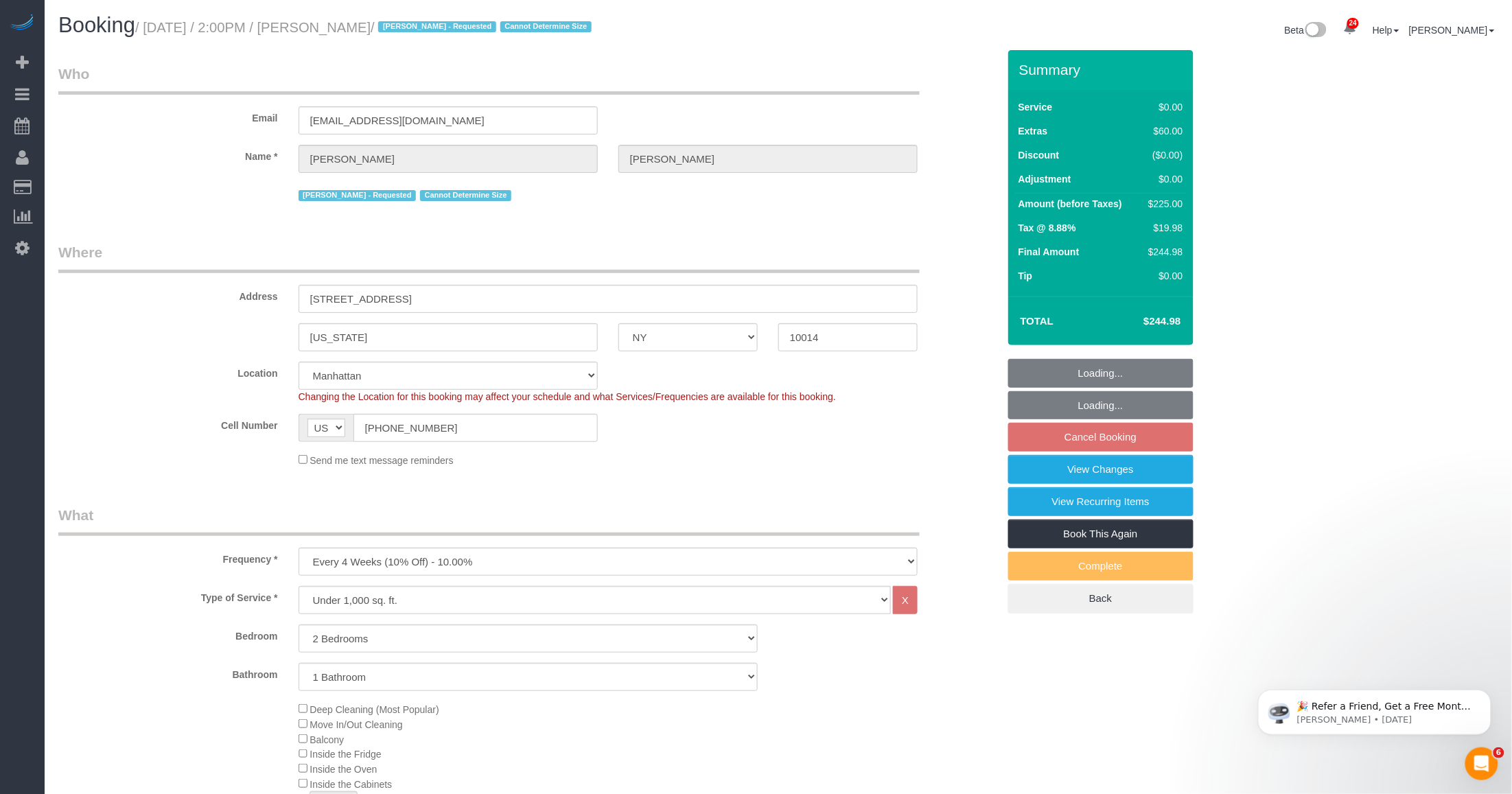
select select "number:6"
select select "2"
click at [628, 472] on link "View Changes" at bounding box center [1101, 469] width 185 height 29
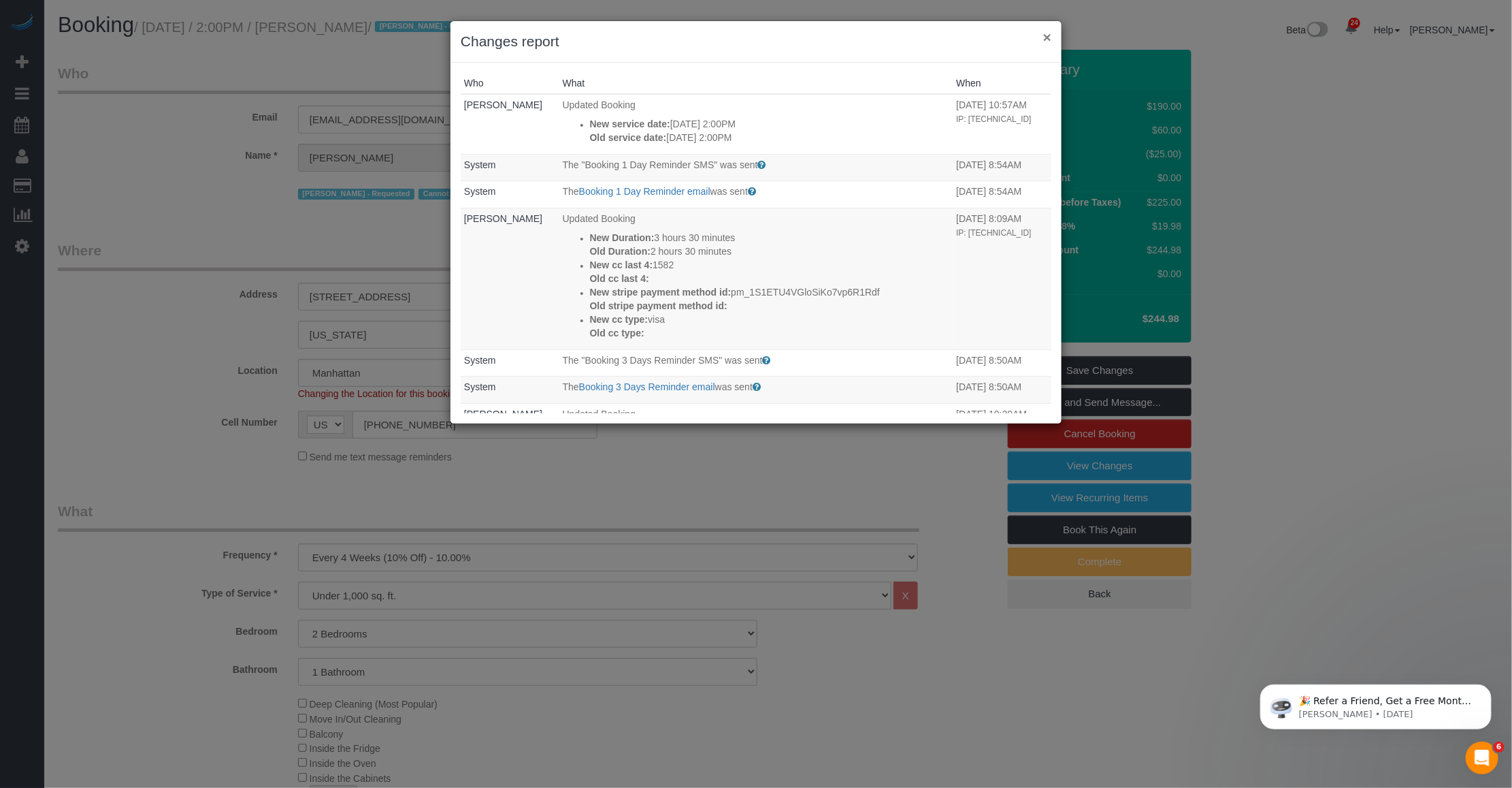
click at [623, 39] on button "×" at bounding box center [1047, 37] width 8 height 14
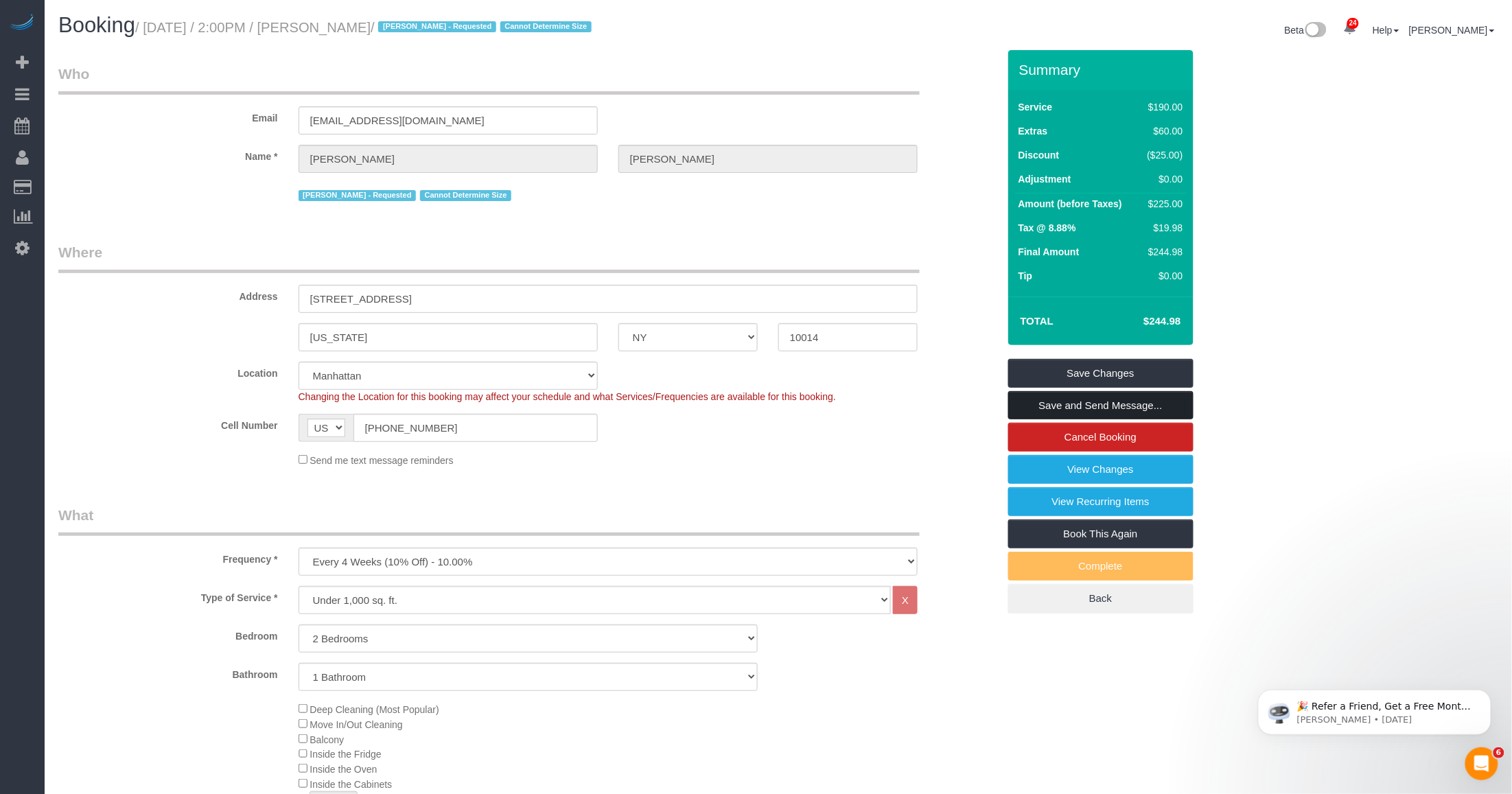
click at [628, 399] on link "Save and Send Message..." at bounding box center [1101, 405] width 185 height 29
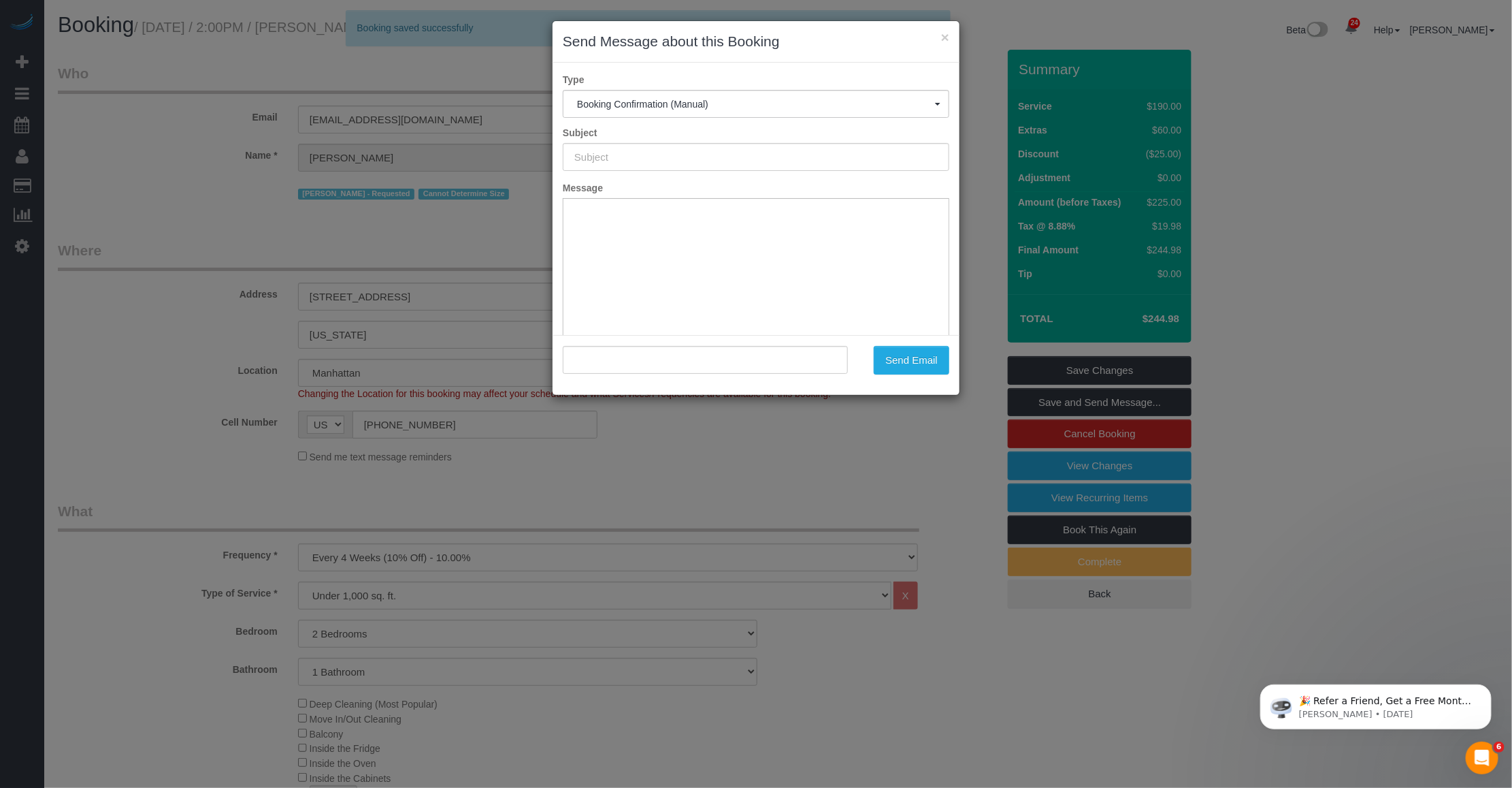
type input "Cleaning Confirmed for [DATE] 2:00pm"
type input ""[PERSON_NAME]" <[EMAIL_ADDRESS][DOMAIN_NAME]>"
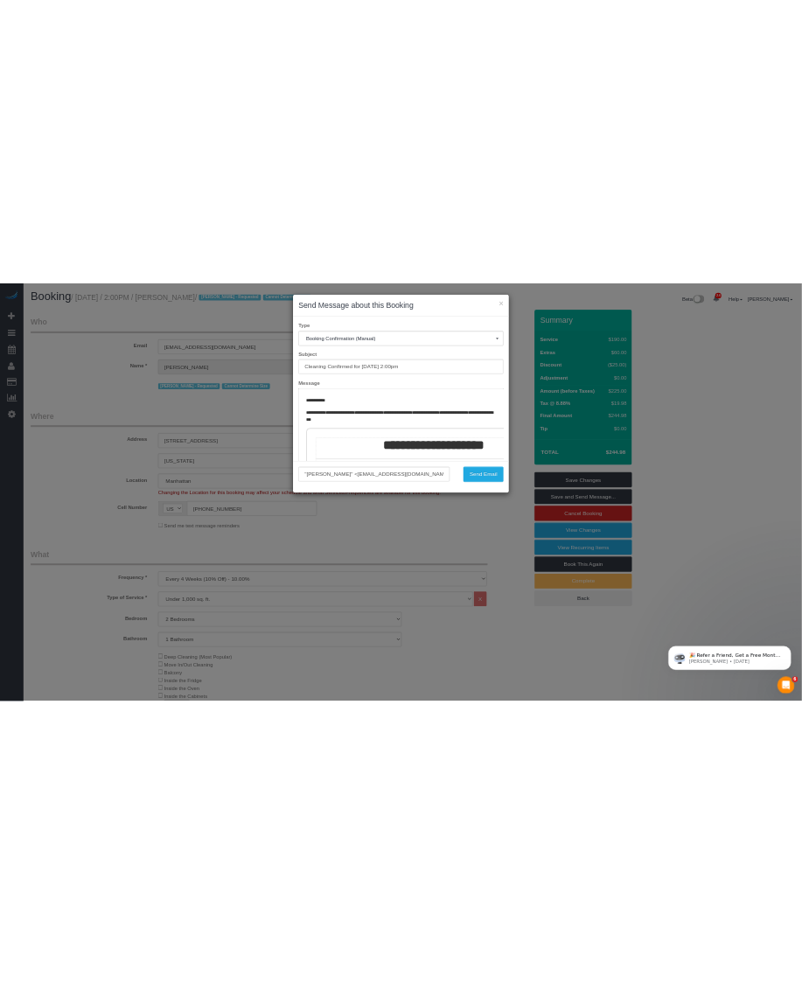
scroll to position [109, 0]
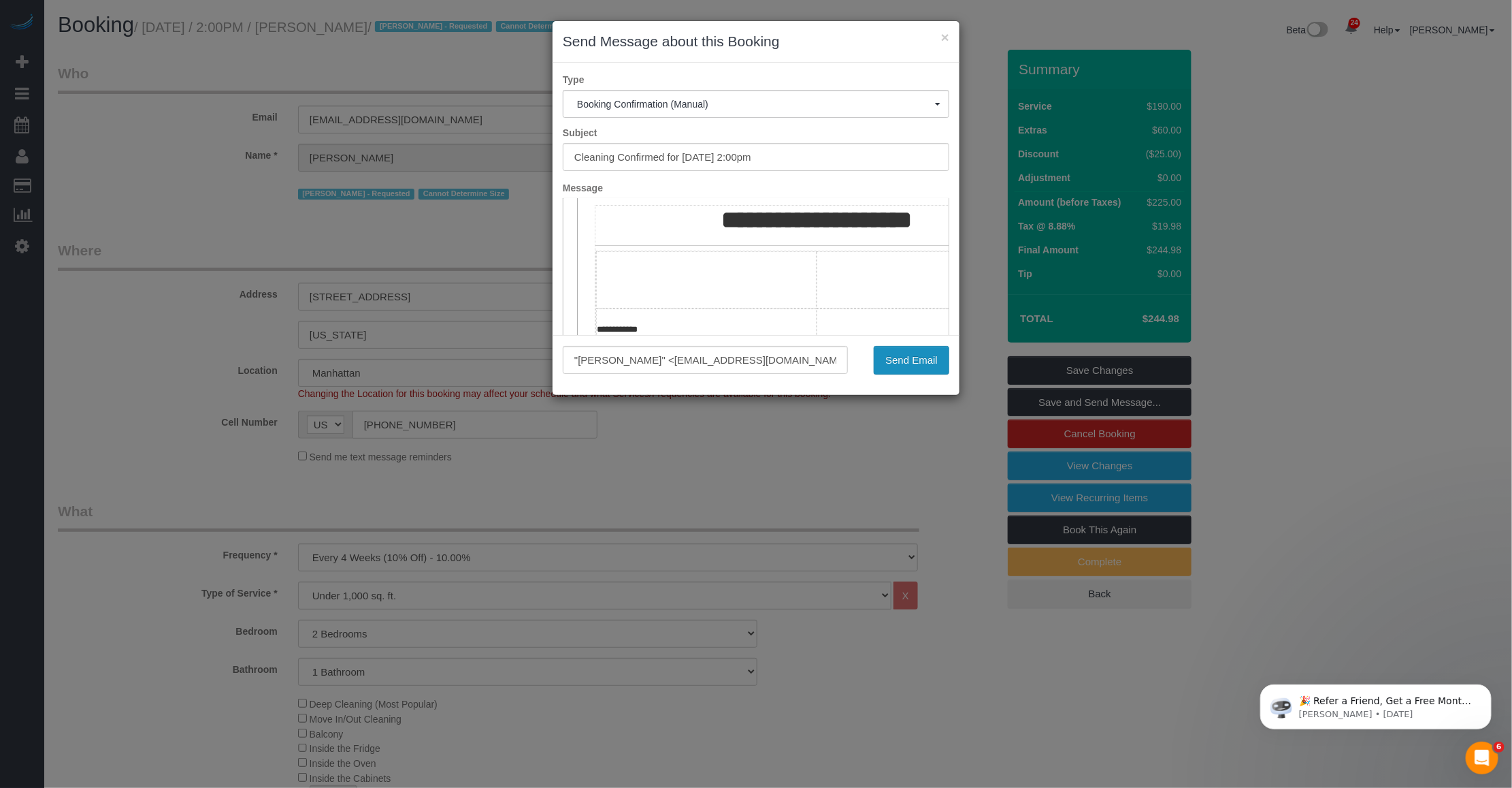
click at [623, 357] on button "Send Email" at bounding box center [911, 360] width 75 height 29
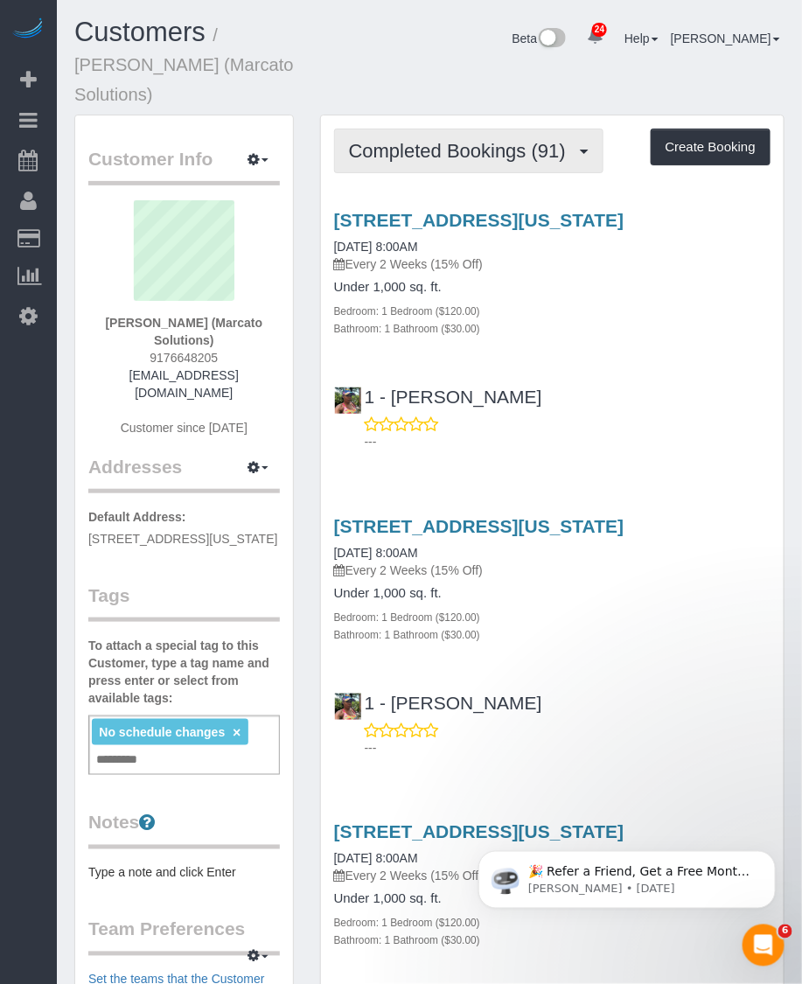
click at [430, 140] on span "Completed Bookings (91)" at bounding box center [462, 151] width 226 height 22
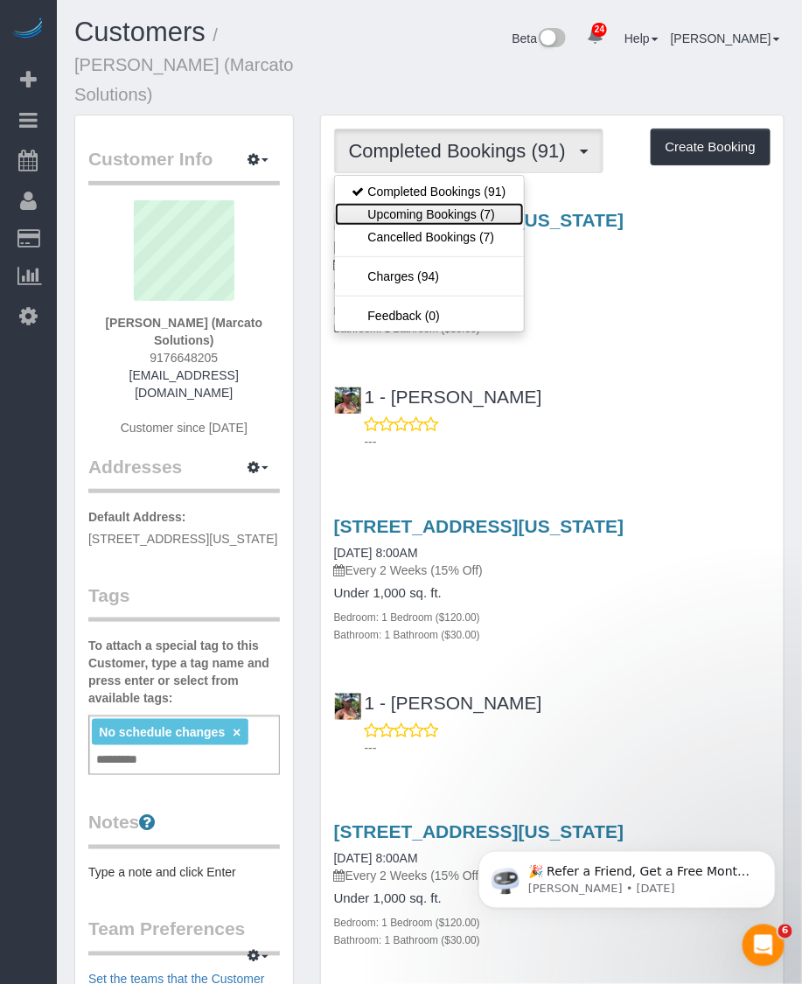
click at [404, 203] on link "Upcoming Bookings (7)" at bounding box center [429, 214] width 189 height 23
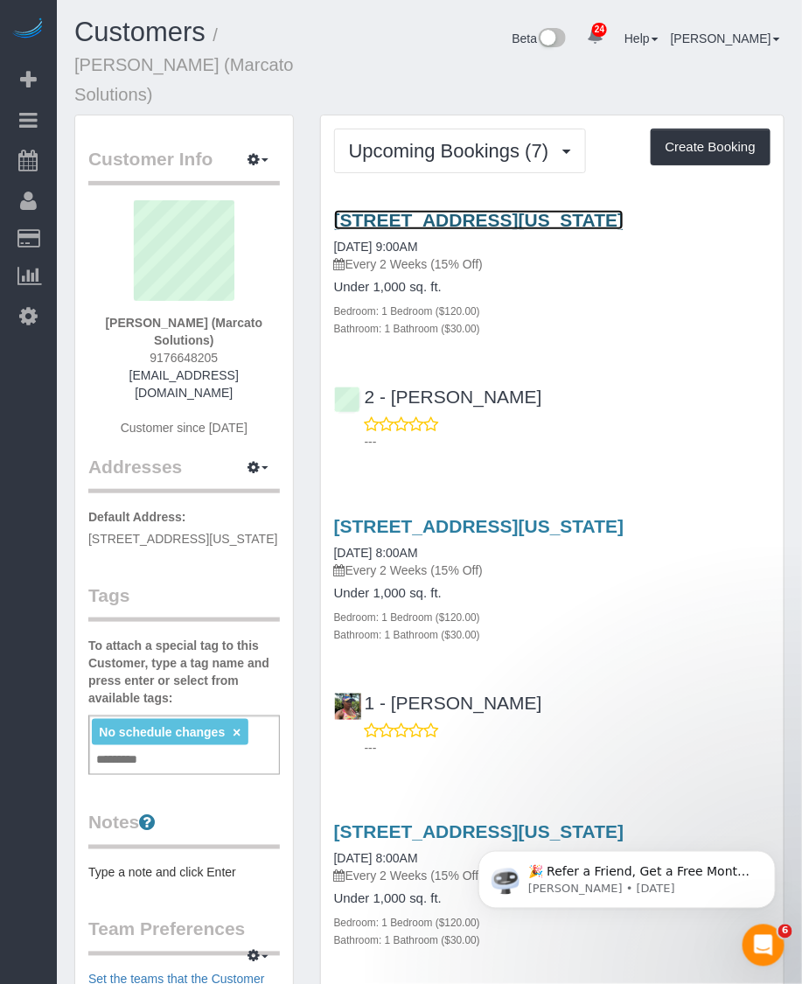
click at [404, 210] on link "[STREET_ADDRESS][US_STATE]" at bounding box center [479, 220] width 290 height 20
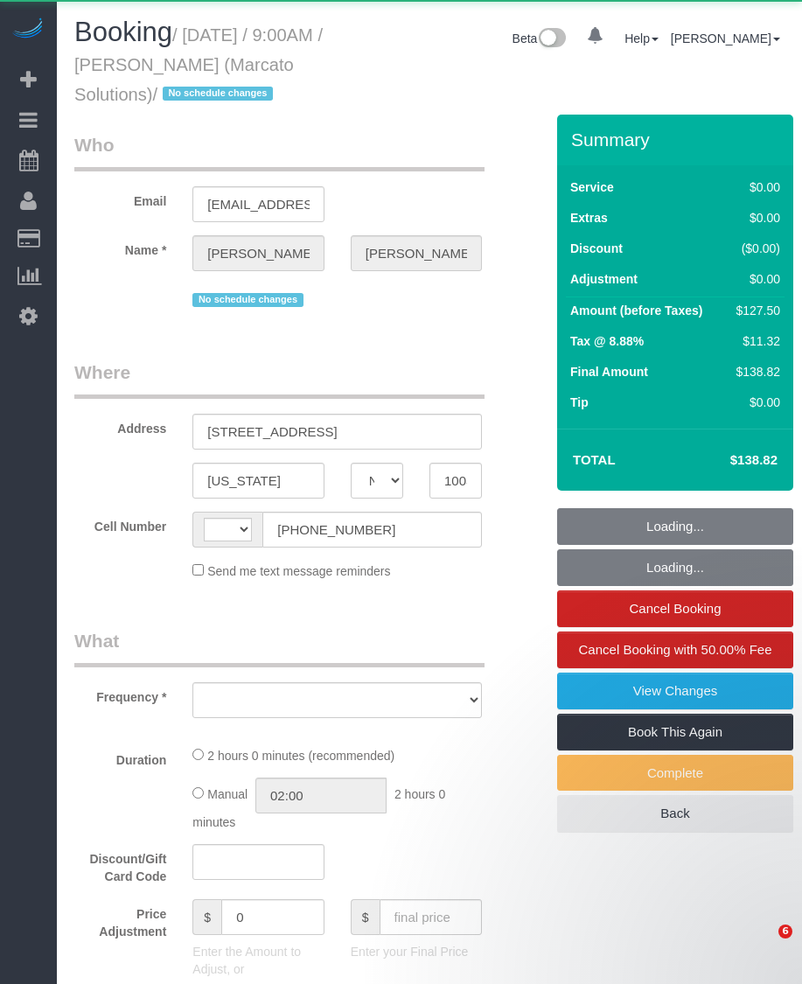
select select "NY"
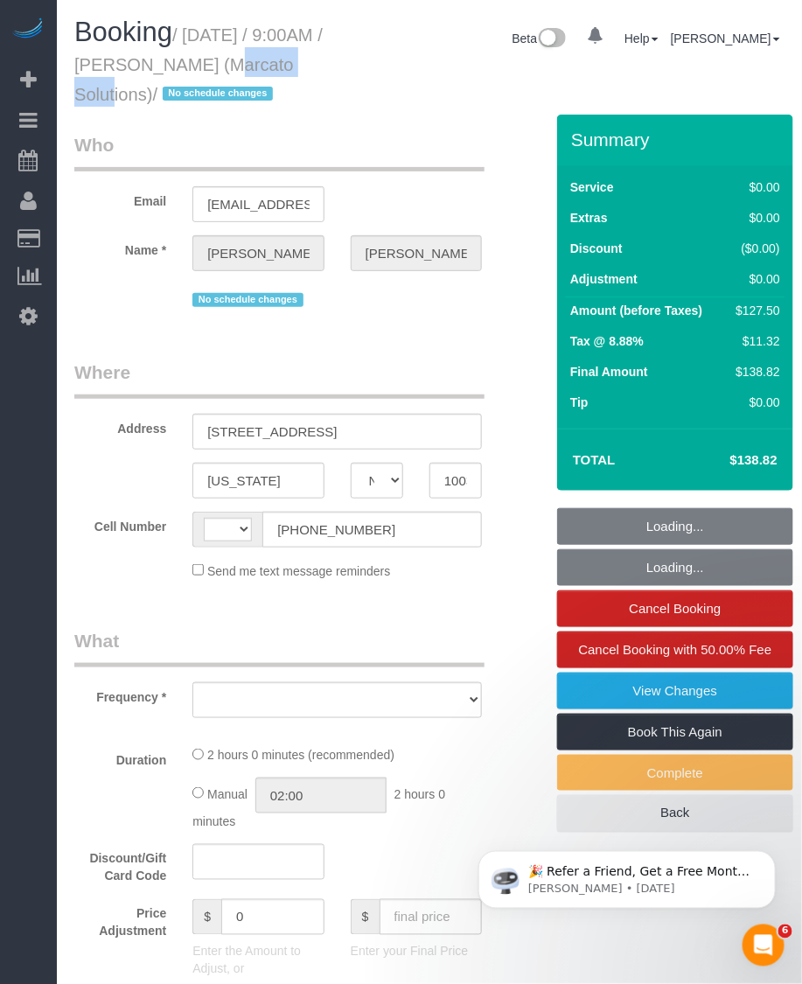
select select "string:US"
select select "object:816"
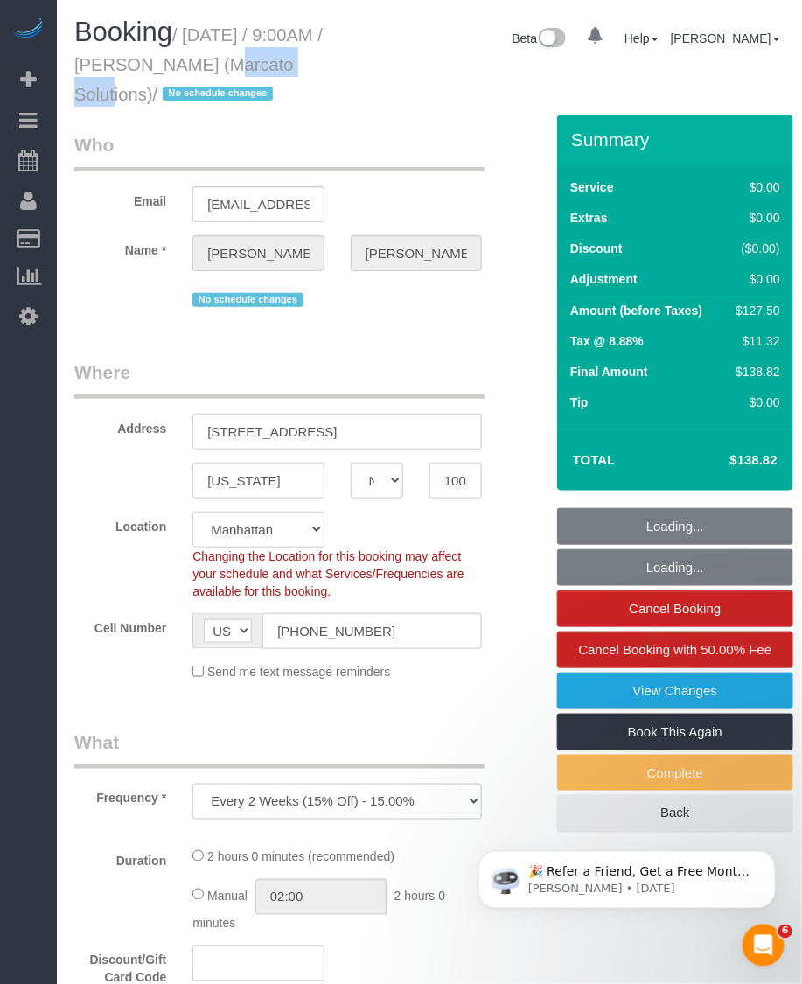
select select "string:stripe-pm_1NVvie4VGloSiKo7DXzKuhUy"
select select "1"
select select "number:89"
select select "number:90"
select select "number:15"
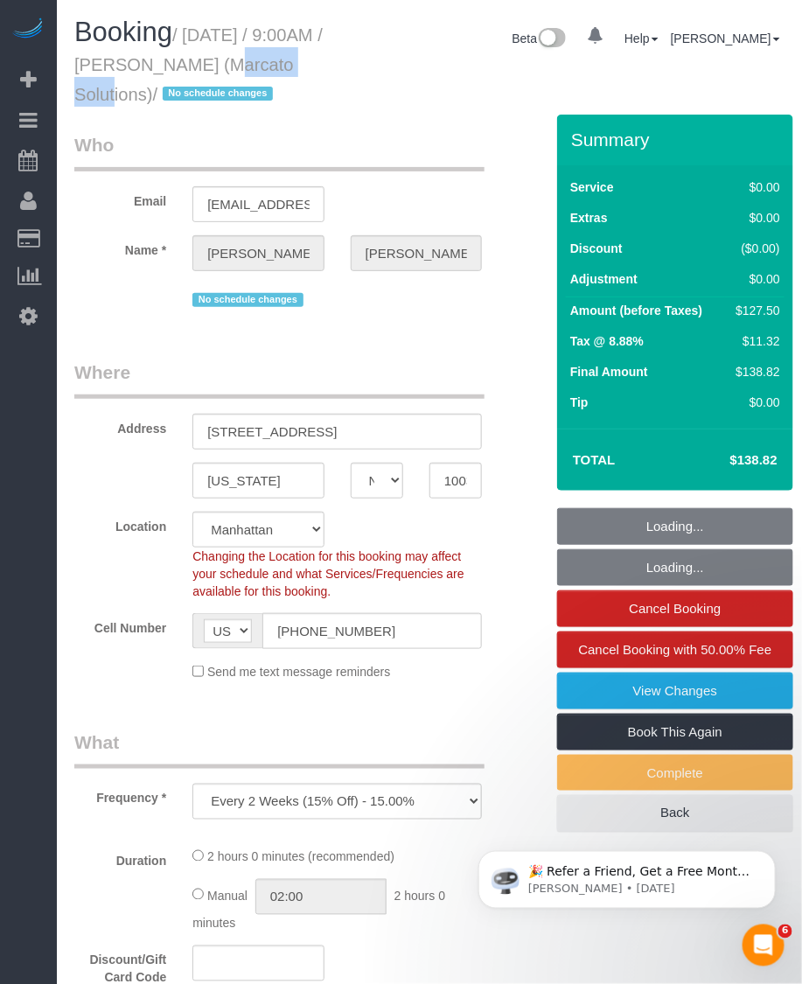
select select "number:5"
select select "number:21"
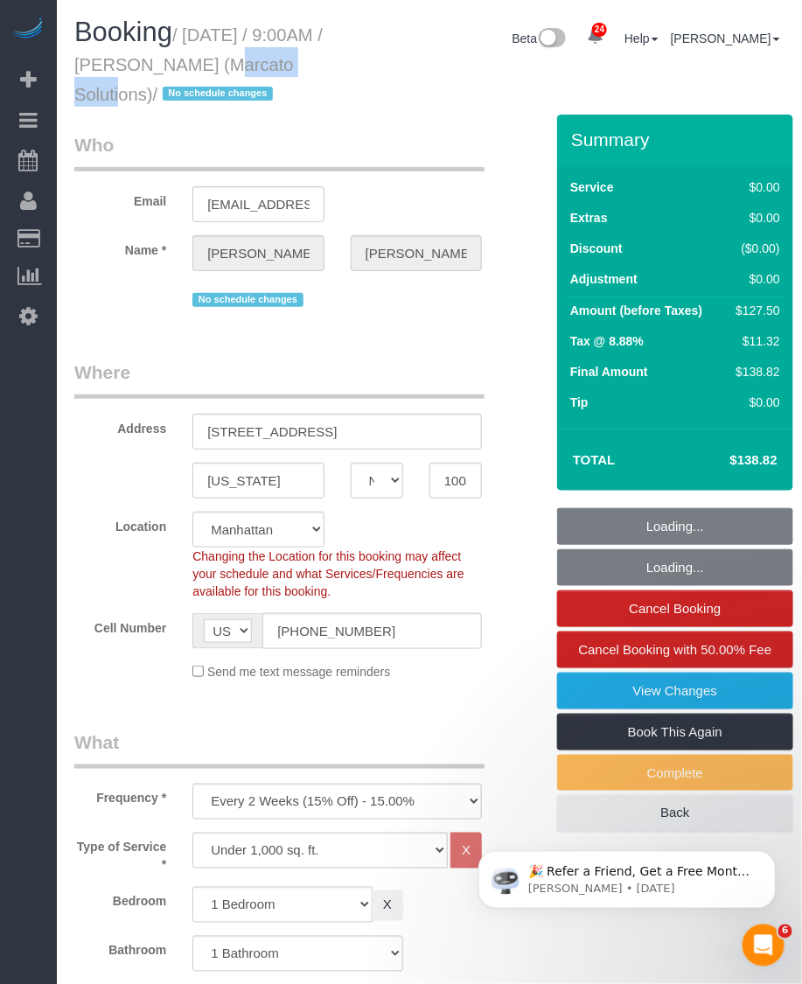
select select "object:1542"
select select "spot1"
drag, startPoint x: 158, startPoint y: 61, endPoint x: 268, endPoint y: 58, distance: 110.2
click at [268, 58] on small "/ September 21, 2025 / 9:00AM / Richard Sobel (Marcato Solutions) / No schedule…" at bounding box center [198, 64] width 248 height 79
select select "1"
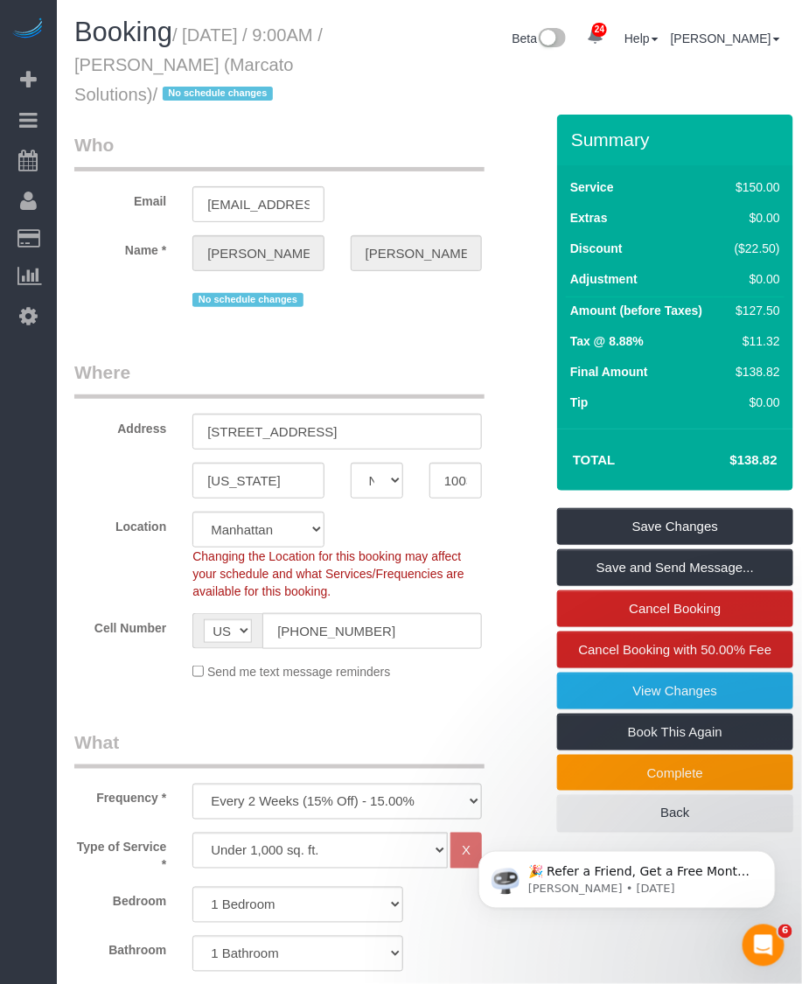
click at [354, 94] on h1 "Booking / September 21, 2025 / 9:00AM / Richard Sobel (Marcato Solutions) / No …" at bounding box center [214, 61] width 281 height 89
drag, startPoint x: 192, startPoint y: 31, endPoint x: 154, endPoint y: 87, distance: 67.9
click at [154, 87] on small "/ September 21, 2025 / 9:00AM / Richard Sobel (Marcato Solutions) / No schedule…" at bounding box center [198, 64] width 248 height 79
copy small "September 21, 2025 / 9:00AM / Richard Sobel (Marcato Solutions)"
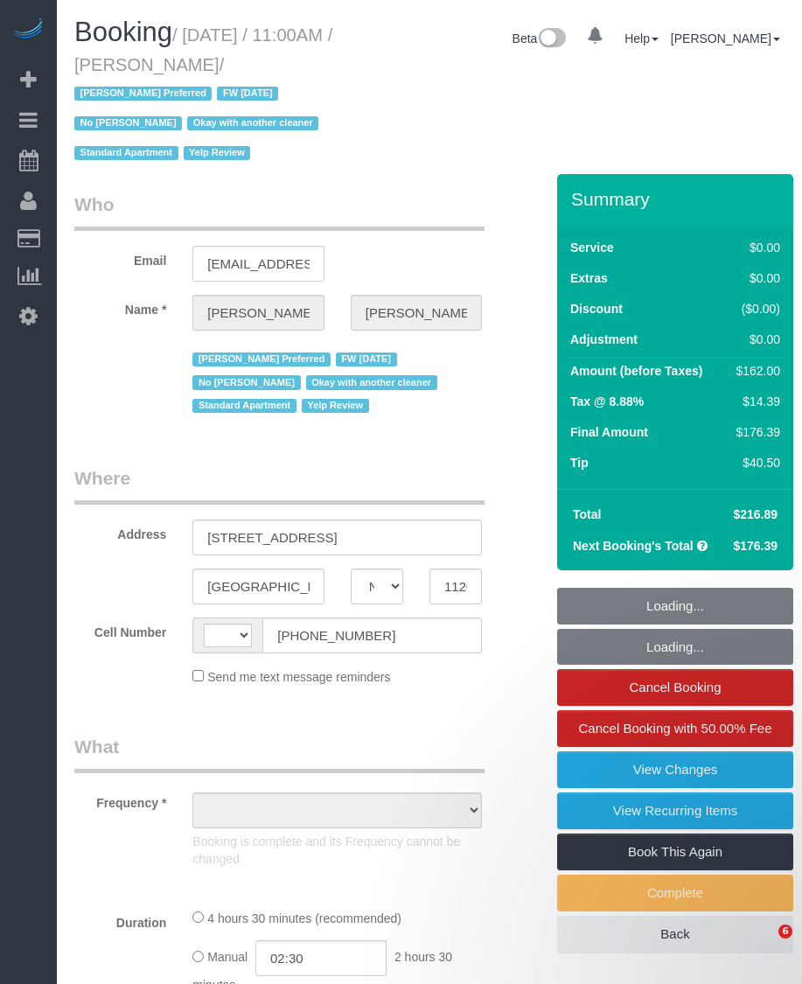
select select "NY"
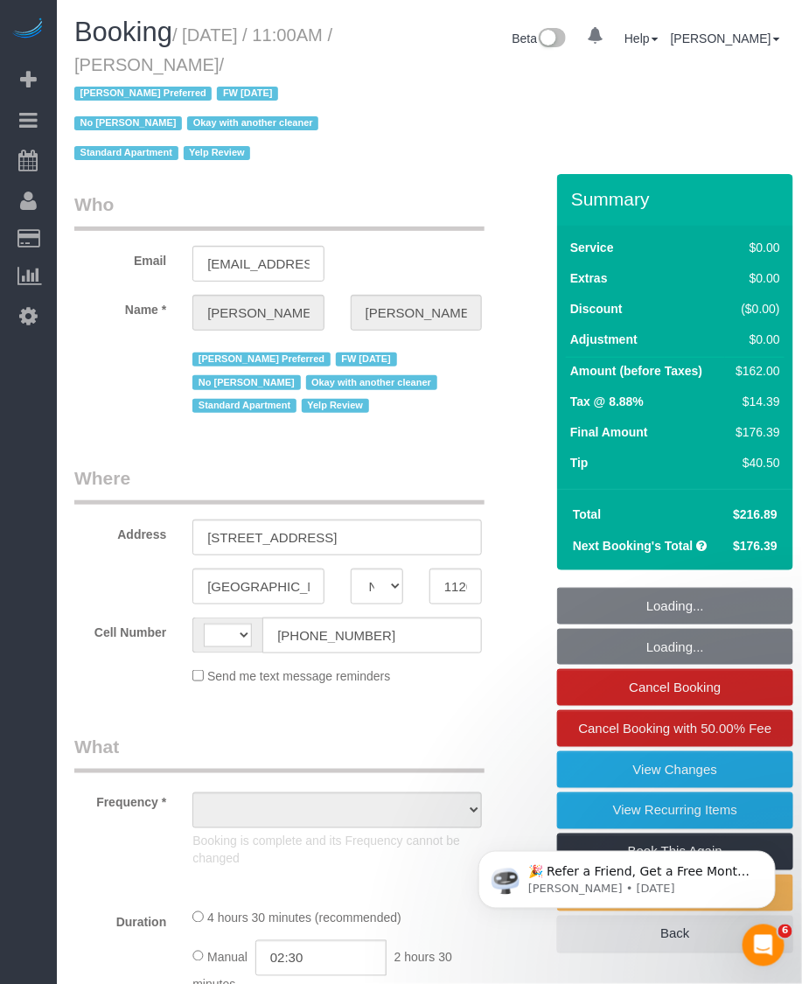
select select "string:[GEOGRAPHIC_DATA]"
select select "number:89"
select select "number:90"
select select "number:15"
select select "number:5"
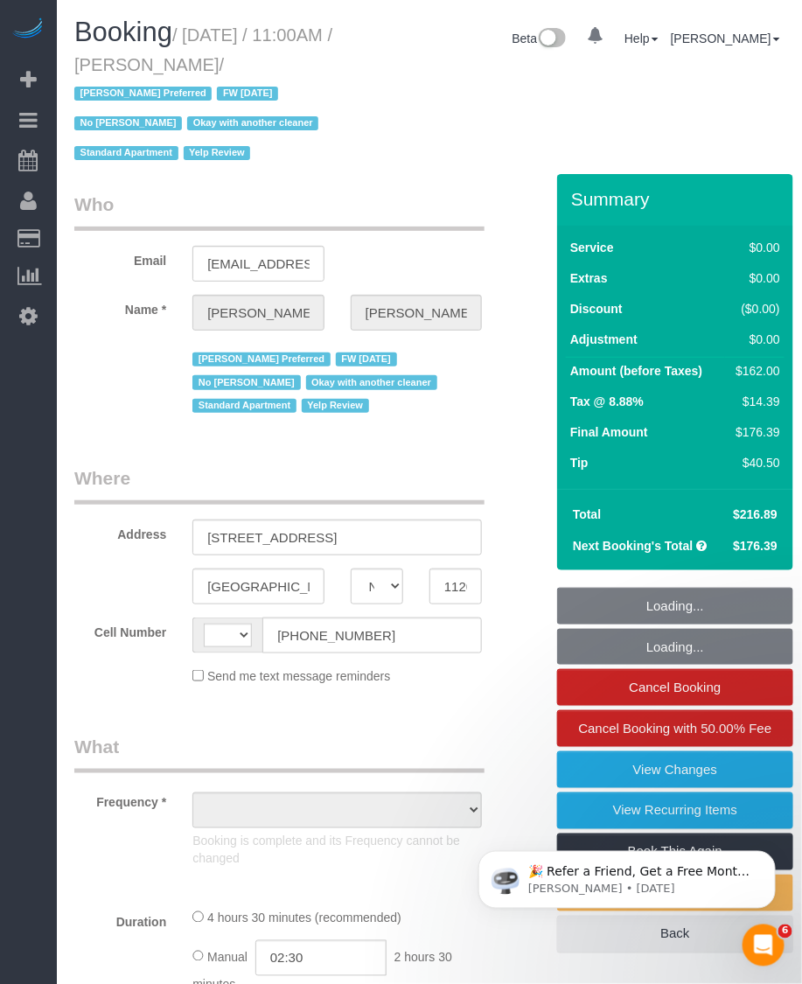
select select "number:21"
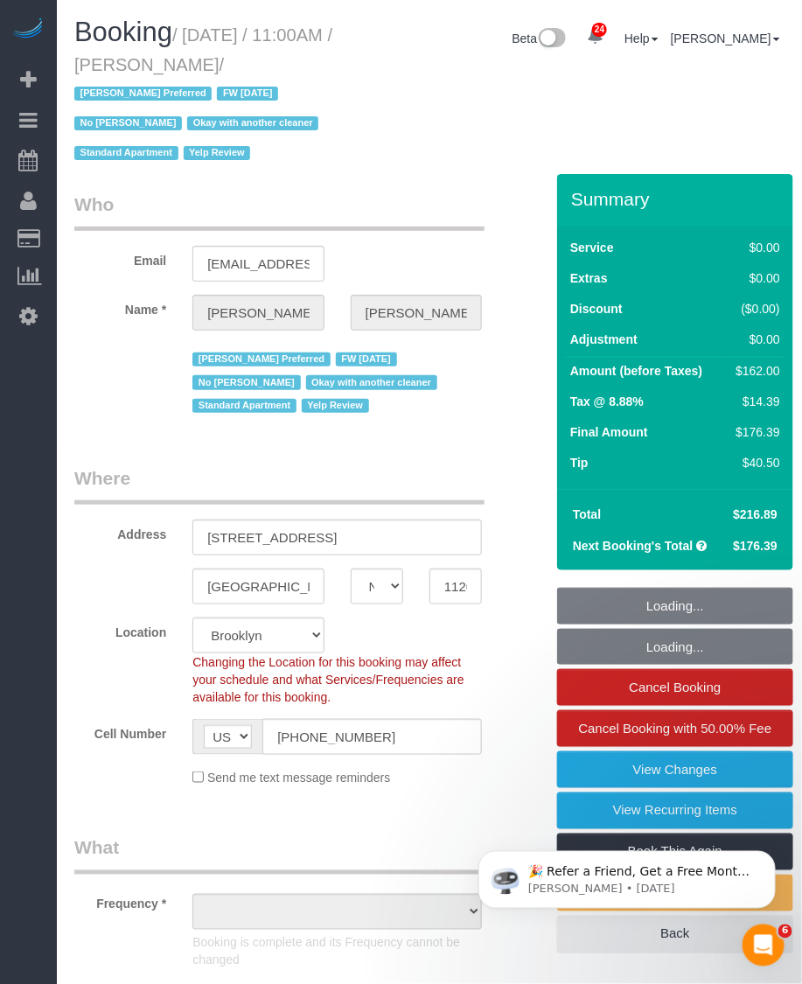
select select "object:1011"
select select "string:stripe-pm_1LOu1m4VGloSiKo75PkPpl5l"
select select "object:1022"
select select "2"
select select "spot1"
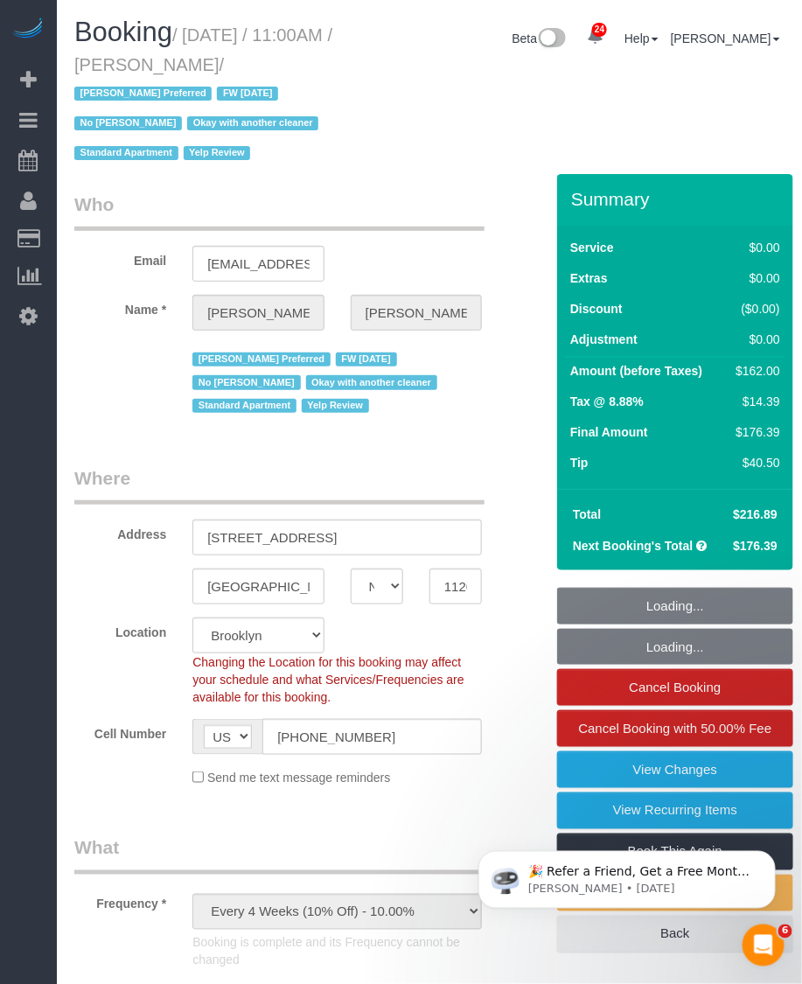
select select "2"
drag, startPoint x: 171, startPoint y: 62, endPoint x: 333, endPoint y: 64, distance: 161.8
click at [332, 64] on small "/ [DATE] / 11:00AM / [PERSON_NAME] / [PERSON_NAME] Preferred FW [DATE] No [PERS…" at bounding box center [203, 94] width 258 height 138
copy small "[PERSON_NAME]"
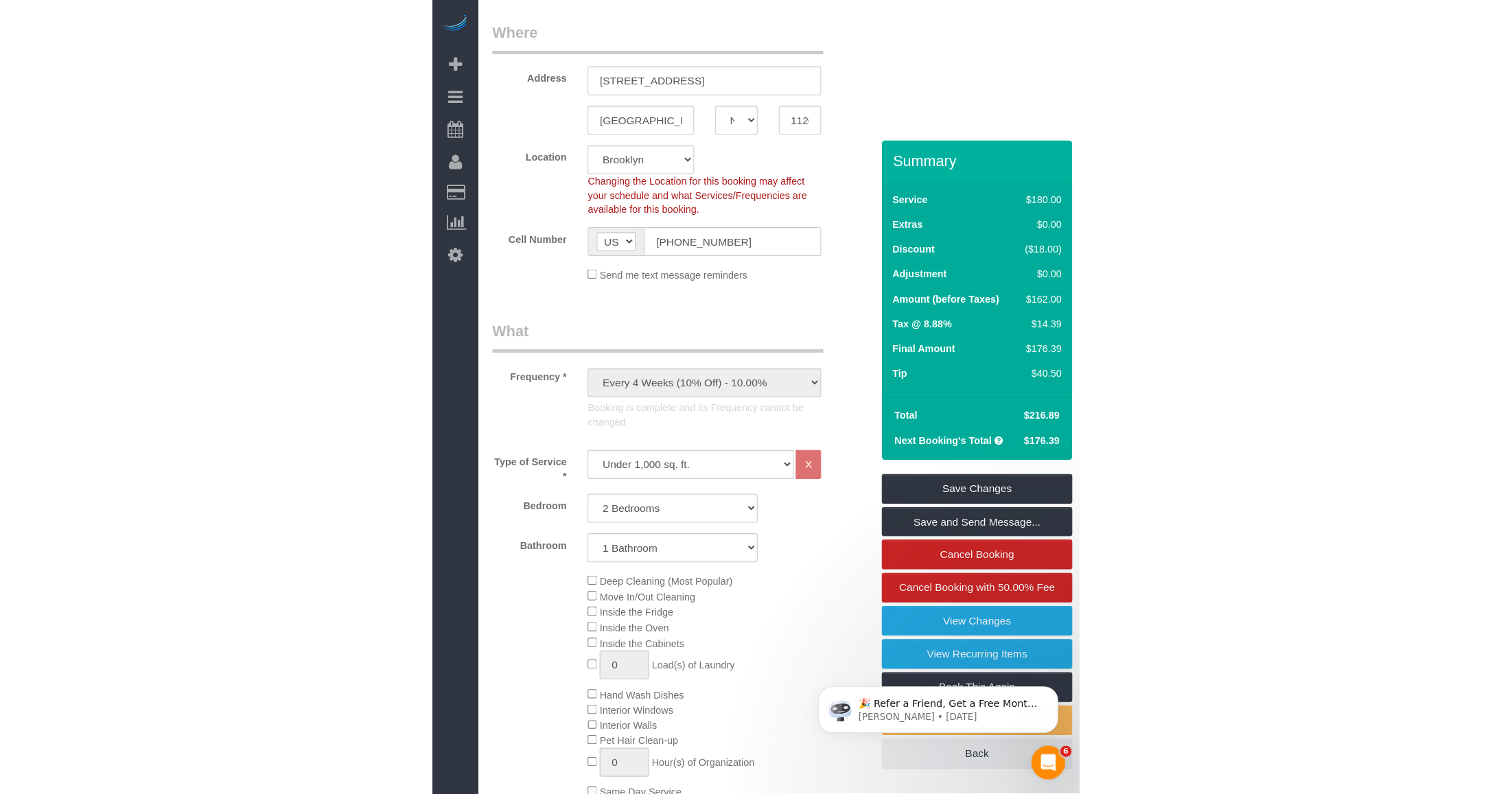
scroll to position [86, 0]
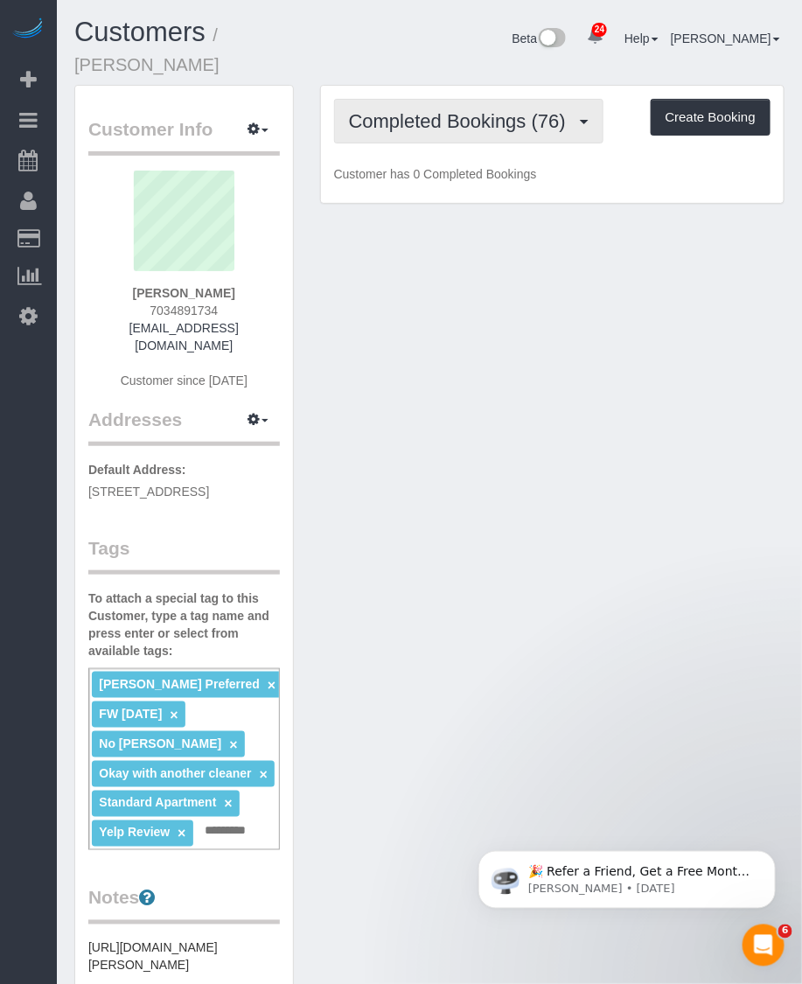
click at [444, 140] on button "Completed Bookings (76)" at bounding box center [468, 121] width 269 height 45
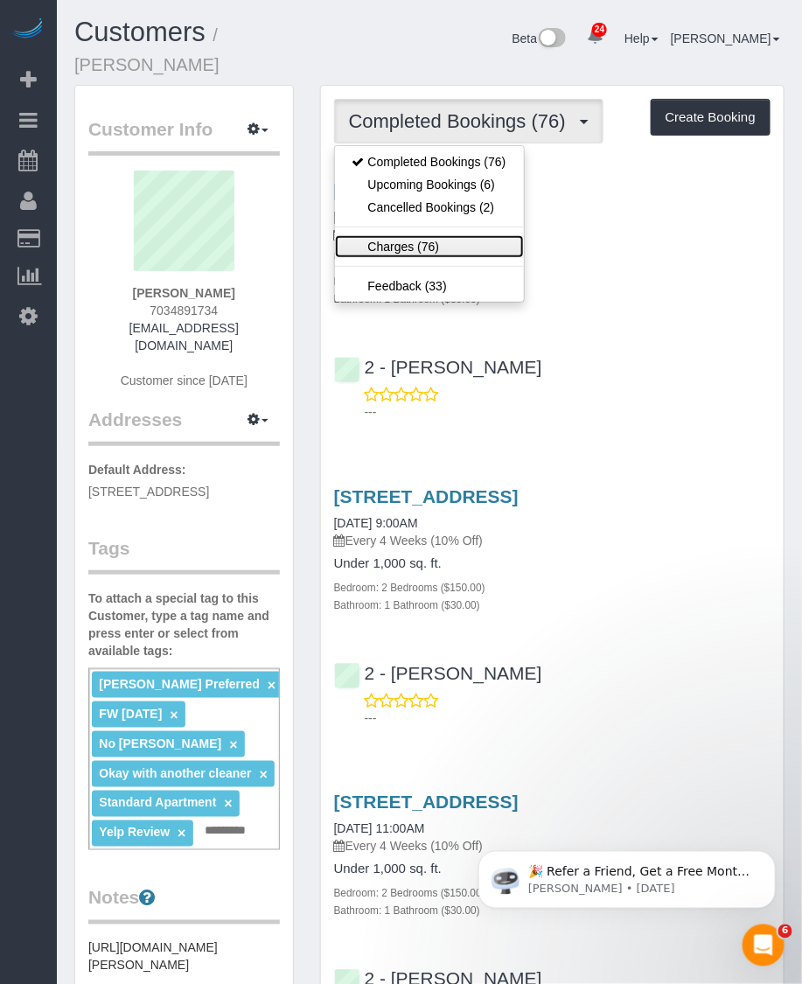
click at [390, 242] on link "Charges (76)" at bounding box center [429, 246] width 189 height 23
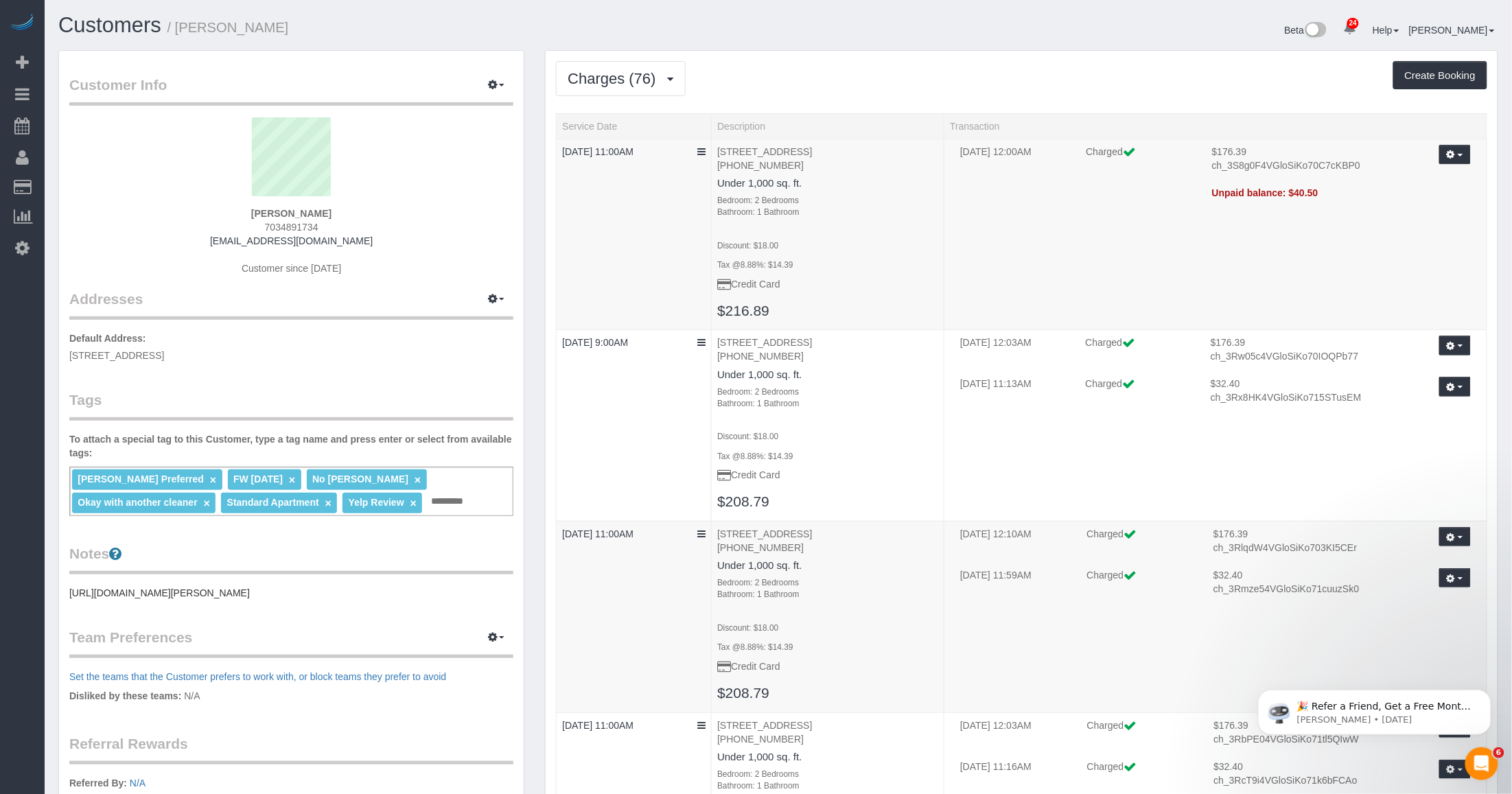
drag, startPoint x: 268, startPoint y: 213, endPoint x: 244, endPoint y: 213, distance: 24.0
click at [251, 213] on strong "[PERSON_NAME]" at bounding box center [291, 213] width 80 height 11
drag, startPoint x: 337, startPoint y: 211, endPoint x: 355, endPoint y: 215, distance: 18.4
click at [350, 214] on div "[PERSON_NAME] 7034891734 [EMAIL_ADDRESS][DOMAIN_NAME] Customer since [DATE]" at bounding box center [291, 203] width 444 height 172
drag, startPoint x: 355, startPoint y: 215, endPoint x: 244, endPoint y: 216, distance: 111.0
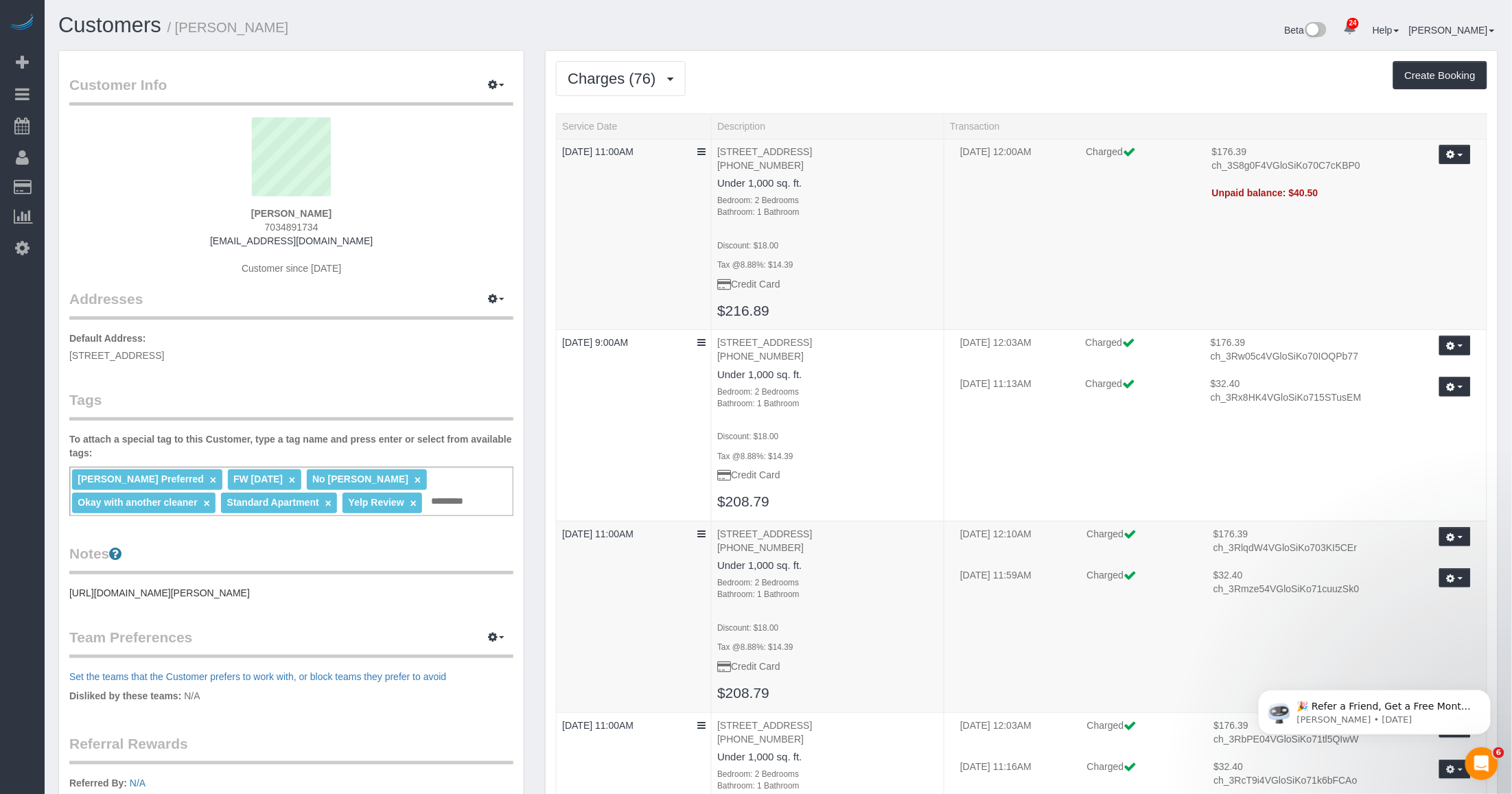
click at [244, 216] on div "[PERSON_NAME] 7034891734 [EMAIL_ADDRESS][DOMAIN_NAME] Customer since [DATE]" at bounding box center [291, 203] width 444 height 172
copy strong "[PERSON_NAME]"
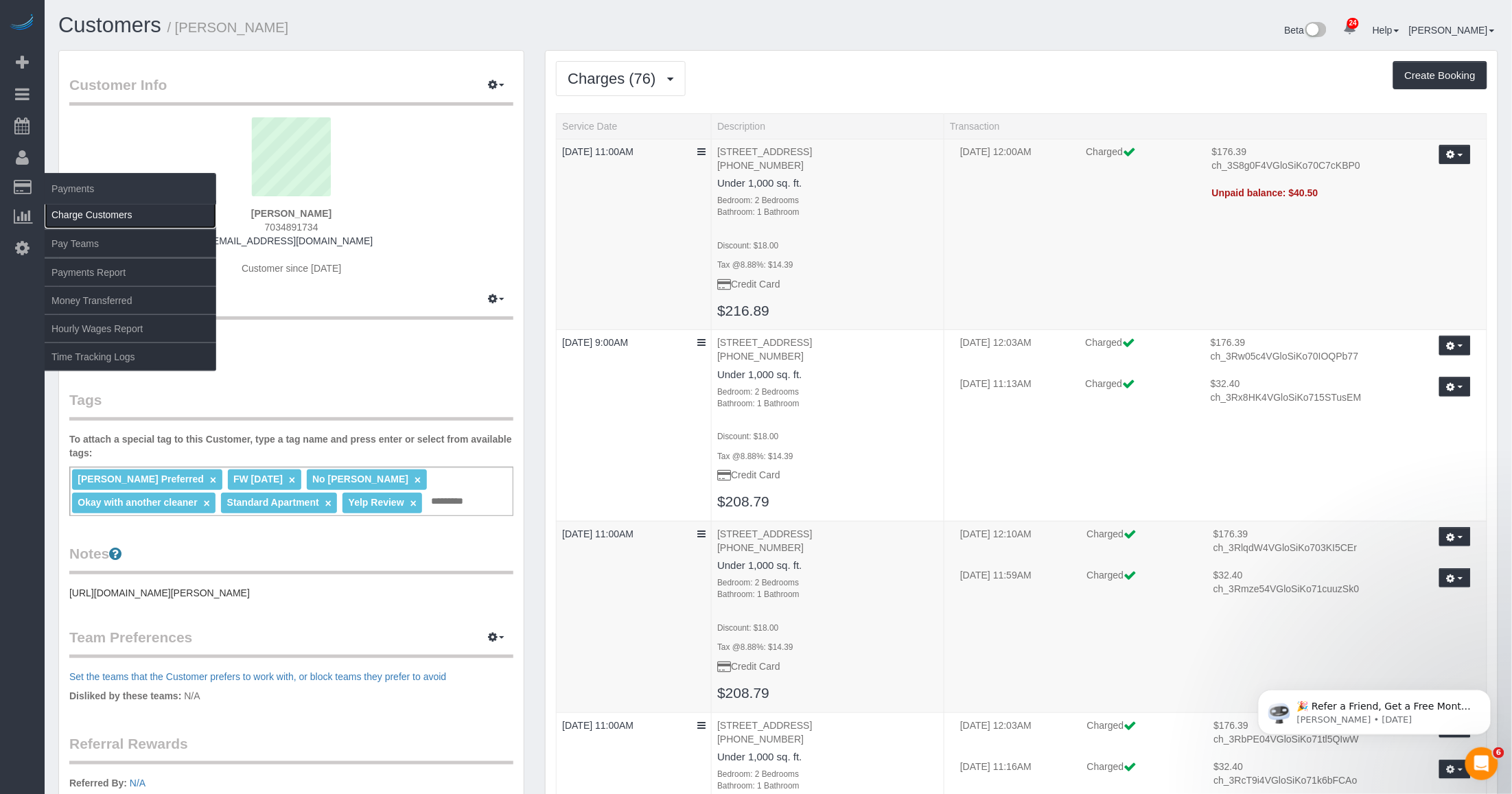
click at [74, 211] on link "Charge Customers" at bounding box center [130, 214] width 172 height 27
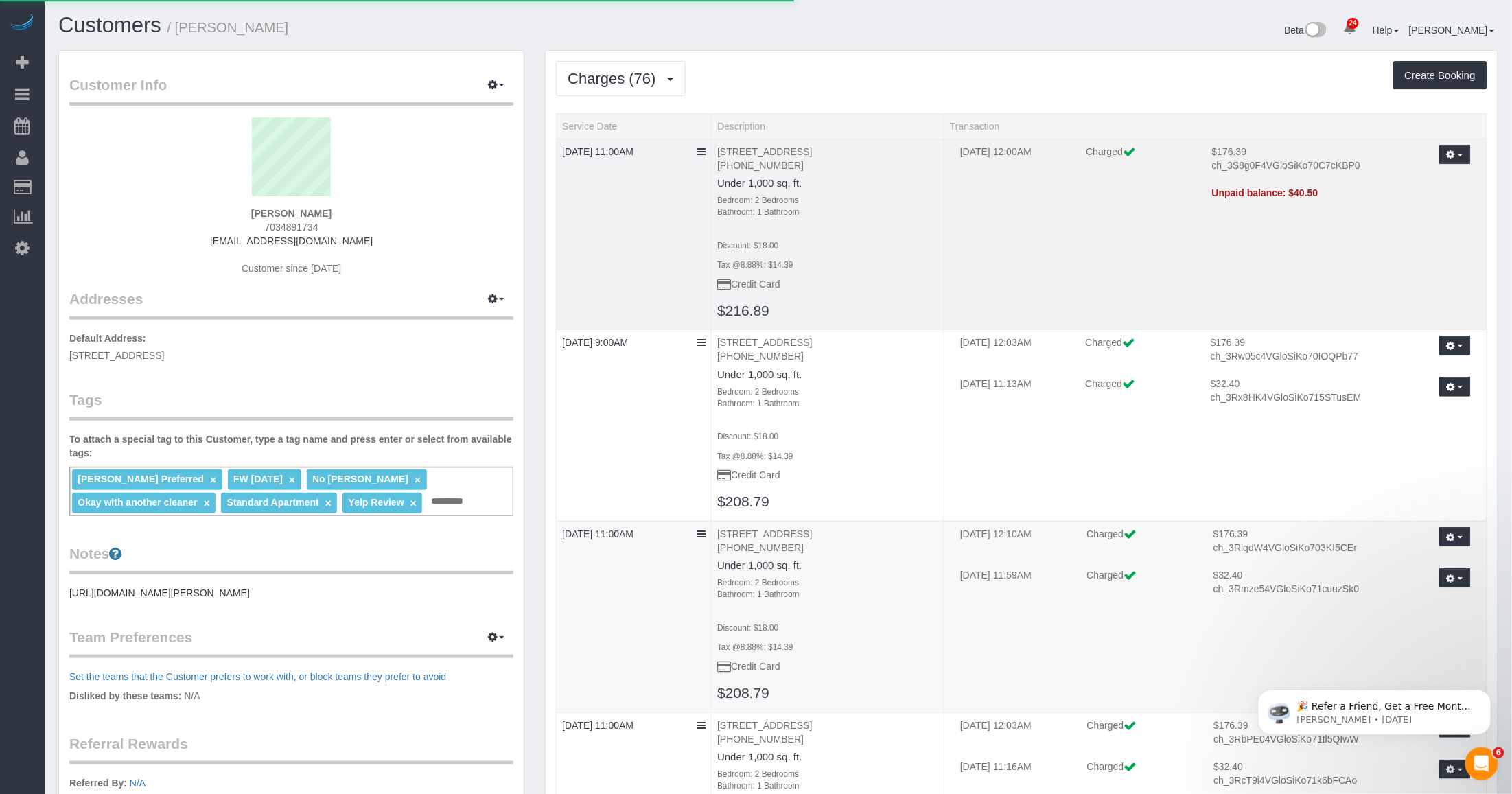
select select
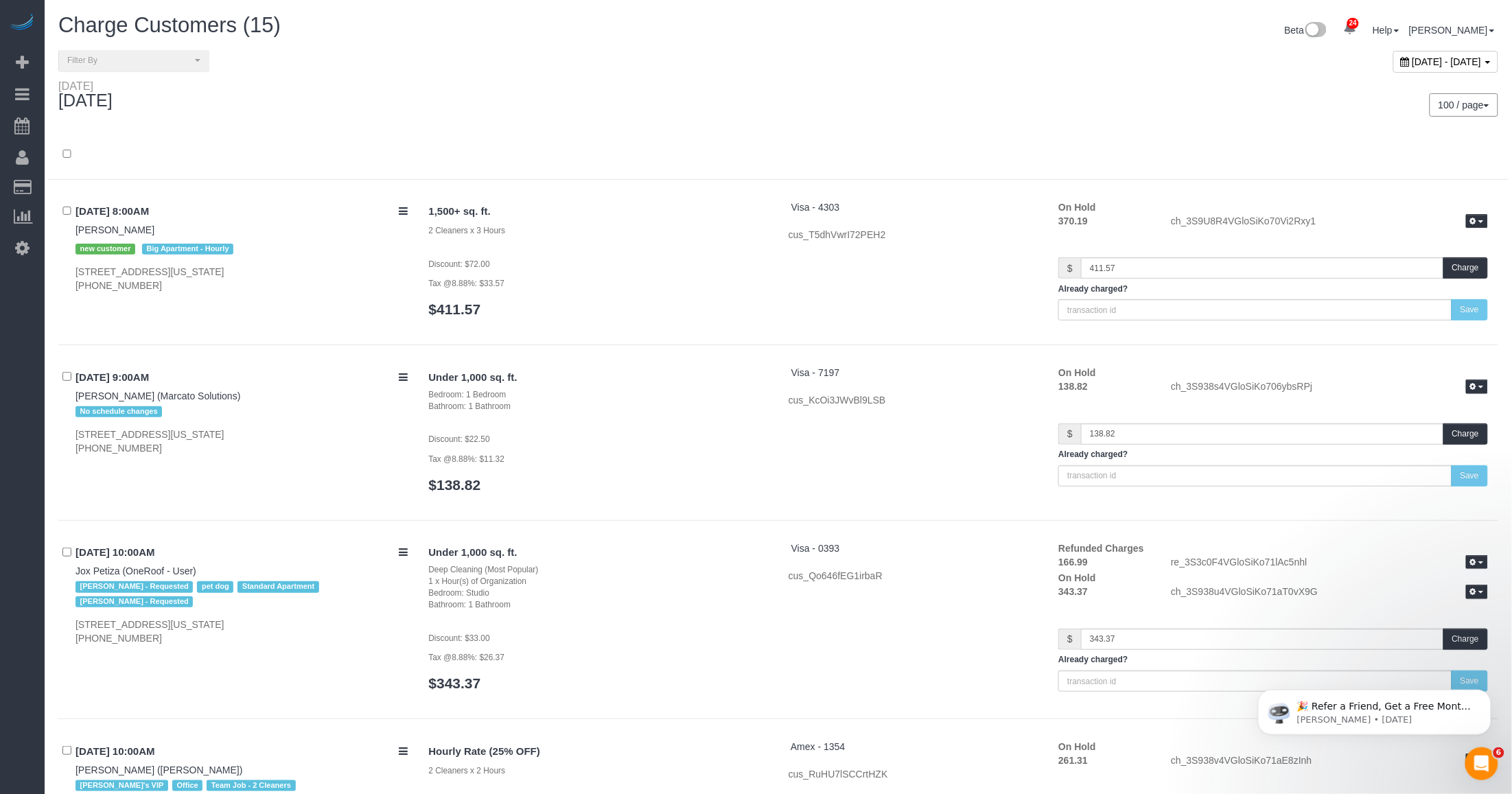
drag, startPoint x: 1374, startPoint y: 60, endPoint x: 1338, endPoint y: 72, distance: 37.9
click at [628, 60] on span "September 21, 2025 - September 21, 2025" at bounding box center [1447, 62] width 69 height 11
type input "**********"
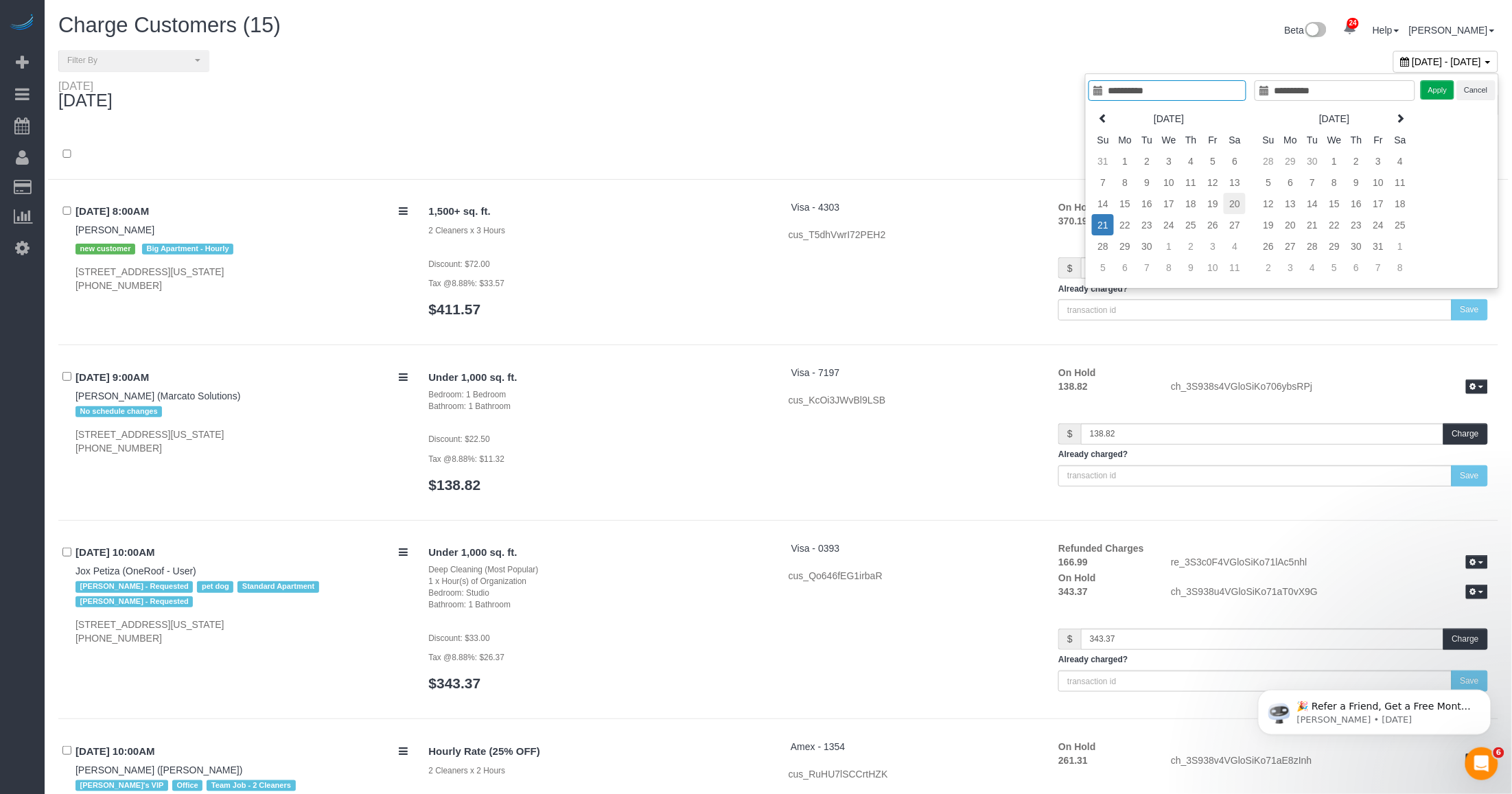
type input "**********"
click at [628, 206] on td "20" at bounding box center [1234, 203] width 22 height 21
type input "**********"
click at [628, 206] on td "20" at bounding box center [1234, 203] width 22 height 21
type input "**********"
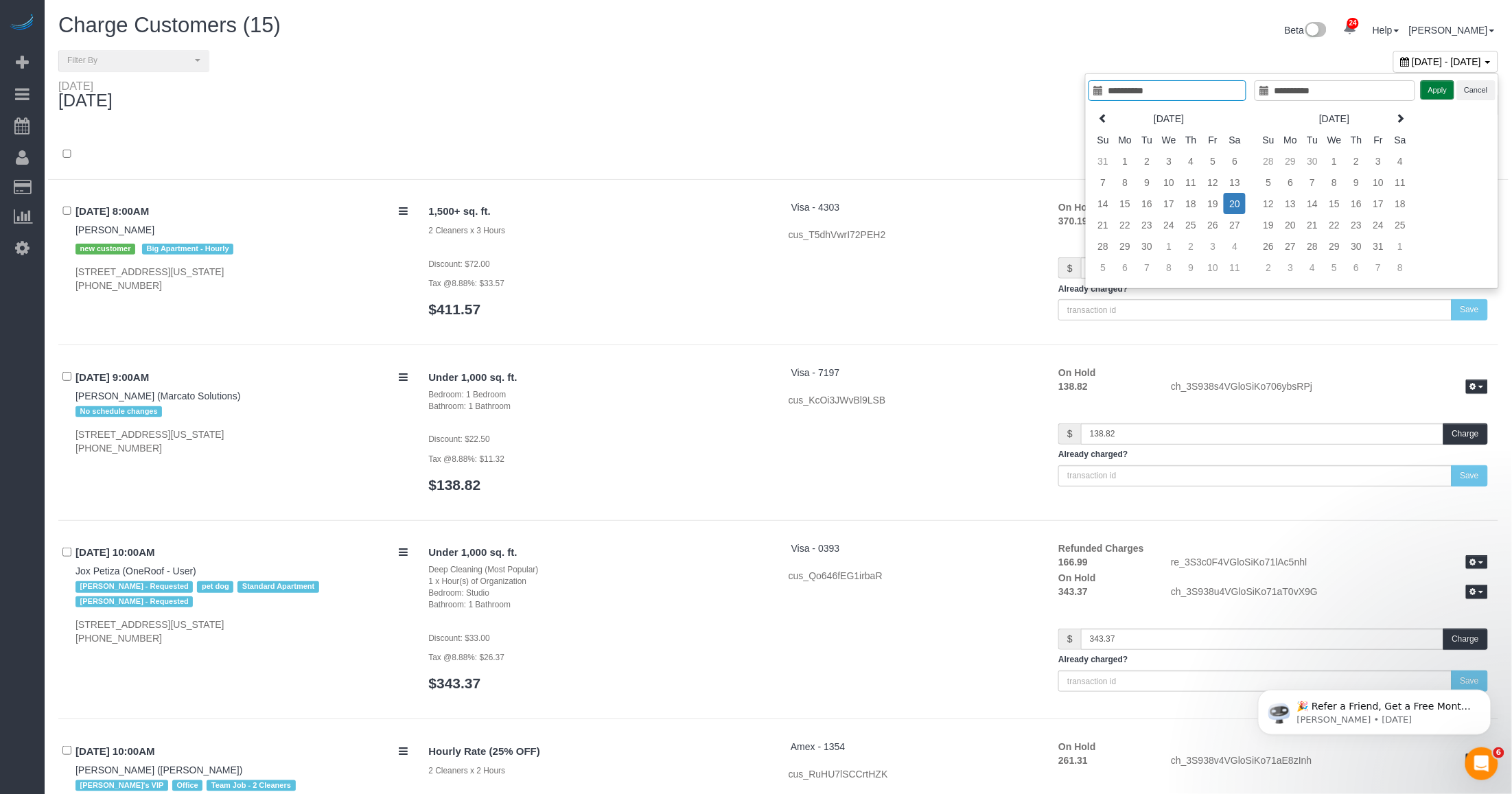
click at [628, 93] on button "Apply" at bounding box center [1437, 89] width 35 height 20
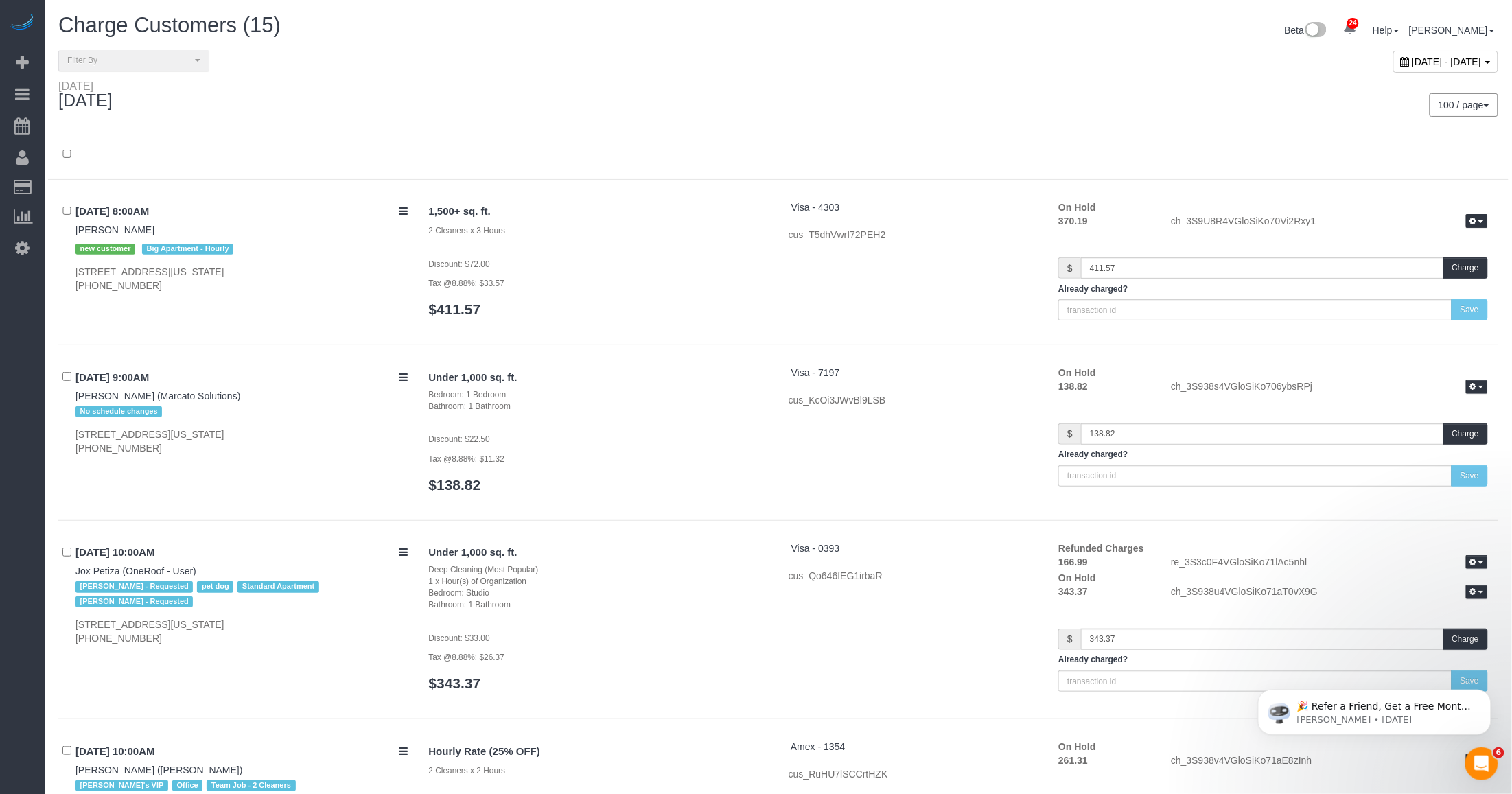
click at [628, 105] on div "Saturday September 20, 2025" at bounding box center [413, 97] width 730 height 36
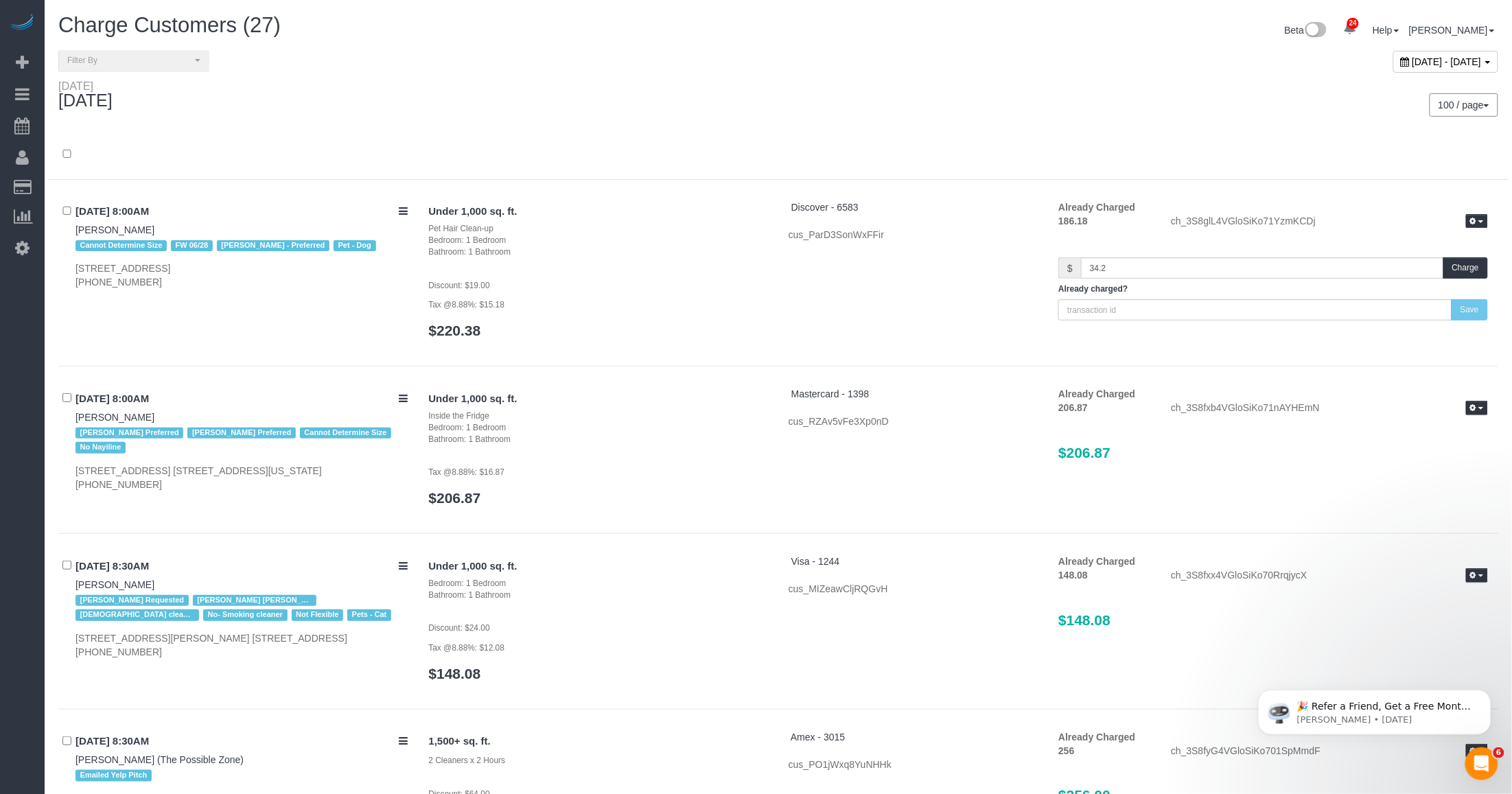
scroll to position [2183, 0]
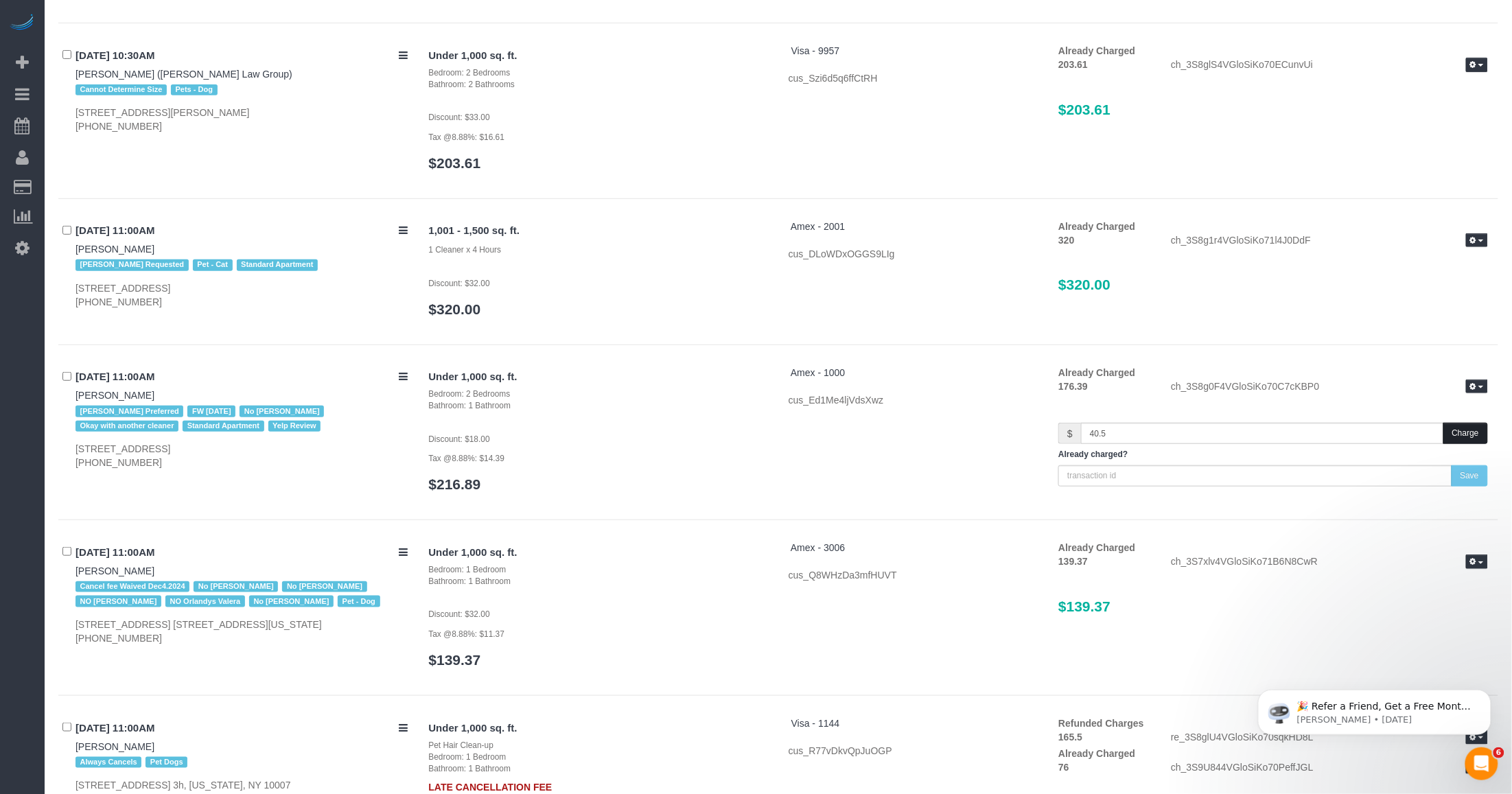
click at [628, 433] on button "Charge" at bounding box center [1465, 433] width 45 height 21
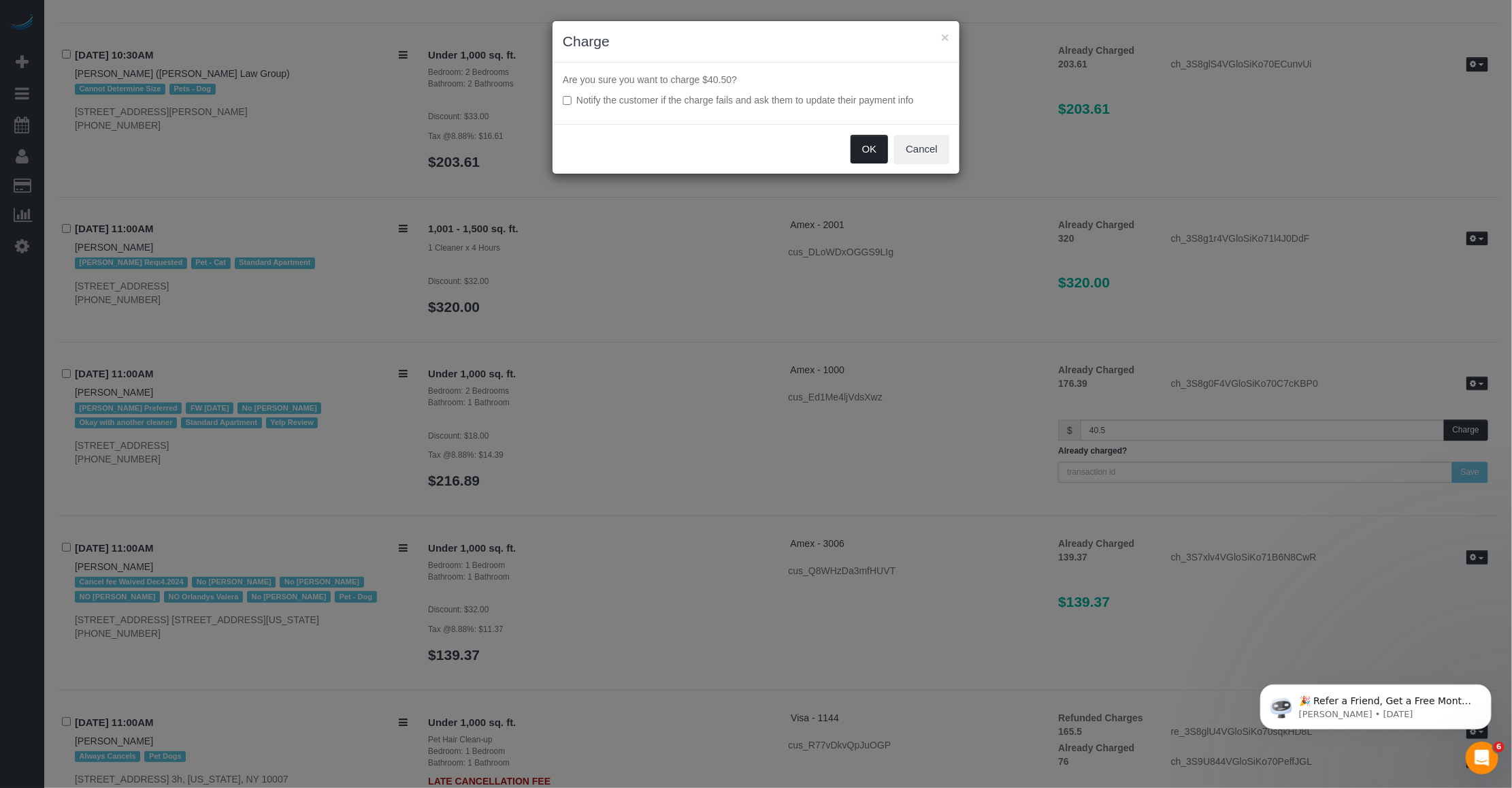
drag, startPoint x: 859, startPoint y: 152, endPoint x: 851, endPoint y: 153, distance: 8.1
click at [623, 153] on button "OK" at bounding box center [869, 149] width 38 height 29
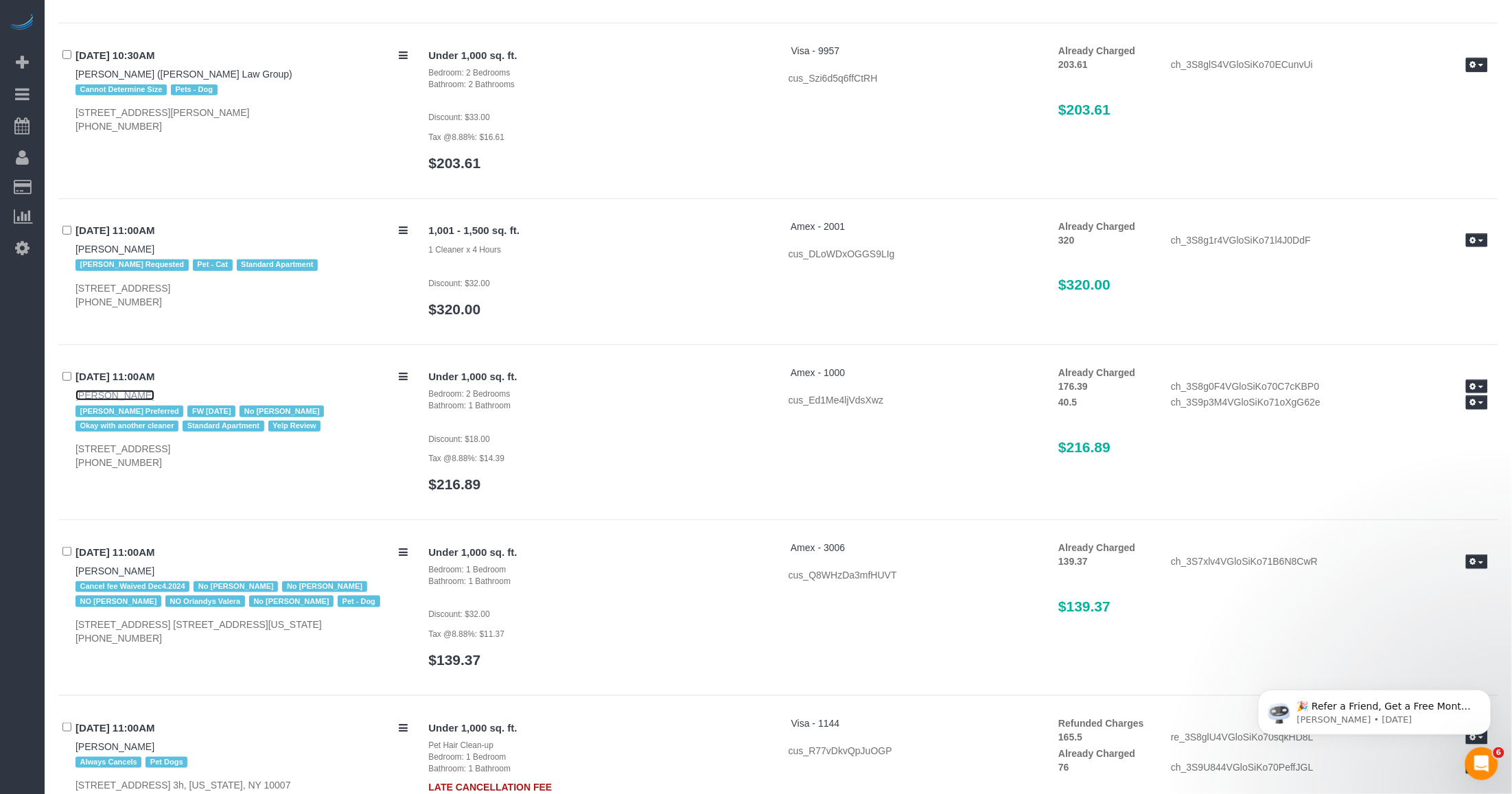
drag, startPoint x: 111, startPoint y: 391, endPoint x: 381, endPoint y: 355, distance: 272.4
click at [111, 391] on link "[PERSON_NAME]" at bounding box center [115, 395] width 79 height 11
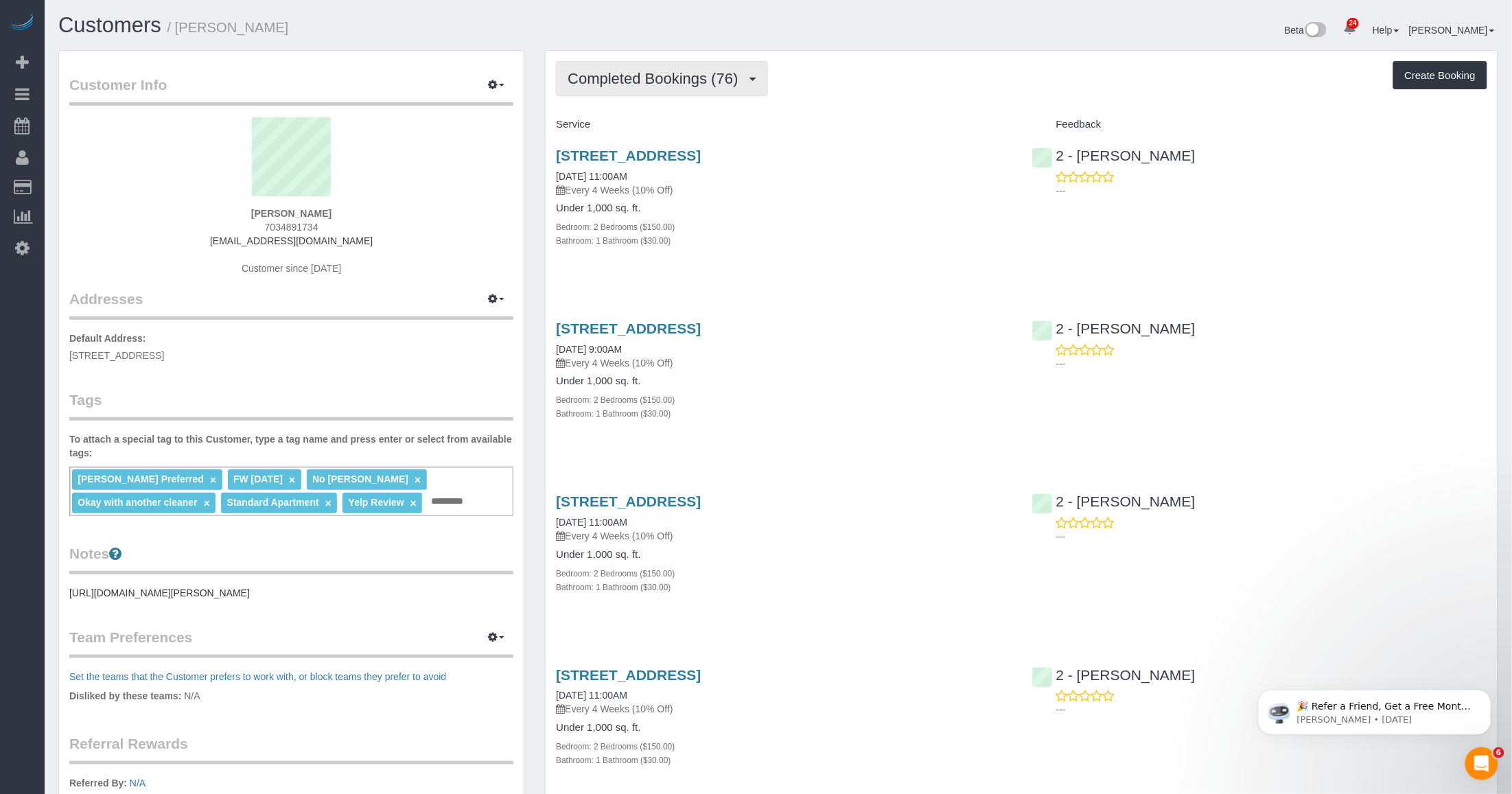
click at [701, 81] on span "Completed Bookings (76)" at bounding box center [656, 78] width 177 height 17
click at [620, 188] on ul "Completed Bookings (76) Upcoming Bookings (6) Cancelled Bookings (2) Charges (7…" at bounding box center [630, 158] width 150 height 123
click at [626, 179] on link "[DATE] 11:00AM" at bounding box center [591, 177] width 71 height 11
click at [649, 79] on span "Completed Bookings (76)" at bounding box center [656, 78] width 177 height 17
click at [632, 145] on link "Cancelled Bookings (2)" at bounding box center [630, 146] width 148 height 18
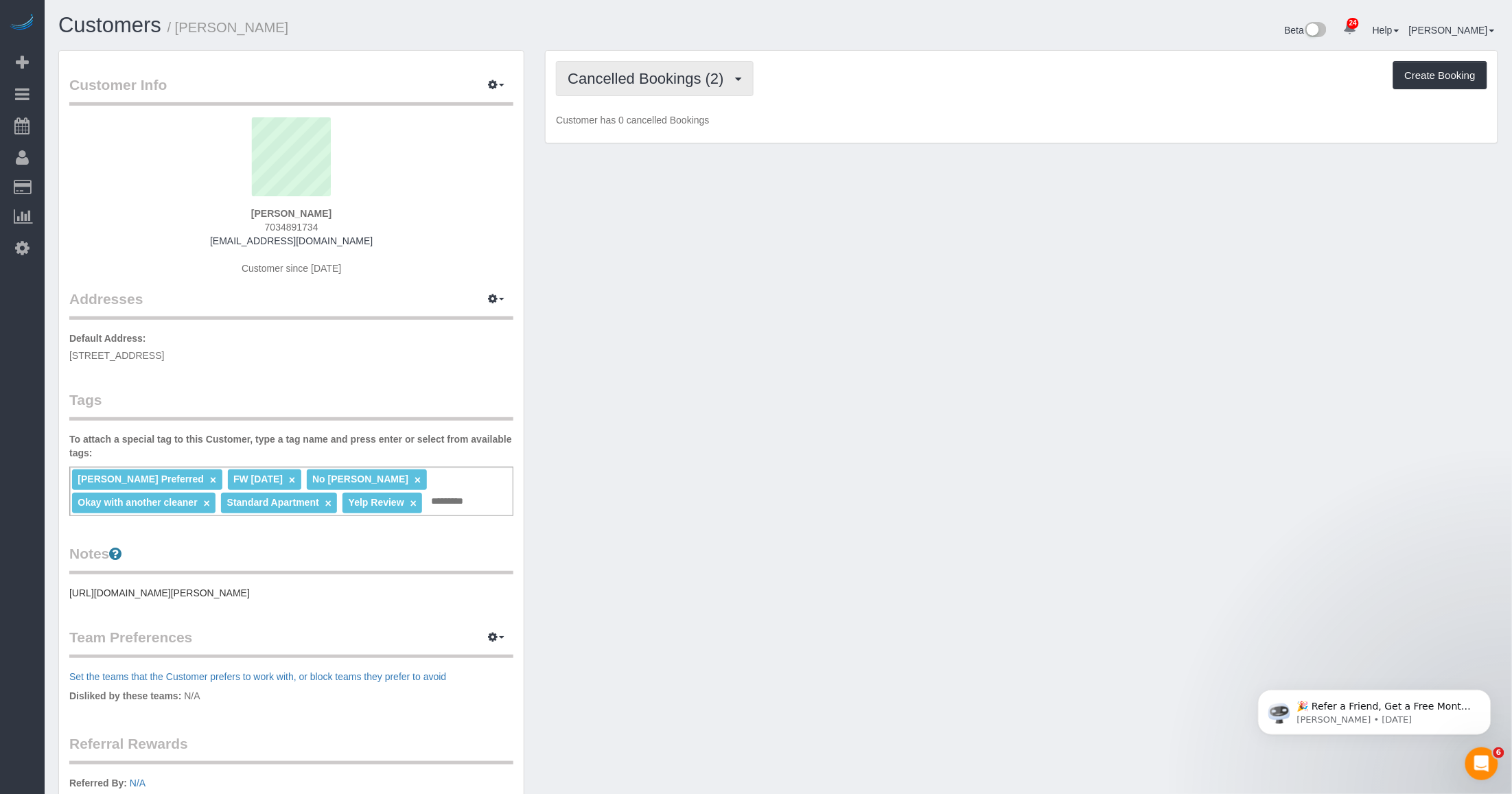
click at [697, 81] on span "Cancelled Bookings (2)" at bounding box center [648, 78] width 162 height 17
click at [626, 180] on link "Charges (76)" at bounding box center [630, 177] width 148 height 18
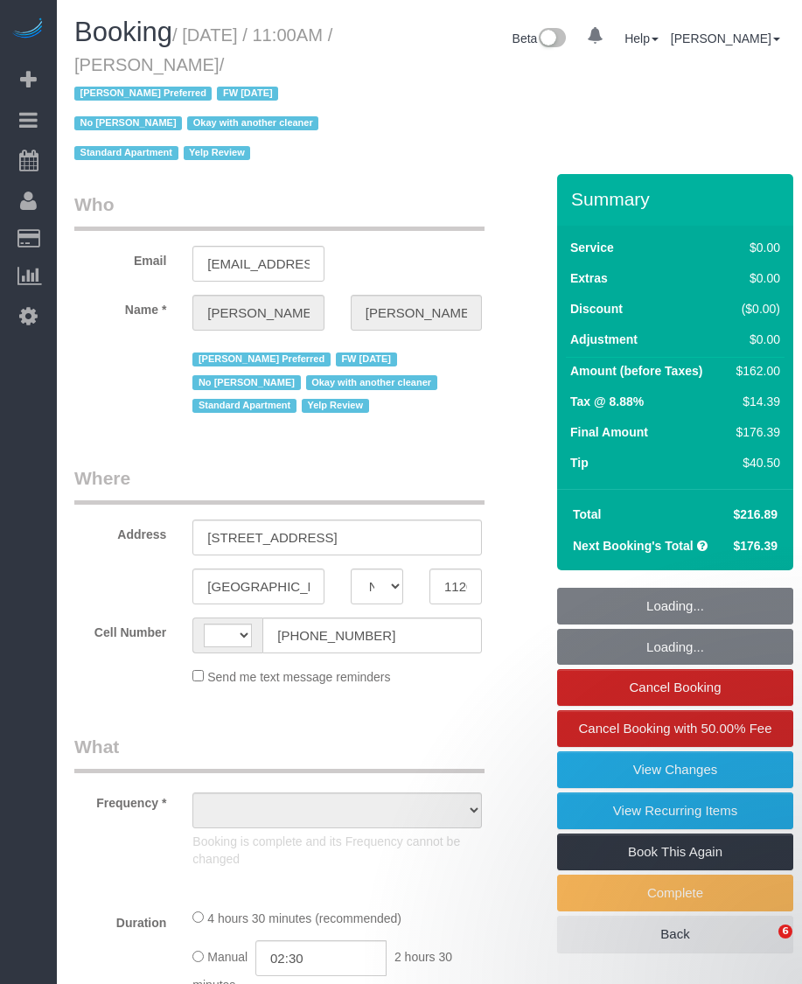
select select "NY"
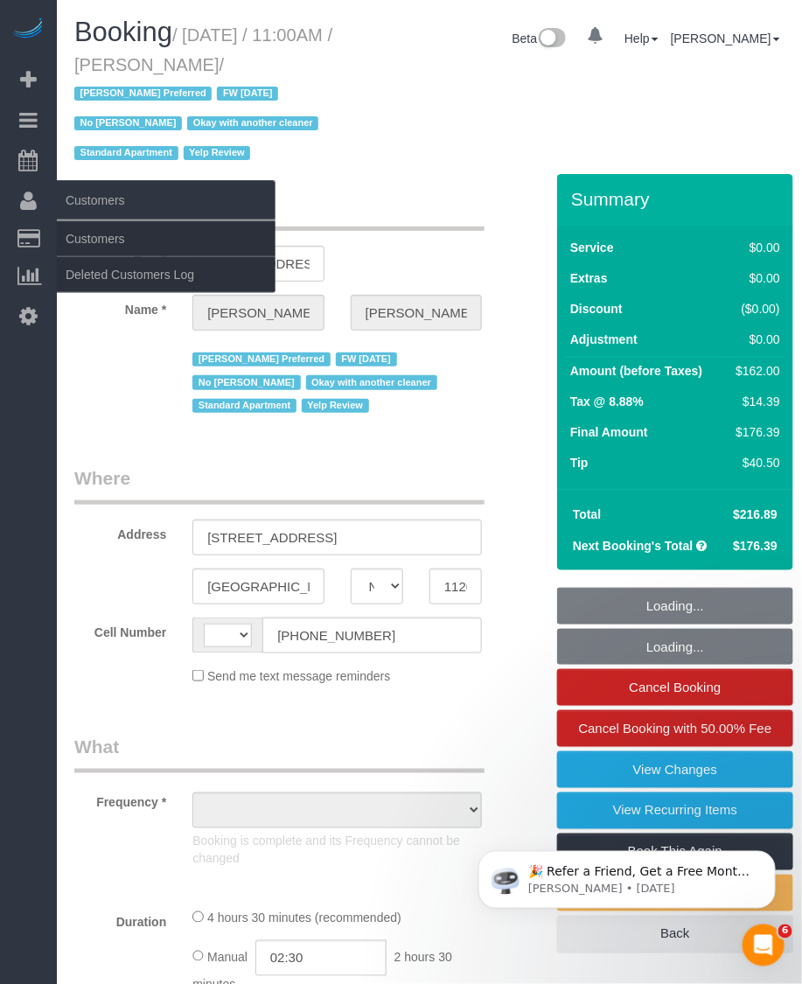
select select "string:US"
select select "object:848"
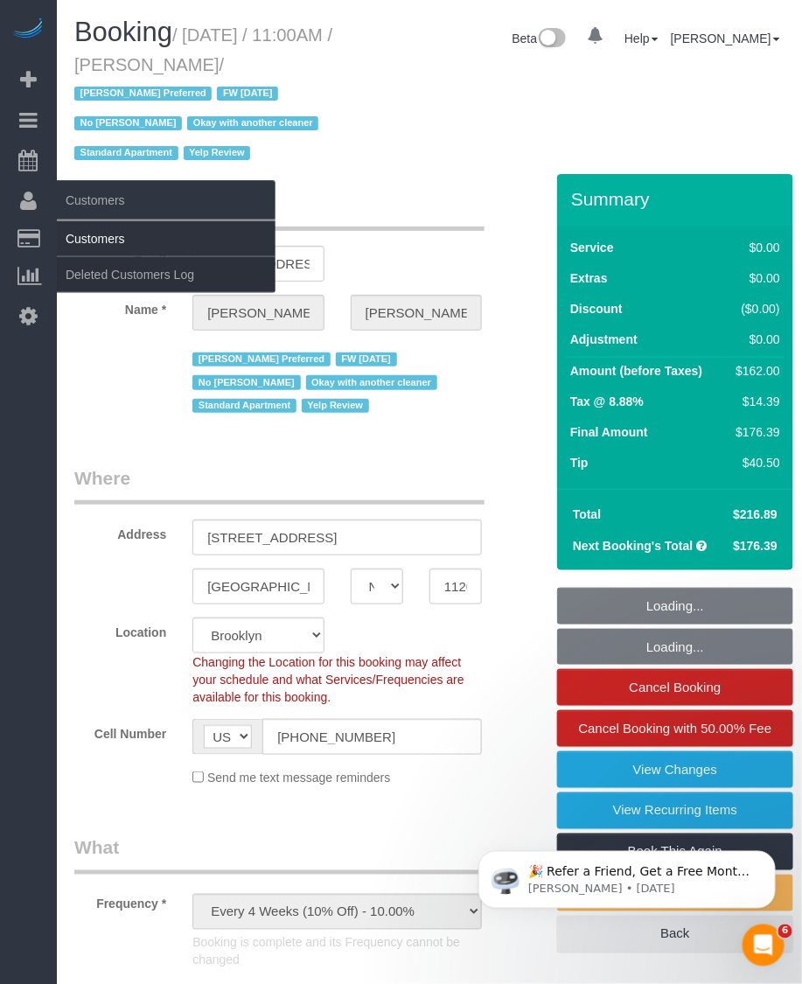
select select "spot1"
select select "number:89"
select select "number:90"
select select "number:15"
select select "number:5"
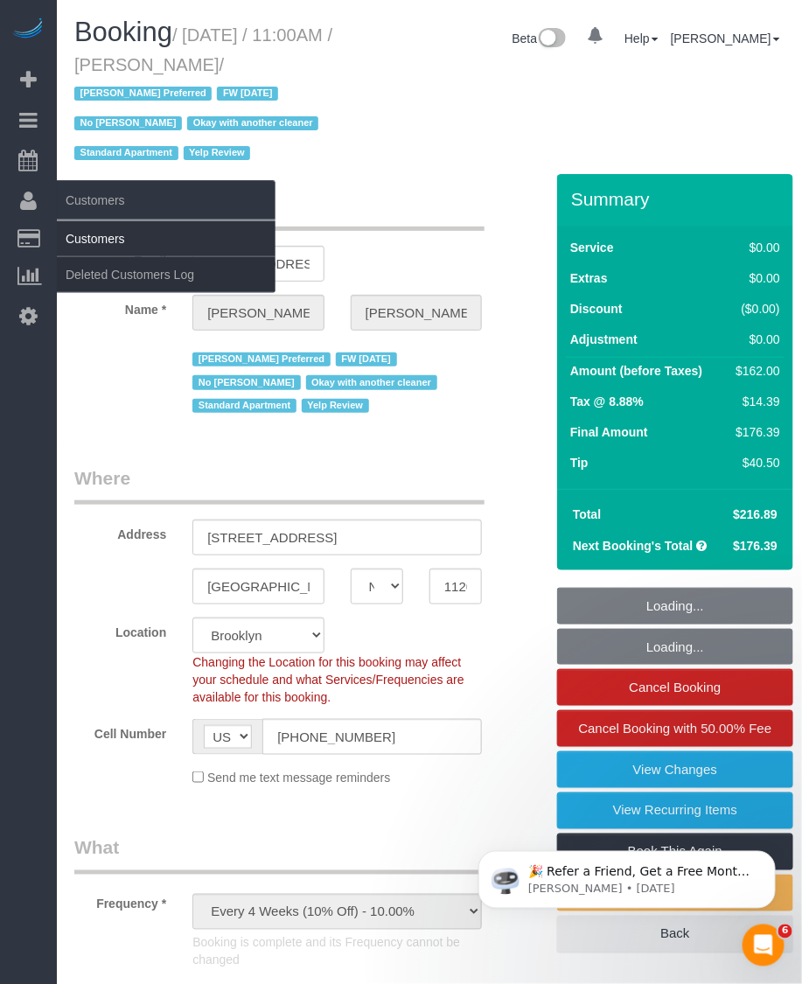
select select "number:21"
select select "object:1118"
select select "string:stripe-pm_1LOu1m4VGloSiKo75PkPpl5l"
select select "2"
click at [80, 234] on link "Customers" at bounding box center [166, 238] width 219 height 35
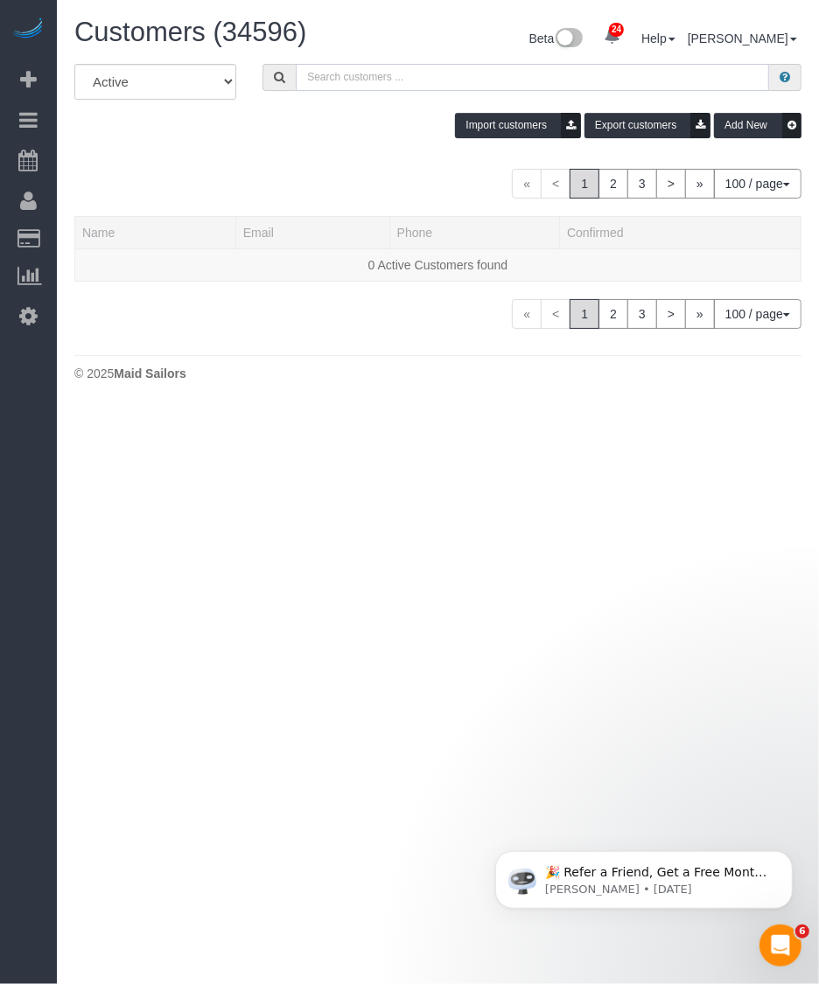
drag, startPoint x: 338, startPoint y: 66, endPoint x: 357, endPoint y: 76, distance: 21.9
click at [338, 66] on input "text" at bounding box center [532, 77] width 473 height 27
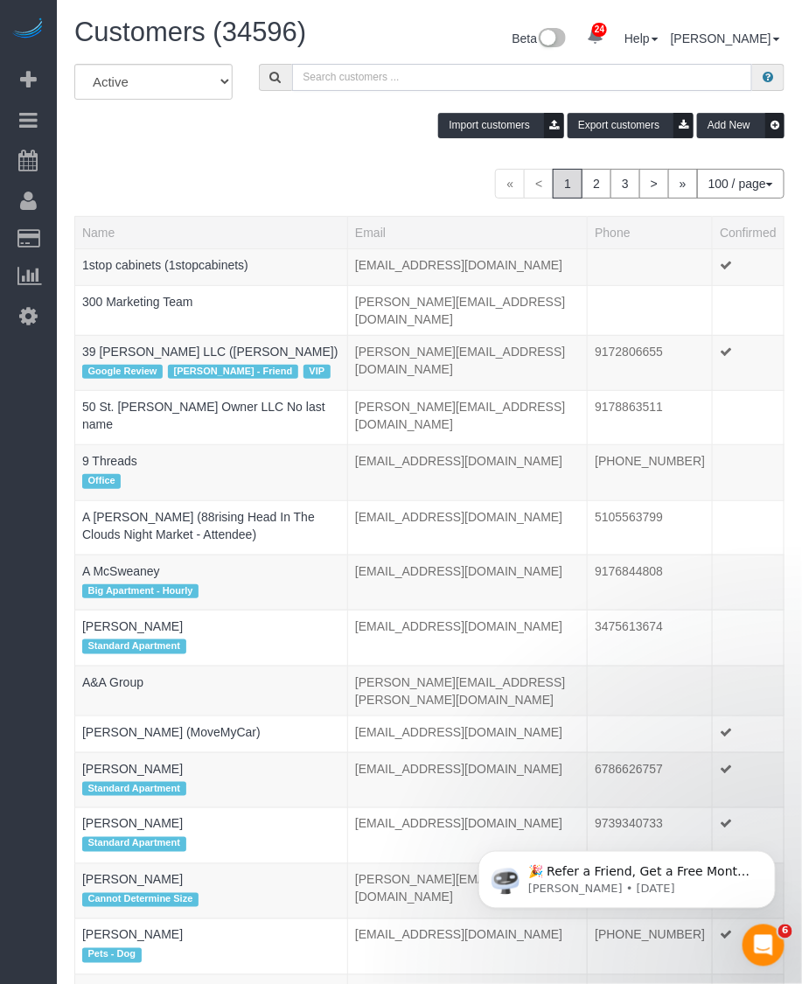
type input "v"
paste input "Elizabeth Wisecarver"
click at [427, 74] on input "Elizabeth Wisecarver" at bounding box center [522, 77] width 461 height 27
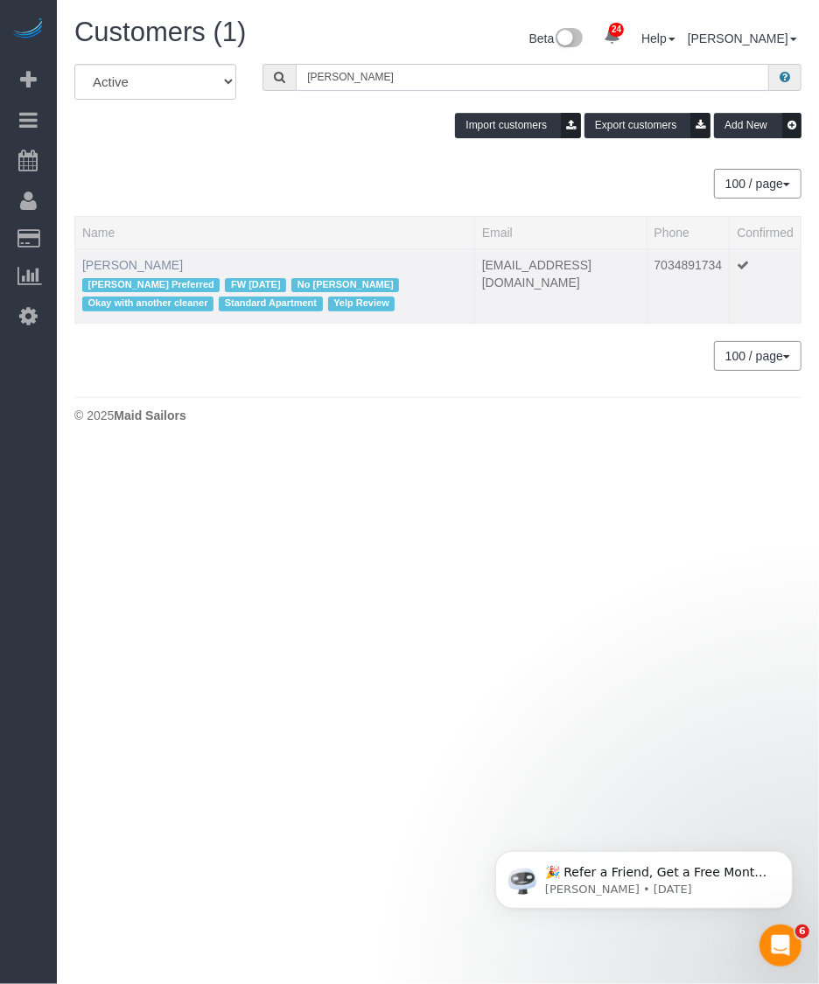
type input "Elizabeth Wisecarver"
click at [172, 260] on link "Elizabeth Wisecarver" at bounding box center [132, 265] width 101 height 14
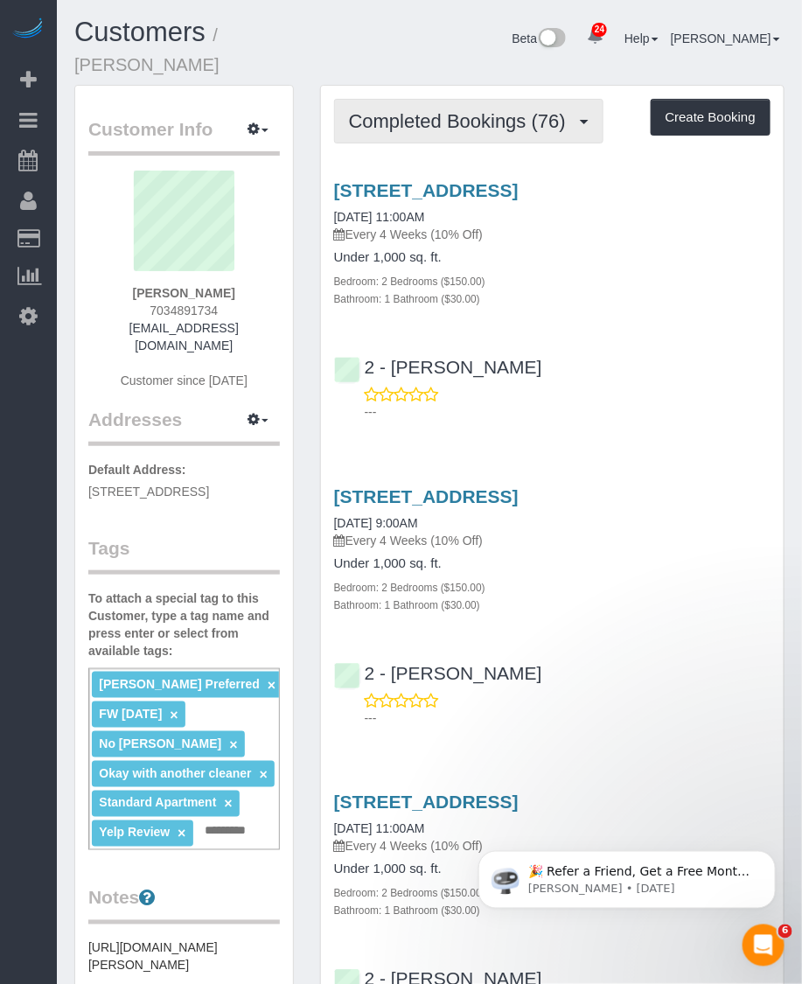
click at [417, 128] on span "Completed Bookings (76)" at bounding box center [462, 121] width 226 height 22
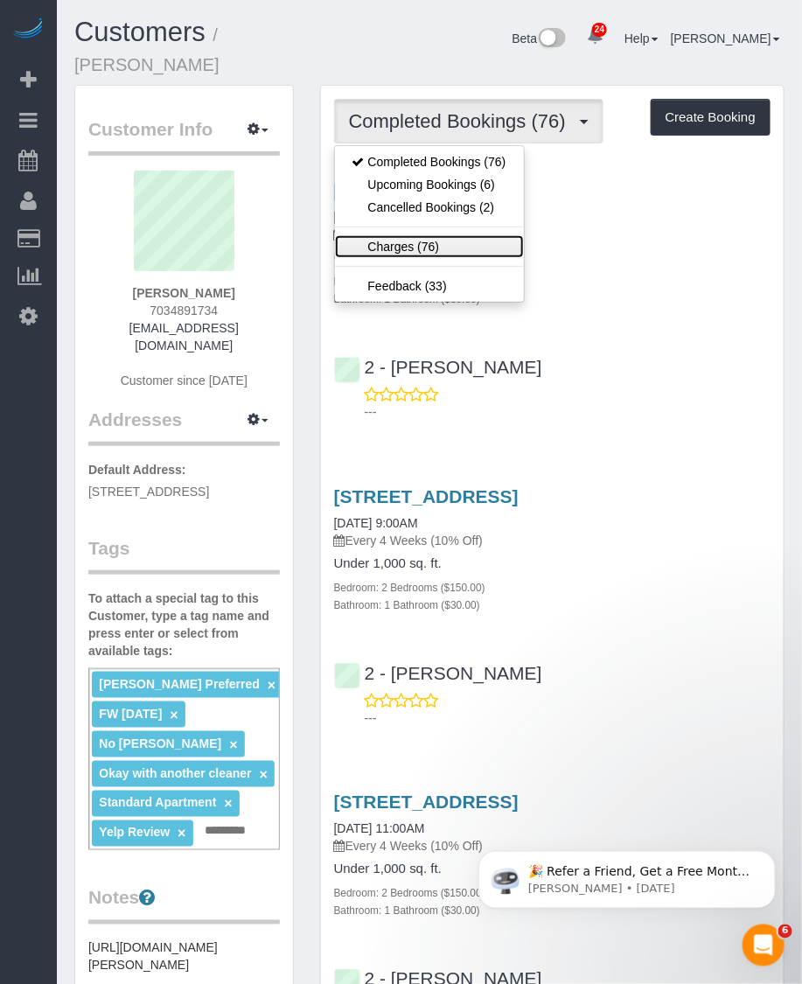
click at [394, 250] on link "Charges (76)" at bounding box center [429, 246] width 189 height 23
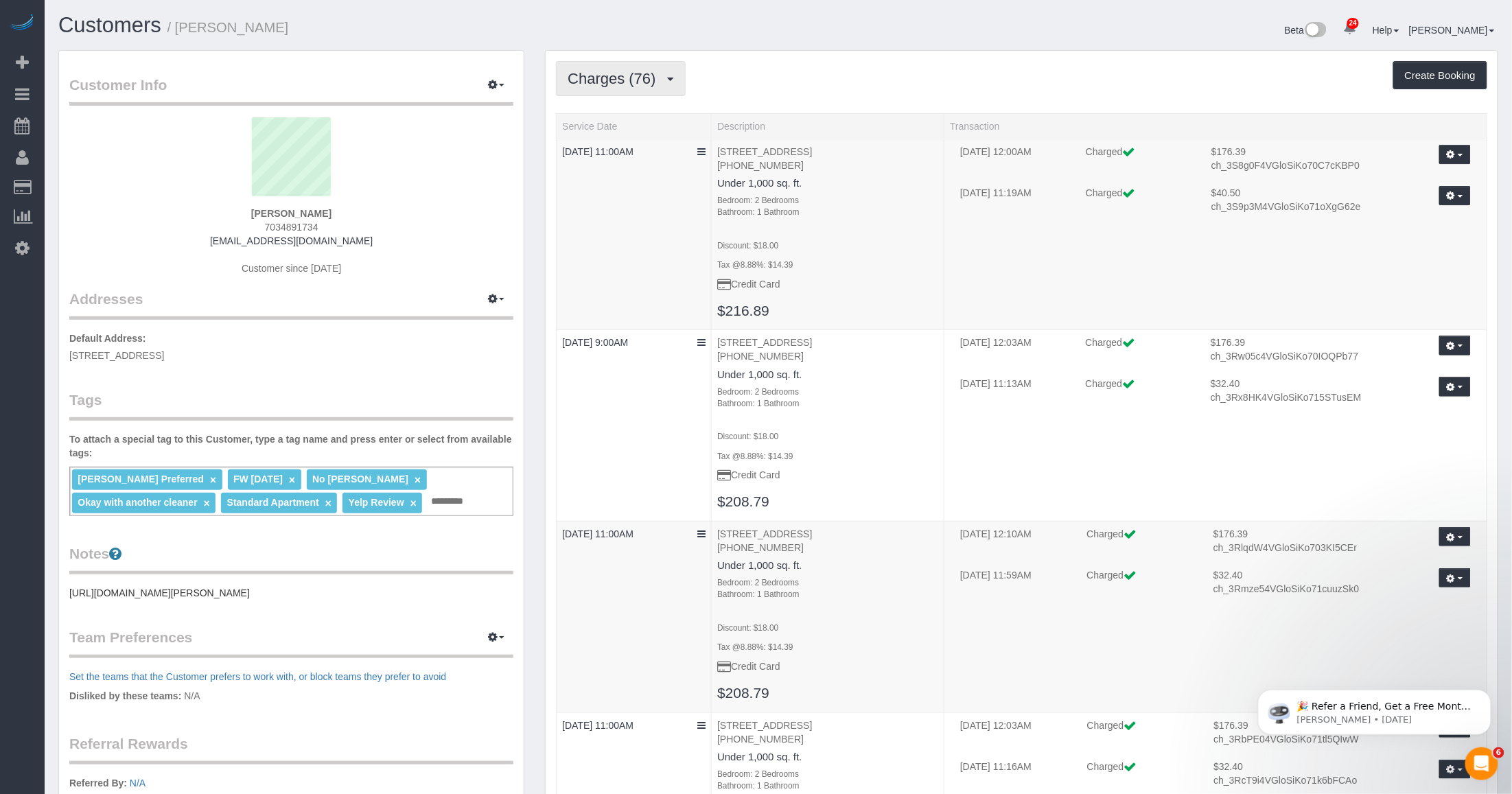
click at [628, 71] on span "Charges (76)" at bounding box center [614, 78] width 95 height 17
click at [622, 115] on link "Completed Bookings (76)" at bounding box center [630, 110] width 148 height 18
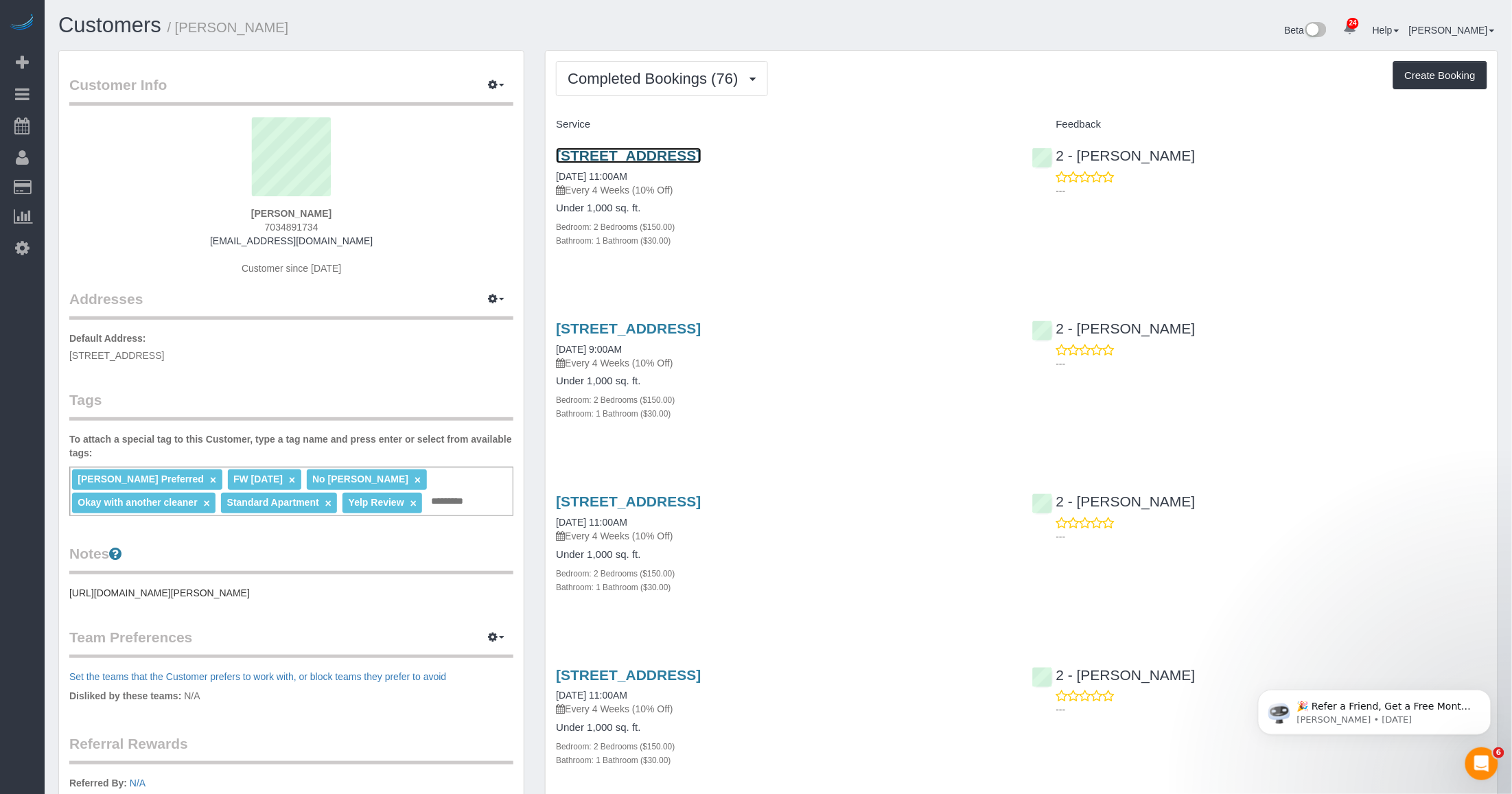
click at [628, 151] on link "50 Bridge Street, Apt. 412, Brooklyn, NY 11201" at bounding box center [628, 155] width 145 height 16
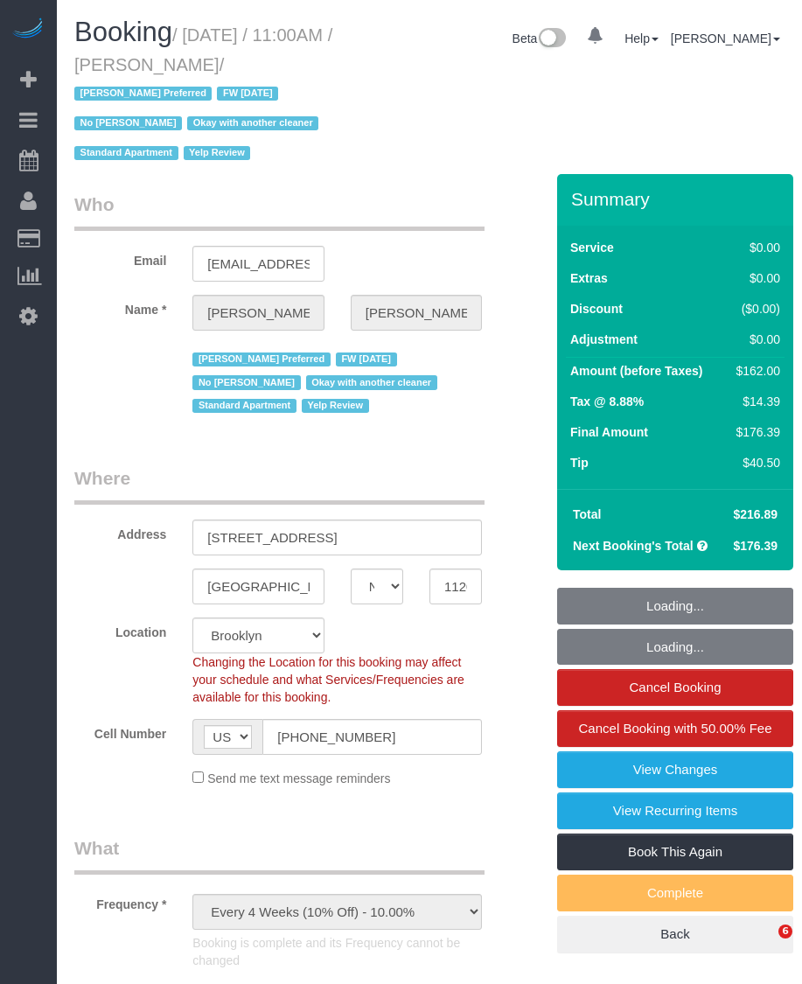
select select "NY"
select select "2"
select select "spot1"
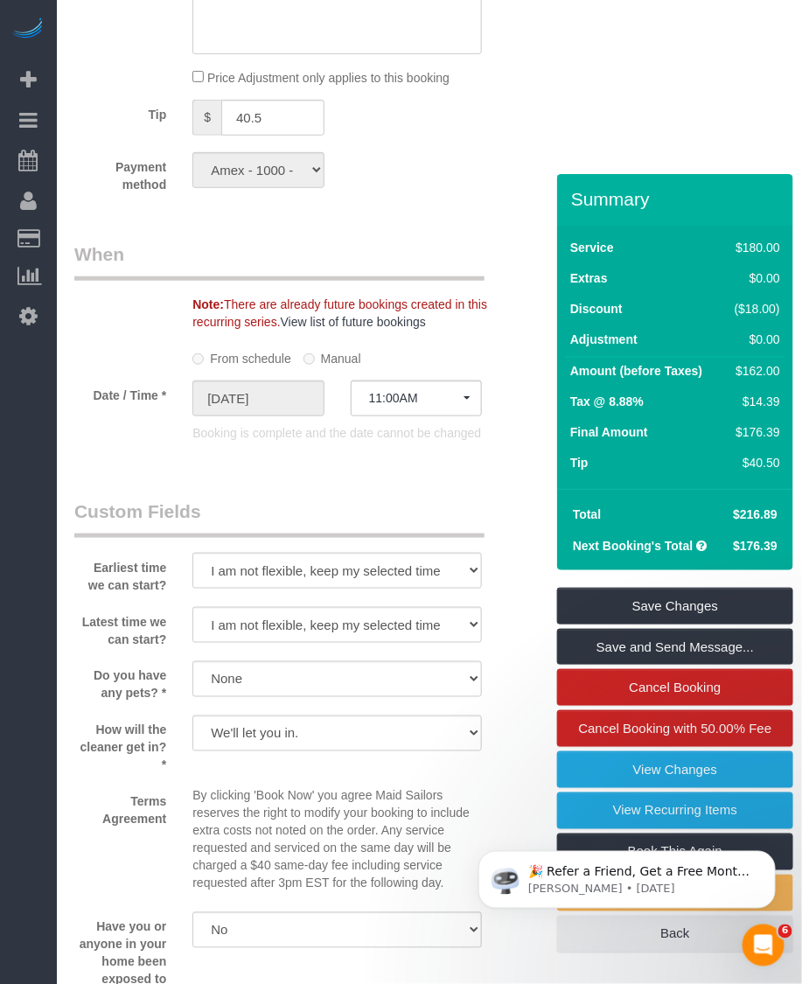
scroll to position [2296, 0]
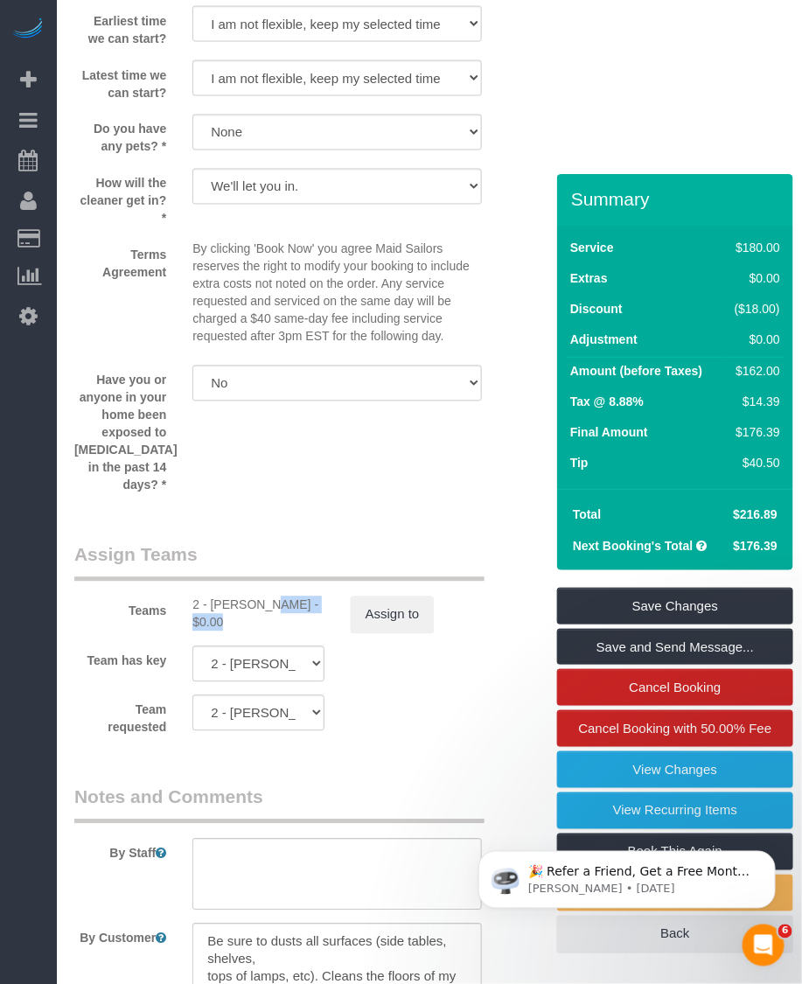
drag, startPoint x: 208, startPoint y: 603, endPoint x: 276, endPoint y: 606, distance: 68.3
click at [276, 606] on div "2 - Alton Jasper - $0.00" at bounding box center [257, 613] width 131 height 35
copy div "Alton Jasper"
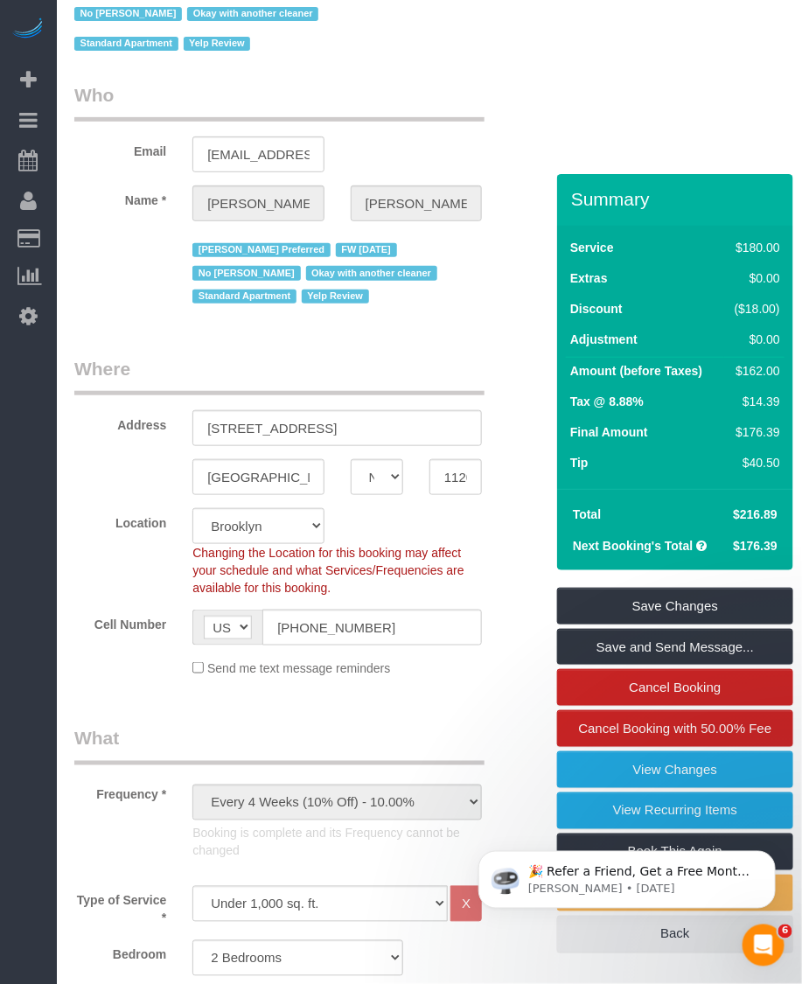
scroll to position [0, 0]
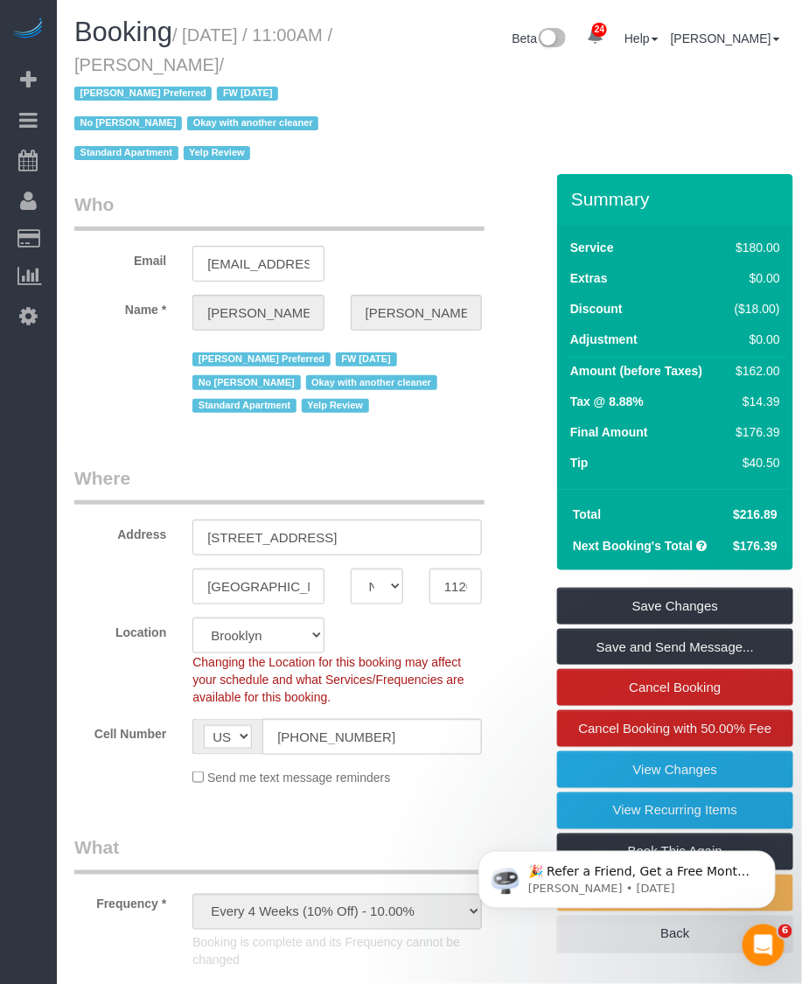
drag, startPoint x: 192, startPoint y: 32, endPoint x: 333, endPoint y: 59, distance: 143.2
click at [332, 59] on small "/ September 20, 2025 / 11:00AM / Elizabeth Wisecarver / Alton Jasper Preferred …" at bounding box center [203, 94] width 258 height 138
copy small "September 20, 2025 / 11:00AM / Elizabeth Wisecarver"
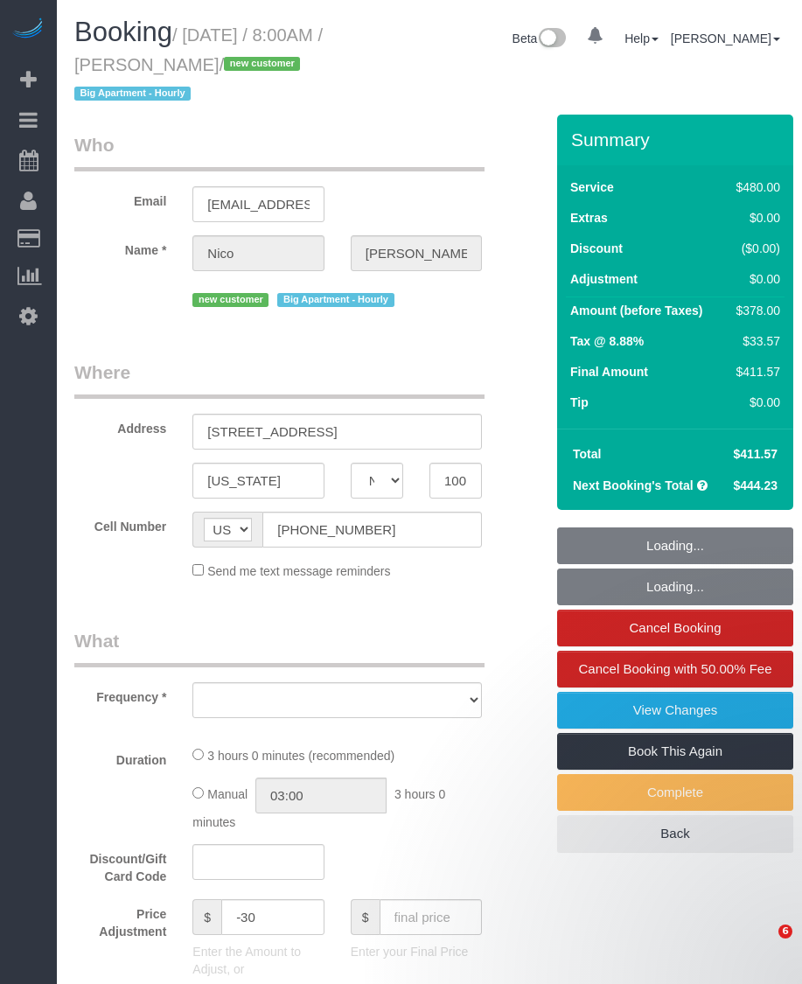
select select "NY"
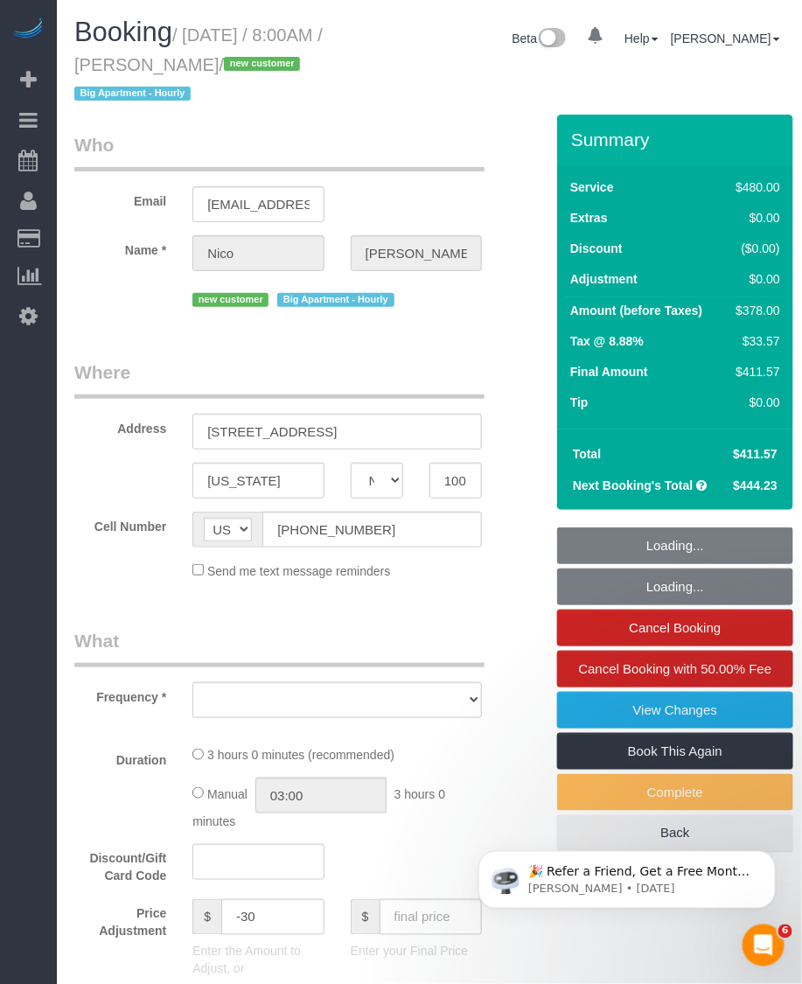
select select "number:56"
select select "number:71"
select select "number:15"
select select "number:5"
select select "object:976"
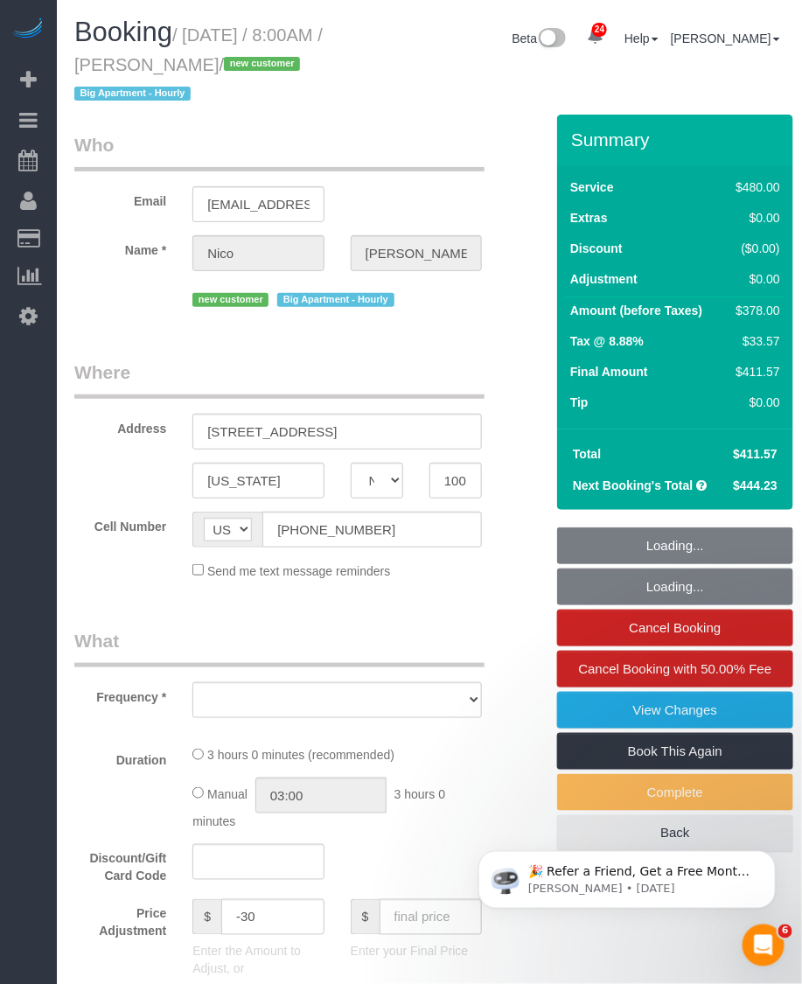
select select "180"
select select "spot1"
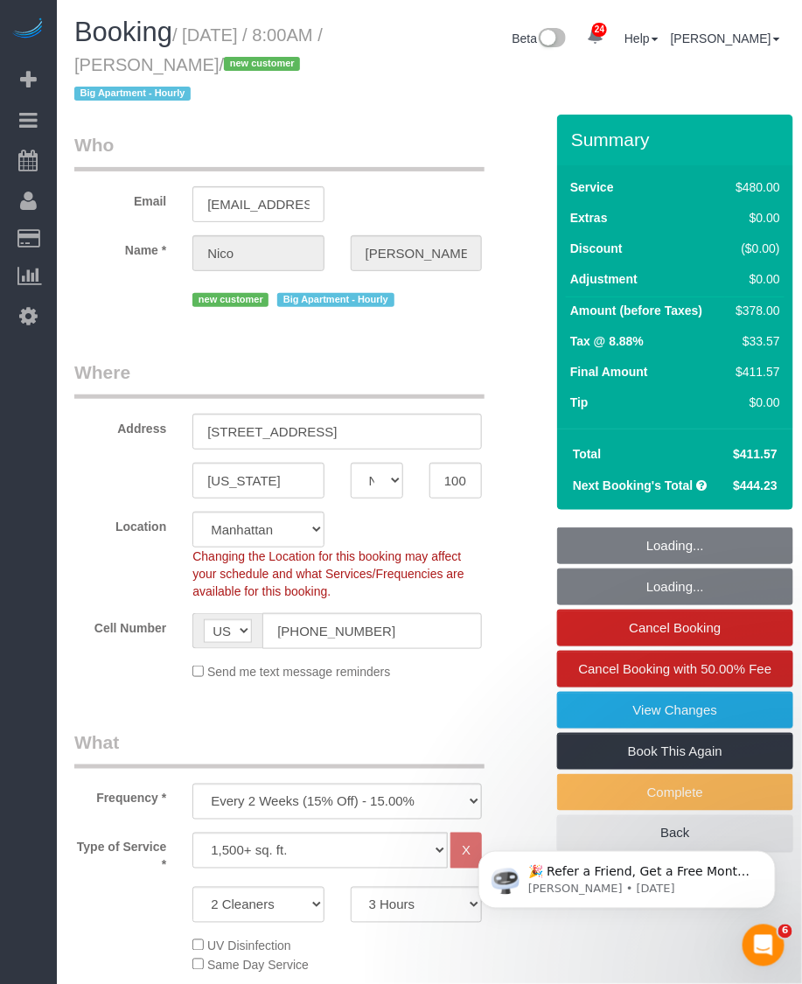
select select "object:1538"
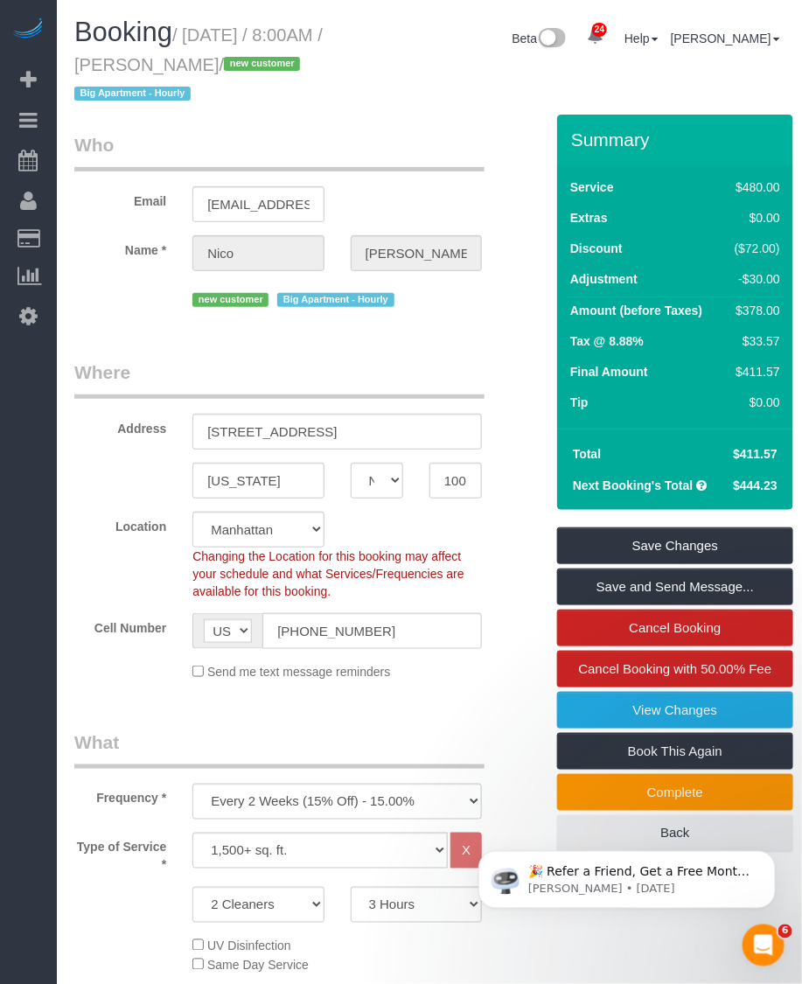
drag, startPoint x: 190, startPoint y: 27, endPoint x: 259, endPoint y: 64, distance: 78.2
click at [259, 64] on small "/ [DATE] / 8:00AM / [PERSON_NAME] / new customer Big Apartment - Hourly" at bounding box center [198, 64] width 248 height 79
copy small "[DATE] / 8:00AM / [PERSON_NAME]"
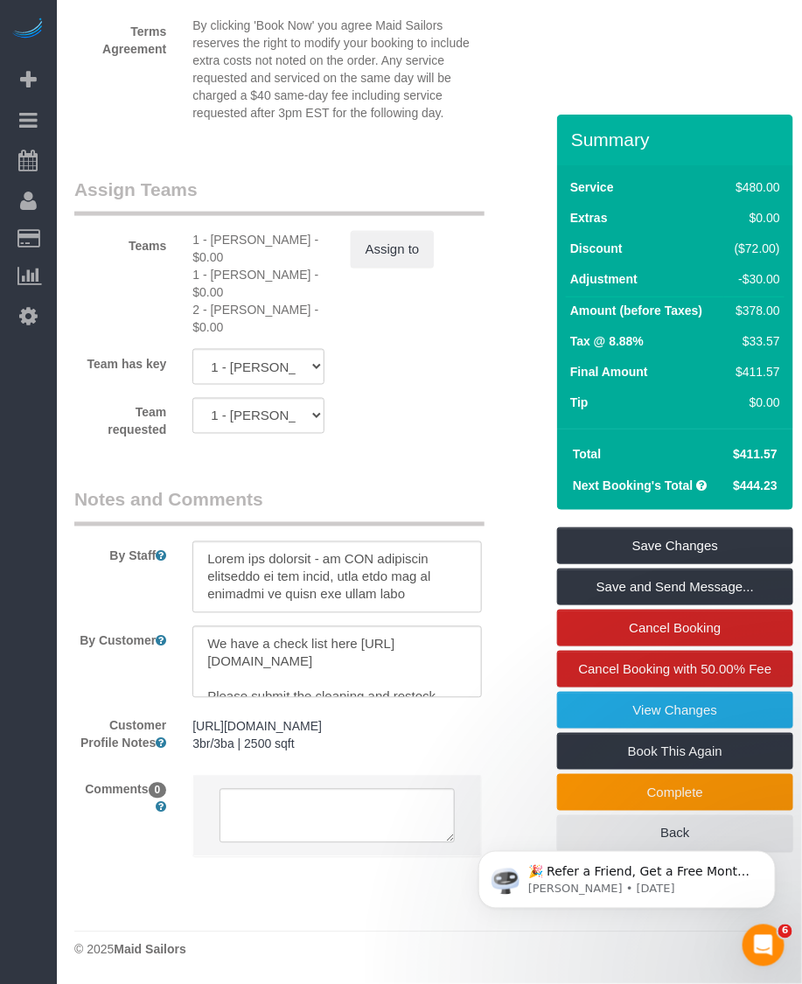
scroll to position [1727, 0]
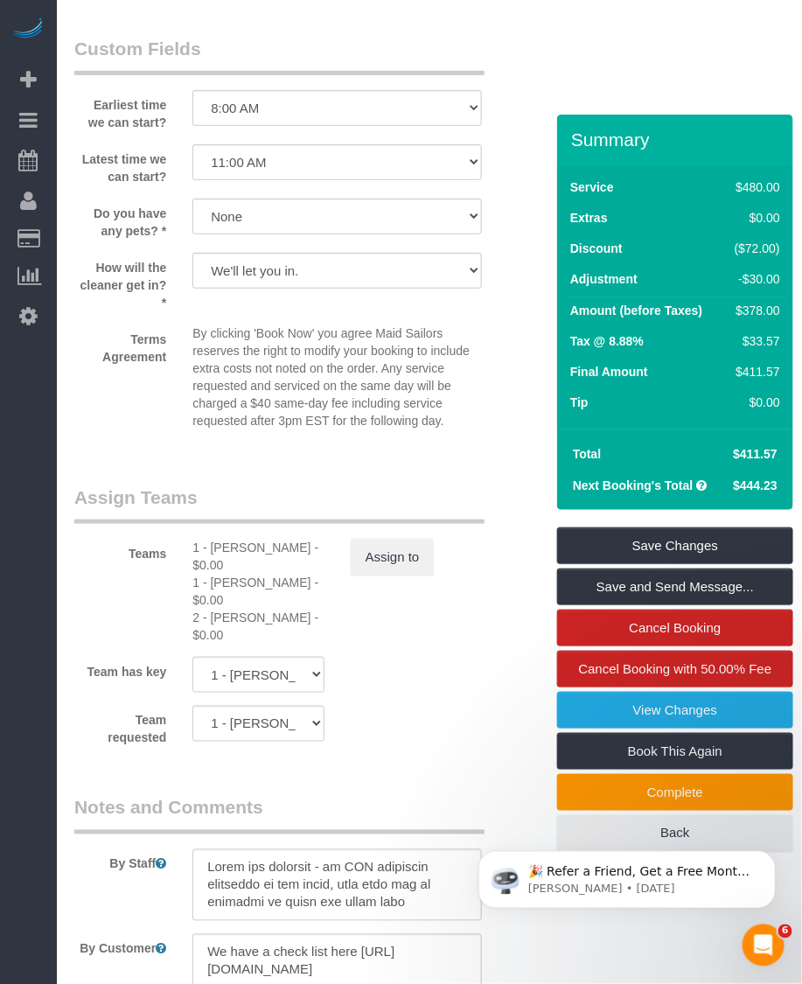
click at [223, 612] on div "2 - [PERSON_NAME] - $0.00" at bounding box center [257, 626] width 131 height 35
copy div "[PERSON_NAME]"
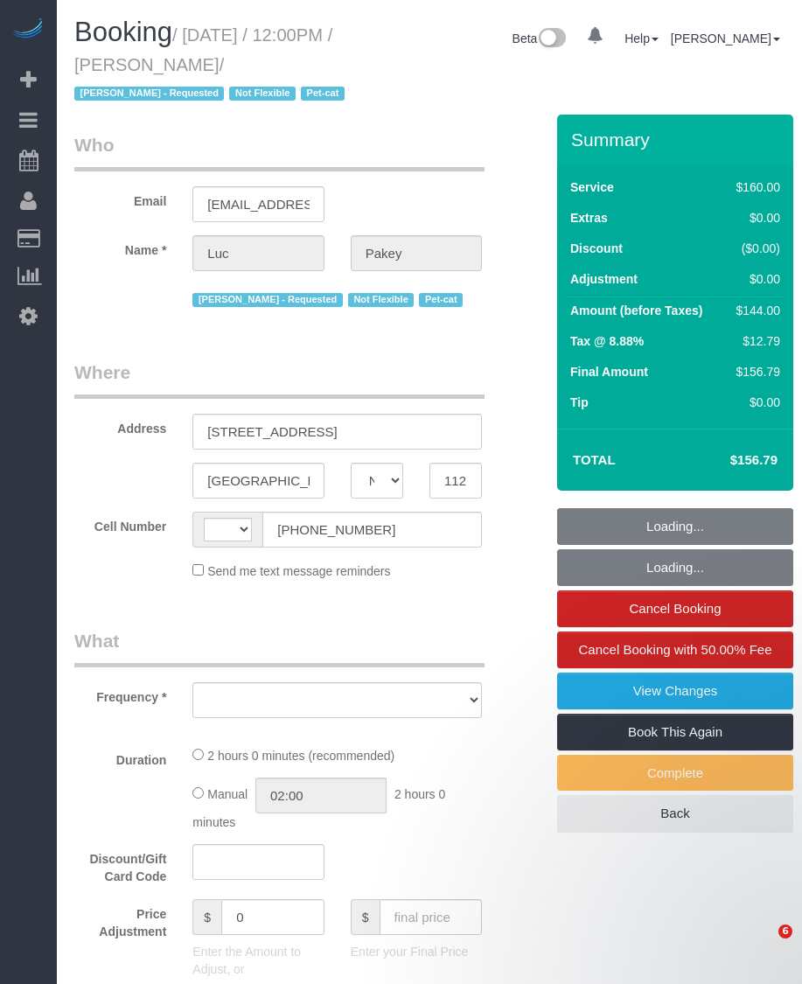
select select "NY"
select select "string:[GEOGRAPHIC_DATA]"
select select "object:577"
select select "number:89"
select select "number:90"
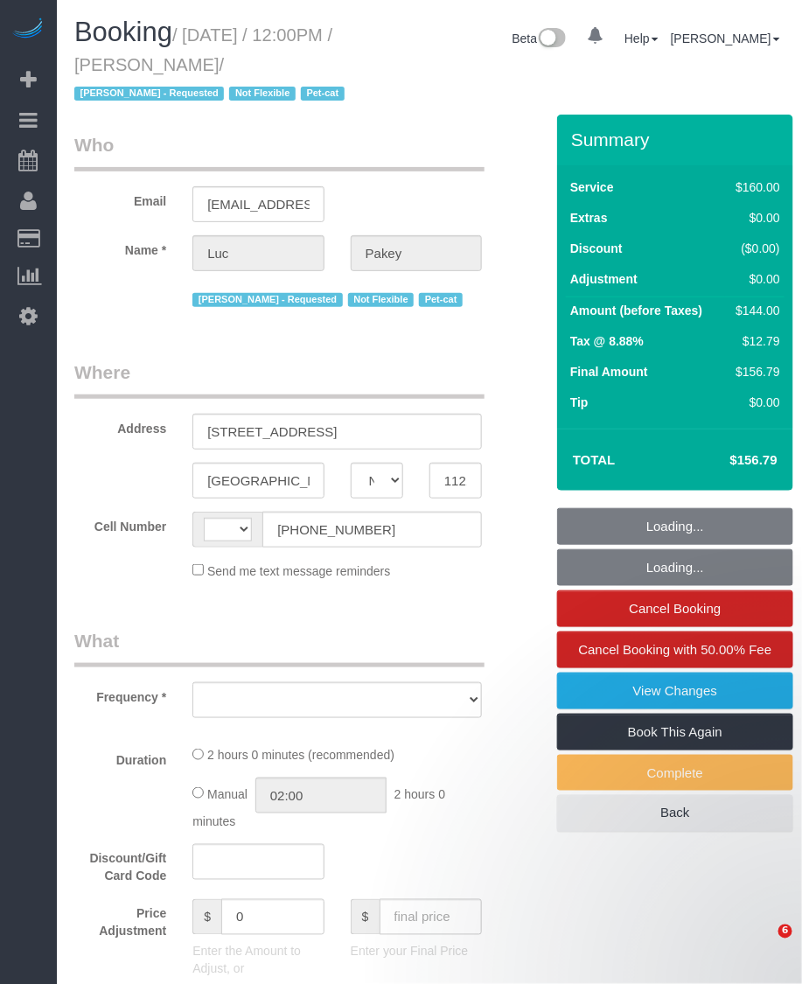
select select "number:14"
select select "number:5"
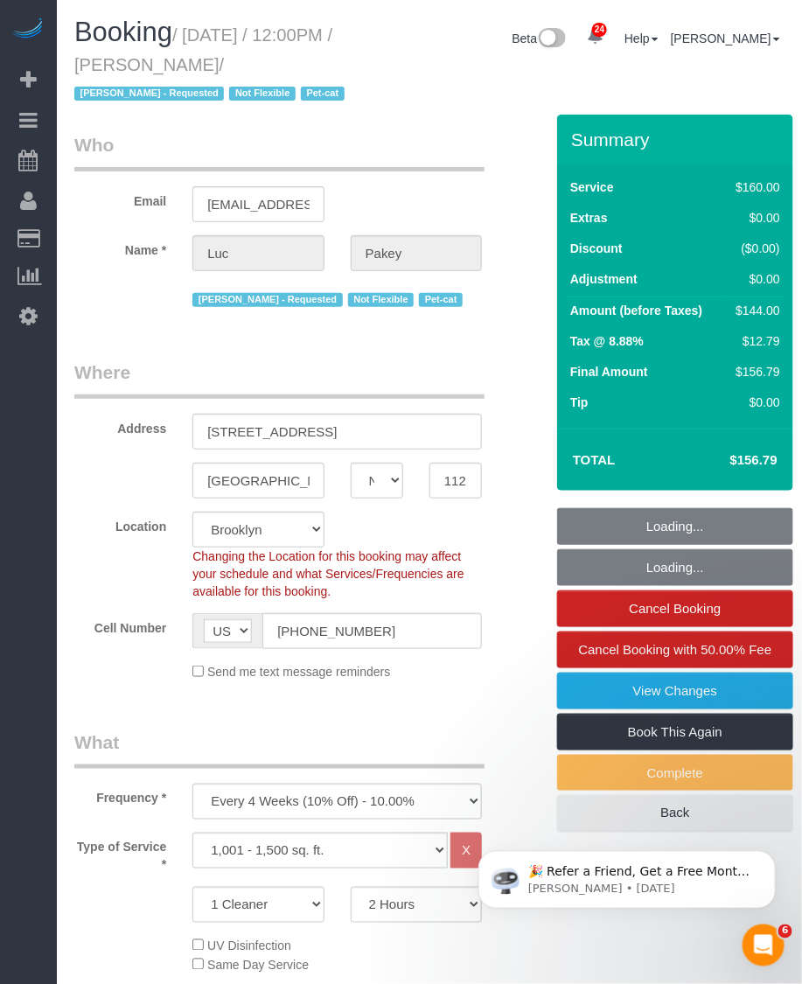
select select "string:stripe-pm_1QAXYW4VGloSiKo7uBqwQ0lA"
select select "spot1"
select select "object:1482"
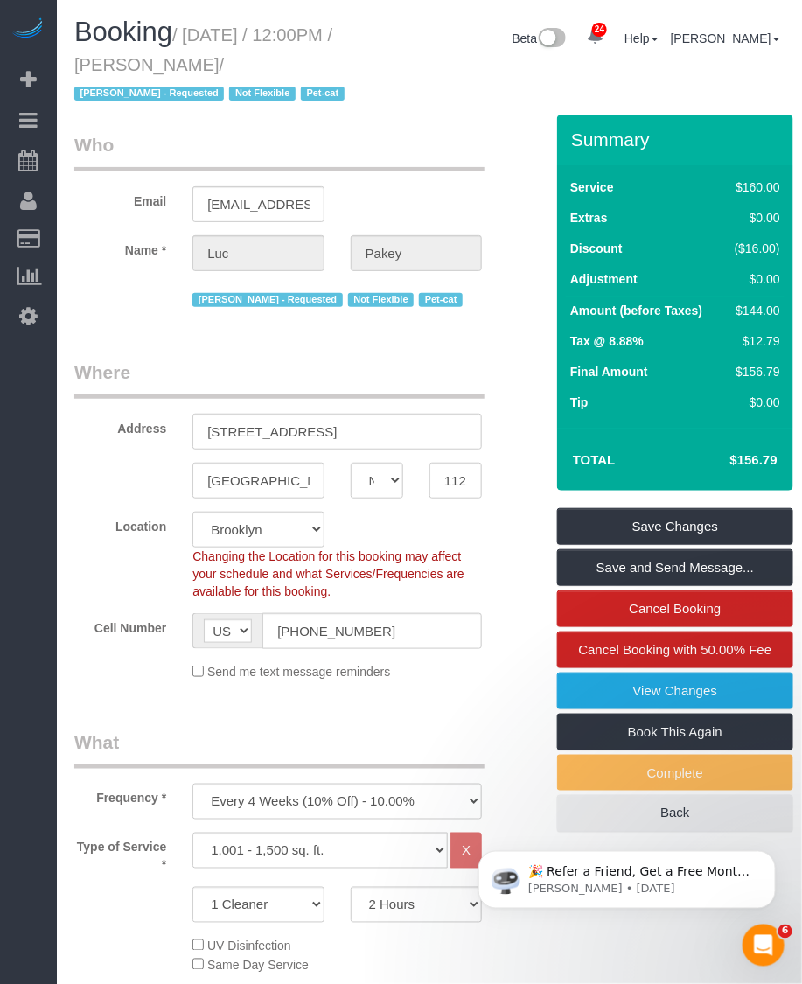
click at [195, 42] on h1 "Booking / [DATE] / 12:00PM / [PERSON_NAME] / [PERSON_NAME] - Requested Not Flex…" at bounding box center [214, 61] width 281 height 89
drag, startPoint x: 189, startPoint y: 32, endPoint x: 254, endPoint y: 64, distance: 72.8
click at [254, 64] on small "/ [DATE] / 12:00PM / [PERSON_NAME] / [PERSON_NAME] - Requested Not Flexible Pet…" at bounding box center [211, 64] width 275 height 79
copy small "[DATE] / 12:00PM / [PERSON_NAME]"
click at [354, 623] on input "[PHONE_NUMBER]" at bounding box center [371, 631] width 219 height 36
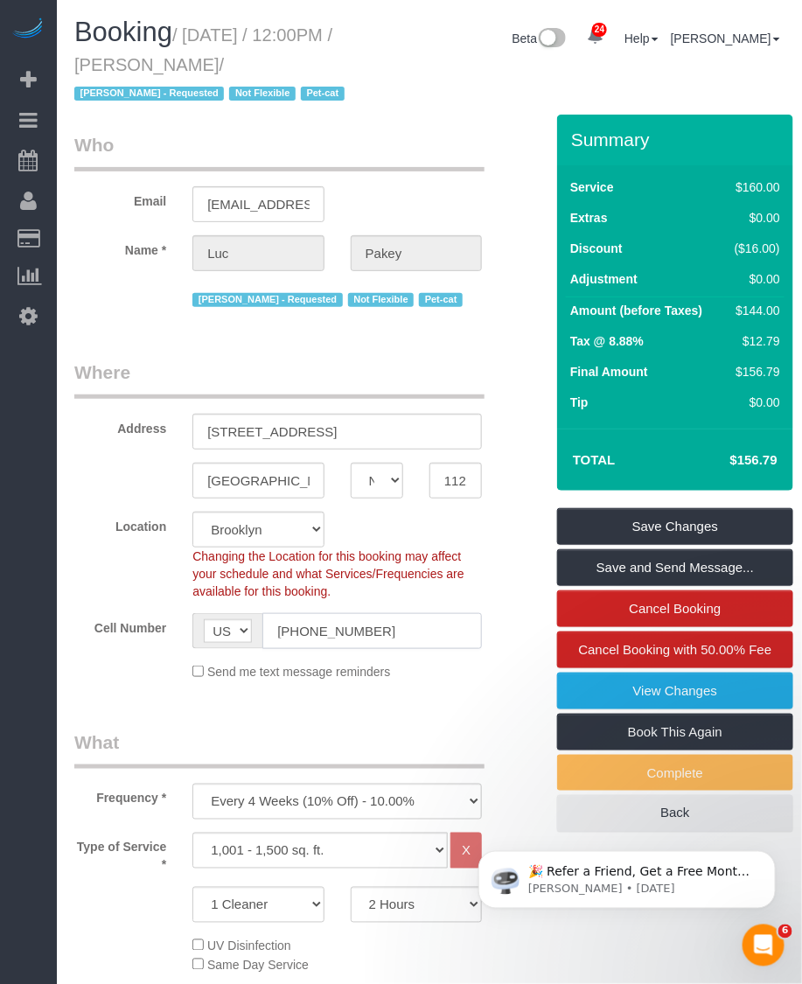
click at [354, 623] on input "[PHONE_NUMBER]" at bounding box center [371, 631] width 219 height 36
click at [333, 632] on input "[PHONE_NUMBER]" at bounding box center [371, 631] width 219 height 36
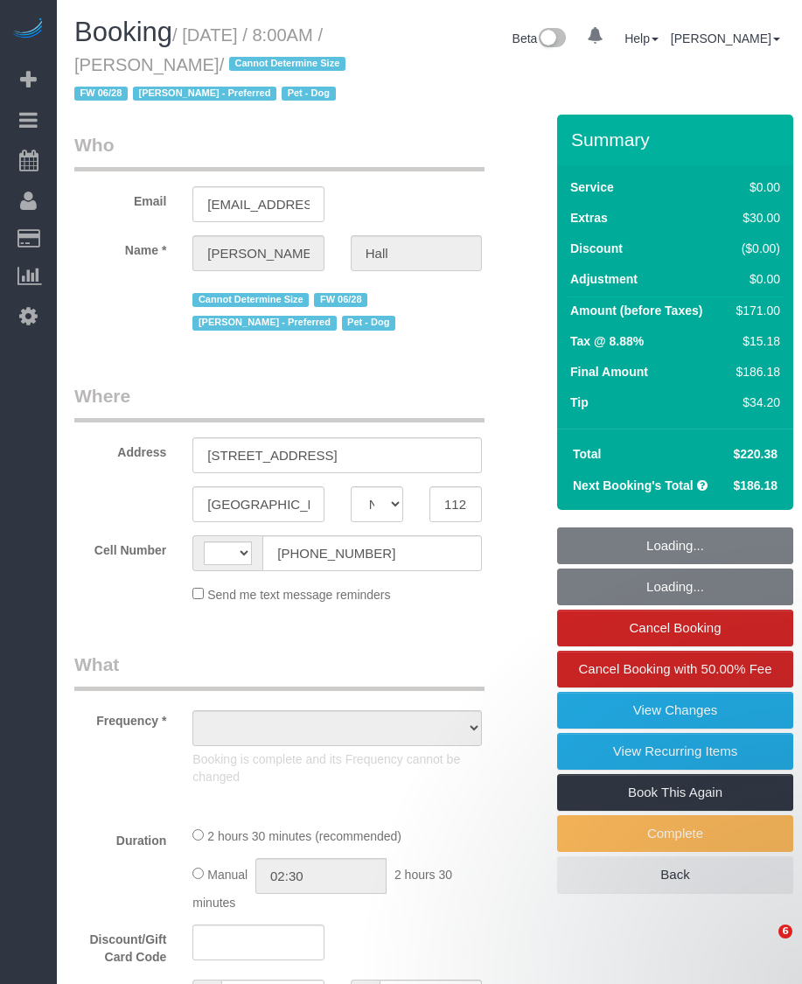
select select "NY"
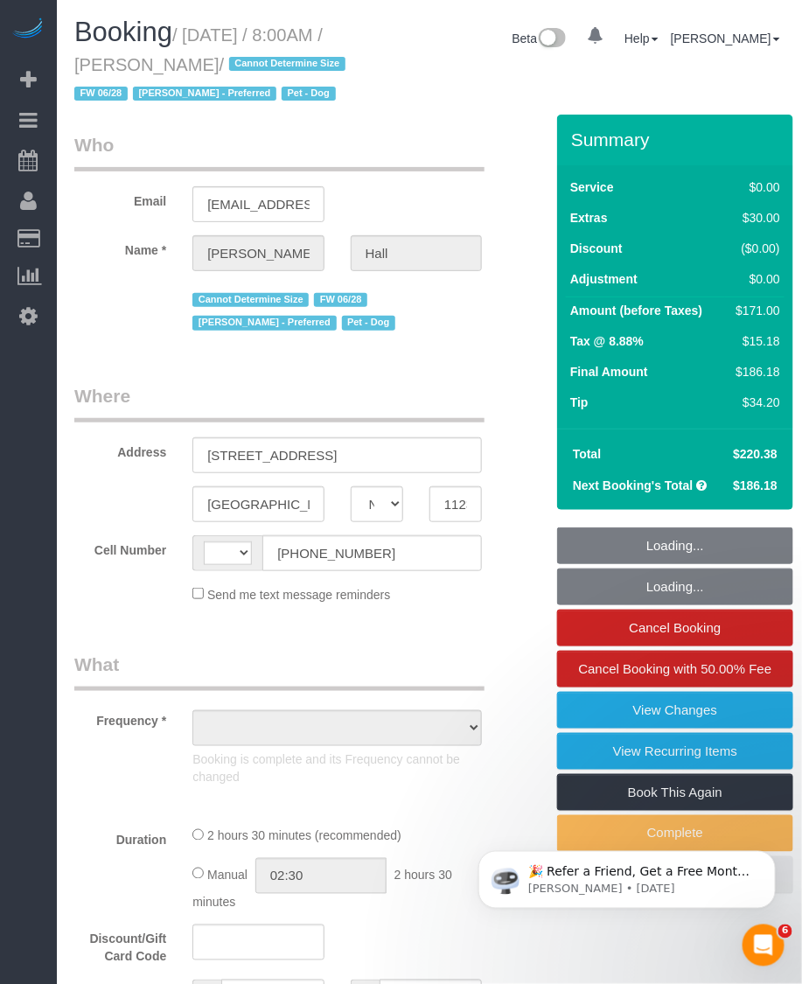
select select "string:US"
select select "object:591"
select select "spot1"
select select "number:60"
select select "number:77"
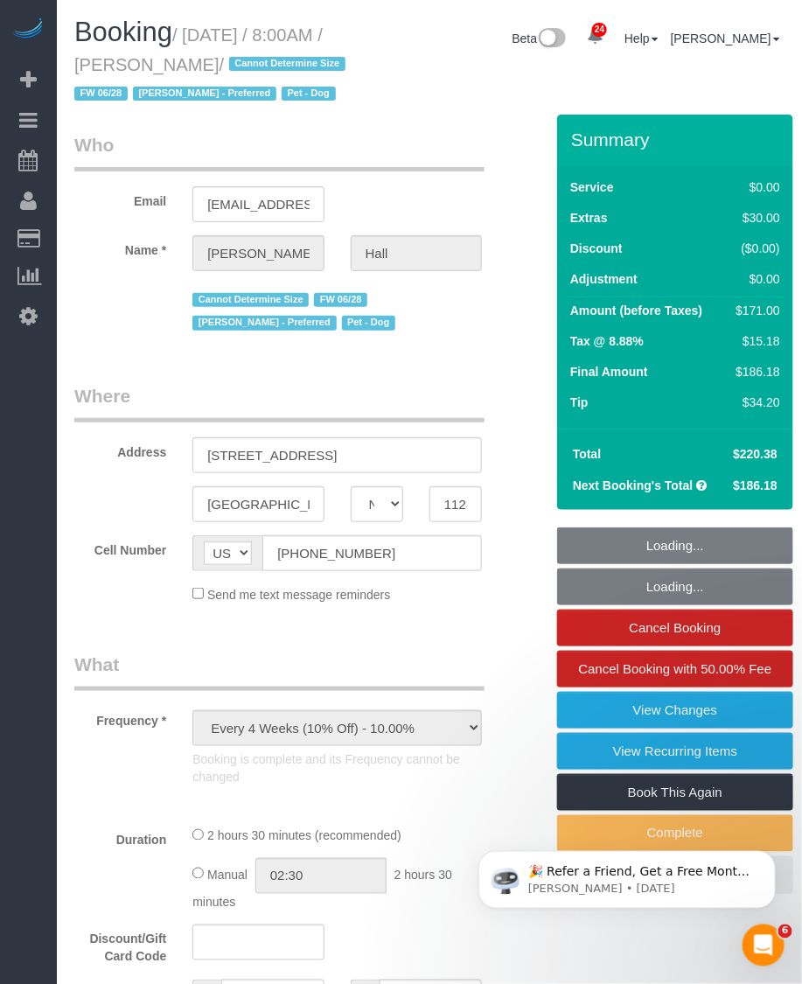
select select "number:13"
select select "number:7"
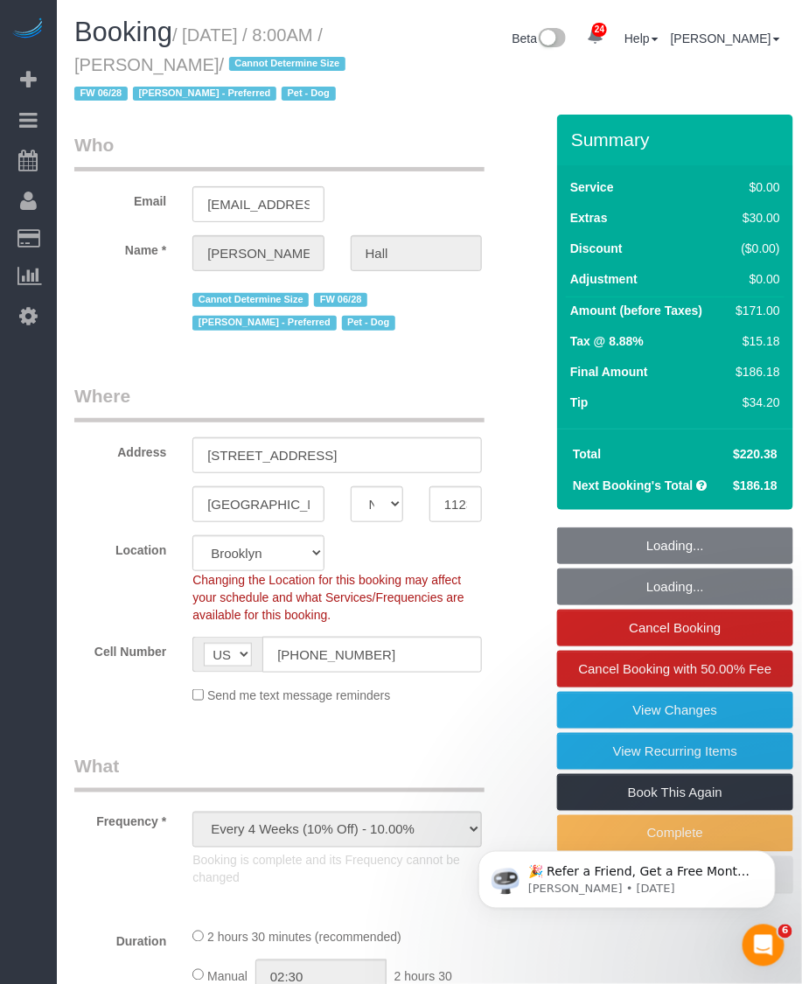
select select "object:1517"
select select "string:stripe-pm_1RoO6l4VGloSiKo7oaPAz86e"
select select "1"
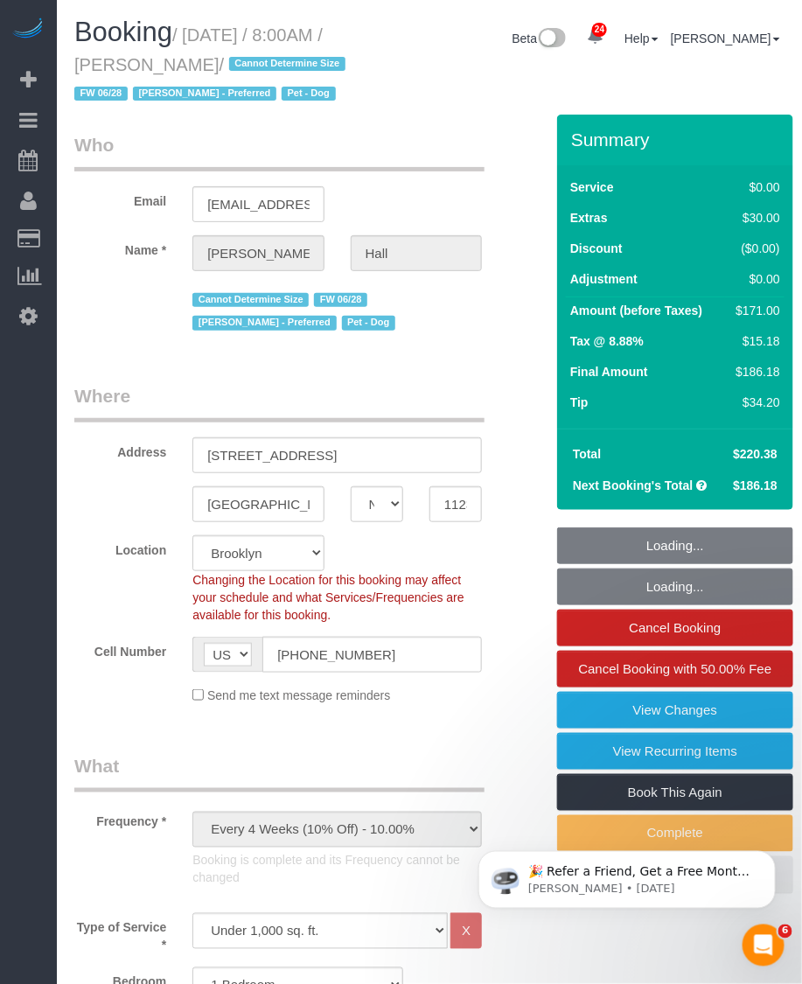
select select "1"
drag, startPoint x: 199, startPoint y: 61, endPoint x: 229, endPoint y: 59, distance: 29.8
click at [229, 59] on small "/ September 20, 2025 / 8:00AM / Matt Hall / Cannot Determine Size FW 06/28 Jewe…" at bounding box center [212, 64] width 276 height 79
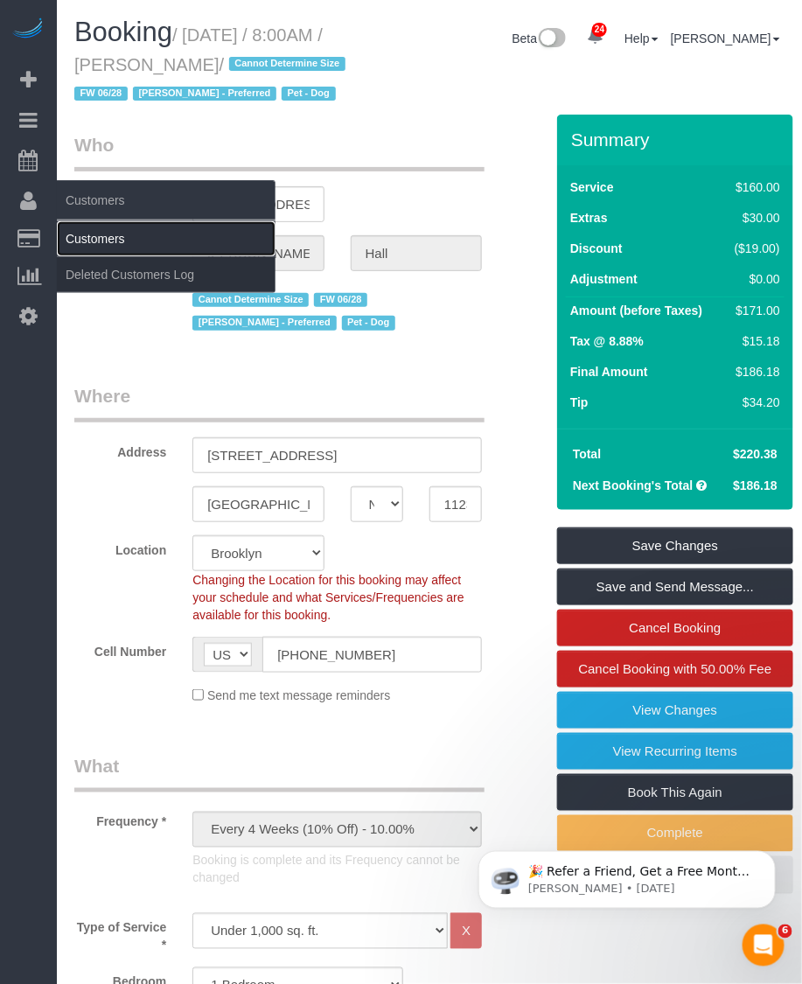
click at [102, 242] on link "Customers" at bounding box center [166, 238] width 219 height 35
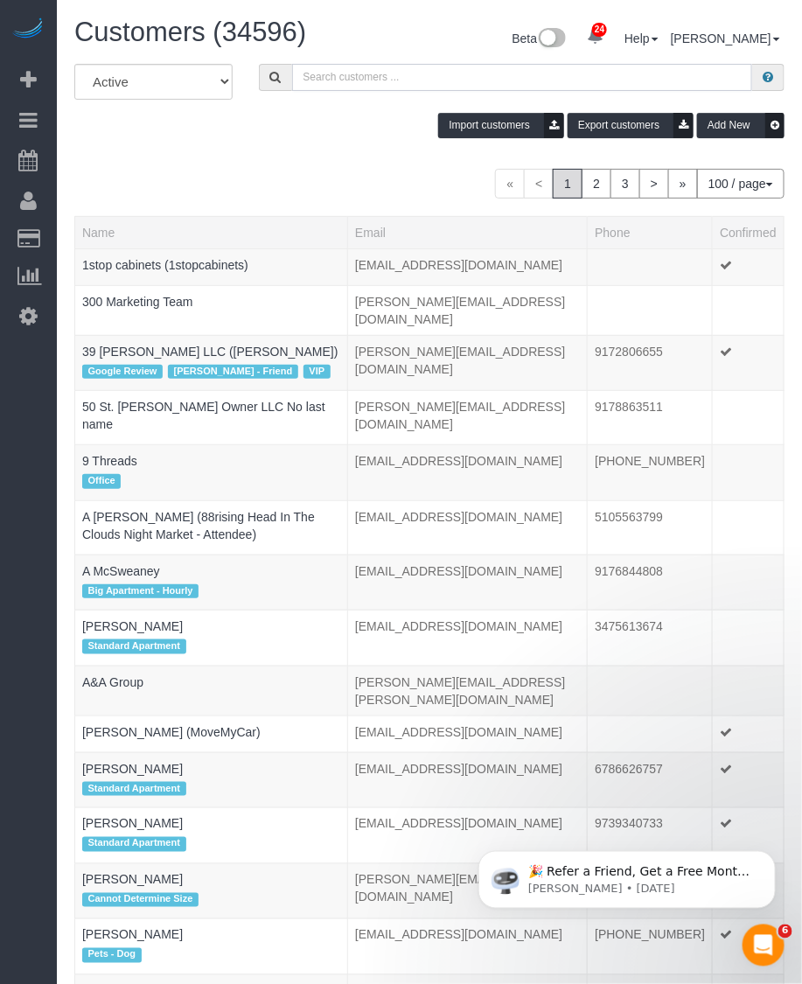
click at [337, 74] on input "text" at bounding box center [522, 77] width 461 height 27
click at [396, 80] on input "v" at bounding box center [522, 77] width 461 height 27
type input "v"
paste input "[PERSON_NAME]"
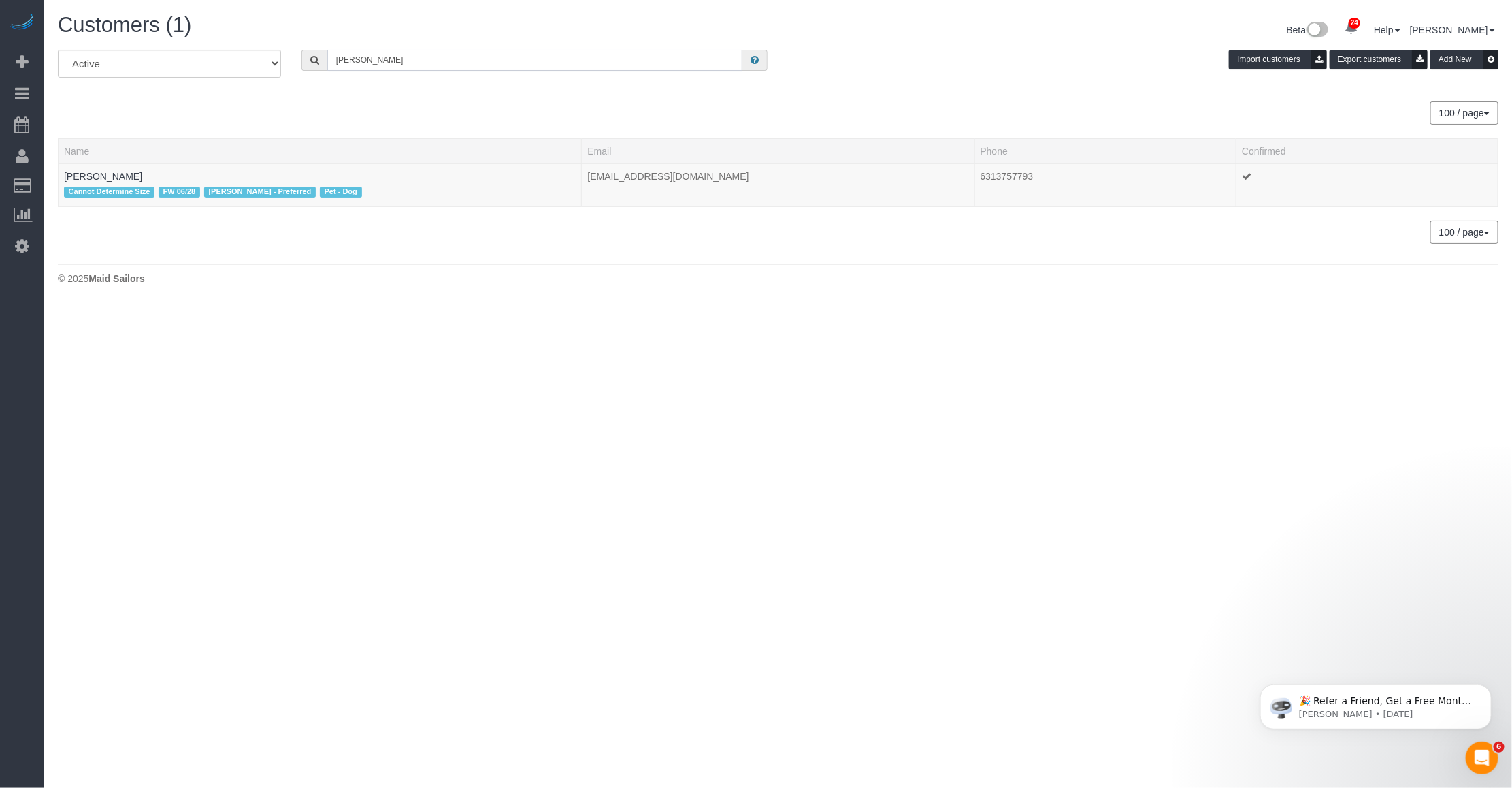
type input "[PERSON_NAME]"
drag, startPoint x: 328, startPoint y: 318, endPoint x: 263, endPoint y: 266, distance: 83.2
click at [328, 318] on body "24 Beta Your Notifications You have 0 alerts × You have 2 to charge for 09/20/2…" at bounding box center [756, 394] width 1512 height 788
click at [89, 171] on link "[PERSON_NAME]" at bounding box center [103, 176] width 79 height 11
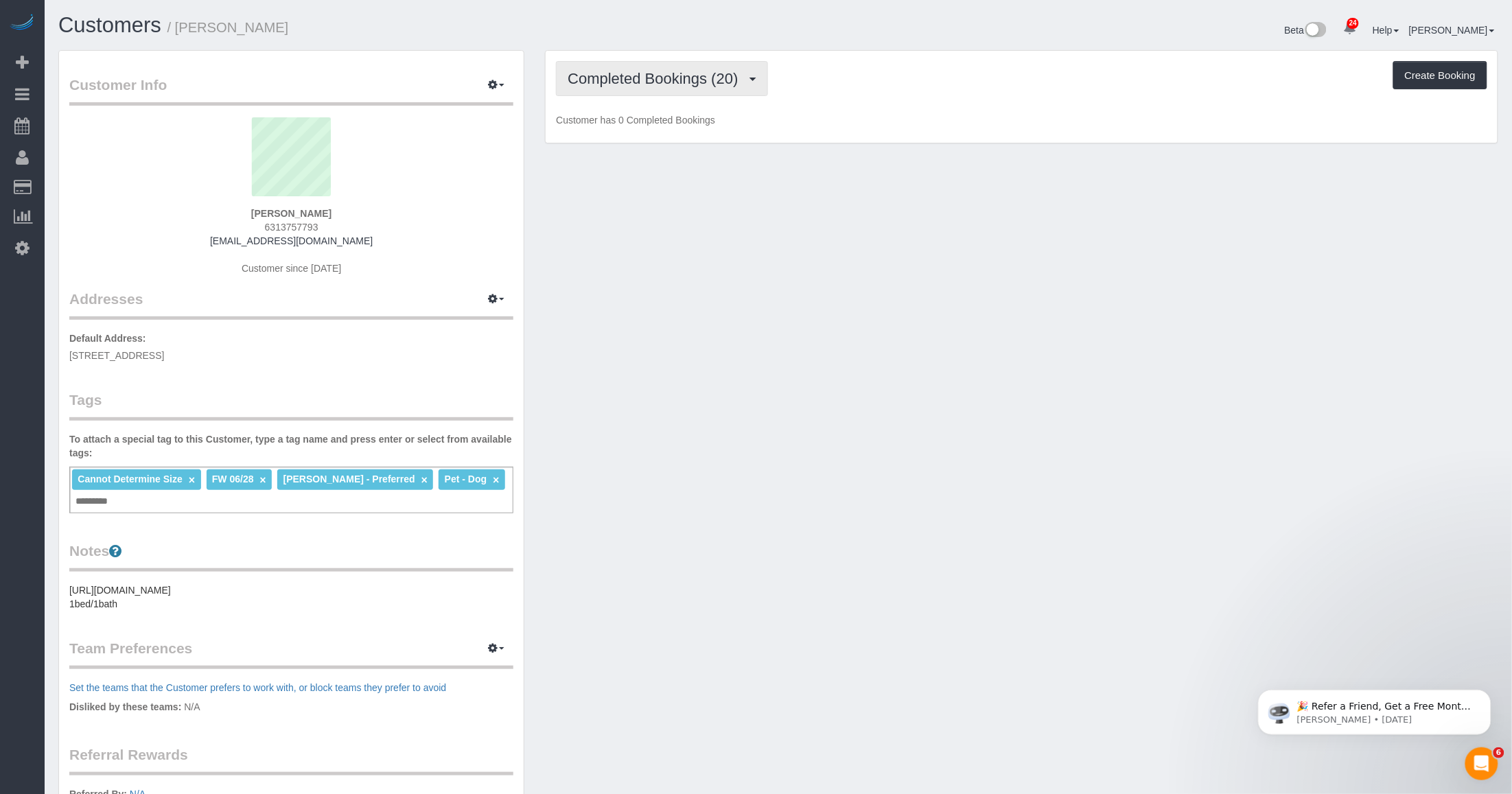
click at [628, 85] on span "Completed Bookings (20)" at bounding box center [656, 78] width 177 height 17
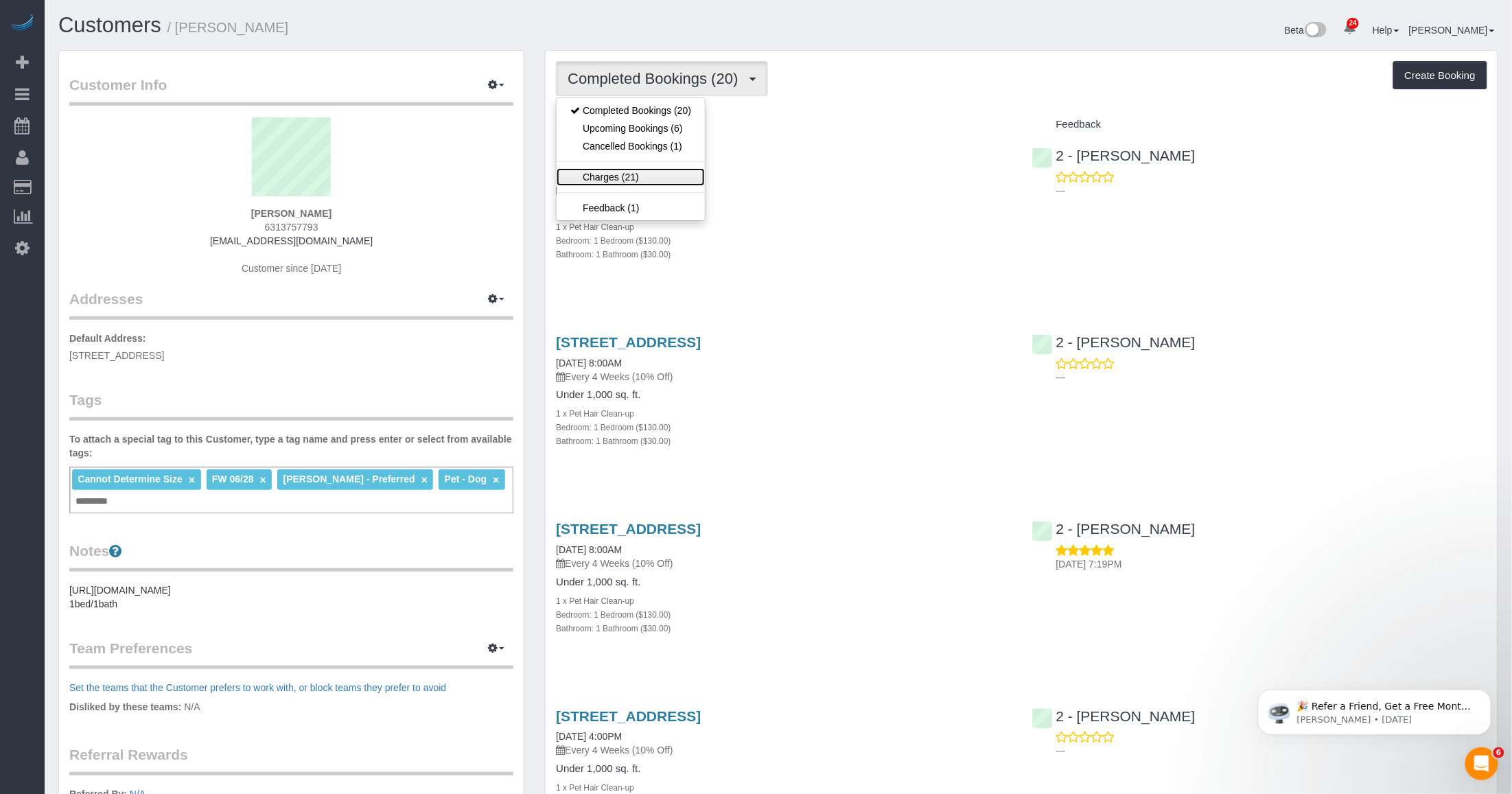
click at [619, 169] on link "Charges (21)" at bounding box center [630, 177] width 148 height 18
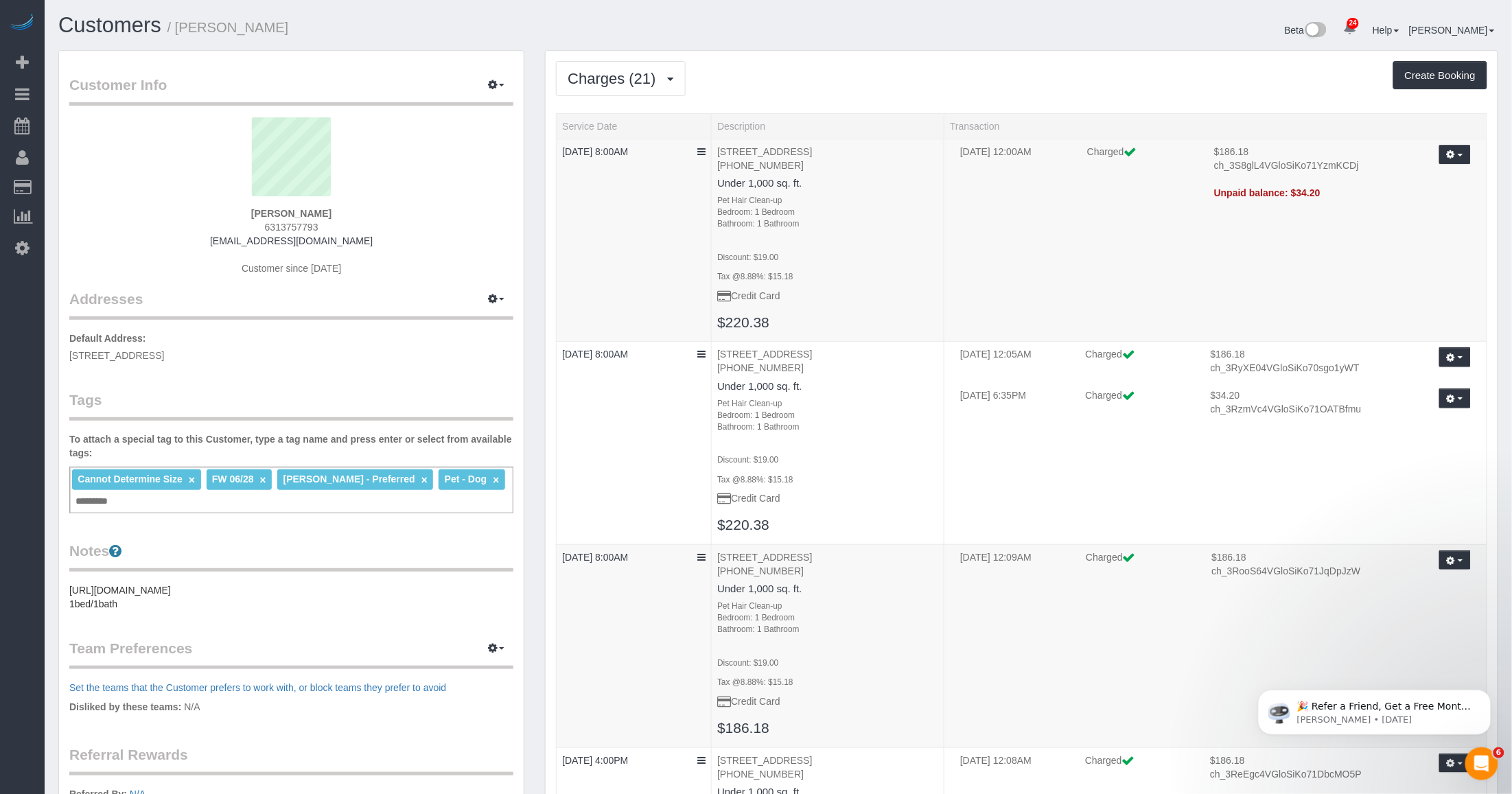
click at [330, 209] on div "Matt Hall 6313757793 matt.a.hall04@gmail.com Customer since 2024" at bounding box center [291, 203] width 444 height 172
click at [280, 208] on strong "[PERSON_NAME]" at bounding box center [291, 213] width 80 height 11
drag, startPoint x: 273, startPoint y: 206, endPoint x: 322, endPoint y: 206, distance: 49.0
click at [322, 206] on div "Matt Hall 6313757793 matt.a.hall04@gmail.com Customer since 2024" at bounding box center [291, 203] width 444 height 172
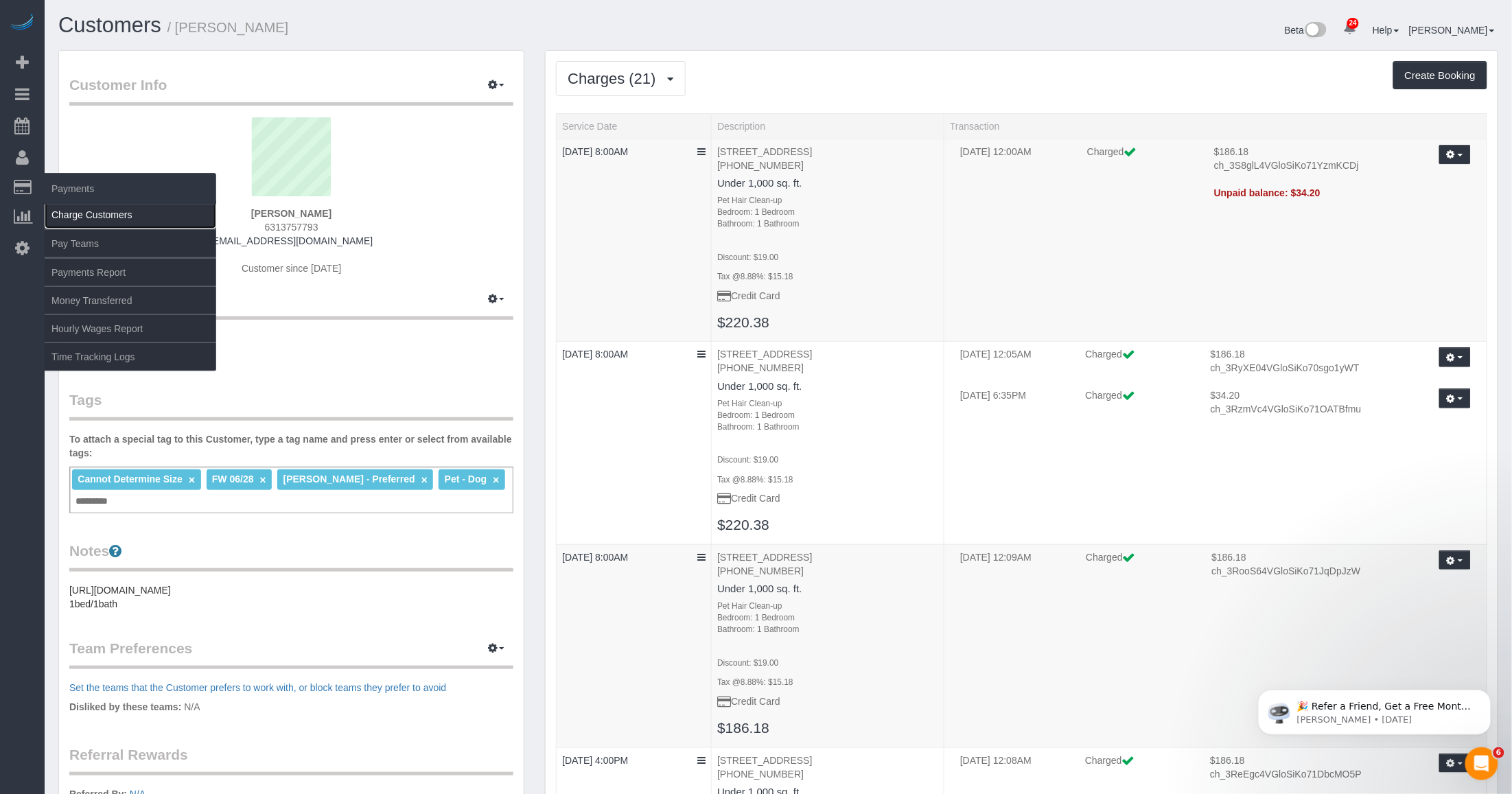
click at [73, 213] on link "Charge Customers" at bounding box center [130, 214] width 172 height 27
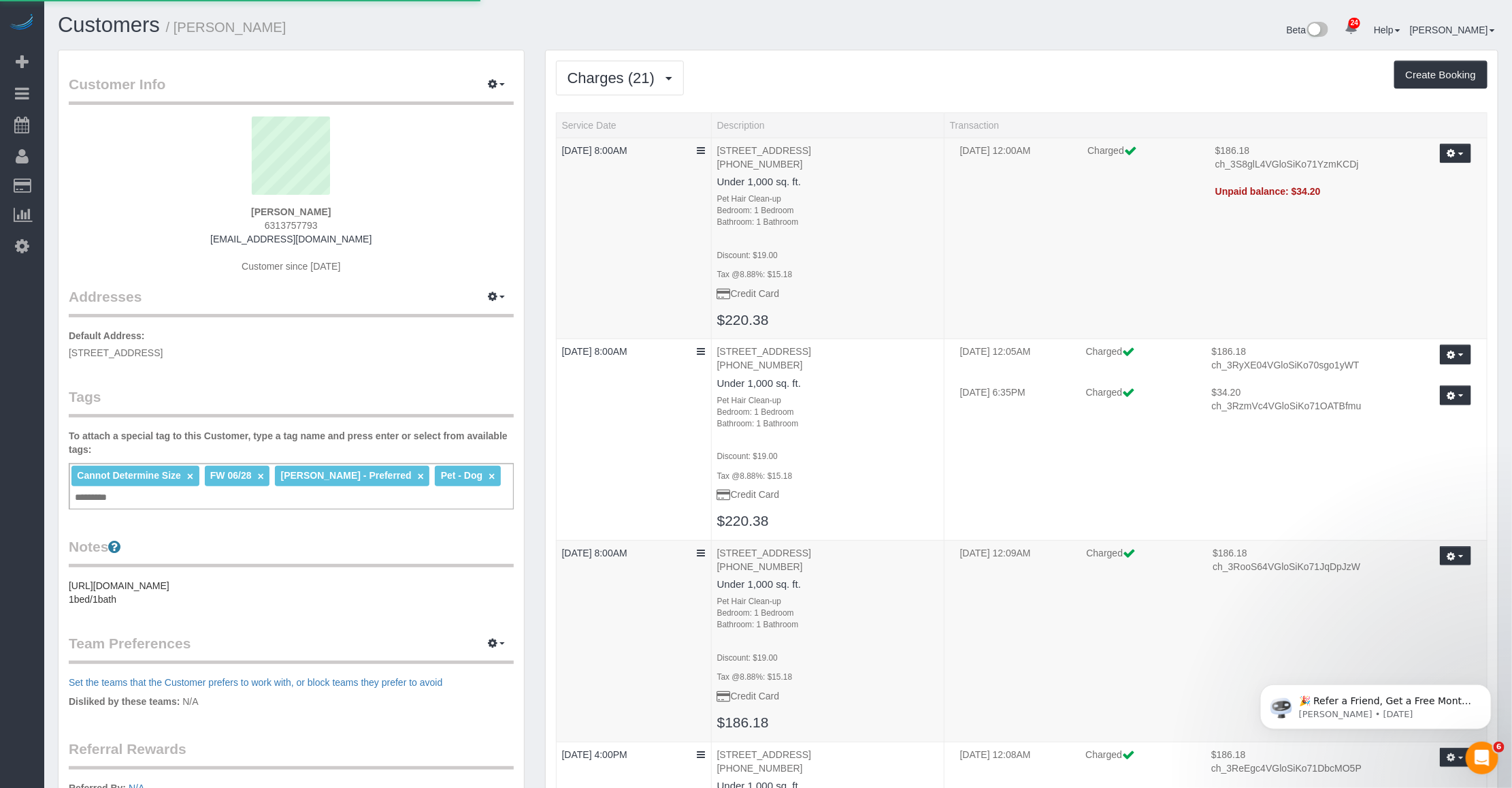
select select
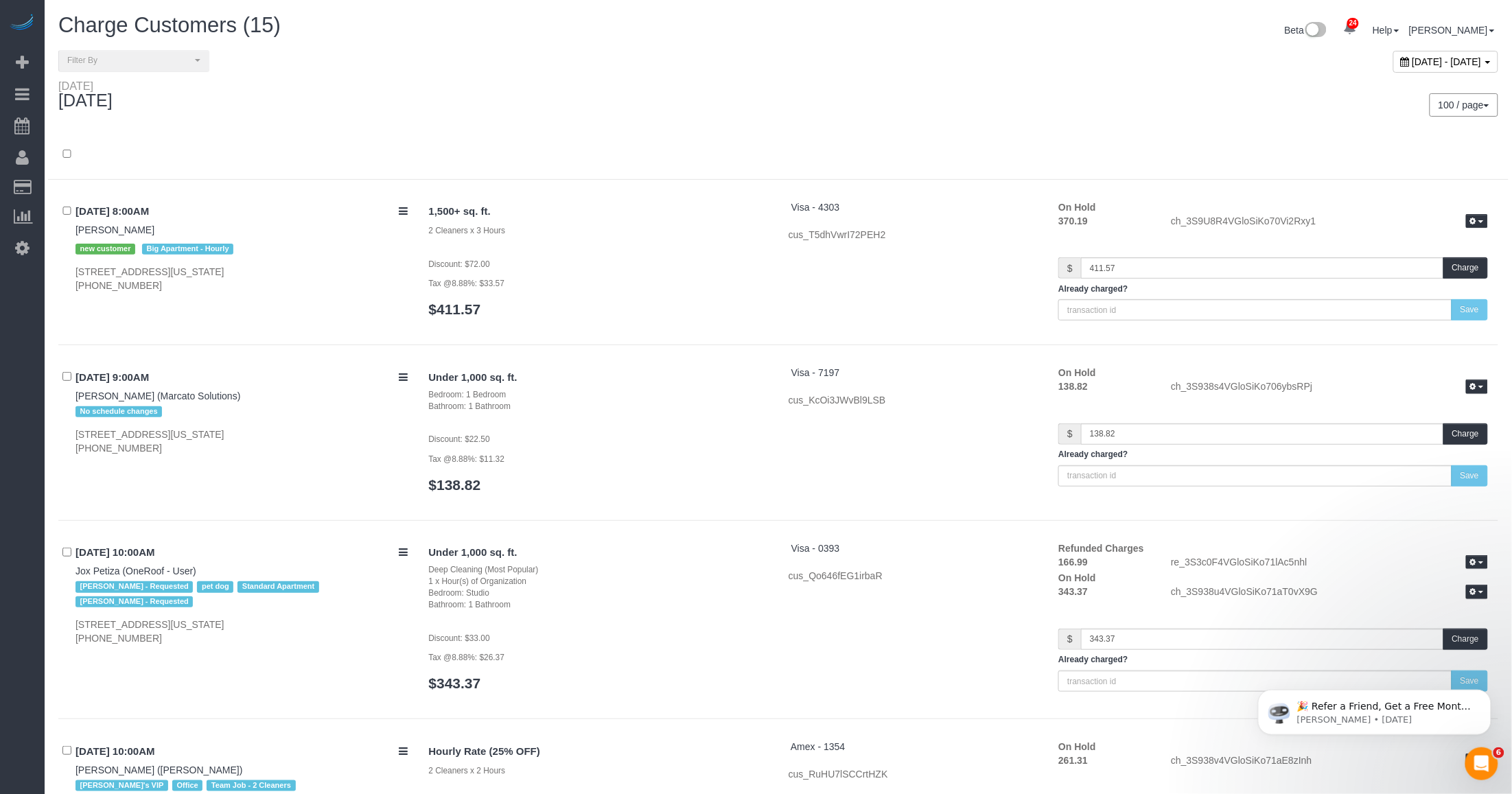
click at [628, 58] on span "September 21, 2025 - September 21, 2025" at bounding box center [1447, 62] width 69 height 11
type input "**********"
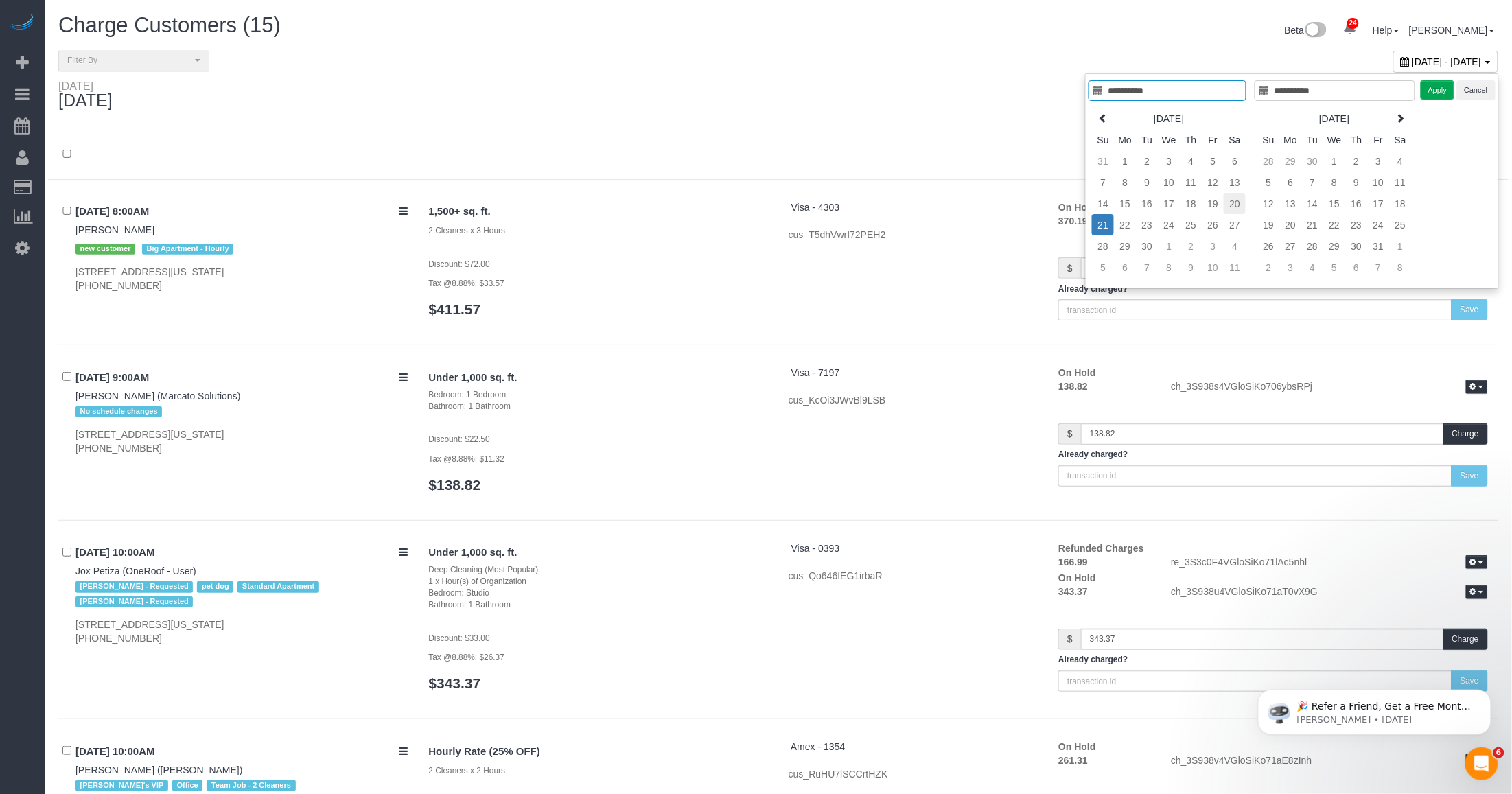
type input "**********"
click at [628, 201] on td "20" at bounding box center [1234, 203] width 22 height 21
type input "**********"
click at [628, 88] on button "Apply" at bounding box center [1437, 89] width 35 height 20
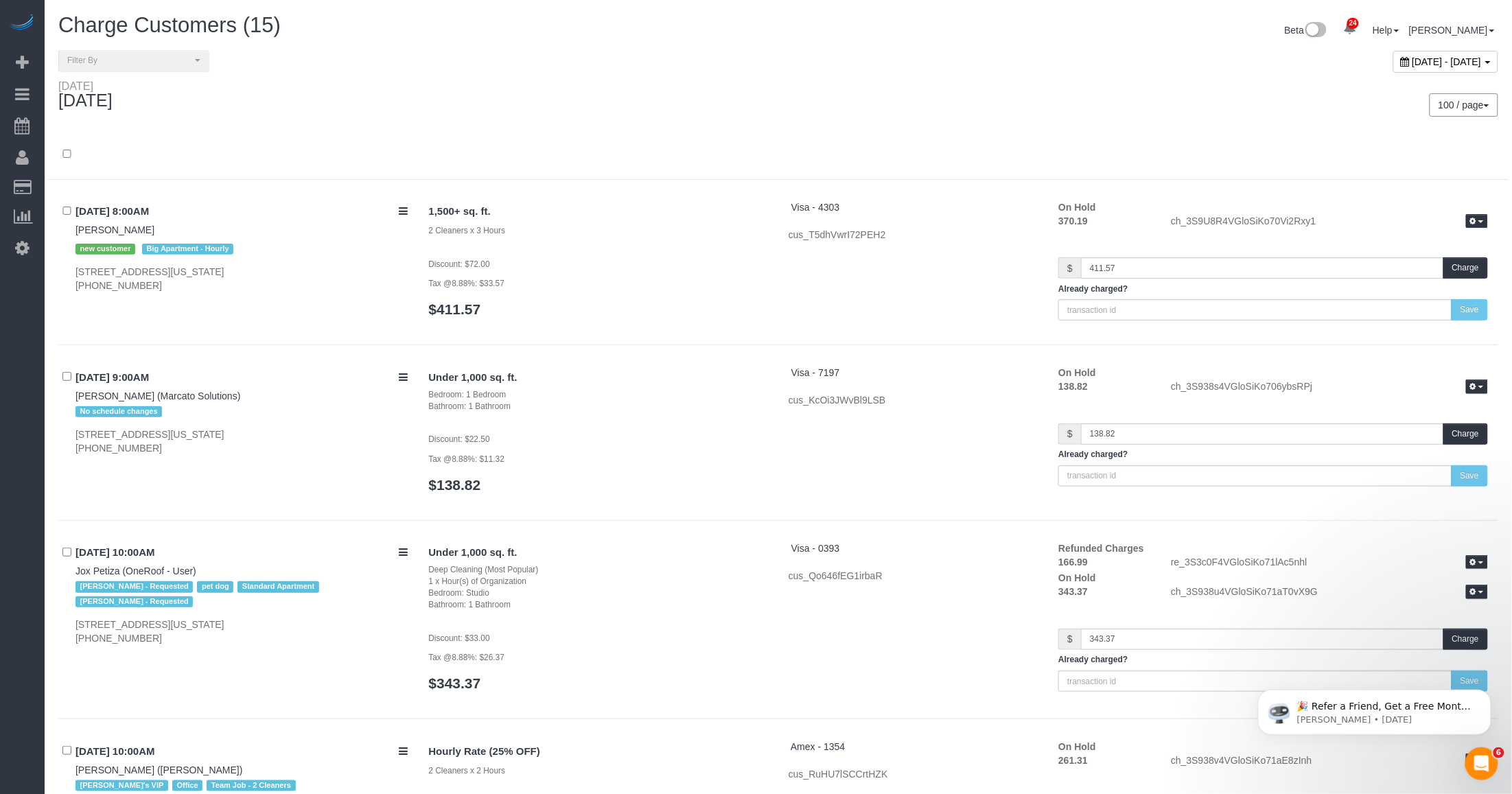
click at [628, 111] on div "100 / page 10 / page 20 / page 30 / page 40 / page 50 / page 100 / page" at bounding box center [1143, 105] width 709 height 24
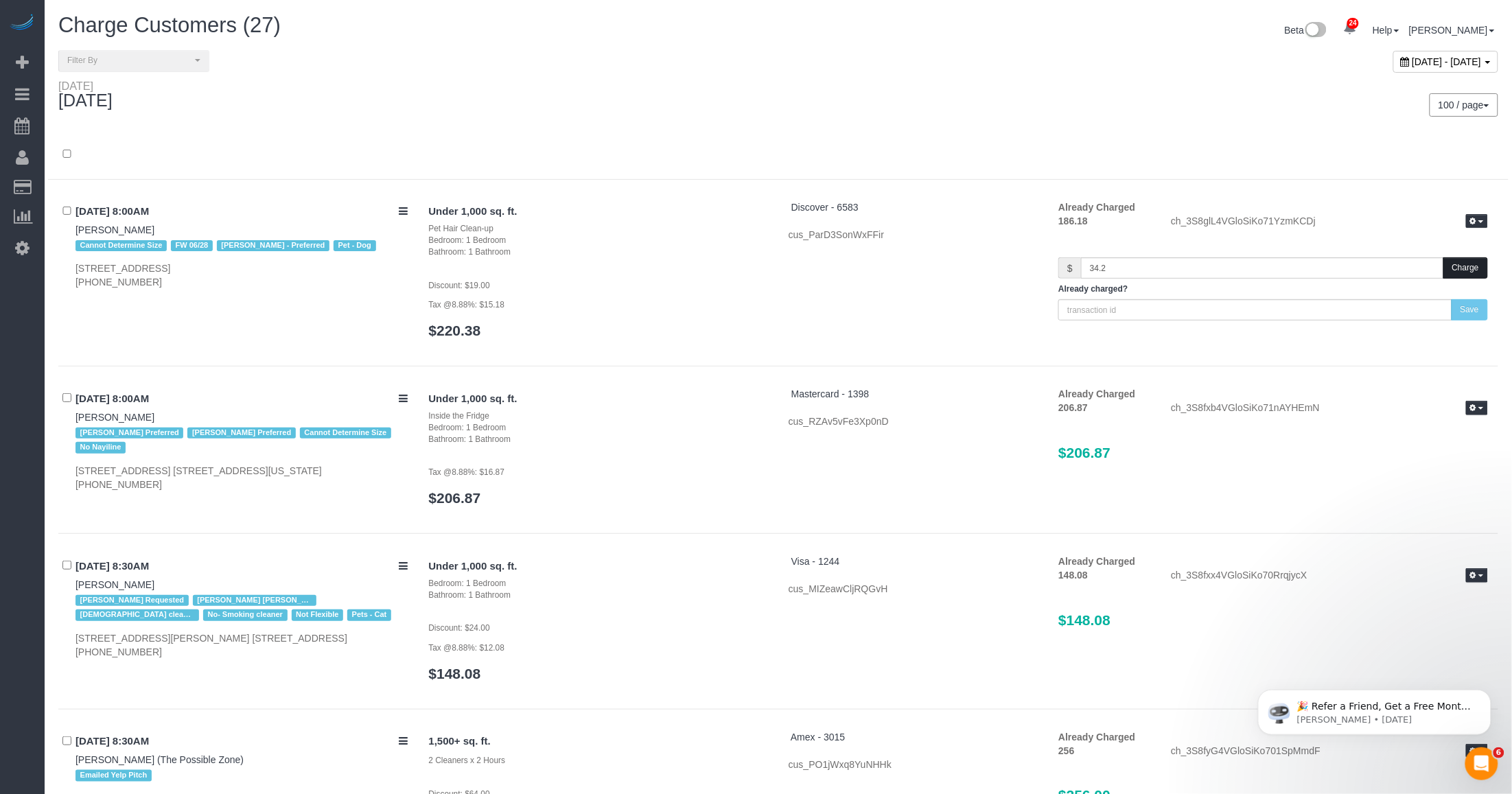
click at [628, 263] on button "Charge" at bounding box center [1465, 268] width 45 height 21
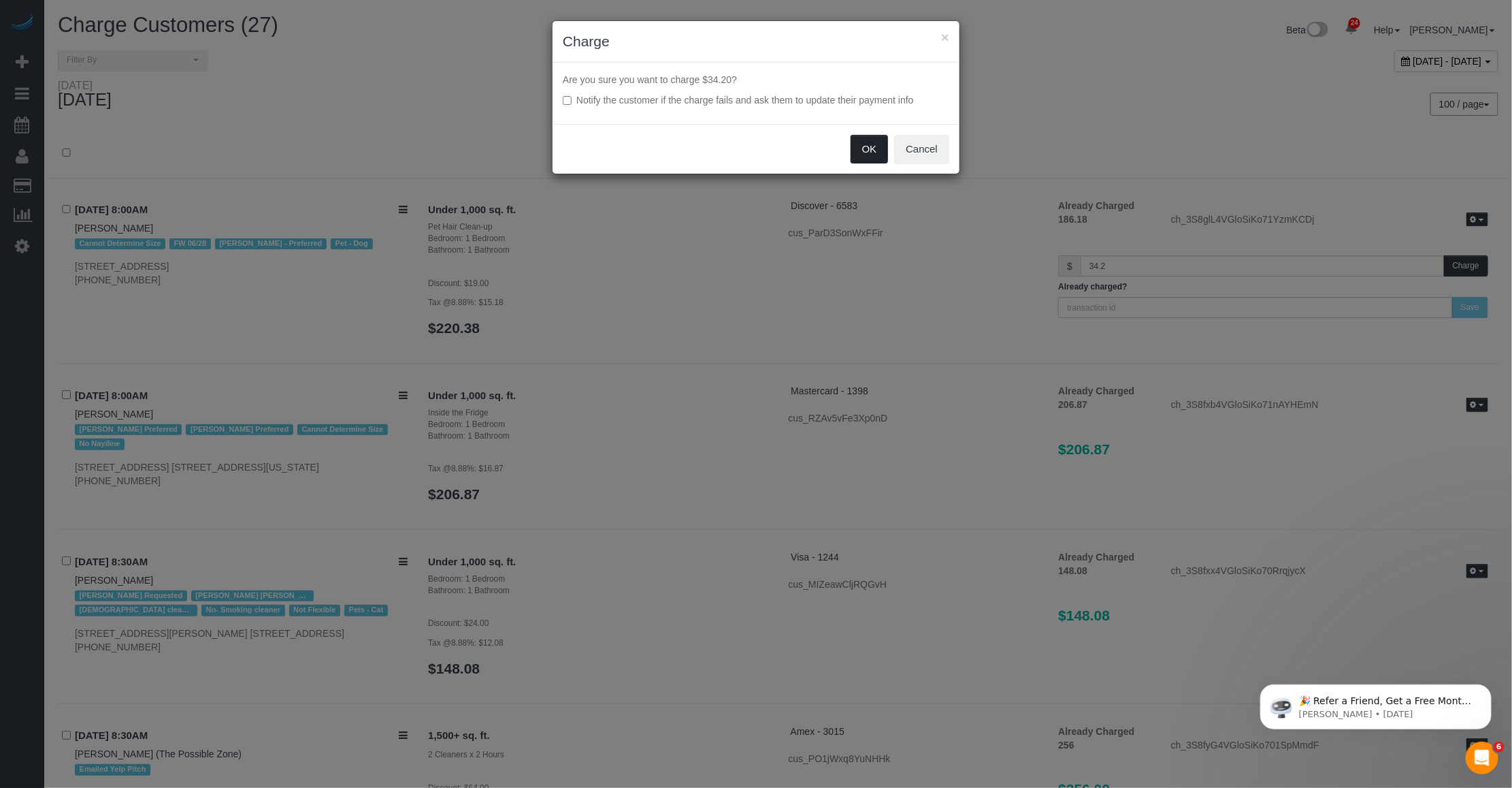
click at [623, 144] on button "OK" at bounding box center [869, 149] width 38 height 29
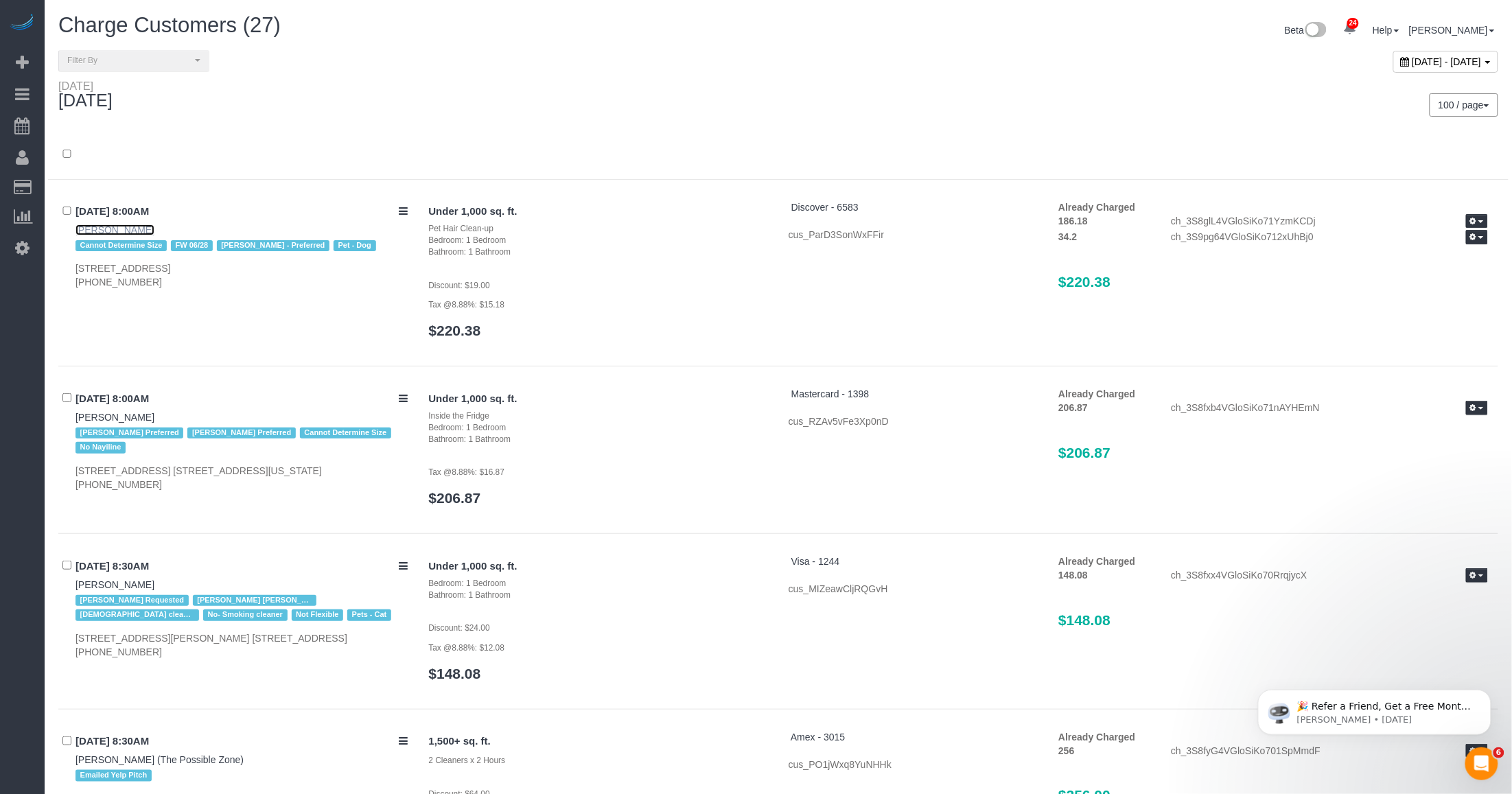
click at [93, 228] on link "[PERSON_NAME]" at bounding box center [115, 230] width 79 height 11
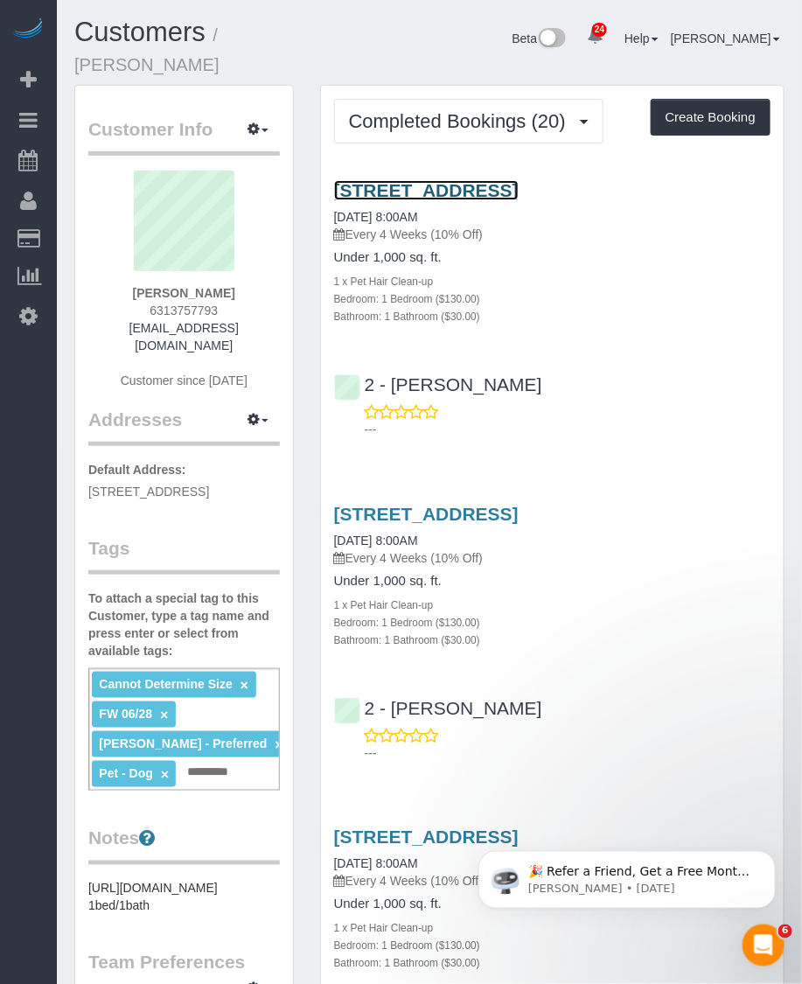
click at [443, 180] on link "[STREET_ADDRESS]" at bounding box center [426, 190] width 185 height 20
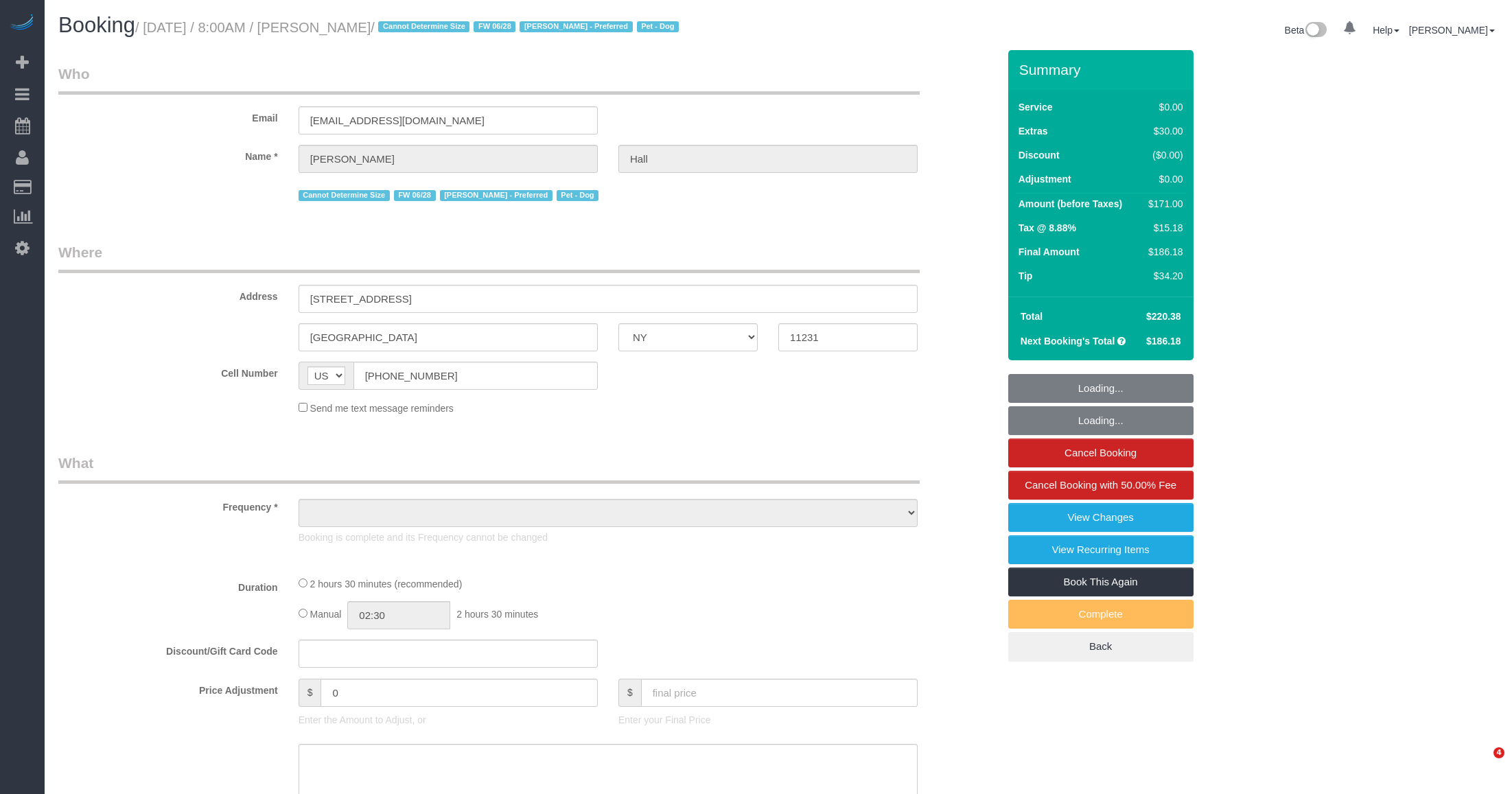
select select "NY"
select select "object:840"
select select "string:stripe-pm_1RoO6l4VGloSiKo7oaPAz86e"
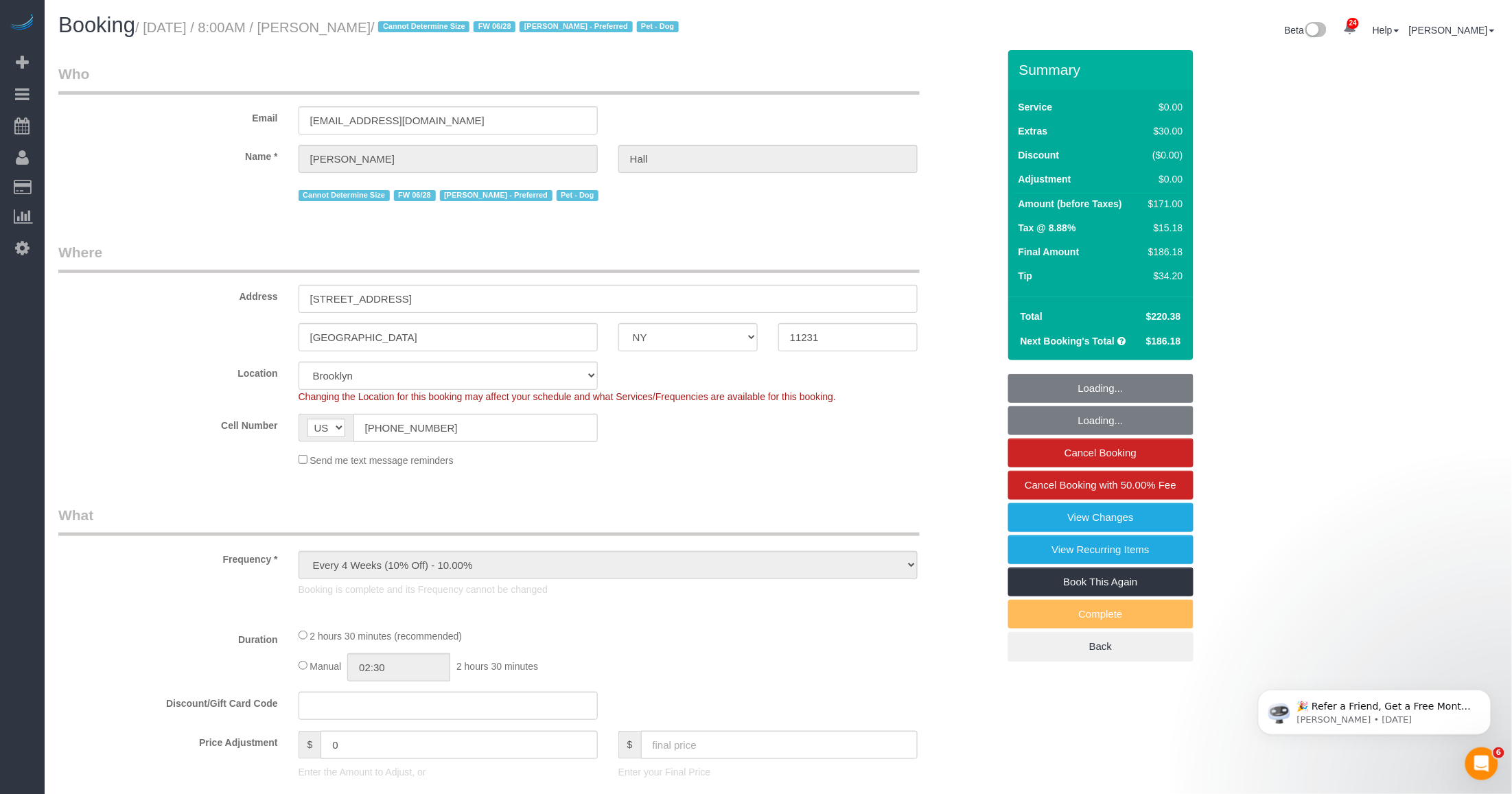
select select "1"
select select "spot1"
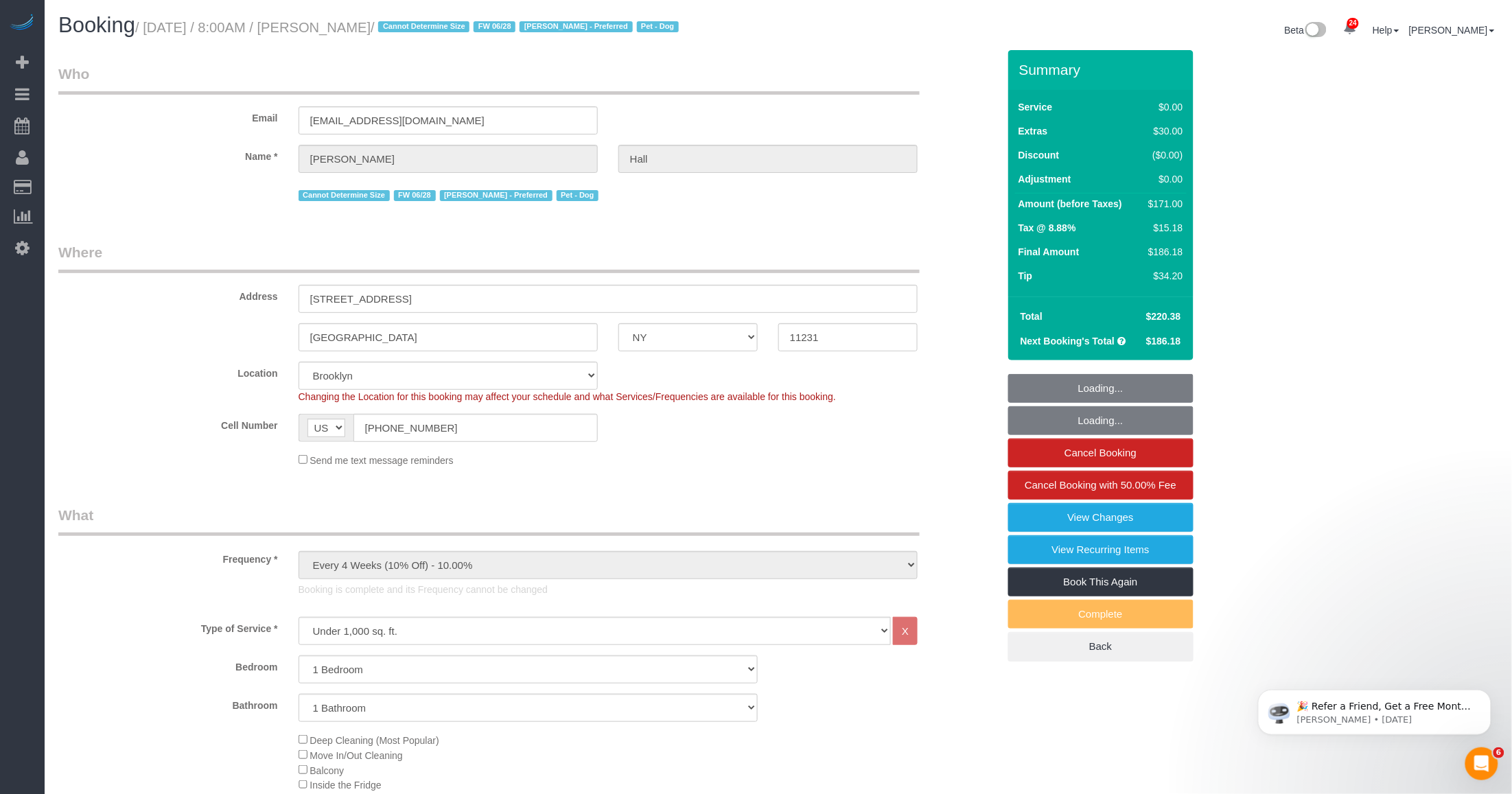
select select "object:957"
select select "number:60"
select select "number:77"
select select "number:13"
select select "number:7"
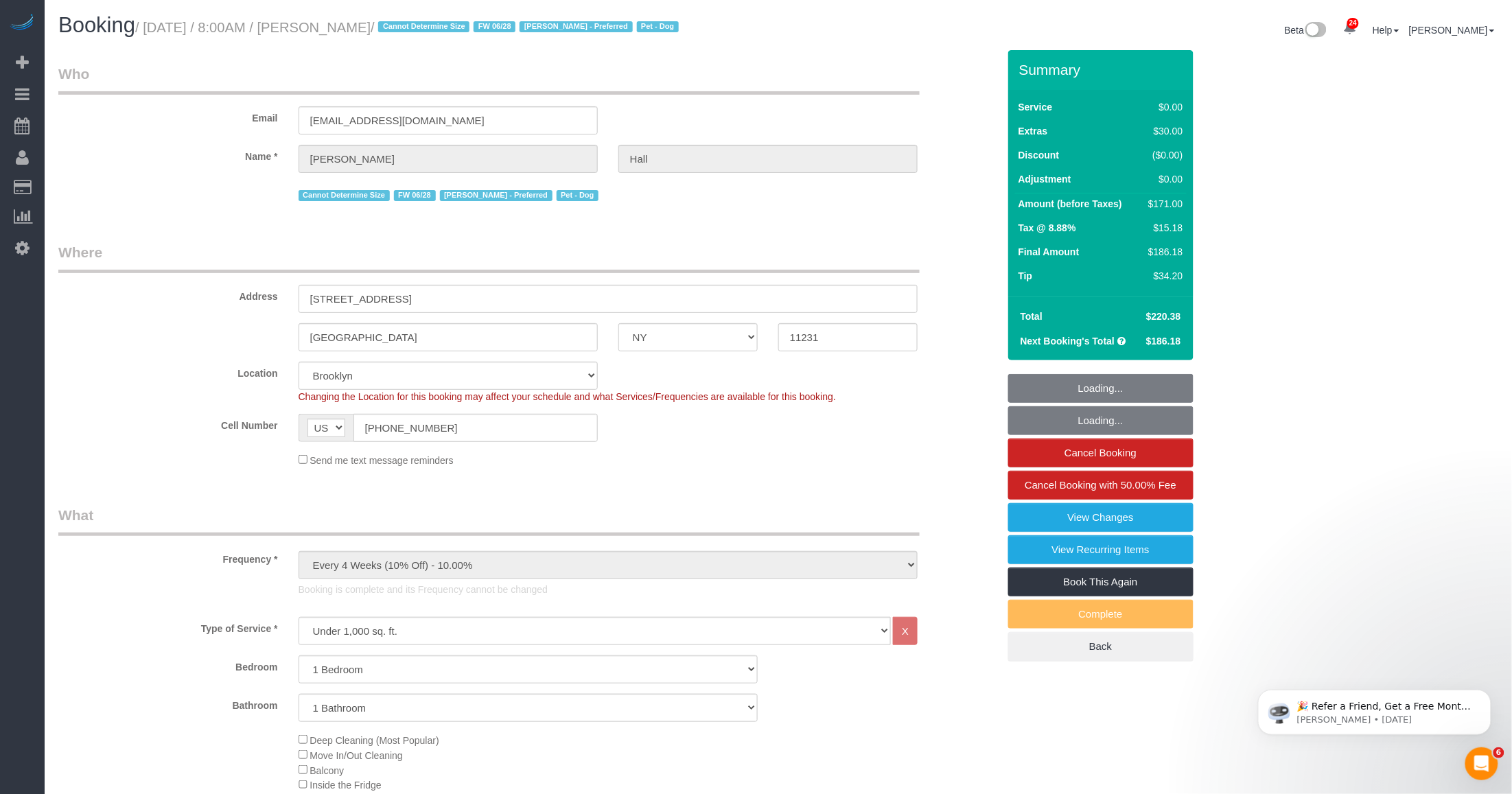
select select "1"
drag, startPoint x: 347, startPoint y: 24, endPoint x: 402, endPoint y: 31, distance: 55.4
click at [402, 31] on small "/ [DATE] / 8:00AM / [PERSON_NAME] / Cannot Determine Size FW 06/28 [PERSON_NAME…" at bounding box center [409, 27] width 548 height 15
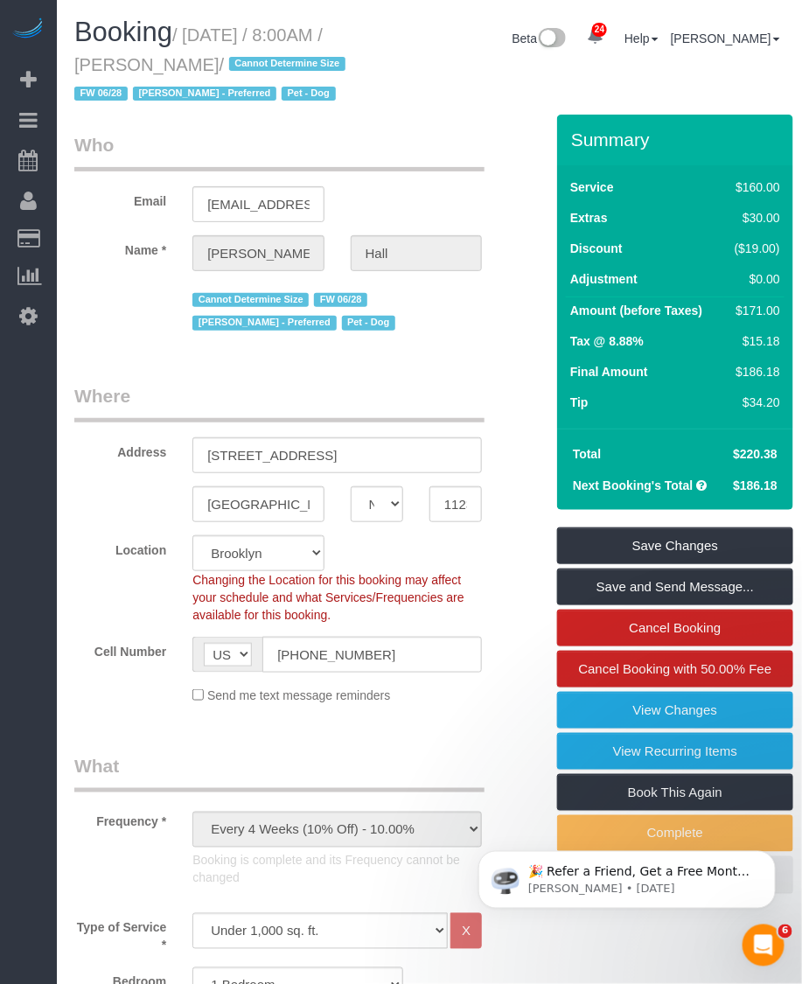
click at [297, 93] on h1 "Booking / [DATE] / 8:00AM / [PERSON_NAME] / Cannot Determine Size FW 06/28 [PER…" at bounding box center [214, 61] width 281 height 89
drag, startPoint x: 163, startPoint y: 62, endPoint x: 229, endPoint y: 62, distance: 66.5
click at [229, 62] on small "/ [DATE] / 8:00AM / [PERSON_NAME] / Cannot Determine Size FW 06/28 [PERSON_NAME…" at bounding box center [212, 64] width 276 height 79
copy small "[PERSON_NAME]"
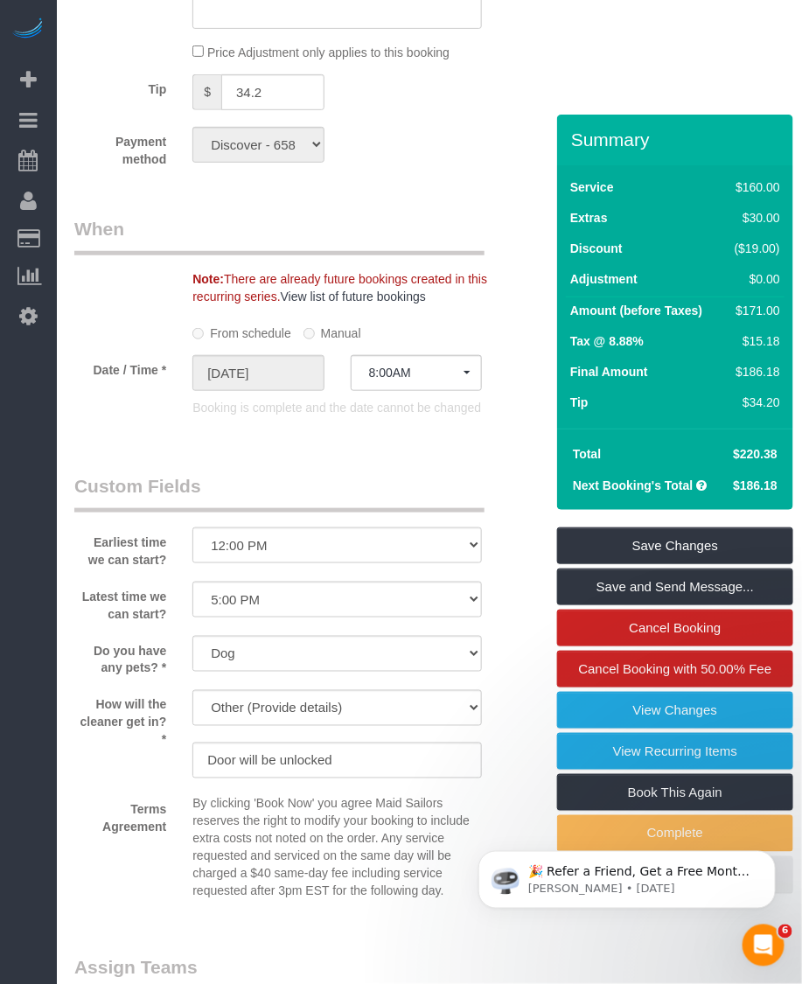
scroll to position [2296, 0]
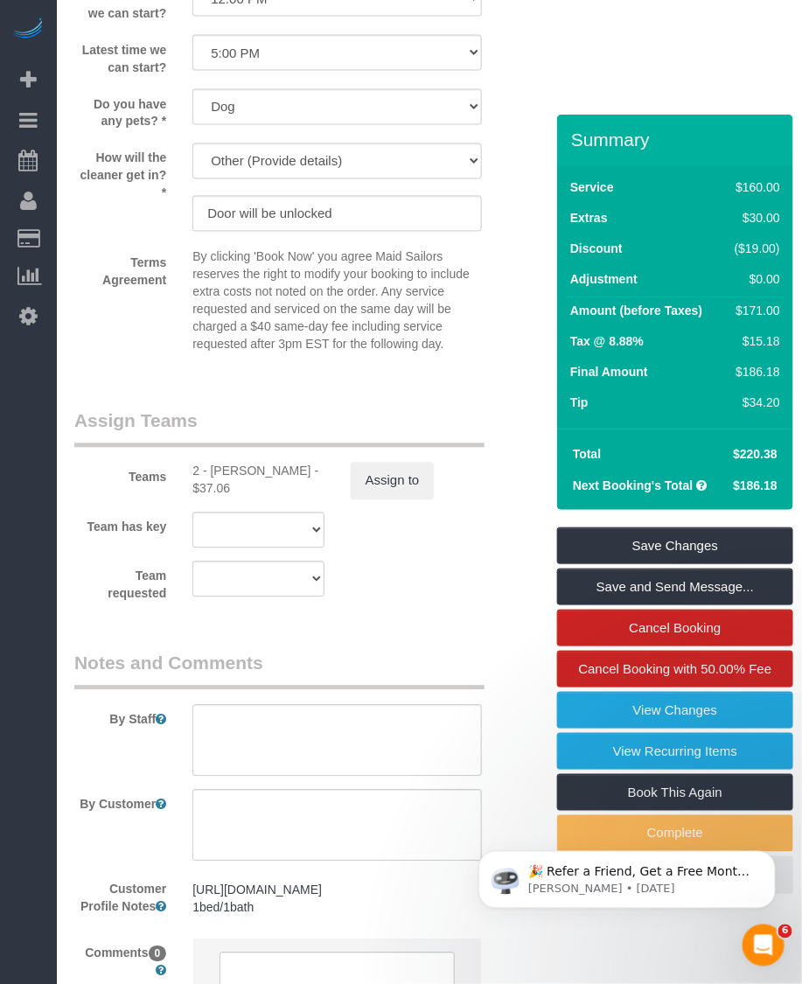
drag, startPoint x: 211, startPoint y: 500, endPoint x: 308, endPoint y: 504, distance: 97.1
click at [308, 498] on div "2 - [PERSON_NAME] - $37.06" at bounding box center [257, 480] width 131 height 35
copy div "[PERSON_NAME]"
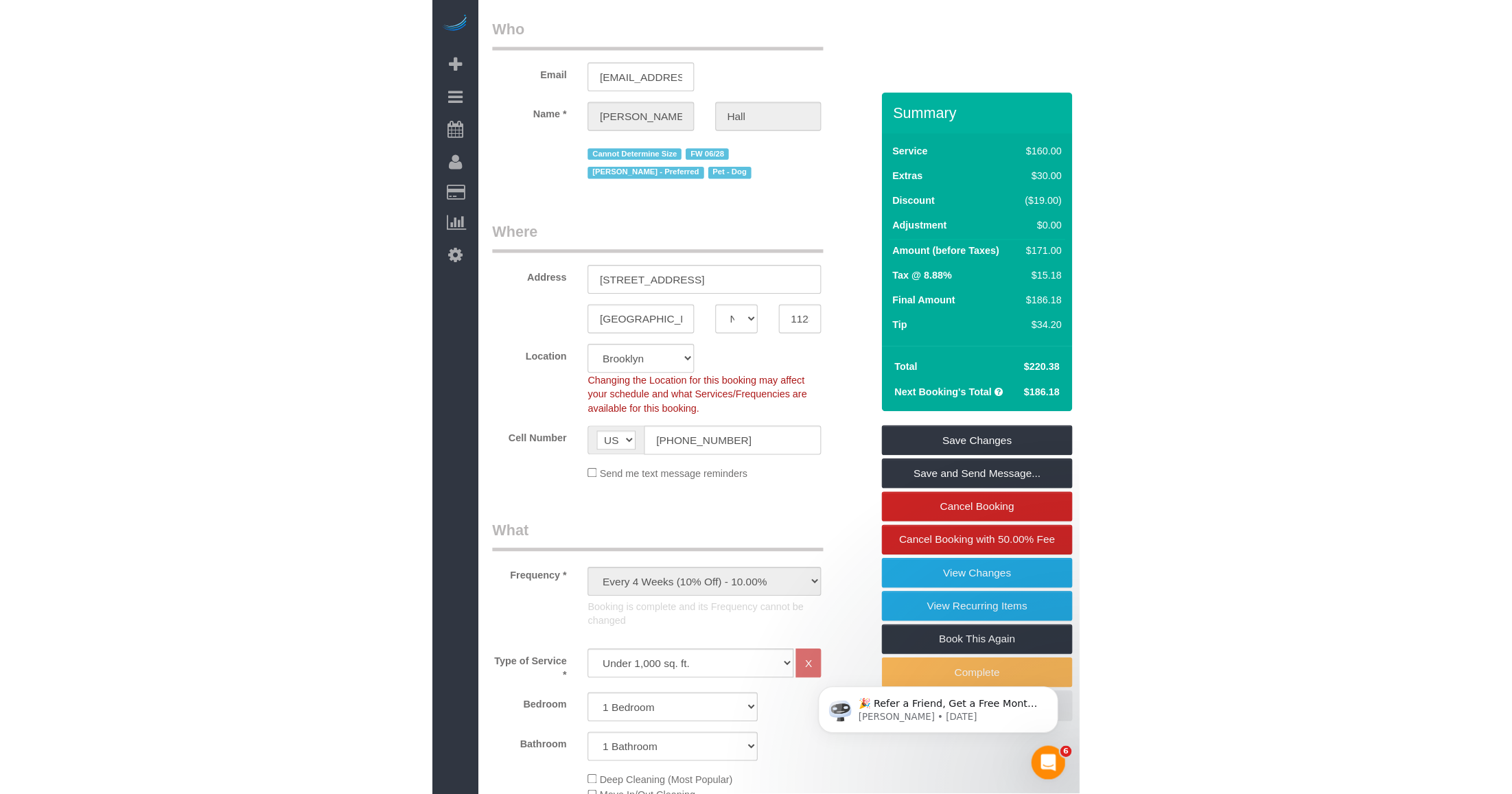
scroll to position [0, 0]
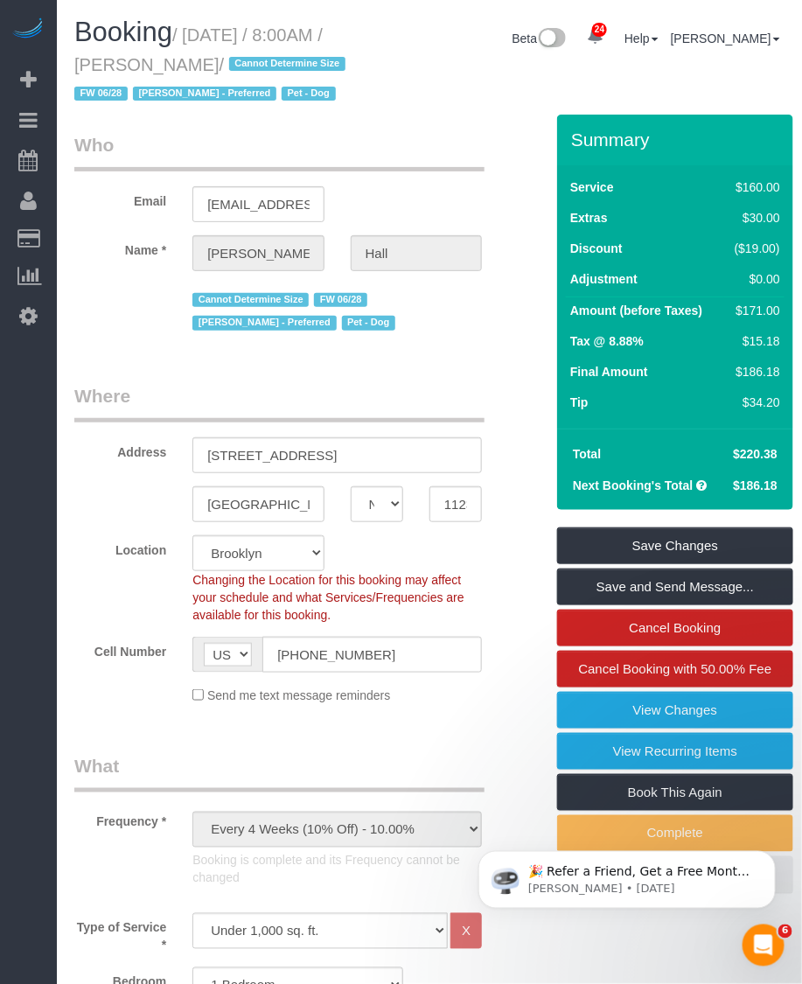
drag, startPoint x: 162, startPoint y: 64, endPoint x: 229, endPoint y: 64, distance: 67.3
click at [229, 64] on small "/ [DATE] / 8:00AM / [PERSON_NAME] / Cannot Determine Size FW 06/28 [PERSON_NAME…" at bounding box center [212, 64] width 276 height 79
copy small "[PERSON_NAME]"
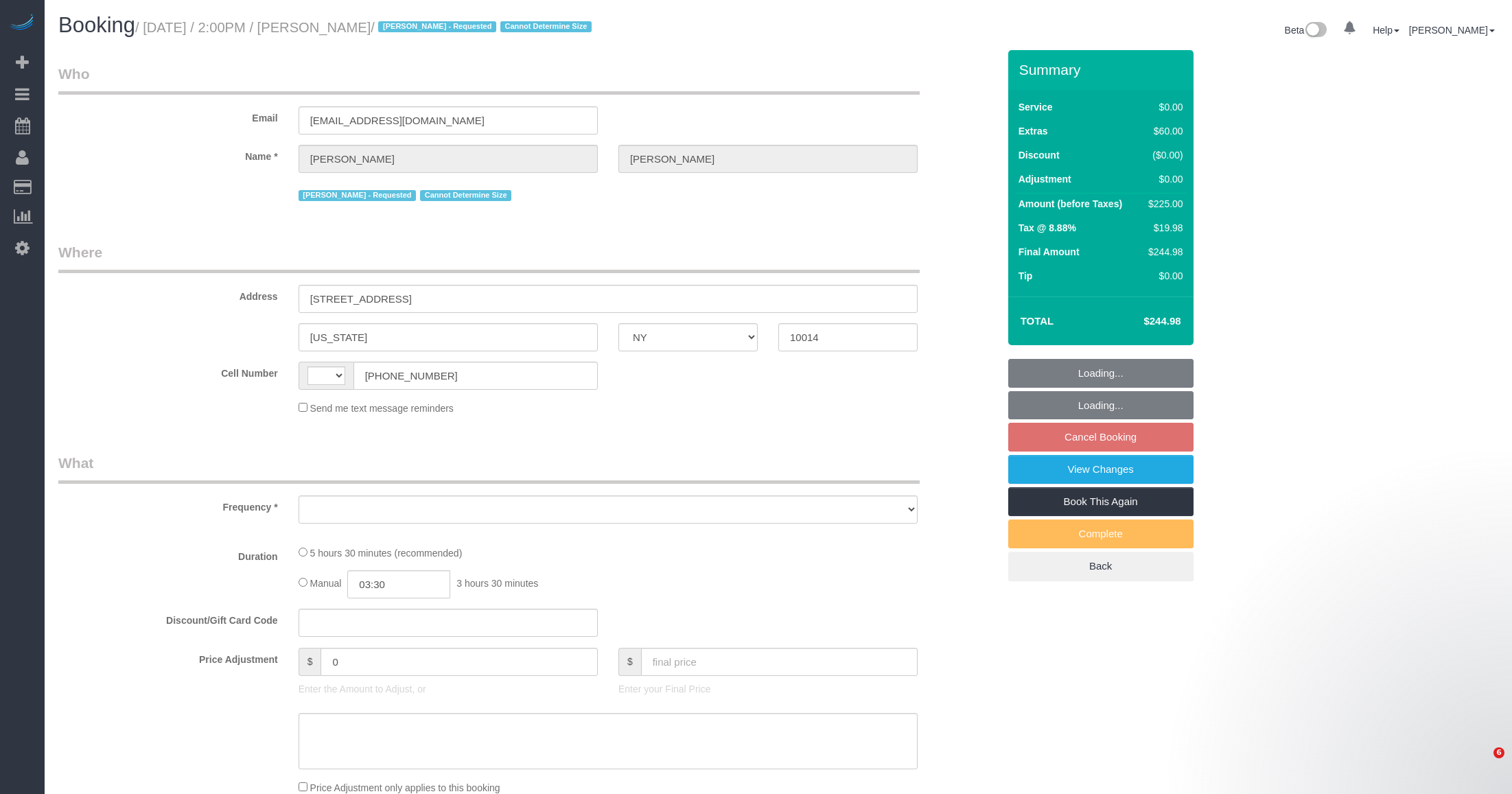
select select "NY"
select select "string:[GEOGRAPHIC_DATA]"
select select "object:816"
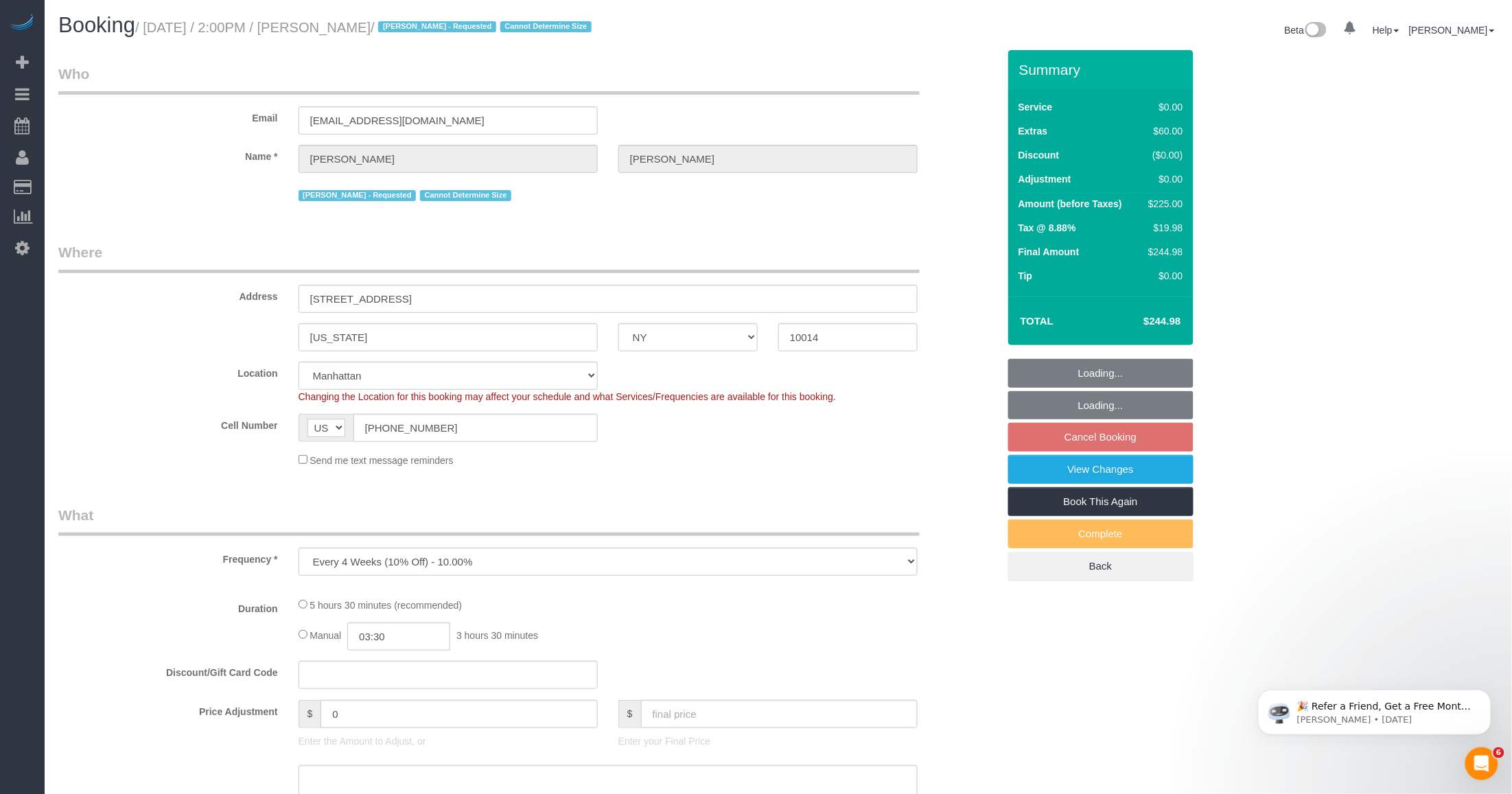
select select "string:stripe-pm_1S1ETU4VGloSiKo7vp6R1Rdf"
select select "2"
select select "spot7"
select select "number:58"
select select "number:72"
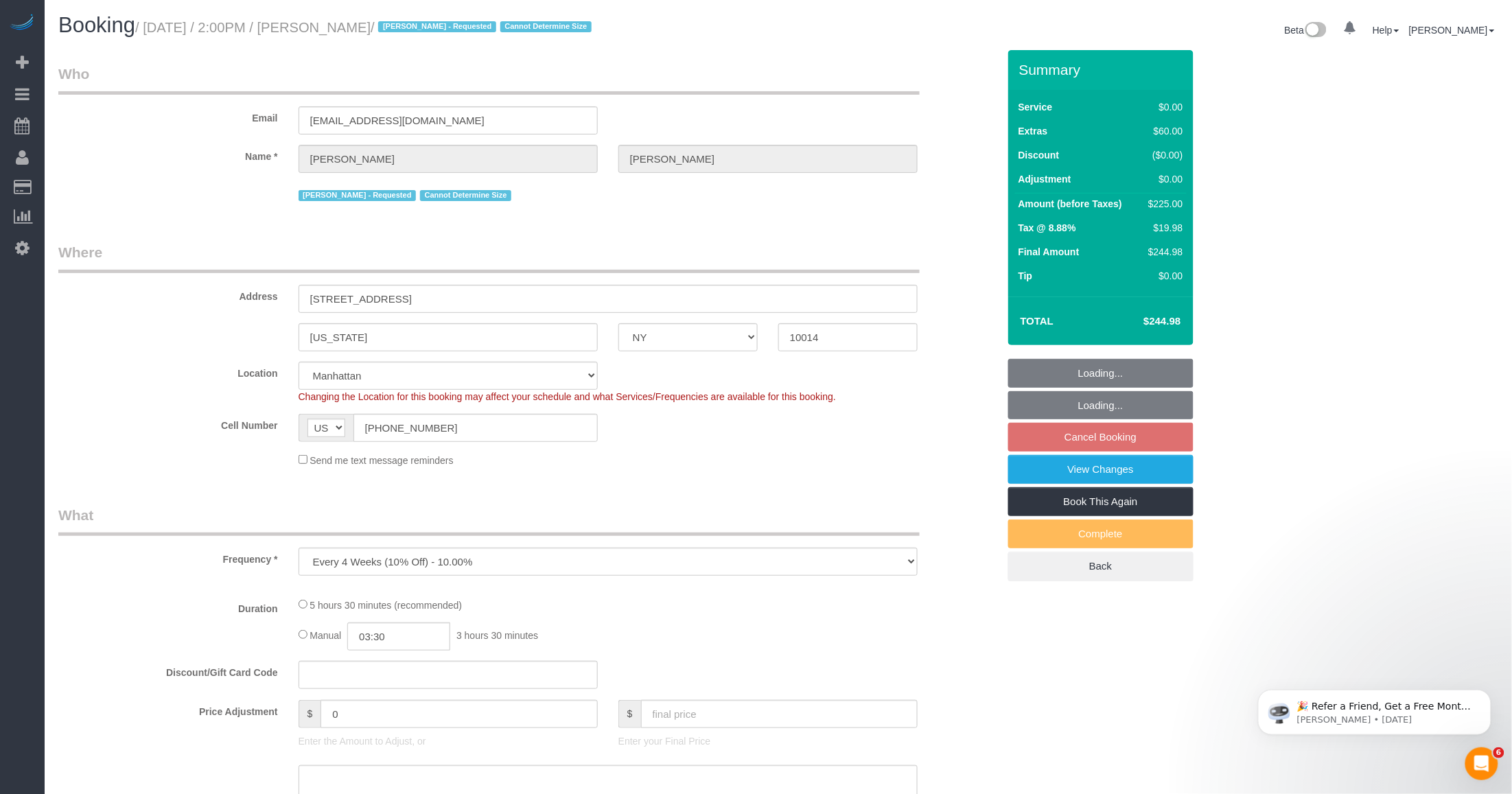
select select "number:15"
select select "number:6"
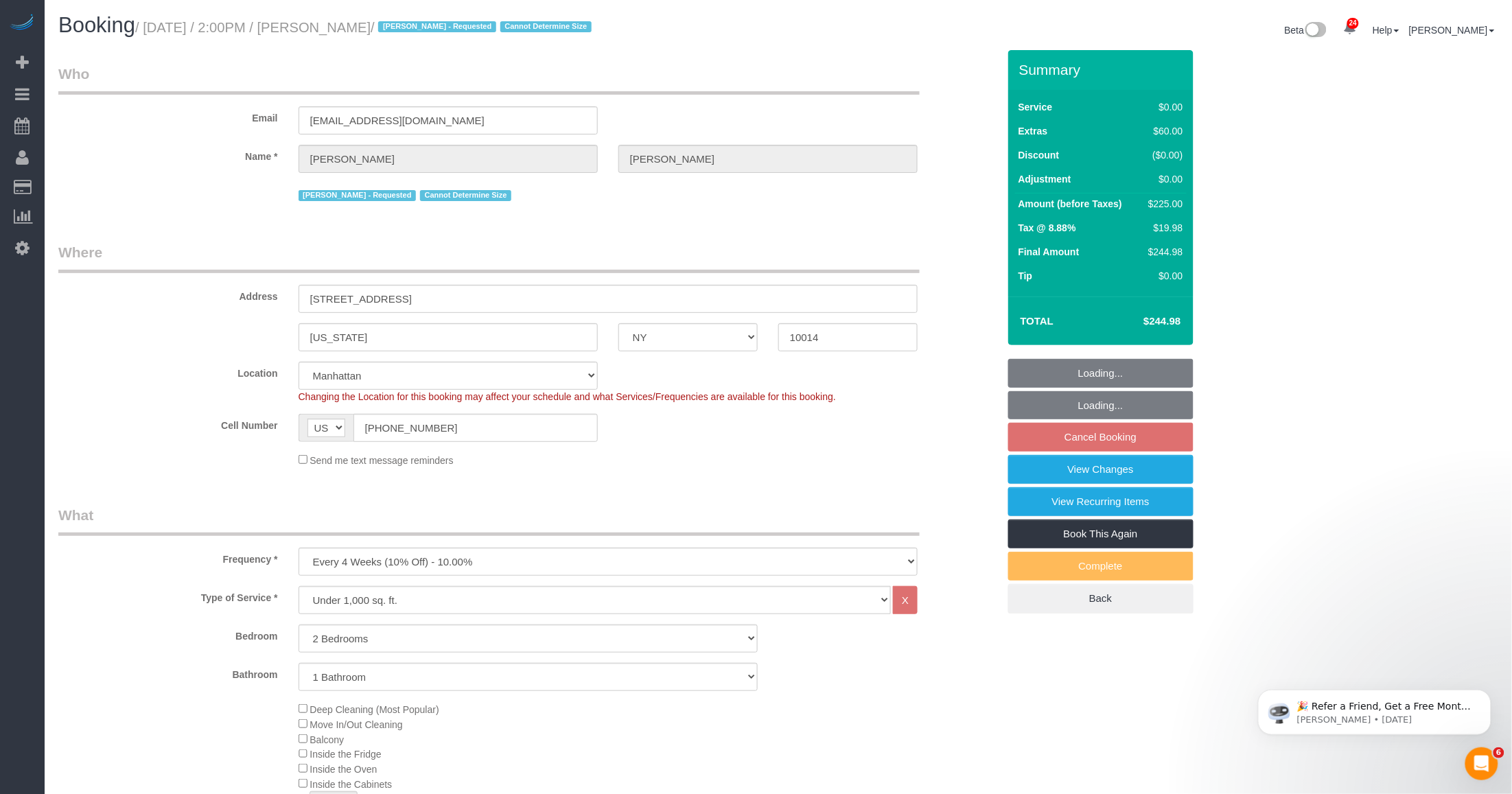
select select "object:1080"
select select "2"
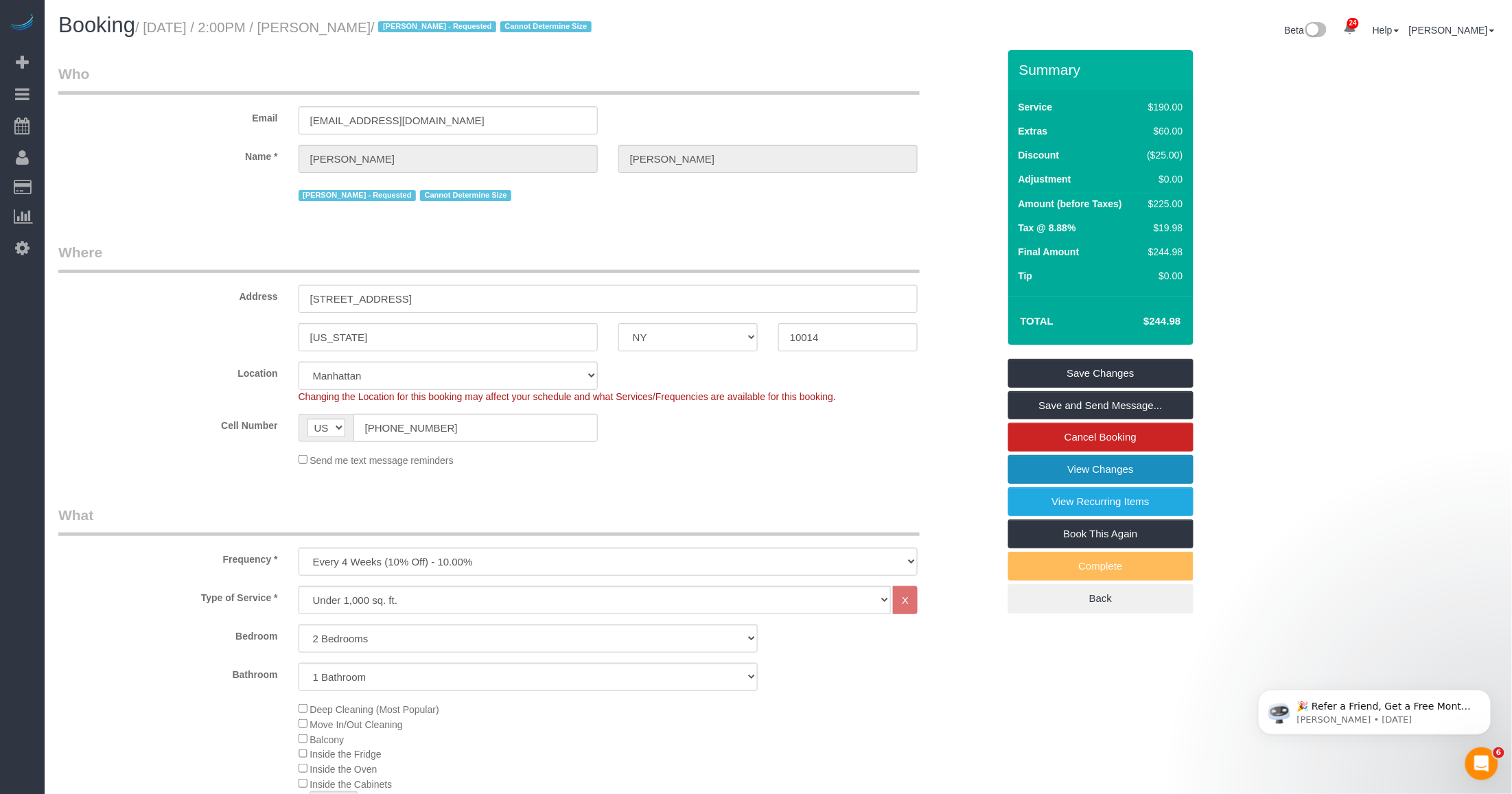
click at [1047, 474] on link "View Changes" at bounding box center [1101, 469] width 185 height 29
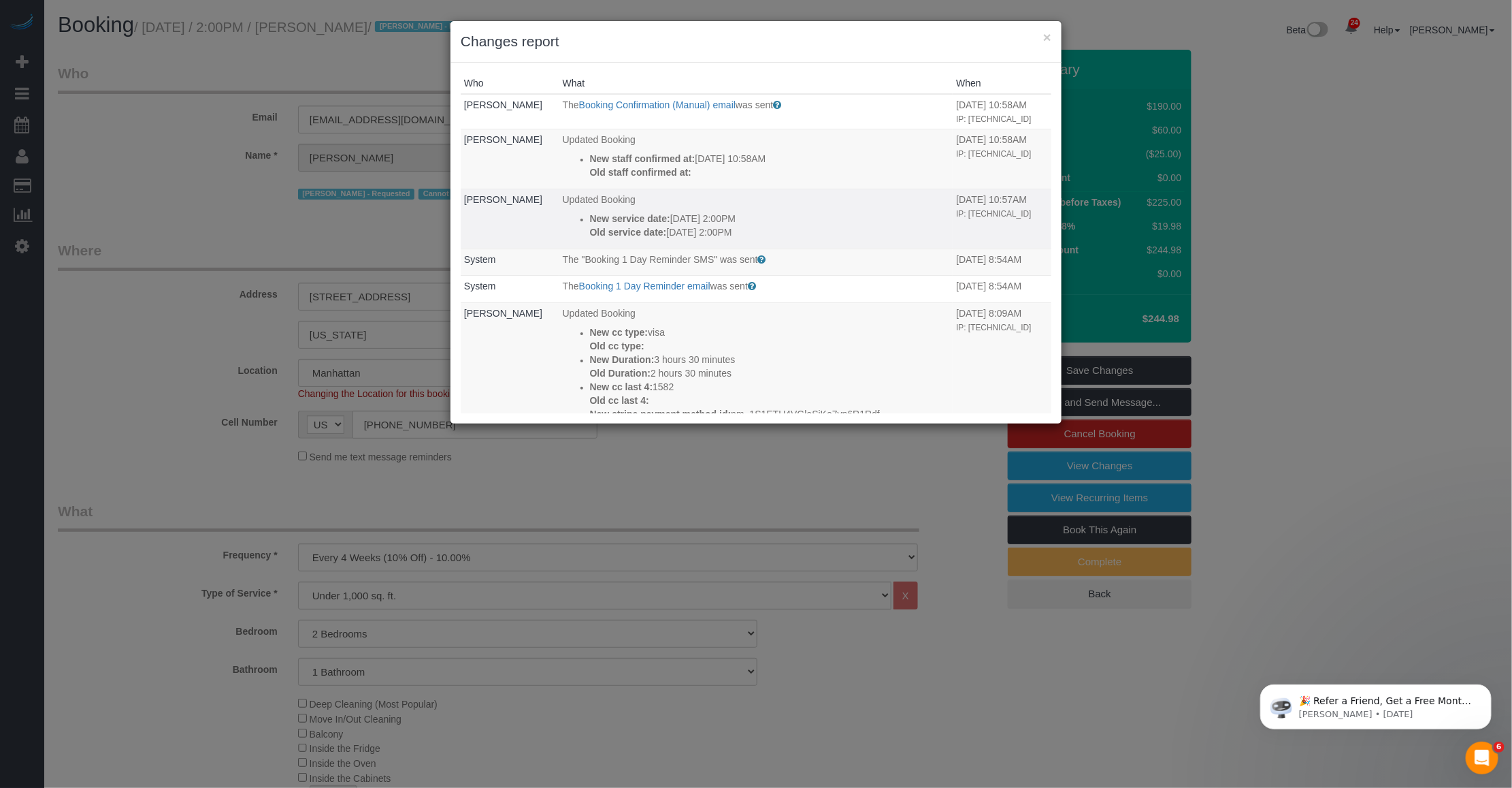
drag, startPoint x: 934, startPoint y: 213, endPoint x: 968, endPoint y: 213, distance: 34.0
click at [968, 213] on td "09/21/2025 10:57AM IP: 2001:4451:9d2:c200:dd36:58c7:aa94:79c8" at bounding box center [1002, 218] width 99 height 60
drag, startPoint x: 970, startPoint y: 213, endPoint x: 957, endPoint y: 219, distance: 14.3
click at [957, 219] on td "09/21/2025 10:57AM IP: 2001:4451:9d2:c200:dd36:58c7:aa94:79c8" at bounding box center [1002, 218] width 99 height 60
drag, startPoint x: 931, startPoint y: 213, endPoint x: 984, endPoint y: 212, distance: 53.0
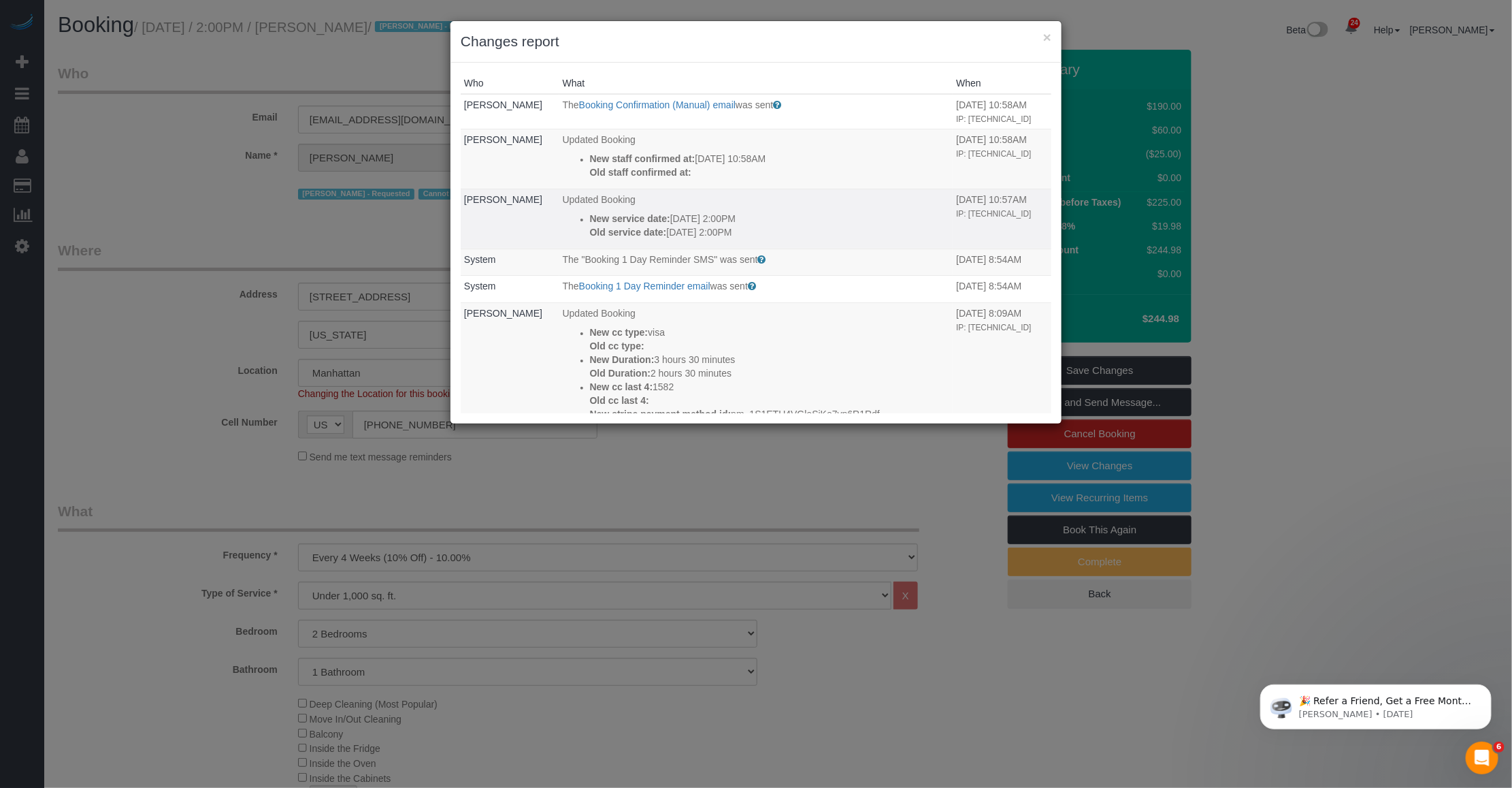
click at [984, 212] on td "09/21/2025 10:57AM IP: 2001:4451:9d2:c200:dd36:58c7:aa94:79c8" at bounding box center [1002, 218] width 99 height 60
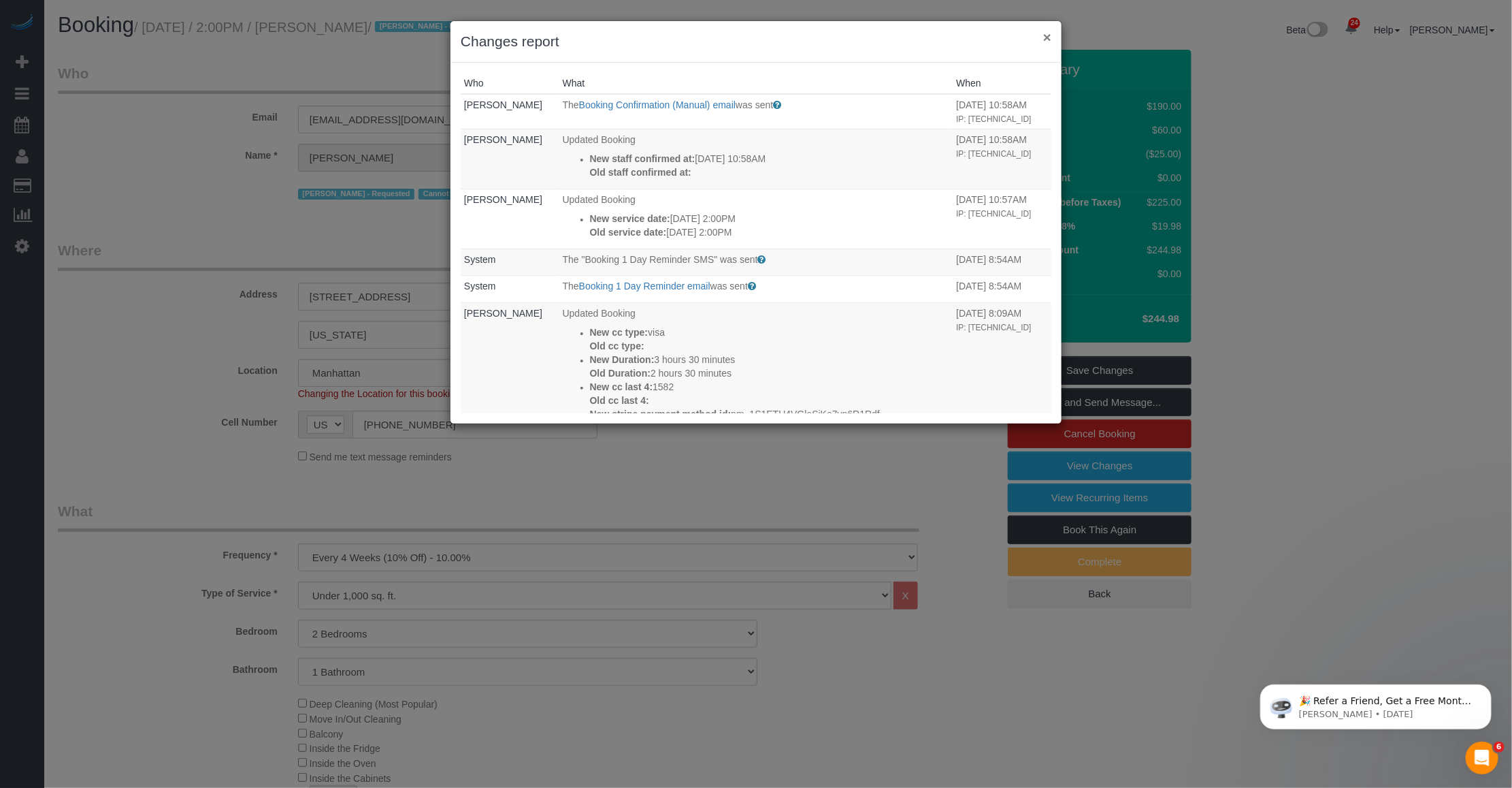
click at [1044, 35] on button "×" at bounding box center [1047, 37] width 8 height 14
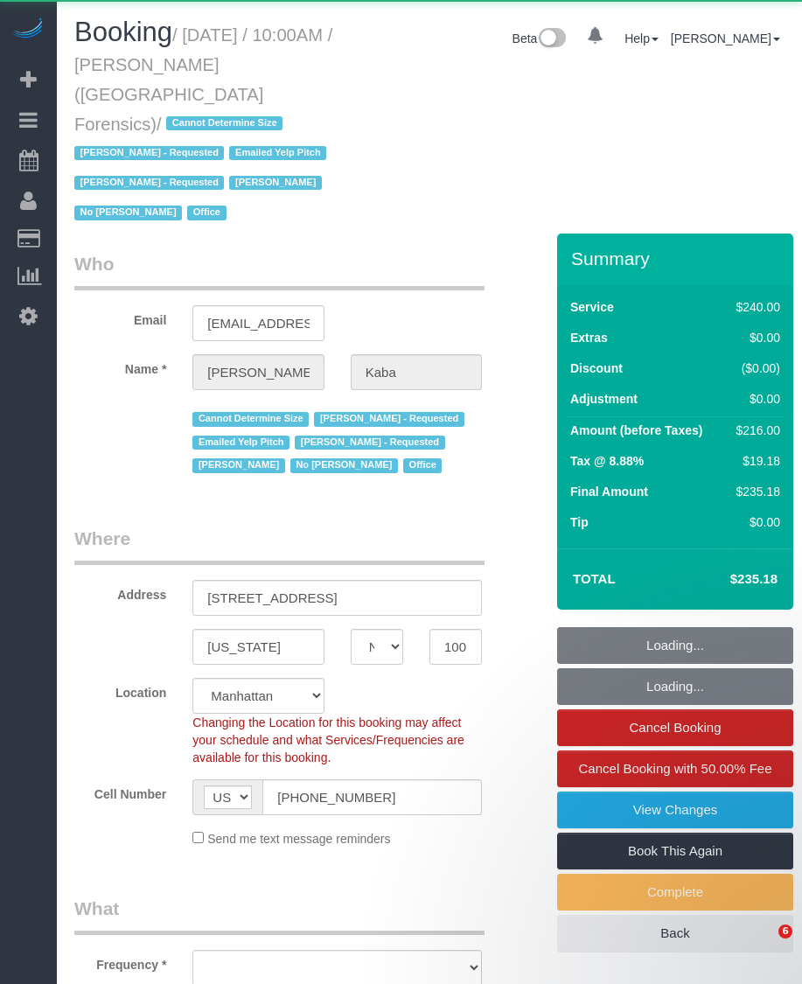
select select "NY"
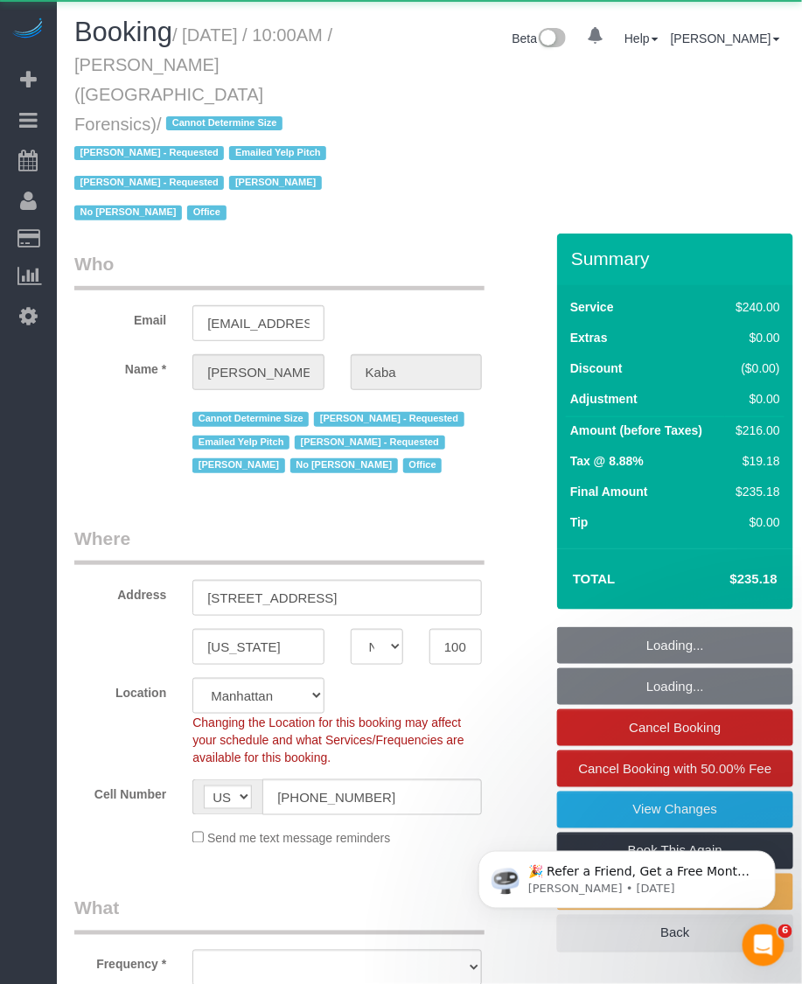
select select "180"
select select "number:89"
select select "number:90"
select select "number:15"
select select "number:5"
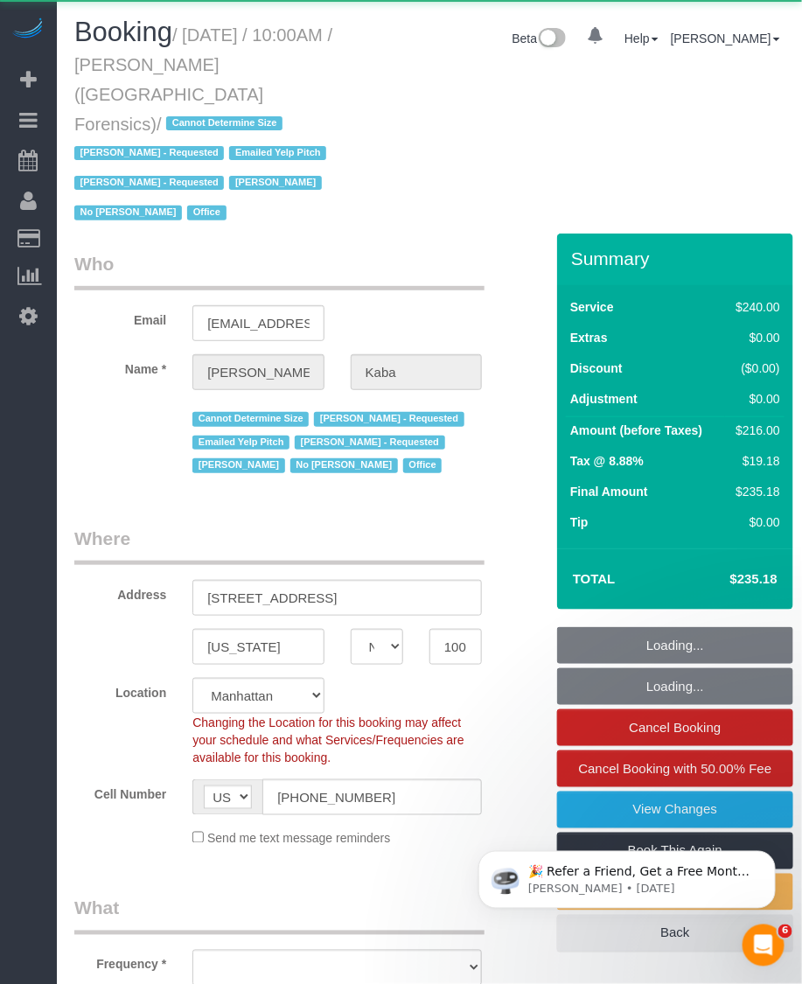
select select "object:1071"
select select "string:stripe-pm_1M5WF74VGloSiKo7yaFUKUtE"
select select "spot1"
select select "object:1533"
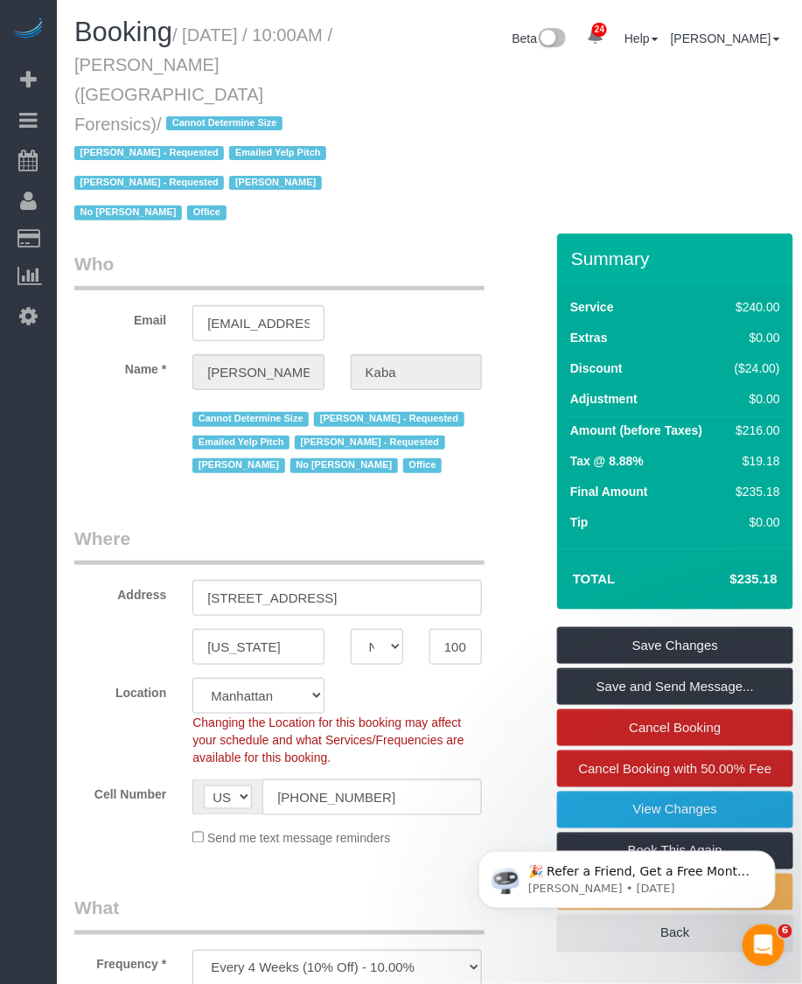
drag, startPoint x: 189, startPoint y: 27, endPoint x: 225, endPoint y: 90, distance: 72.5
click at [225, 90] on small "/ September 22, 2025 / 10:00AM / Bintou Kaba (Fifth Avenue Forensics) / Cannot …" at bounding box center [203, 124] width 258 height 199
copy small "September 22, 2025 / 10:00AM / Bintou Kaba (Fifth Avenue Forensics)"
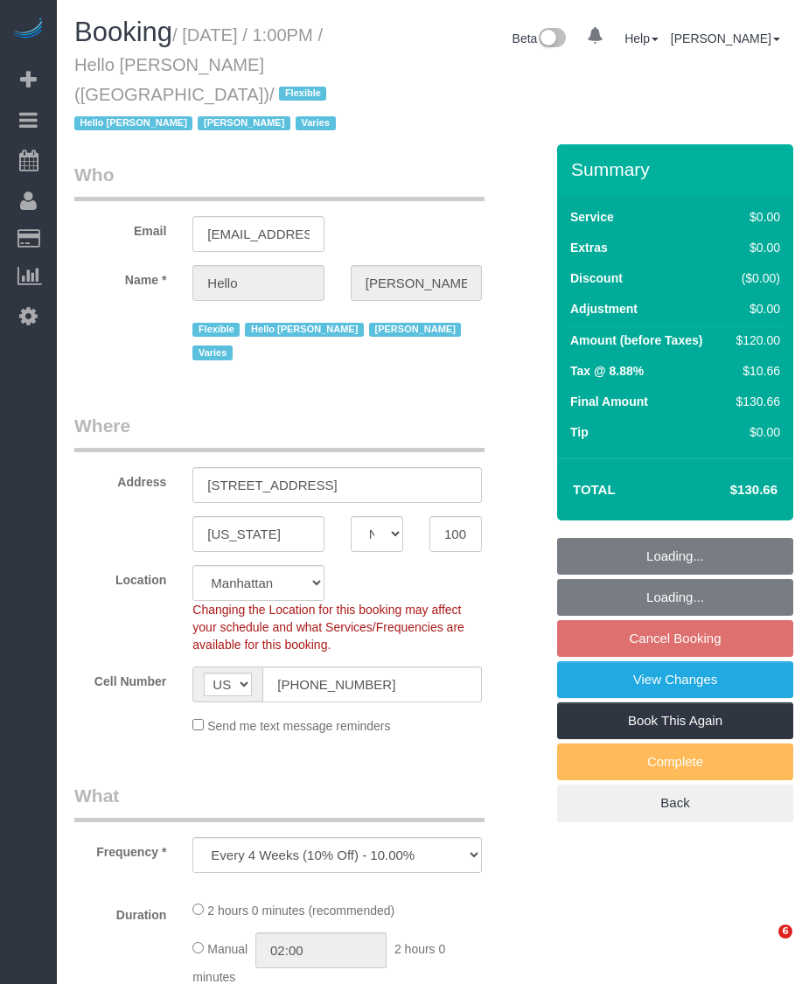
select select "NY"
select select "object:1056"
select select "1"
select select "number:89"
select select "number:90"
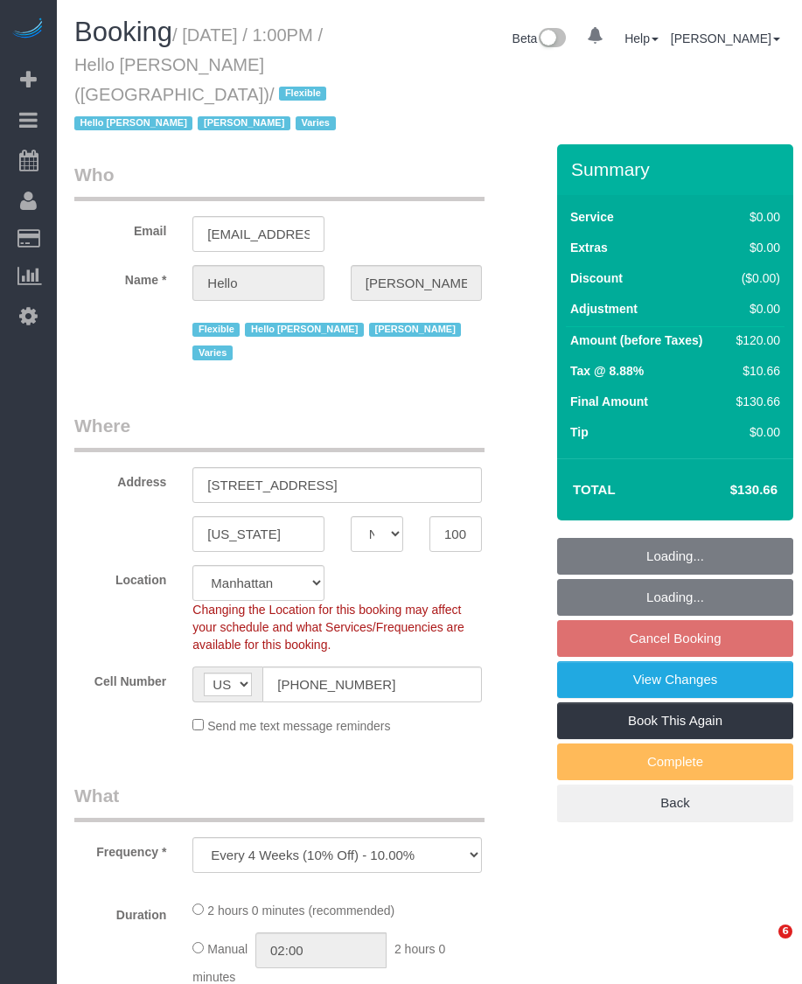
select select "number:15"
select select "number:5"
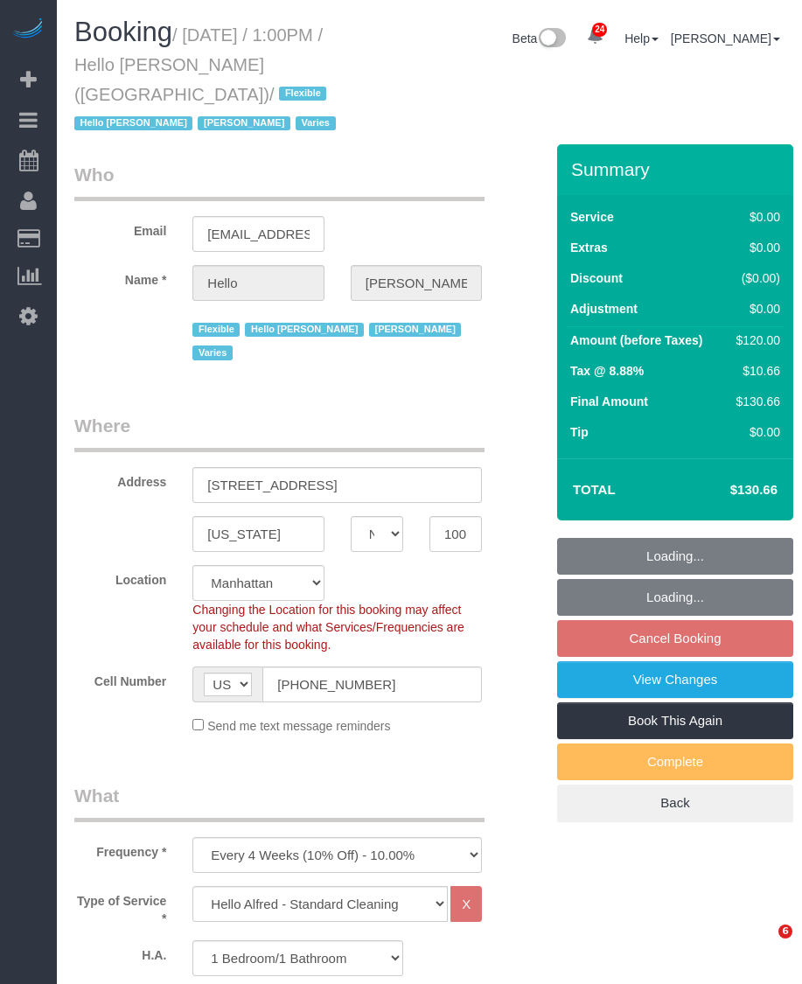
select select "spot1"
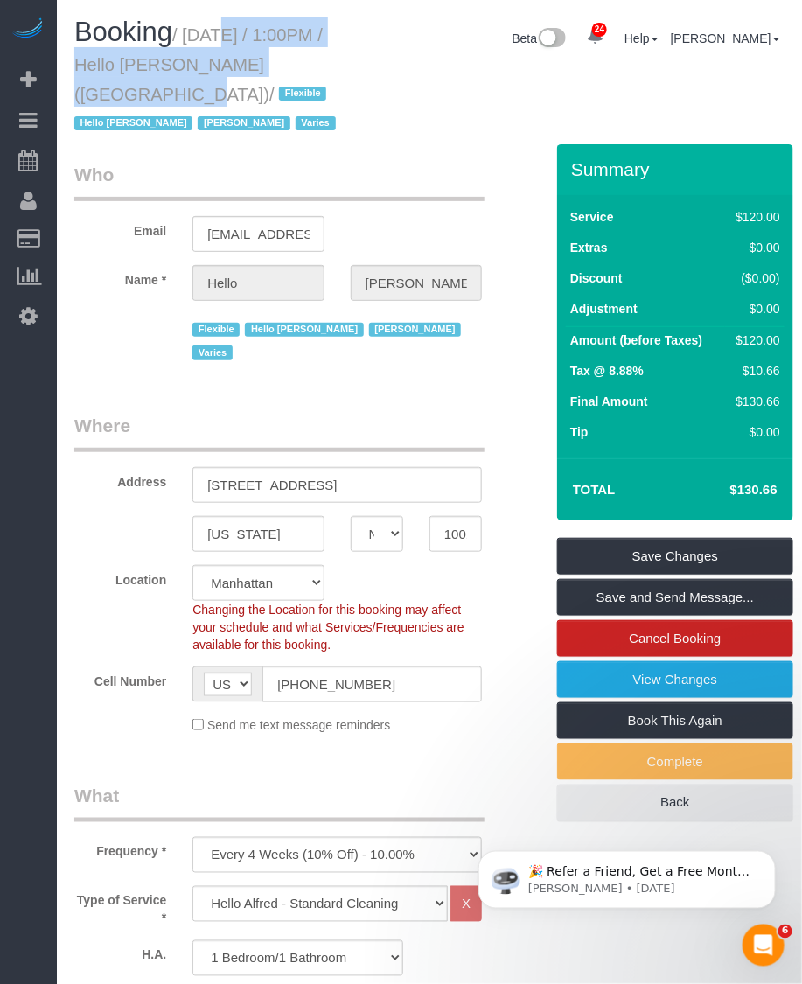
drag, startPoint x: 193, startPoint y: 31, endPoint x: 290, endPoint y: 67, distance: 103.5
click at [303, 61] on small "/ September 22, 2025 / 1:00PM / Hello Alfred (NYC) / Flexible Hello Alfred Jack…" at bounding box center [207, 79] width 267 height 108
copy small "September 22, 2025 / 1:00PM / Hello Alfred (NYC)"
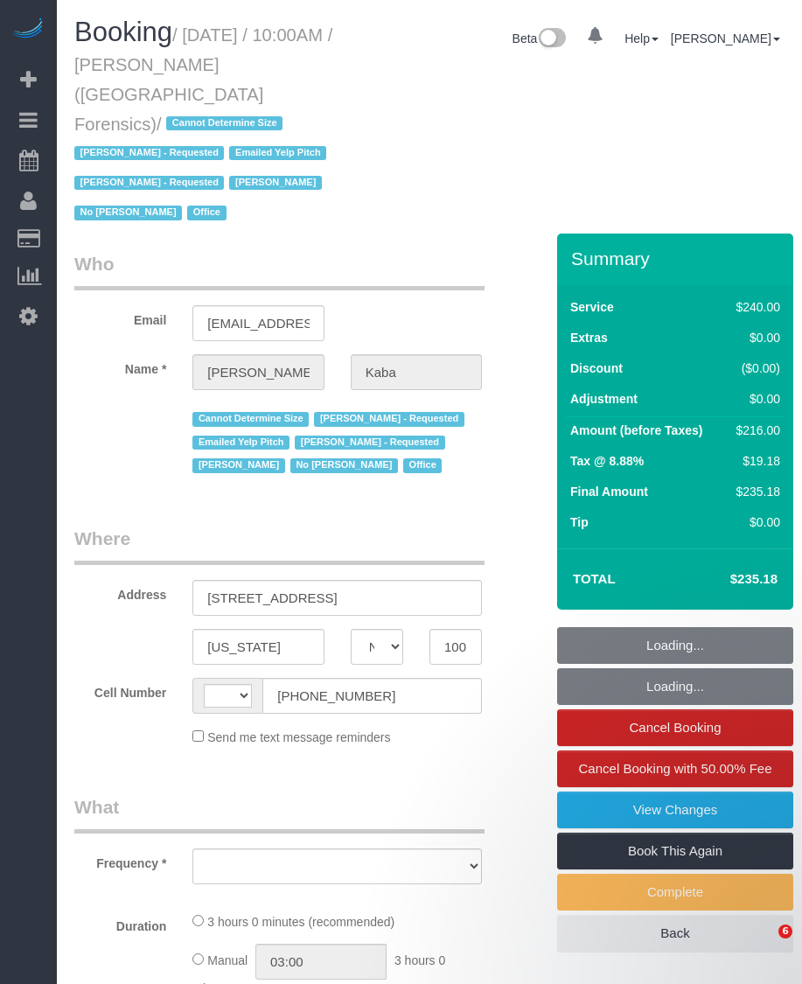
select select "NY"
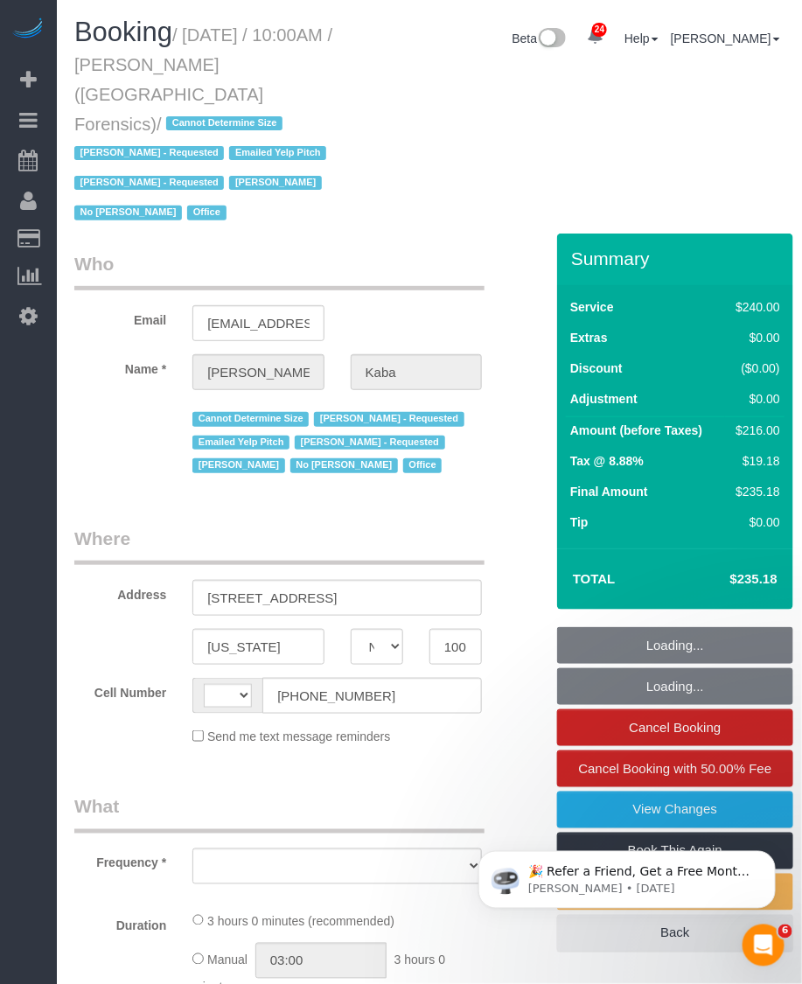
select select "string:[GEOGRAPHIC_DATA]"
select select "object:840"
select select "string:stripe-pm_1M5WF74VGloSiKo7yaFUKUtE"
select select "number:89"
select select "number:90"
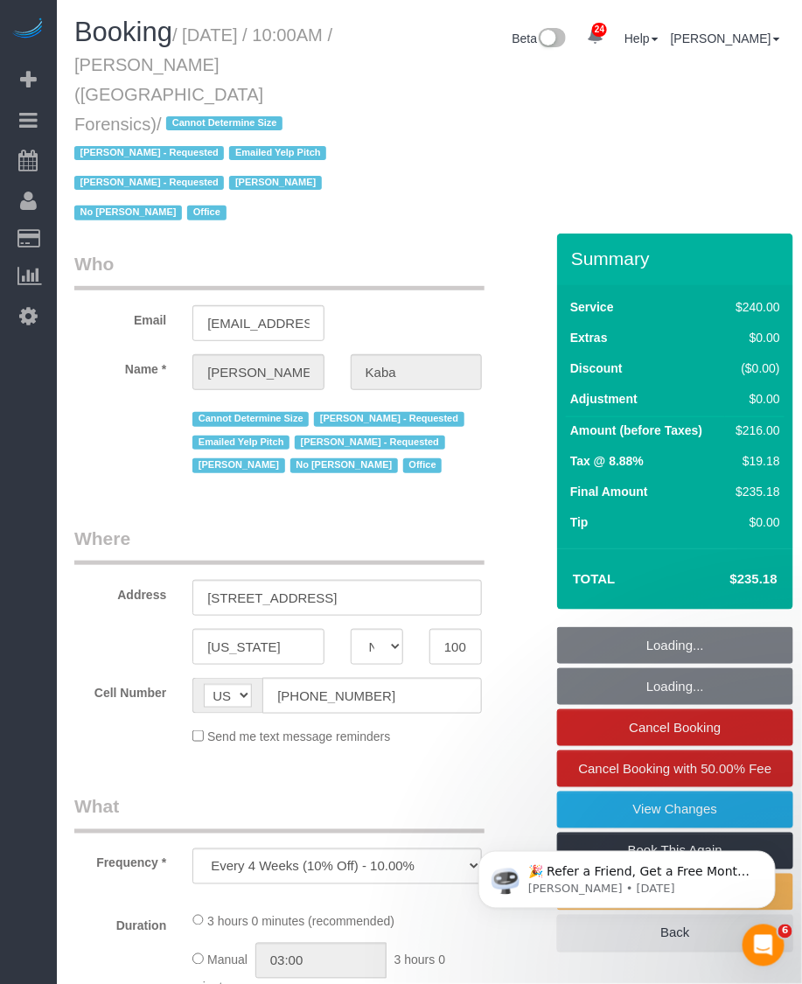
select select "number:15"
select select "number:5"
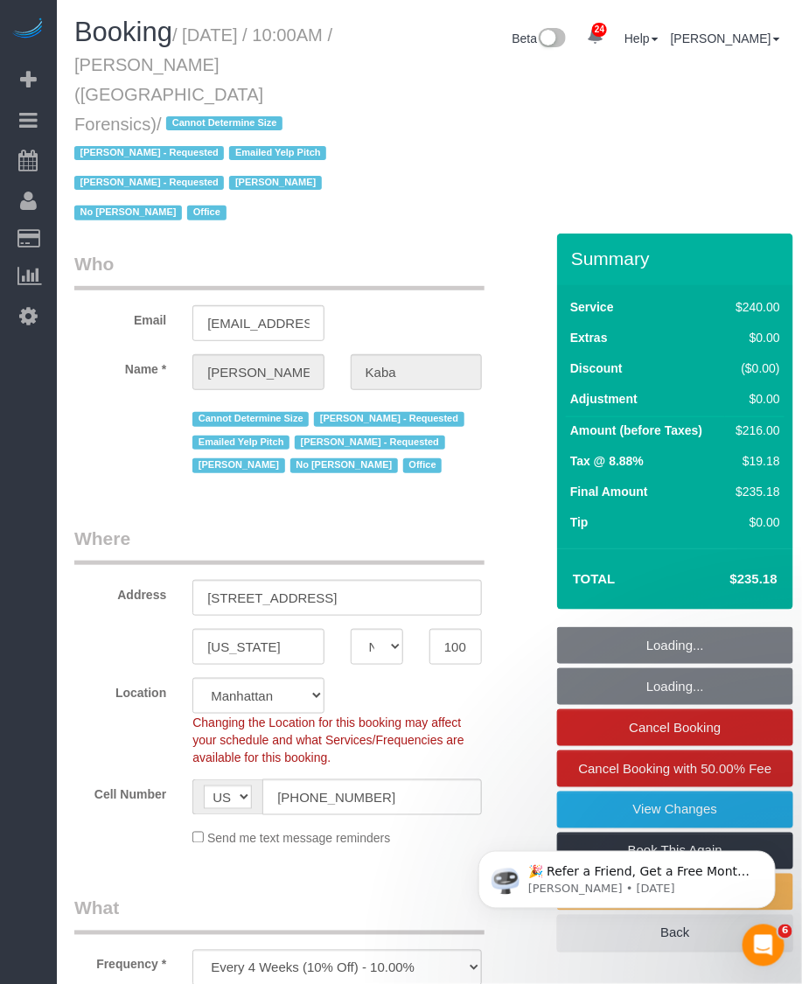
select select "object:1449"
select select "spot1"
select select "180"
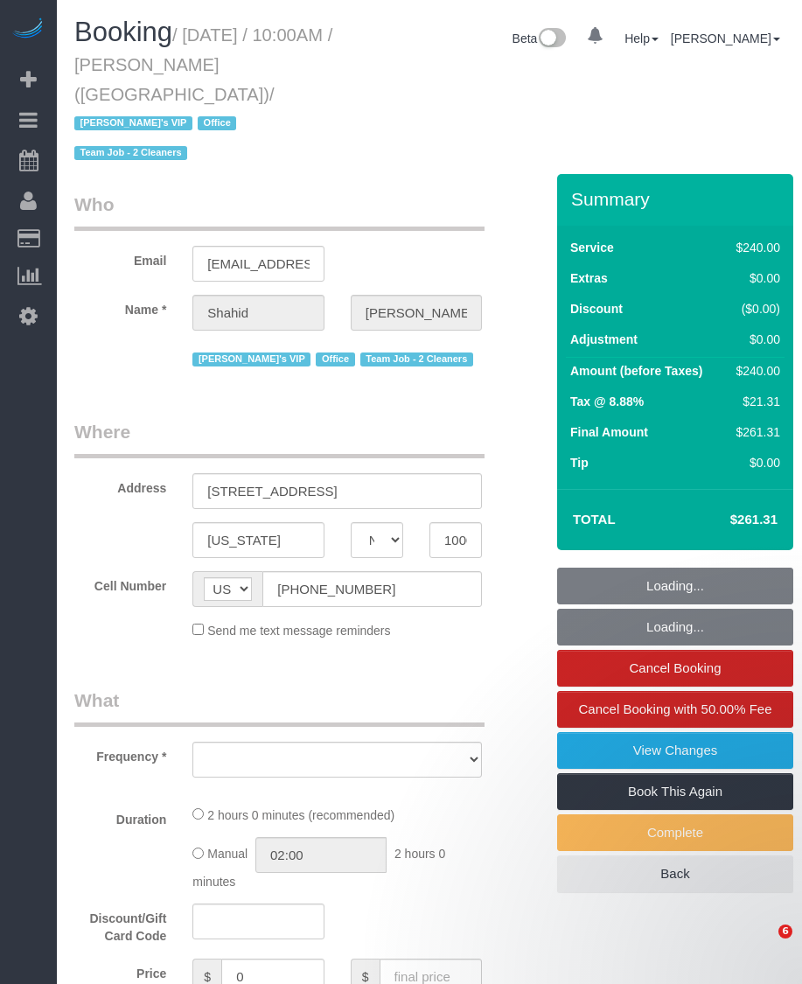
select select "NY"
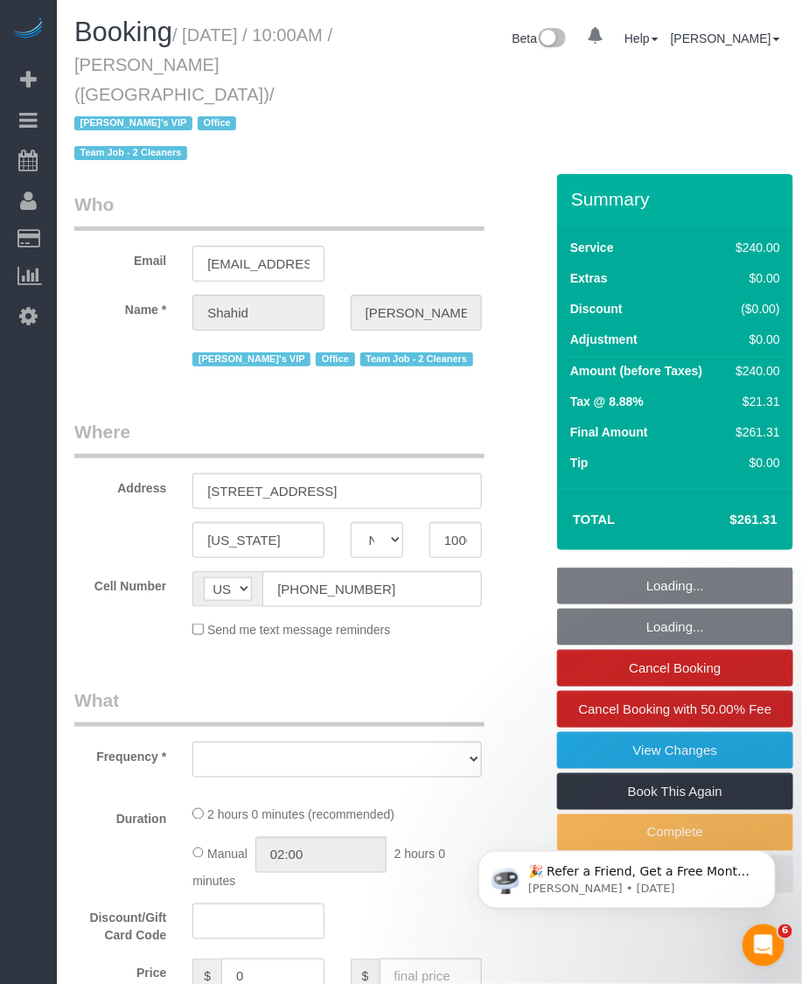
select select "object:830"
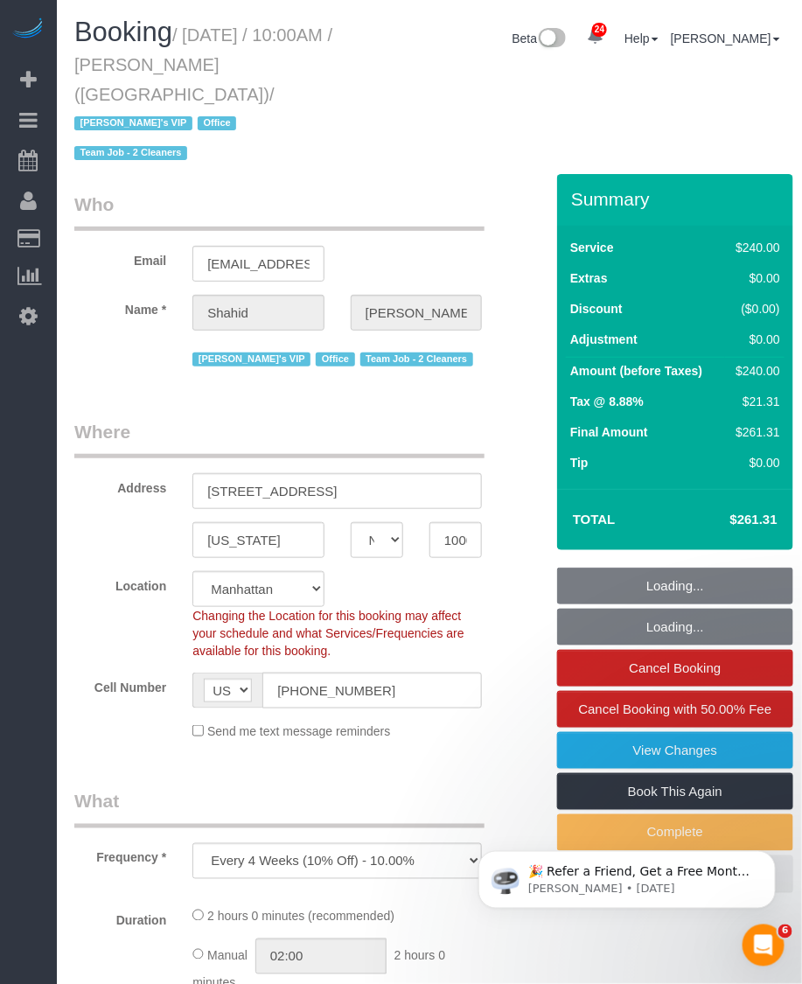
select select "2"
select select "120"
select select "spot1"
select select "number:57"
select select "number:90"
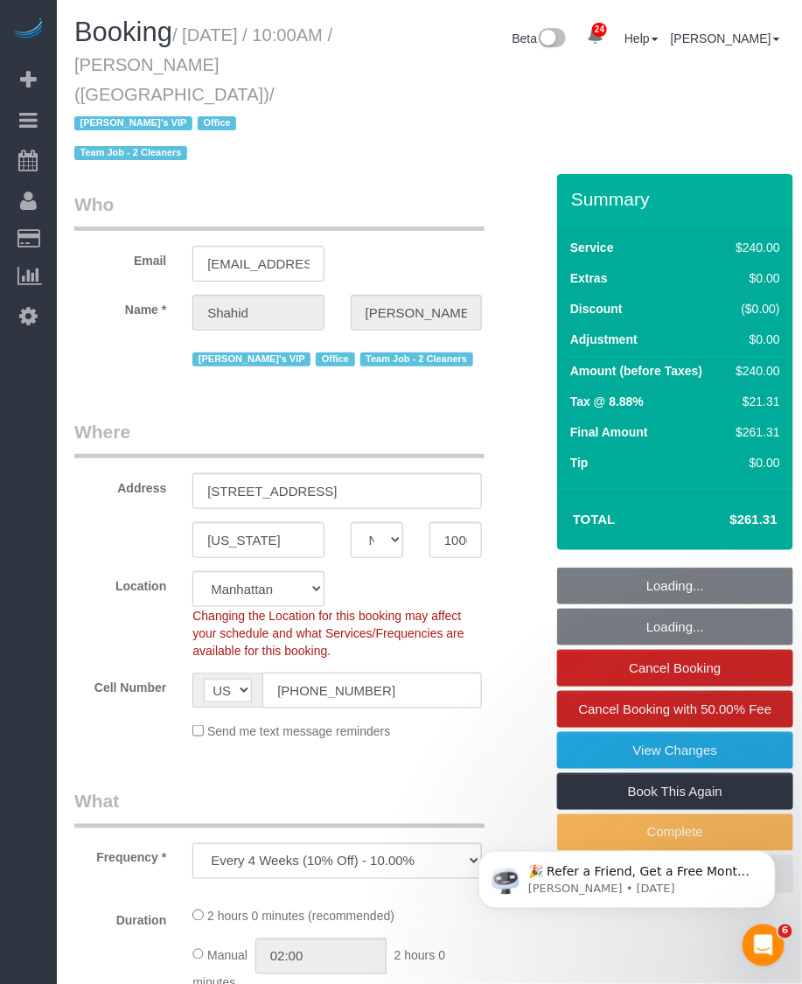
select select "number:15"
select select "number:7"
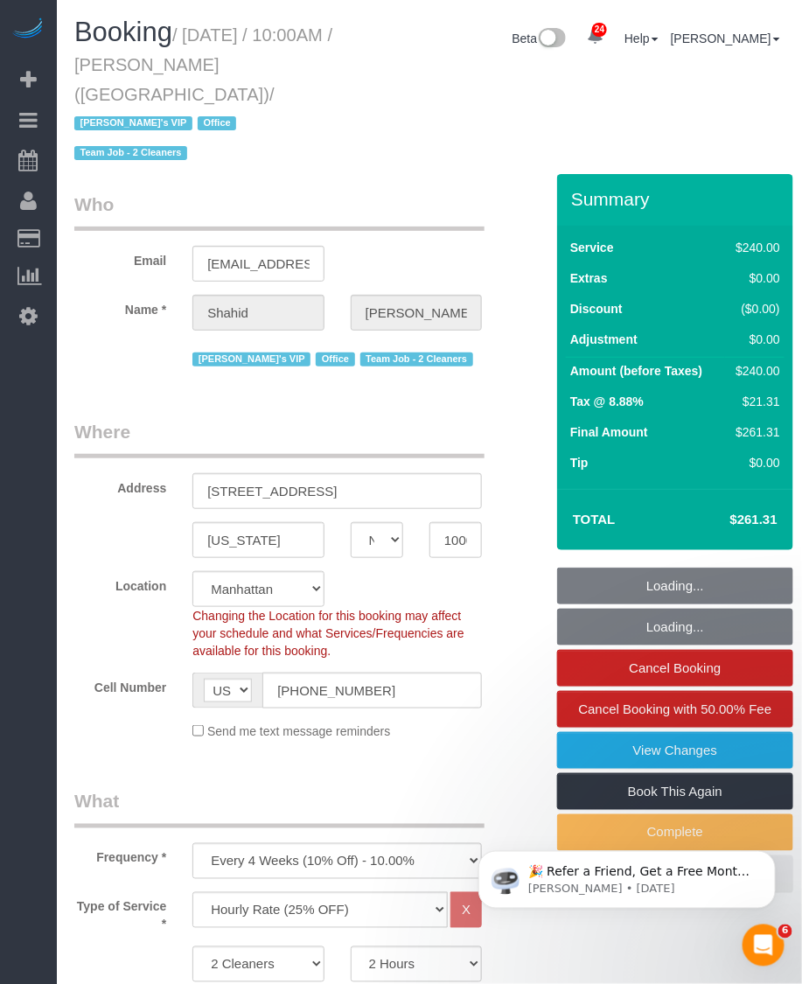
select select "object:1439"
select select "string:stripe-pm_1RTpF94VGloSiKo7Fvnx2UA9"
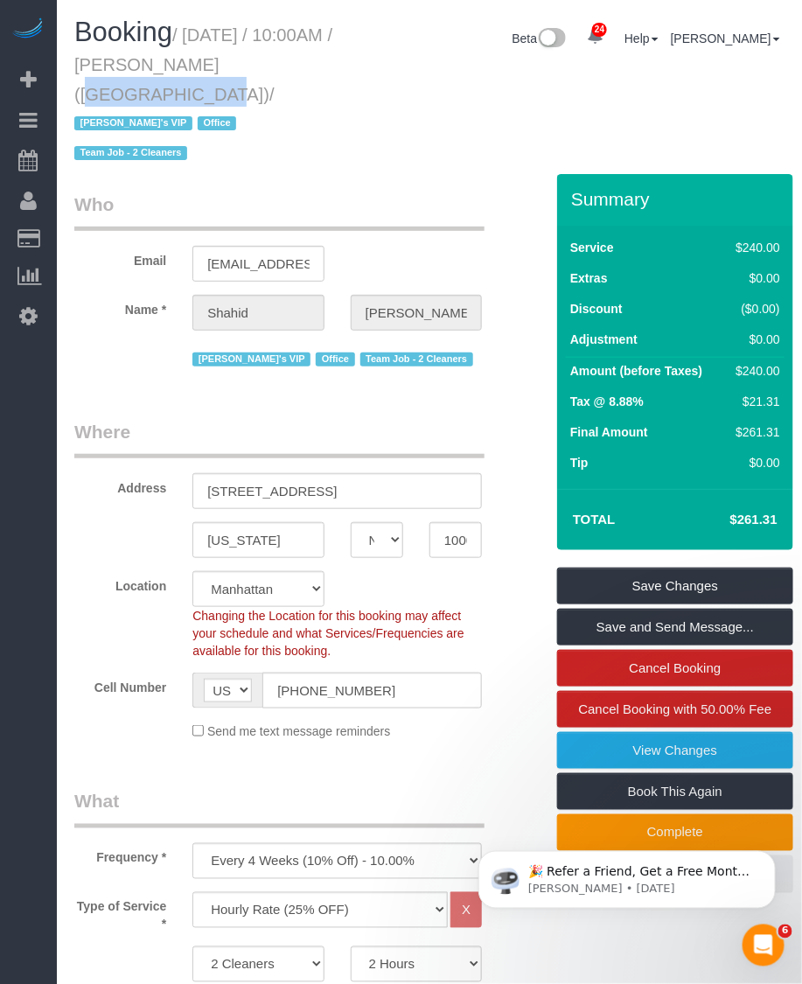
drag, startPoint x: 171, startPoint y: 66, endPoint x: 338, endPoint y: 64, distance: 167.0
click at [338, 64] on h1 "Booking / September 21, 2025 / 10:00AM / Shahid Samuels (Unwell) / Jacky's VIP …" at bounding box center [214, 91] width 281 height 149
copy small "Shahid Samuels"
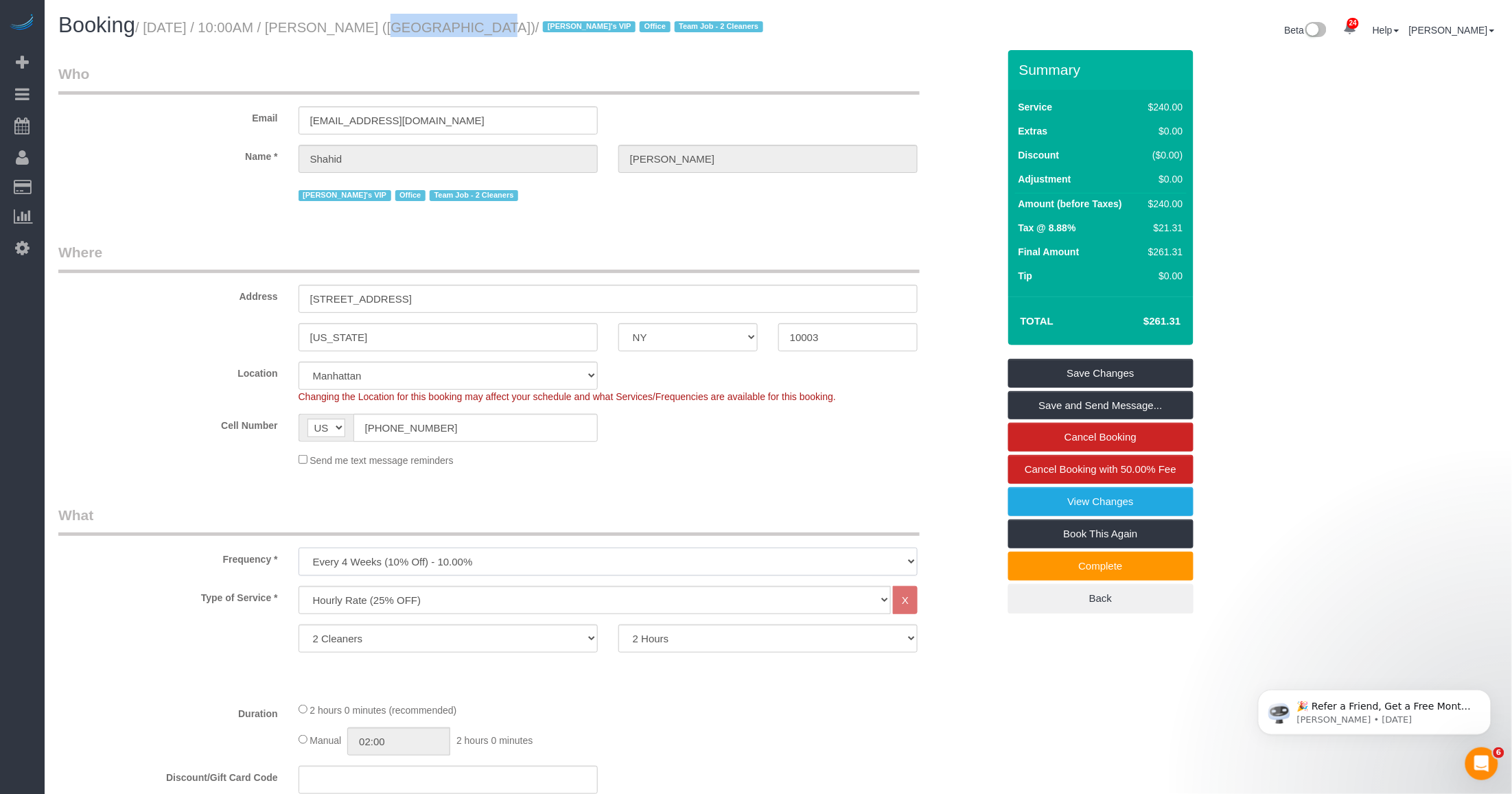
click at [468, 564] on select "One Time Weekly (20% Off) - 20.00% Every 2 Weeks (15% Off) - 15.00% Every 4 Wee…" at bounding box center [607, 562] width 619 height 28
select select "object:1440"
click at [298, 548] on select "One Time Weekly (20% Off) - 20.00% Every 2 Weeks (15% Off) - 15.00% Every 4 Wee…" at bounding box center [607, 562] width 619 height 28
click at [544, 600] on select "Under 1,000 sq. ft. 1,001 - 1,500 sq. ft. 1,500+ sq. ft. Custom Cleaning Office…" at bounding box center [594, 600] width 592 height 28
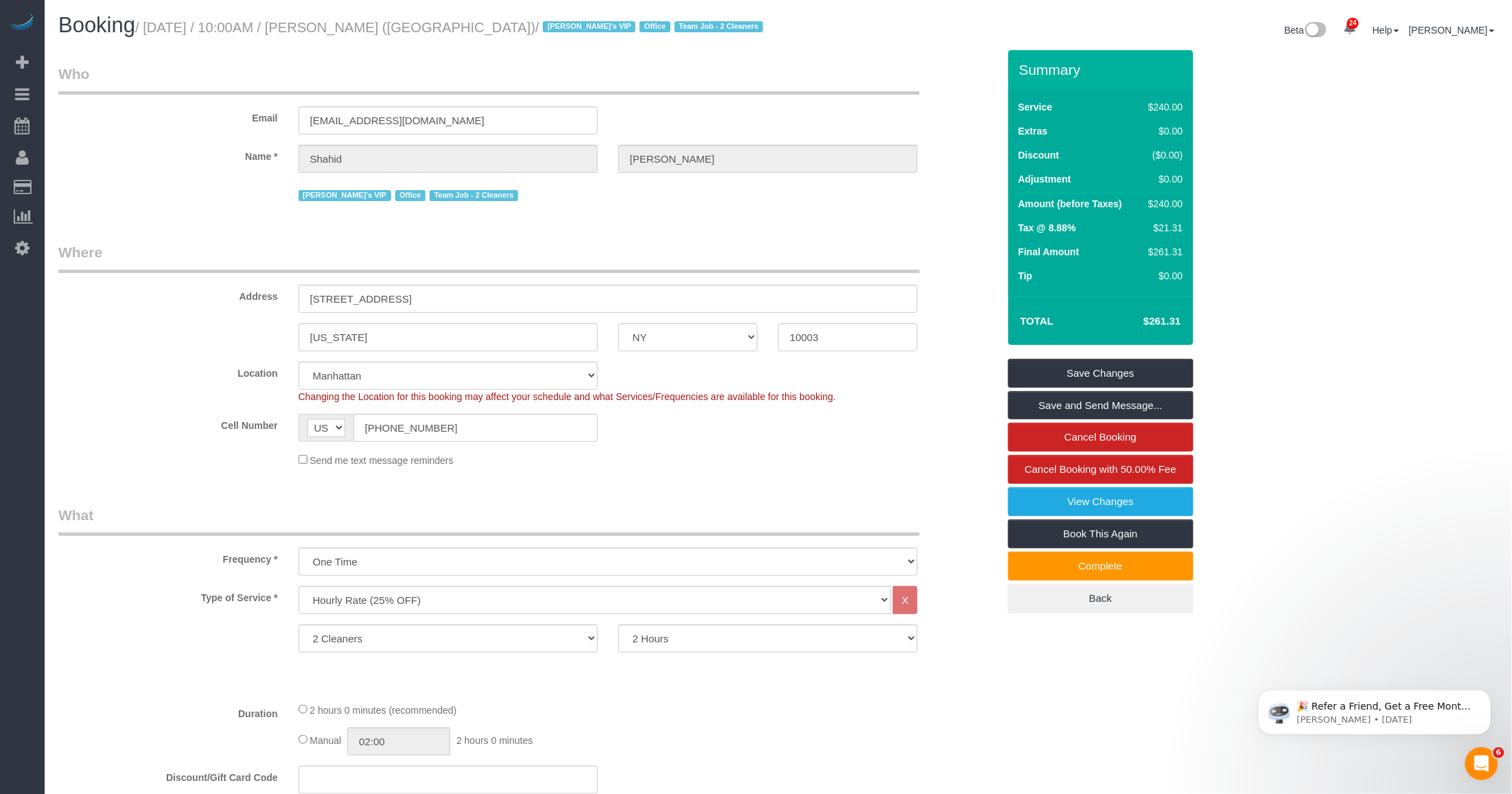
click at [218, 509] on legend "What" at bounding box center [488, 520] width 861 height 31
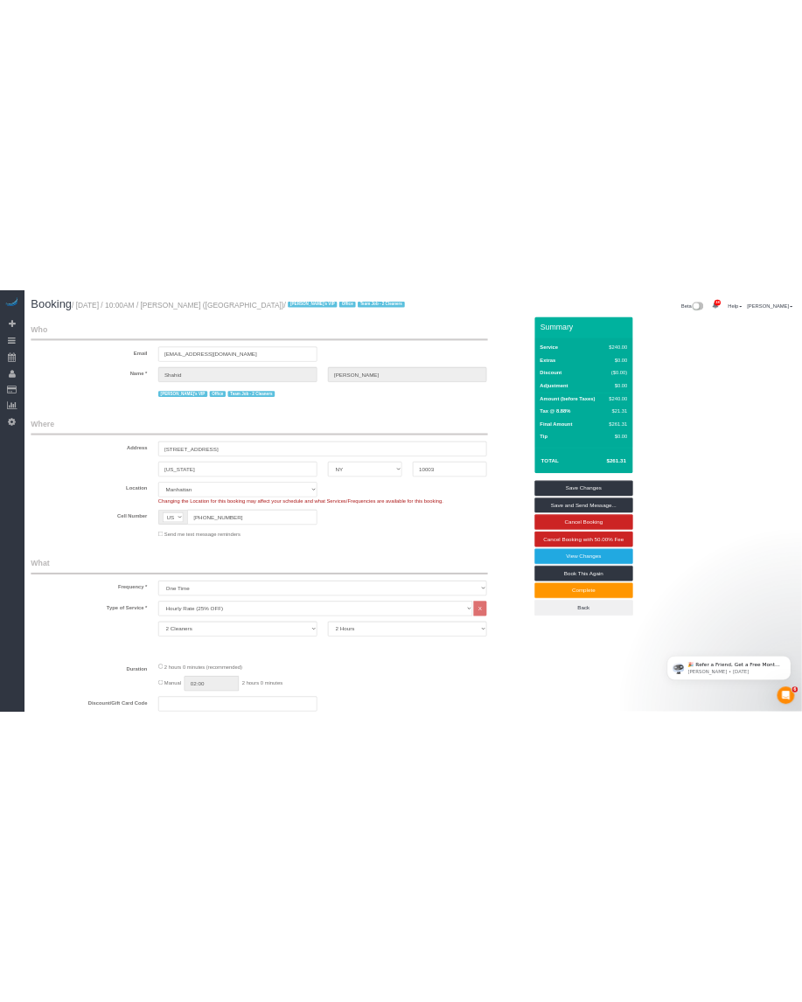
scroll to position [219, 0]
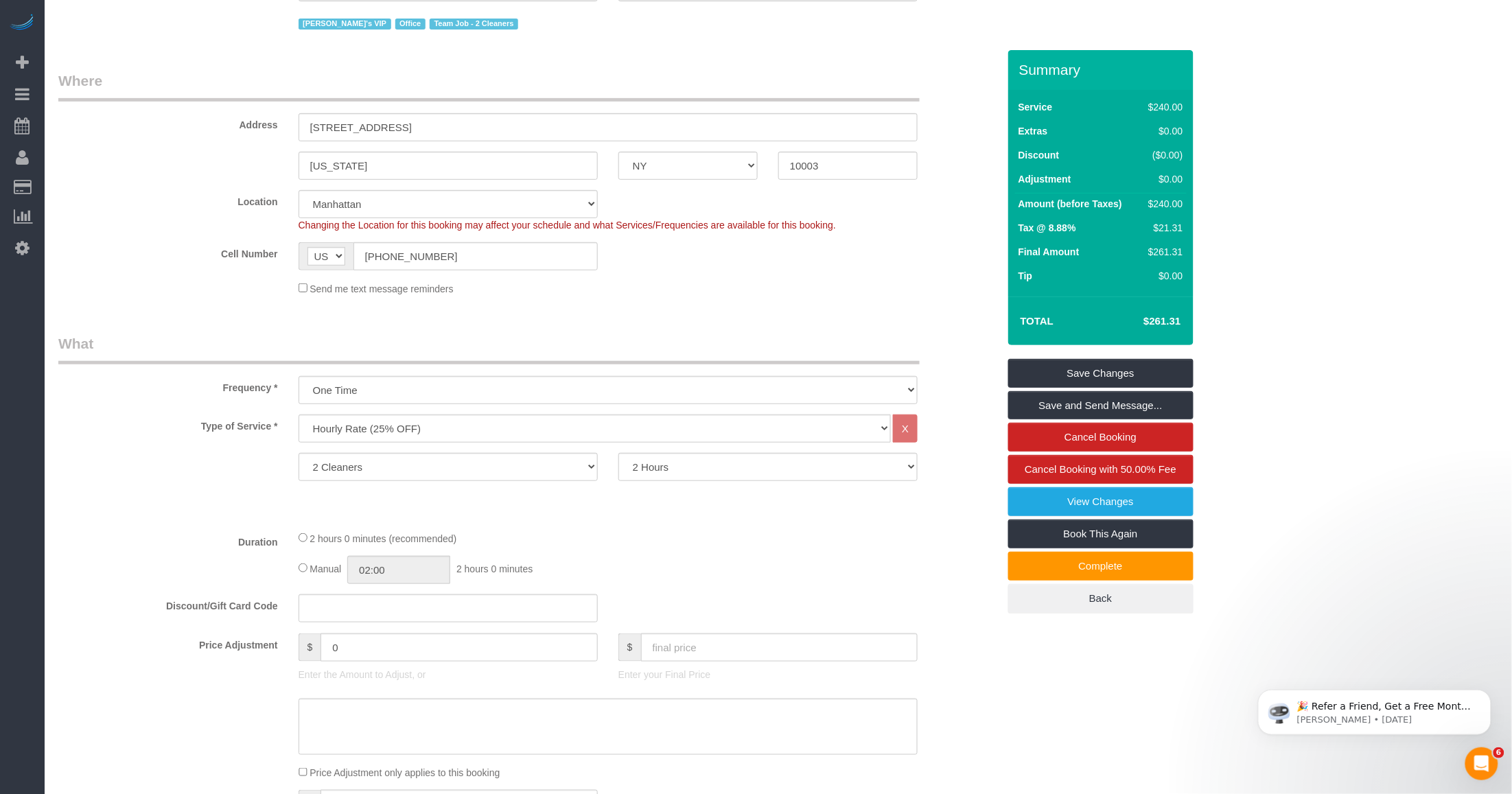
click at [628, 519] on fieldset "What Frequency * One Time Weekly (20% Off) - 20.00% Every 2 Weeks (15% Off) - 1…" at bounding box center [527, 602] width 939 height 537
click at [628, 351] on legend "What" at bounding box center [488, 348] width 861 height 31
click at [542, 428] on select "Under 1,000 sq. ft. 1,001 - 1,500 sq. ft. 1,500+ sq. ft. Custom Cleaning Office…" at bounding box center [594, 428] width 592 height 28
select select "213"
click at [298, 414] on select "Under 1,000 sq. ft. 1,001 - 1,500 sq. ft. 1,500+ sq. ft. Custom Cleaning Office…" at bounding box center [594, 428] width 592 height 28
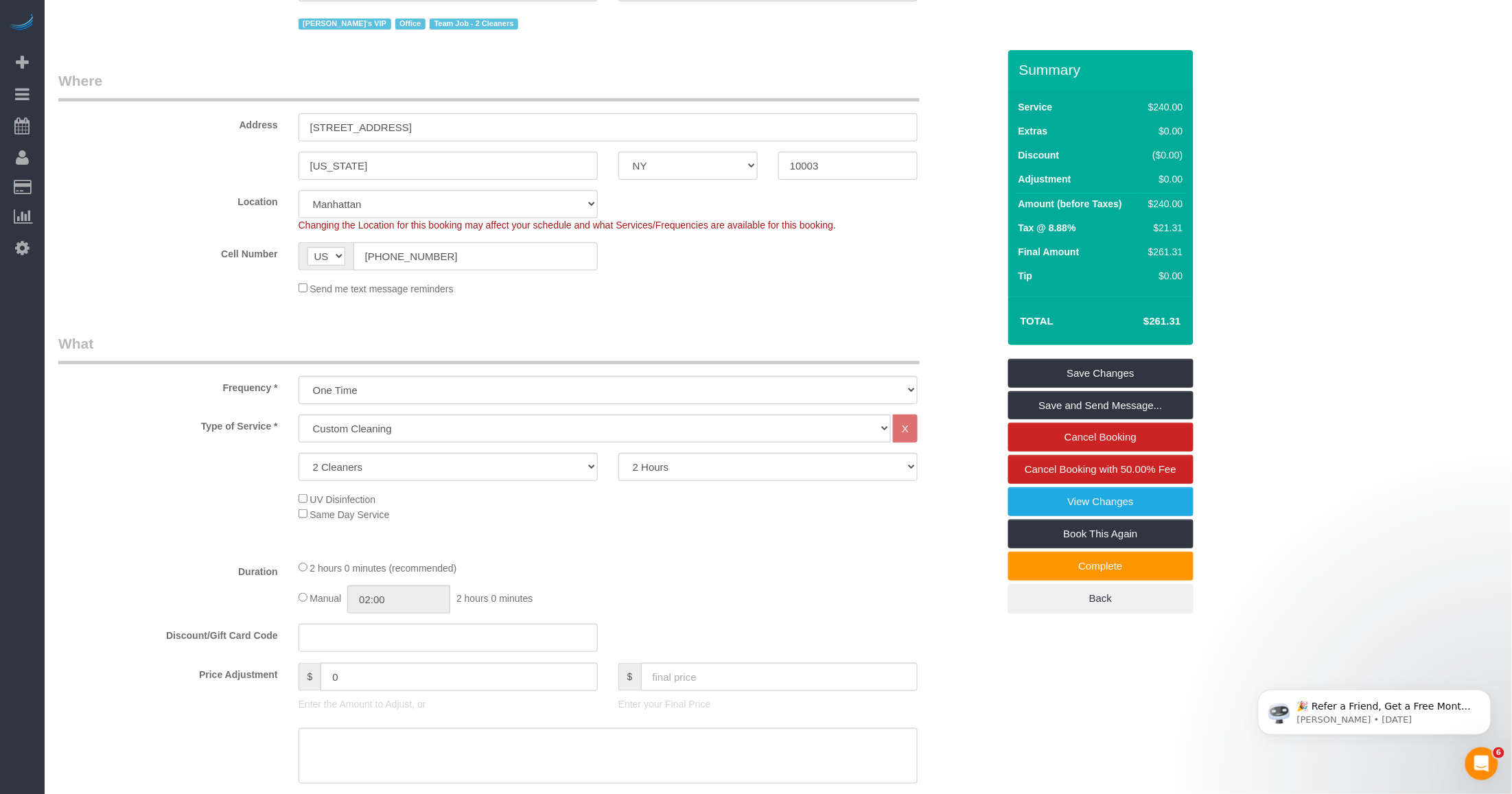
click at [220, 491] on div "UV Disinfection Same Day Service" at bounding box center [527, 506] width 960 height 30
click at [577, 468] on select "1 Cleaner 2 Cleaners 3 Cleaners 4 Cleaners 5 Cleaners" at bounding box center [447, 467] width 299 height 28
click at [298, 453] on select "1 Cleaner 2 Cleaners 3 Cleaners 4 Cleaners 5 Cleaners" at bounding box center [447, 467] width 299 height 28
click at [628, 533] on div "Type of Service * Under 1,000 sq. ft. 1,001 - 1,500 sq. ft. 1,500+ sq. ft. Cust…" at bounding box center [527, 481] width 939 height 134
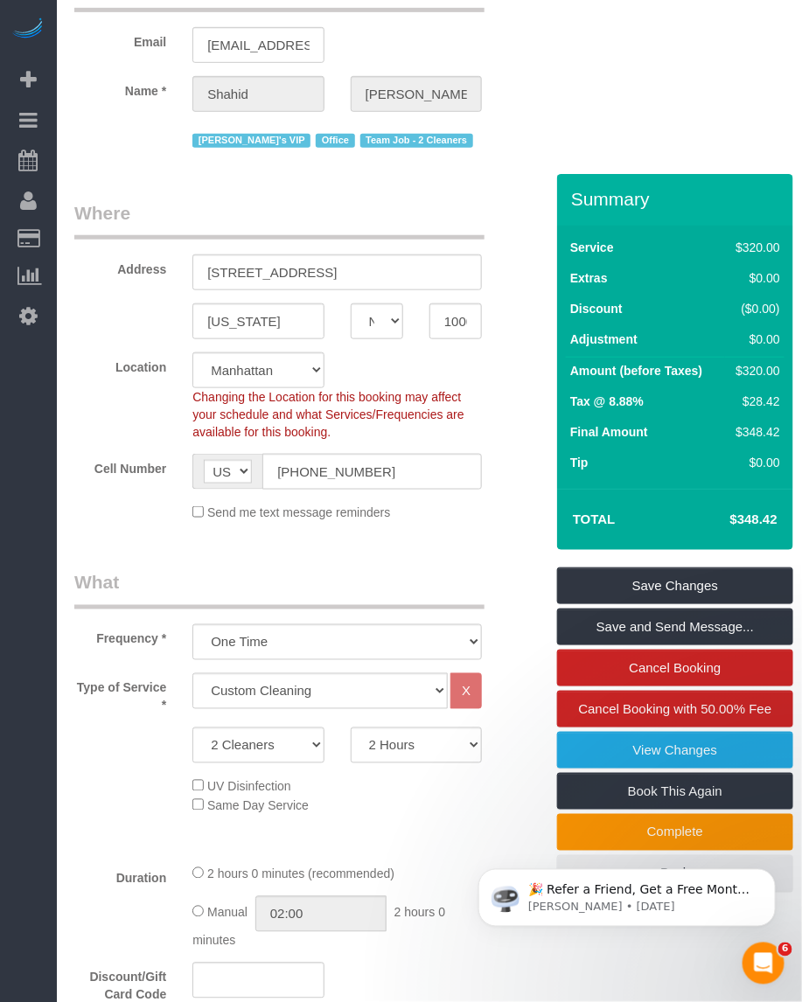
click at [119, 469] on sui-booking-location "Location Manhattan Austin Boston Bronx Brooklyn Charlotte Denver New Jersey Por…" at bounding box center [297, 437] width 447 height 170
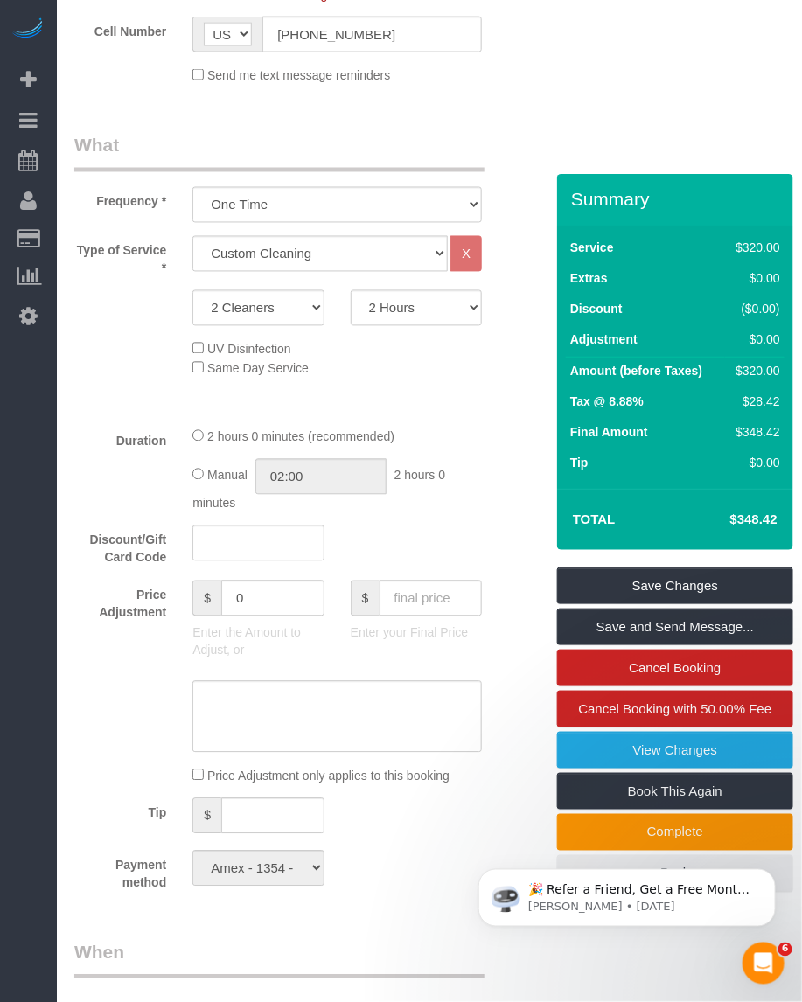
scroll to position [765, 0]
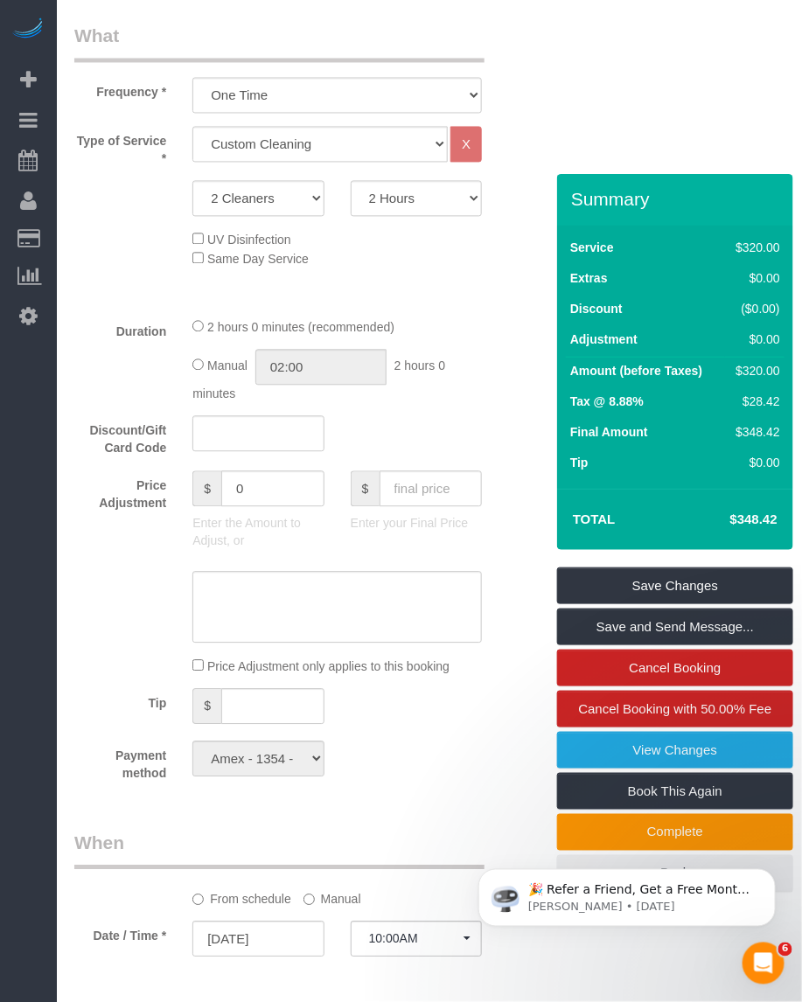
click at [108, 326] on div "Duration 2 hours 0 minutes (recommended) Manual 02:00 2 hours 0 minutes" at bounding box center [297, 360] width 473 height 86
click at [260, 572] on textarea at bounding box center [336, 608] width 289 height 72
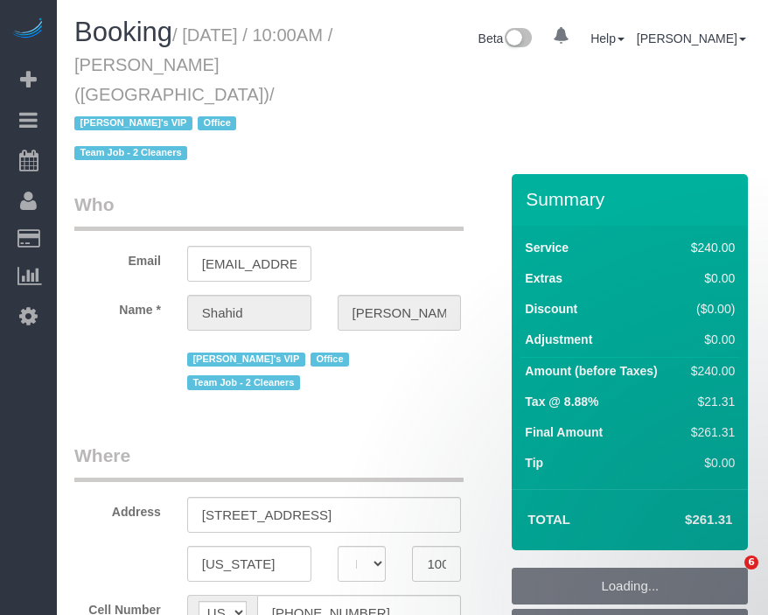
select select "NY"
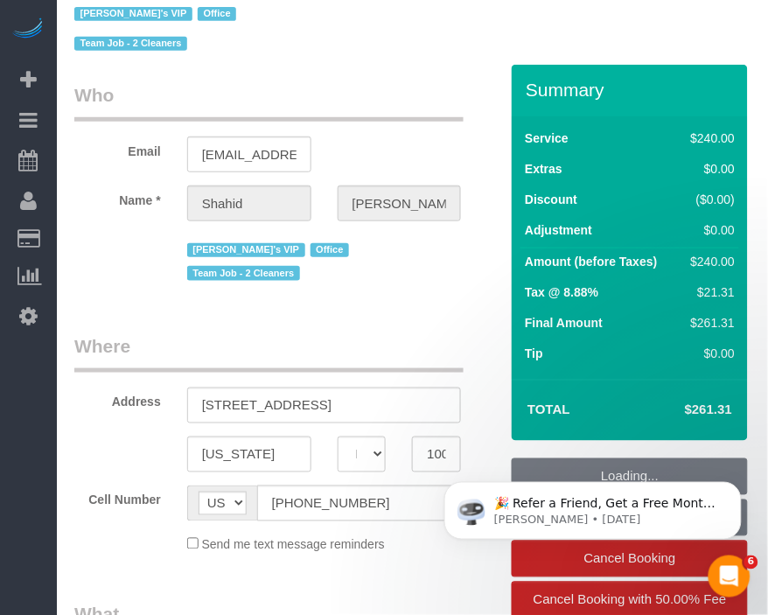
select select "number:57"
select select "number:90"
select select "number:15"
select select "number:7"
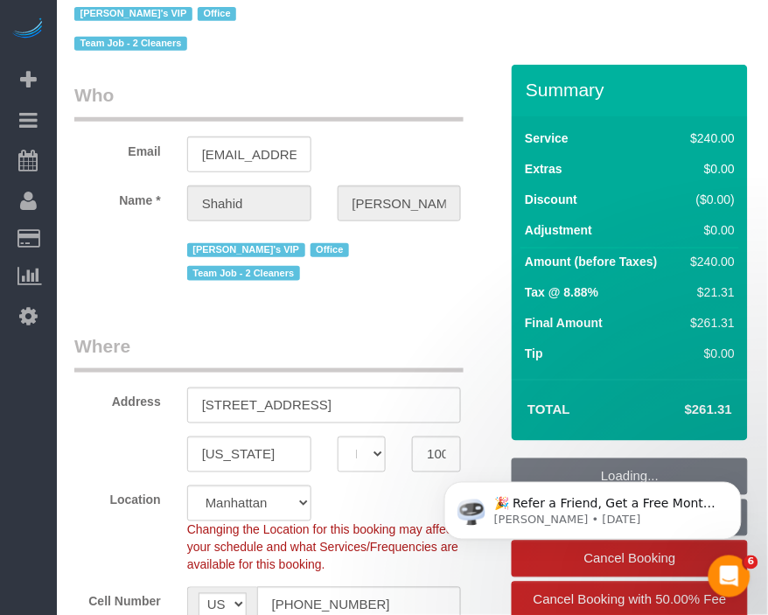
select select "object:1122"
select select "string:stripe-pm_1RTpF94VGloSiKo7Fvnx2UA9"
select select "2"
select select "120"
select select "spot1"
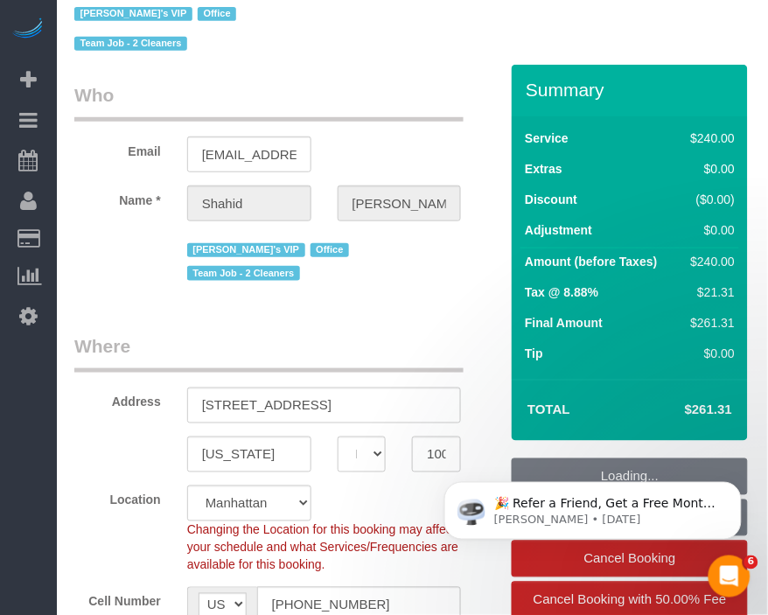
select select "object:1134"
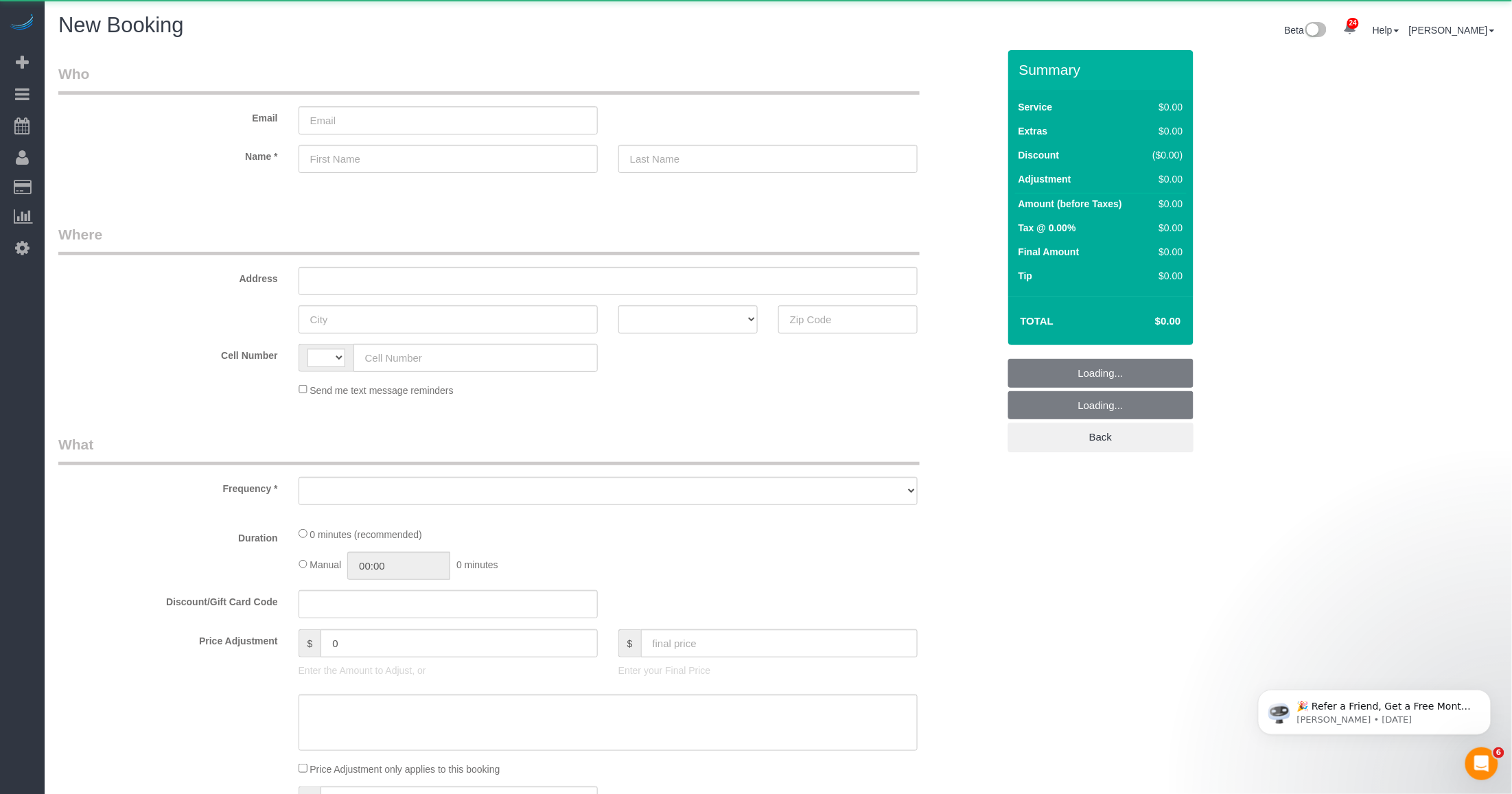
select select "string:[GEOGRAPHIC_DATA]"
select select "number:89"
select select "number:90"
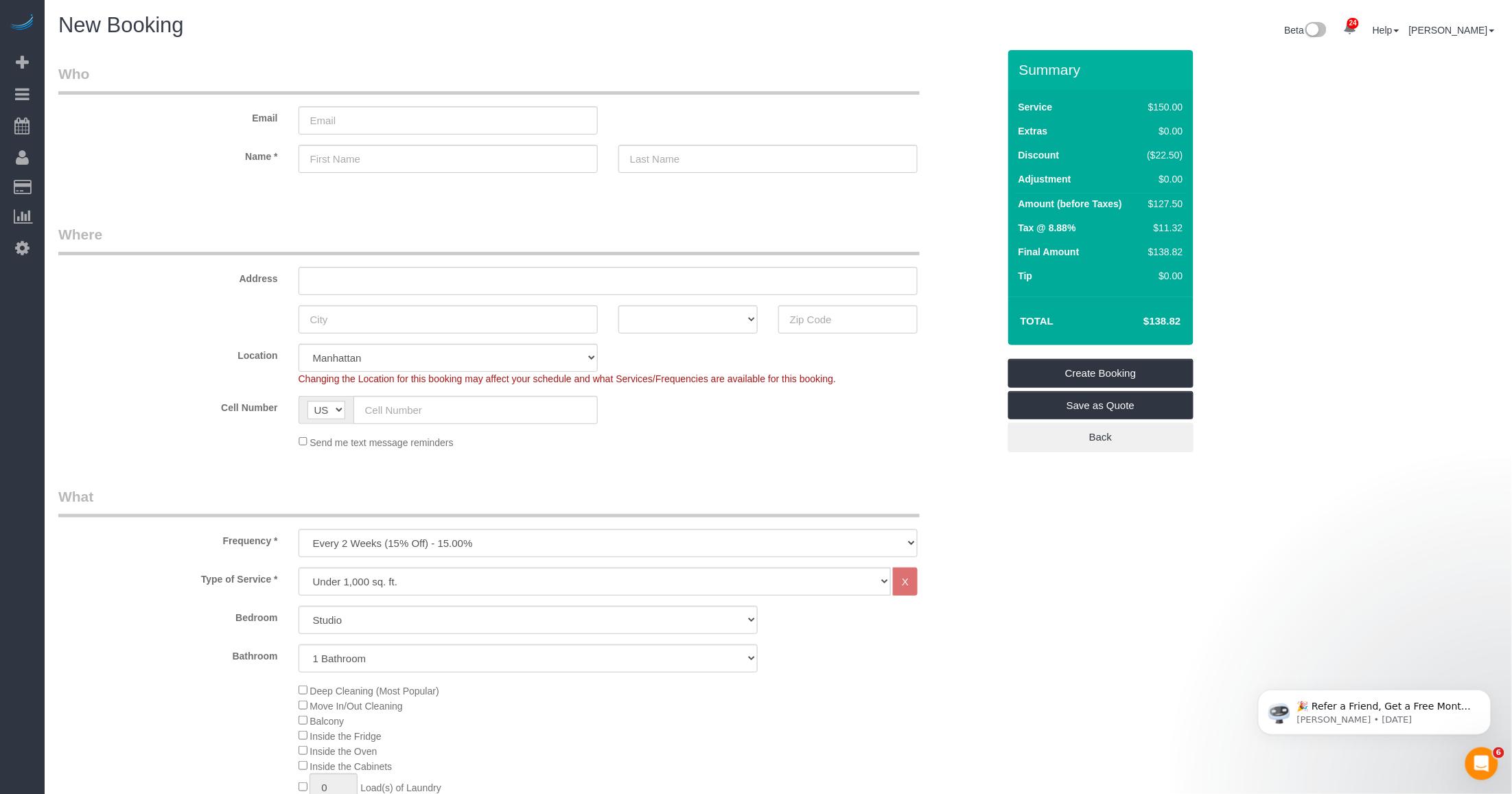
scroll to position [172, 0]
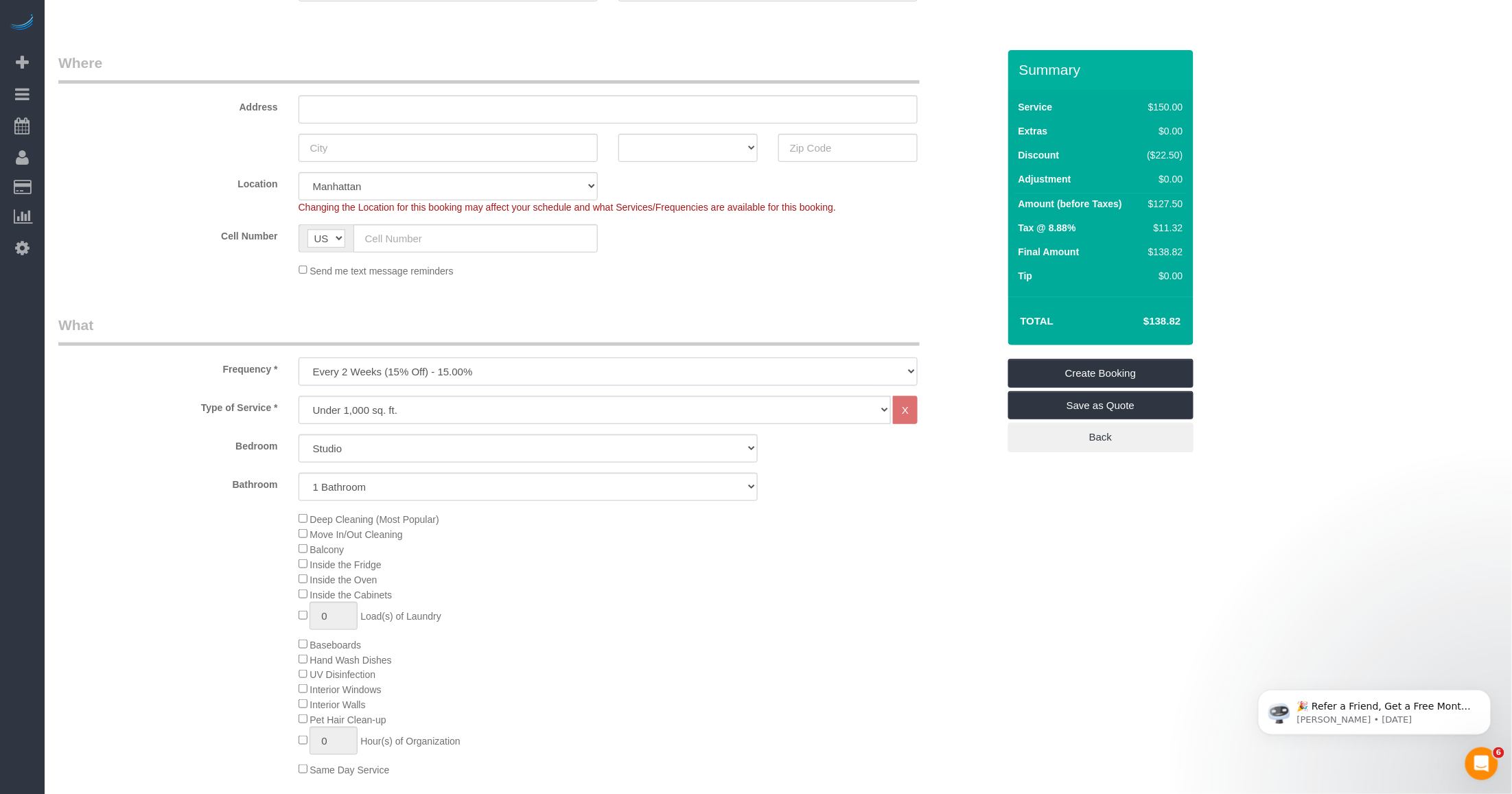
click at [453, 373] on select "One Time Weekly (20% Off) - 20.00% Every 2 Weeks (15% Off) - 15.00% Every 4 Wee…" at bounding box center [607, 372] width 619 height 28
select select "object:2753"
click at [298, 358] on select "One Time Weekly (20% Off) - 20.00% Every 2 Weeks (15% Off) - 15.00% Every 4 Wee…" at bounding box center [607, 372] width 619 height 28
click at [471, 406] on select "Under 1,000 sq. ft. 1,001 - 1,500 sq. ft. 1,500+ sq. ft. Custom Cleaning Office…" at bounding box center [594, 410] width 592 height 28
click at [298, 396] on select "Under 1,000 sq. ft. 1,001 - 1,500 sq. ft. 1,500+ sq. ft. Custom Cleaning Office…" at bounding box center [594, 410] width 592 height 28
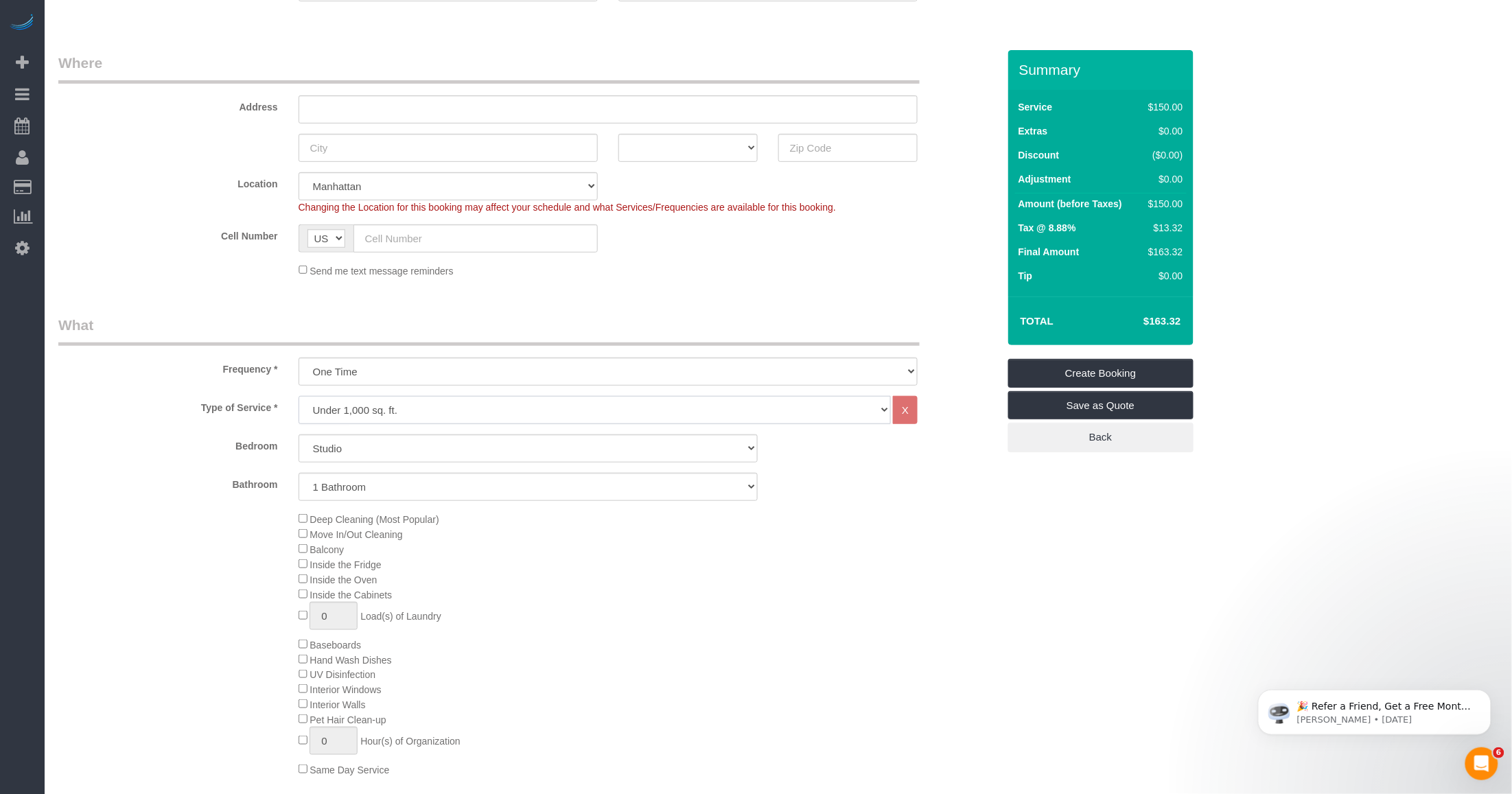
scroll to position [343, 0]
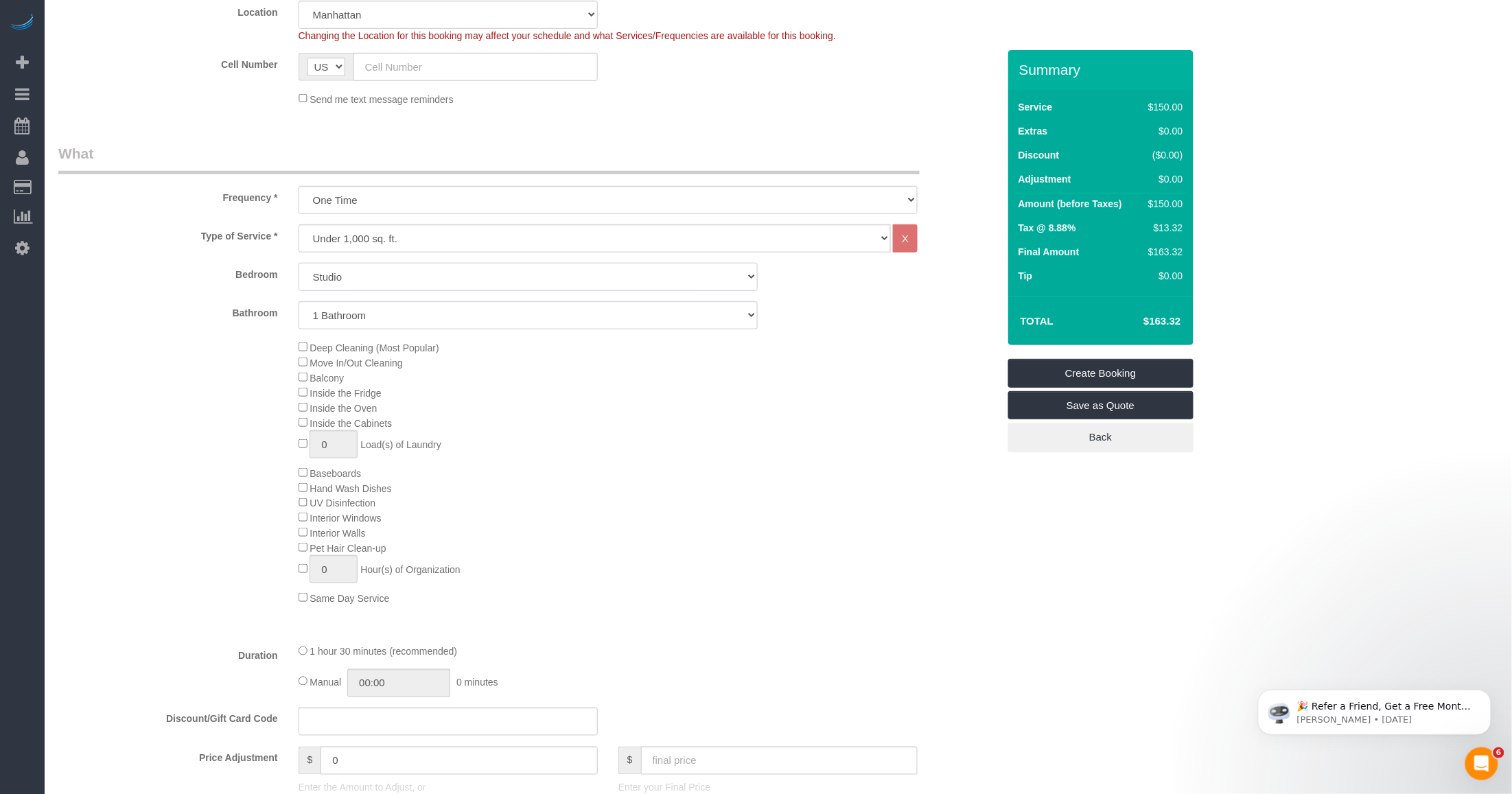
click at [431, 278] on select "Studio 1 Bedroom 2 Bedrooms 3 Bedrooms" at bounding box center [527, 277] width 459 height 28
select select "2"
click at [298, 263] on select "Studio 1 Bedroom 2 Bedrooms 3 Bedrooms" at bounding box center [527, 277] width 459 height 28
click at [435, 312] on select "1 Bathroom 2 Bathrooms" at bounding box center [527, 315] width 459 height 28
select select "2"
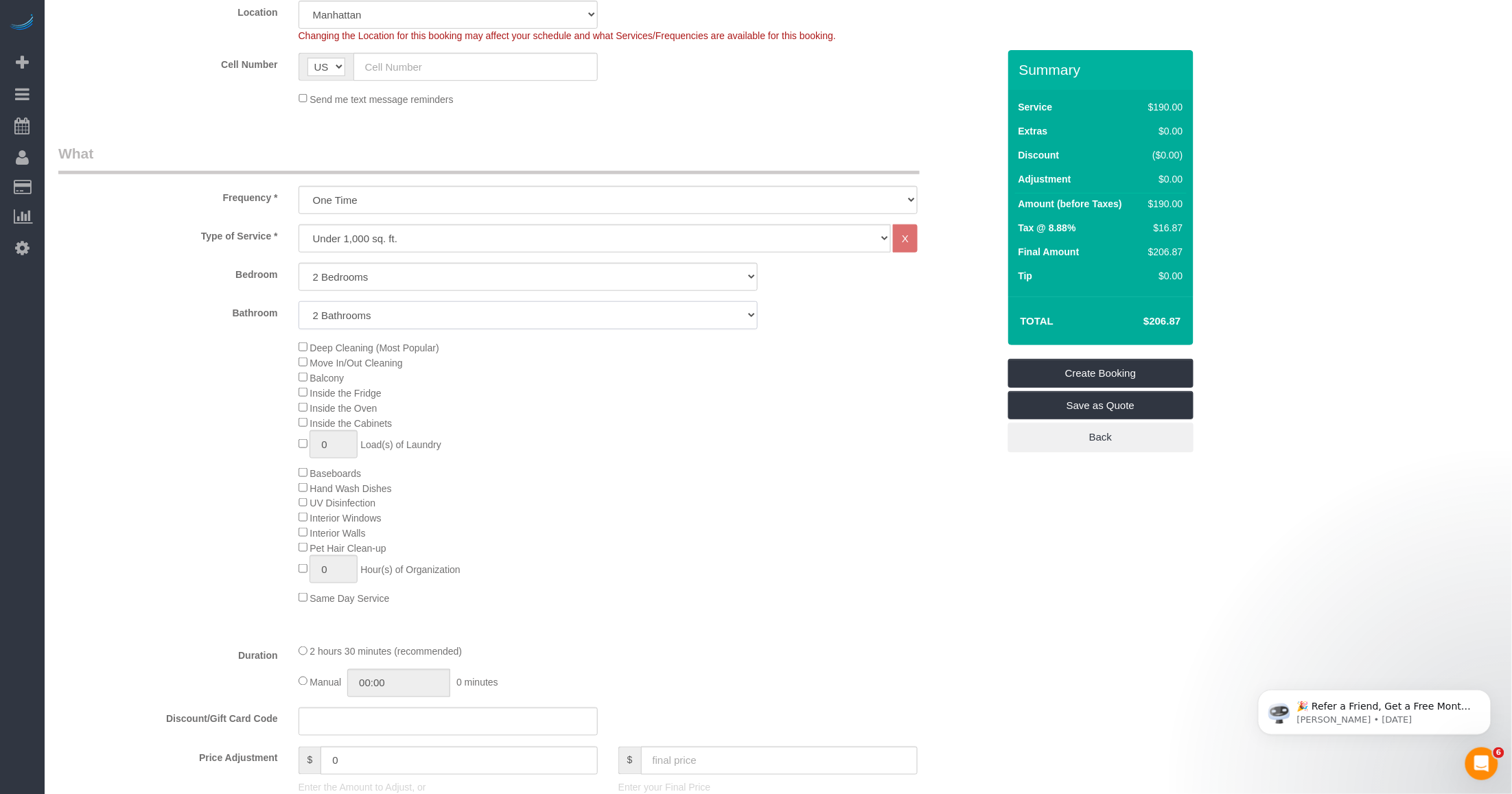
click at [298, 301] on select "1 Bathroom 2 Bathrooms" at bounding box center [527, 315] width 459 height 28
click at [354, 345] on span "Deep Cleaning (Most Popular)" at bounding box center [373, 348] width 129 height 11
drag, startPoint x: 676, startPoint y: 457, endPoint x: 50, endPoint y: 461, distance: 626.0
click at [675, 458] on div "Deep Cleaning (Most Popular) Move In/Out Cleaning Balcony Inside the Fridge Ins…" at bounding box center [647, 472] width 720 height 265
